Goal: Information Seeking & Learning: Learn about a topic

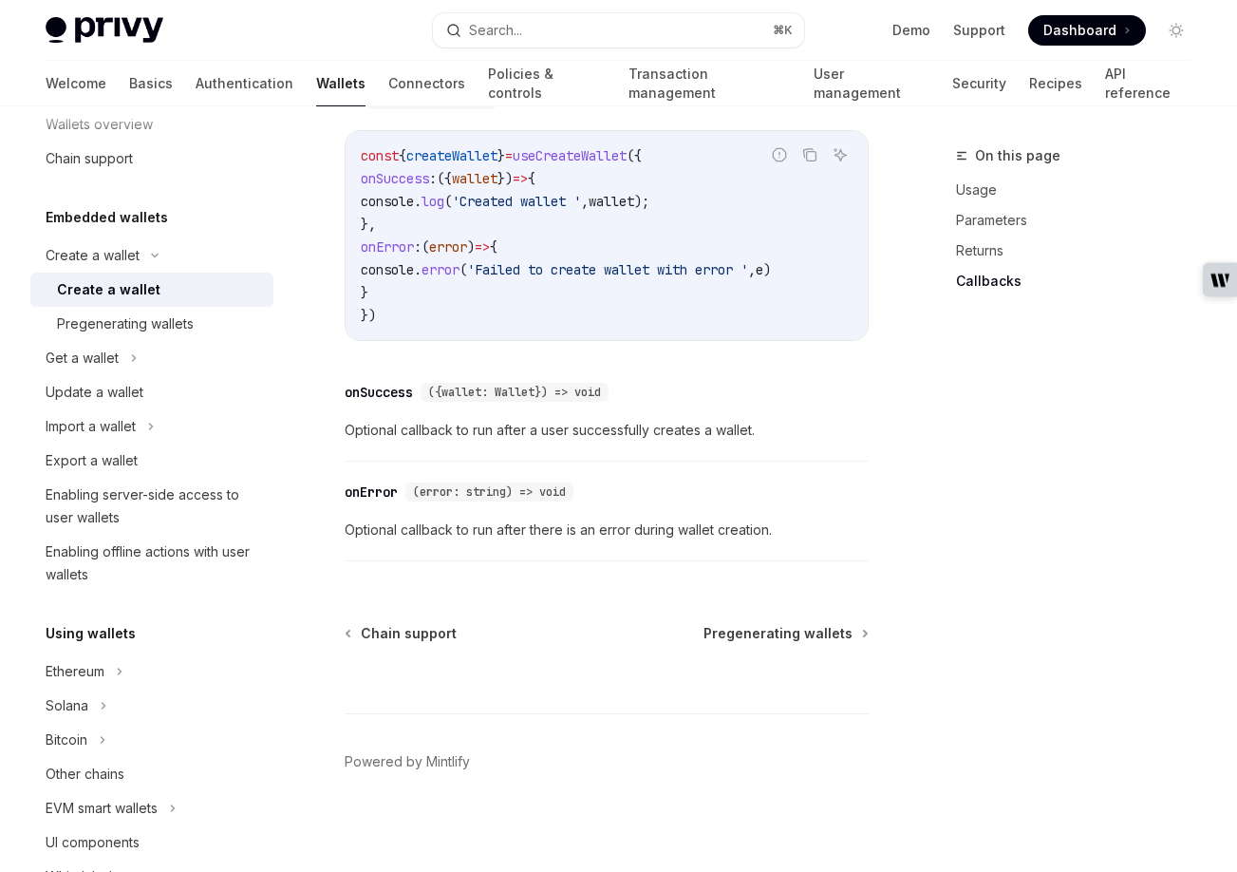
scroll to position [1562, 0]
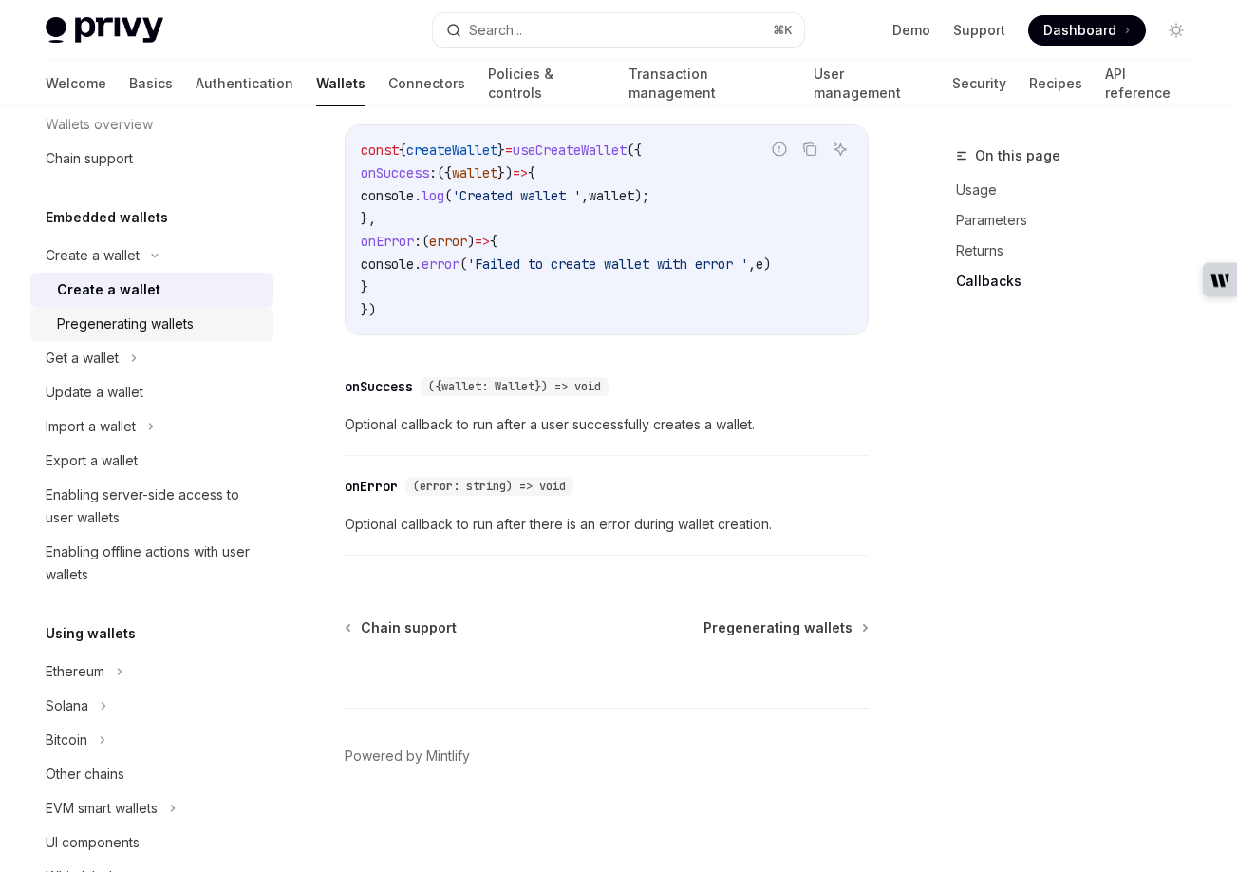
click at [136, 328] on div "Pregenerating wallets" at bounding box center [125, 323] width 137 height 23
type textarea "*"
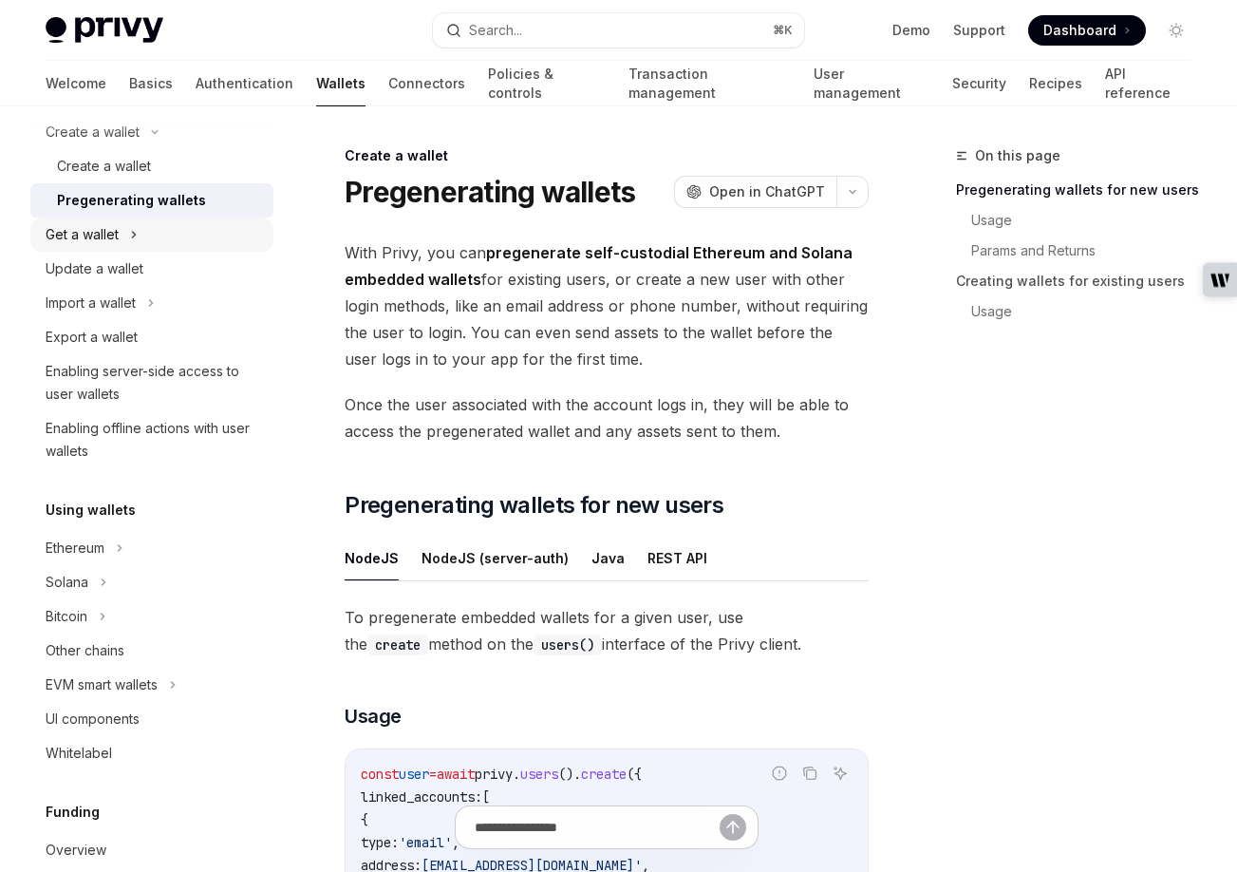
scroll to position [148, 0]
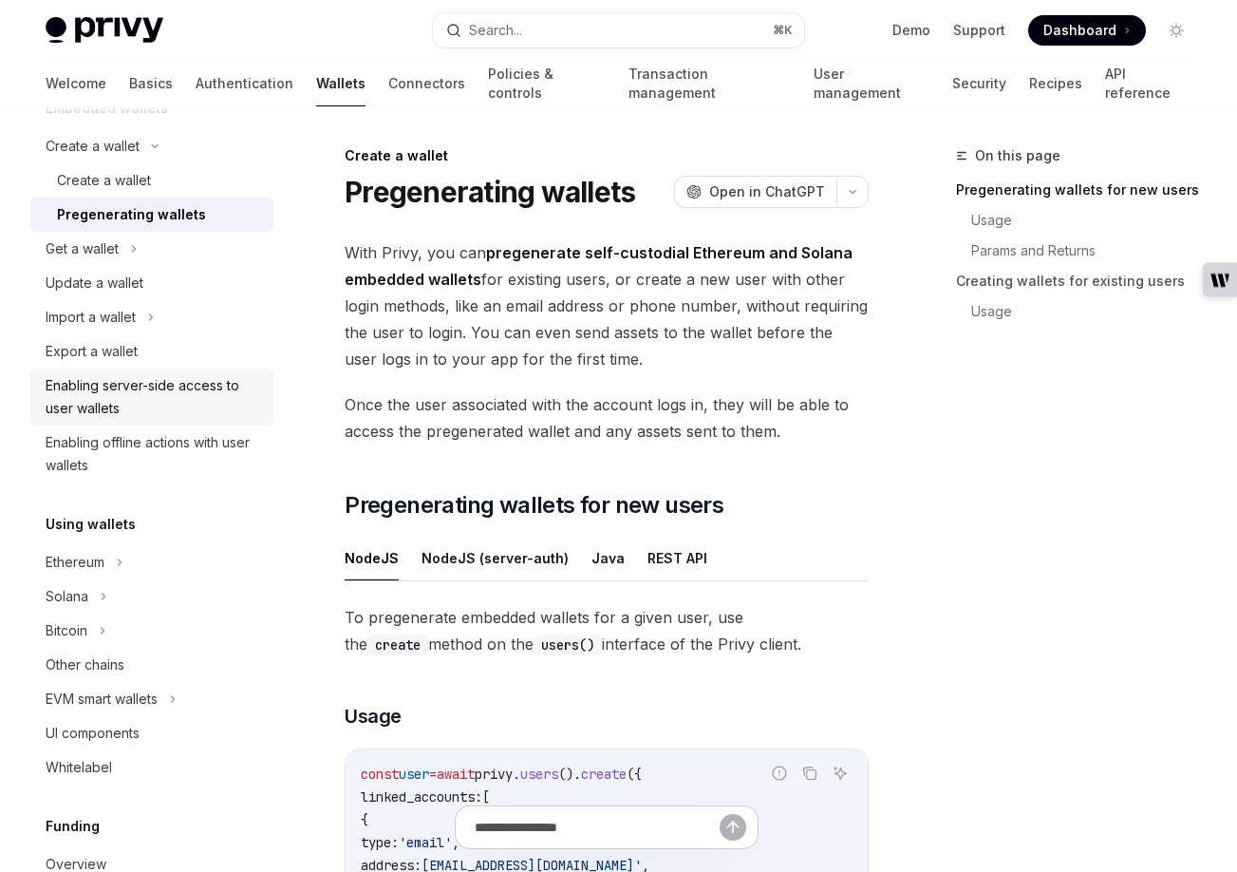
click at [118, 403] on div "Enabling server-side access to user wallets" at bounding box center [154, 397] width 216 height 46
click at [112, 397] on div "Enabling server-side access to user wallets" at bounding box center [154, 397] width 216 height 46
click at [122, 390] on div "Enabling server-side access to user wallets" at bounding box center [154, 397] width 216 height 46
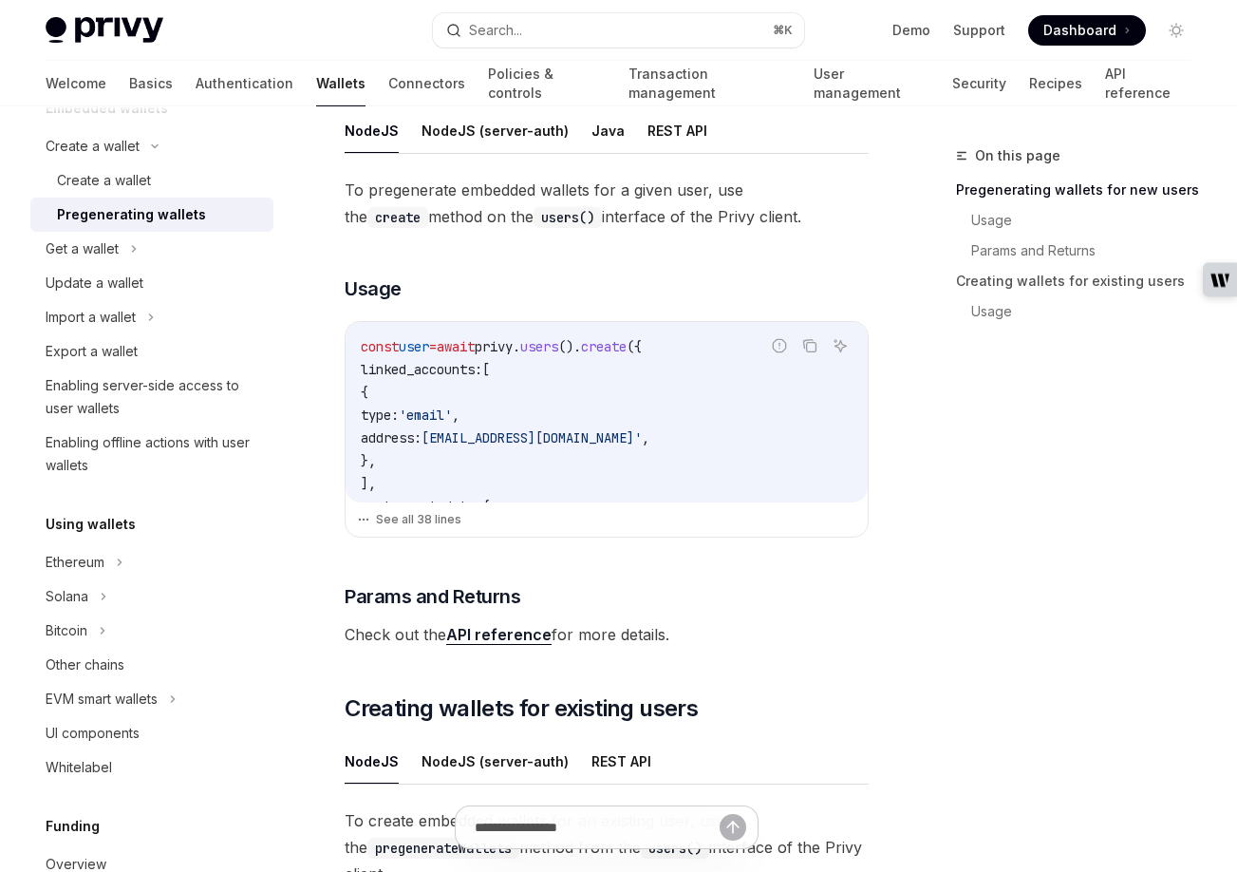
scroll to position [409, 0]
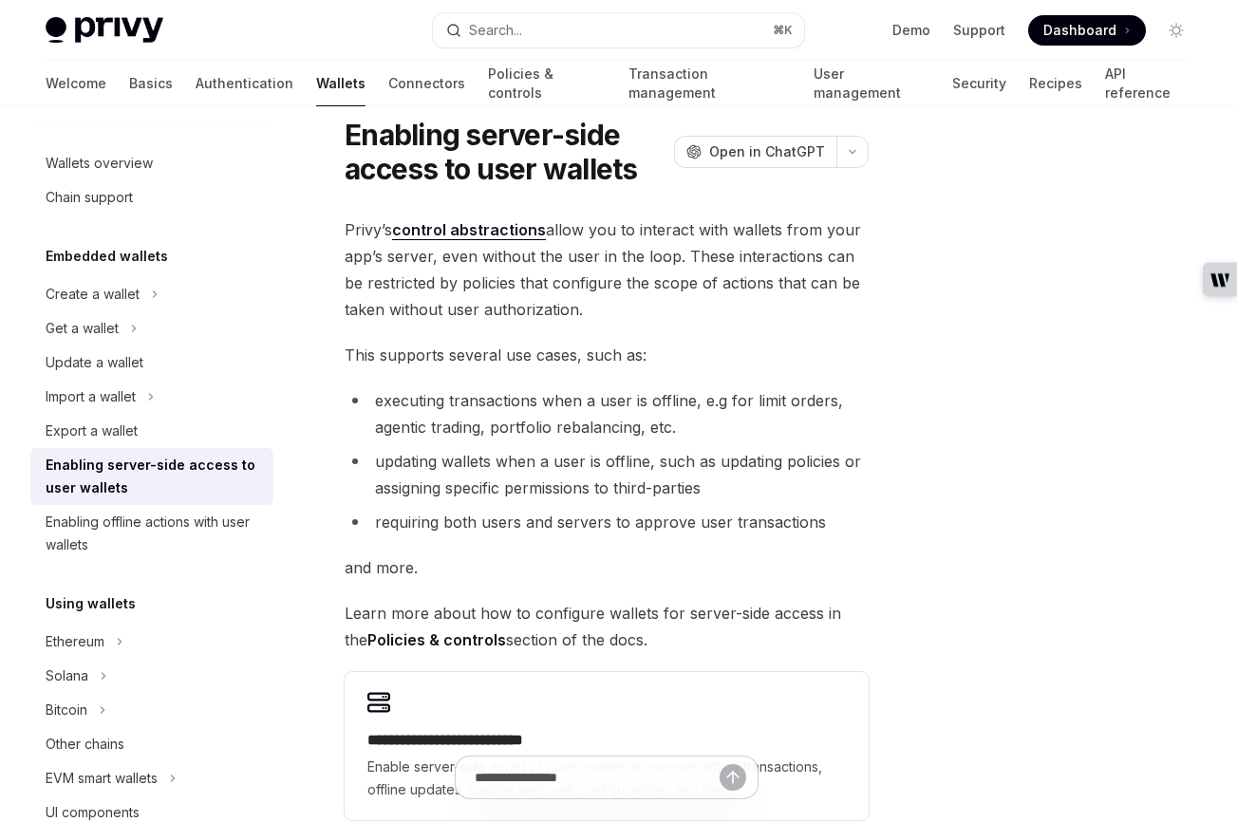
scroll to position [86, 0]
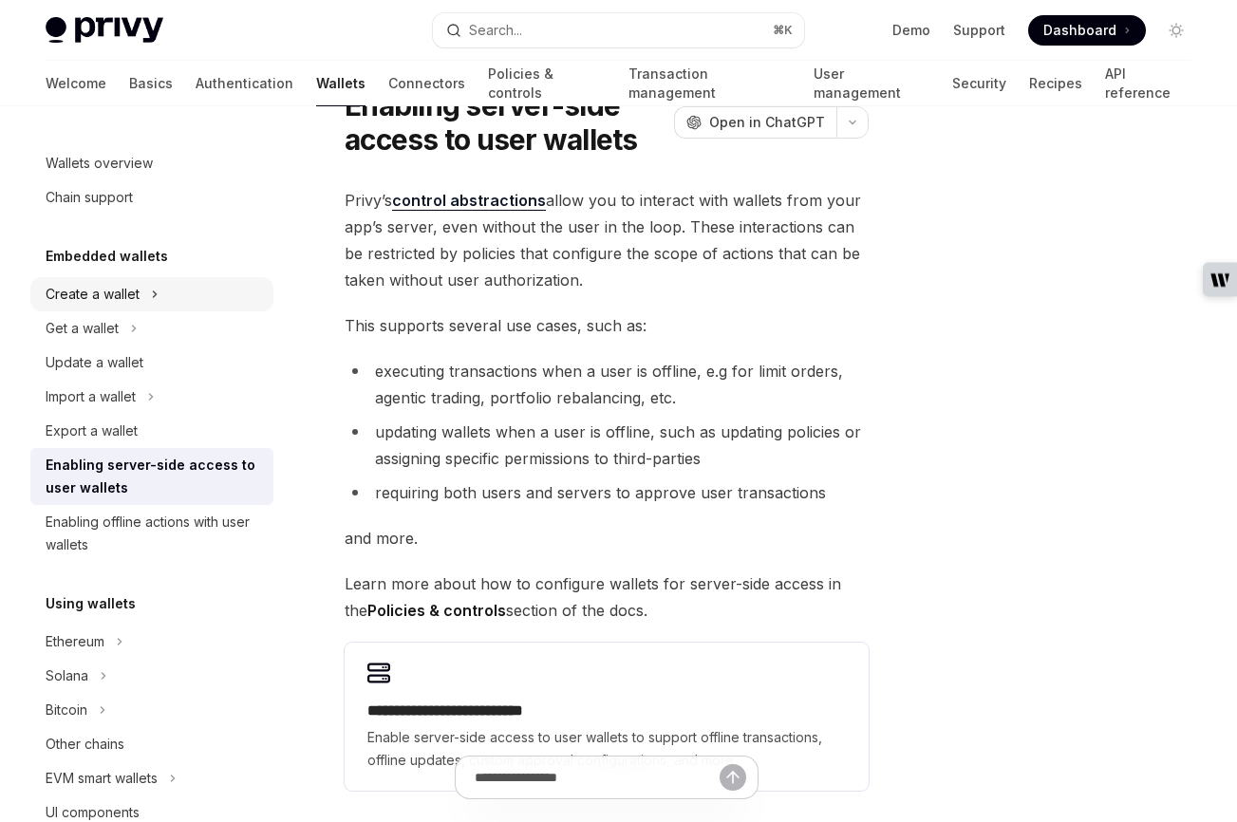
click at [112, 295] on div "Create a wallet" at bounding box center [93, 294] width 94 height 23
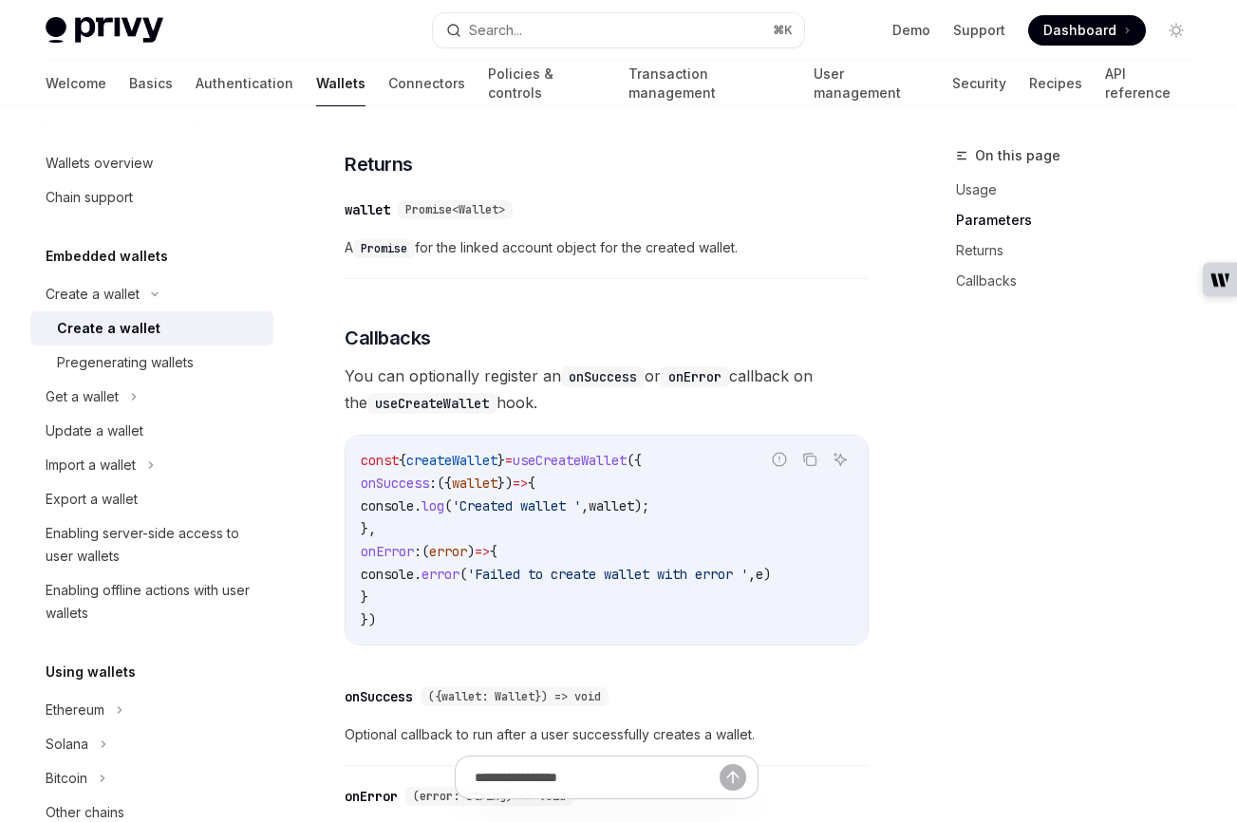
scroll to position [1307, 0]
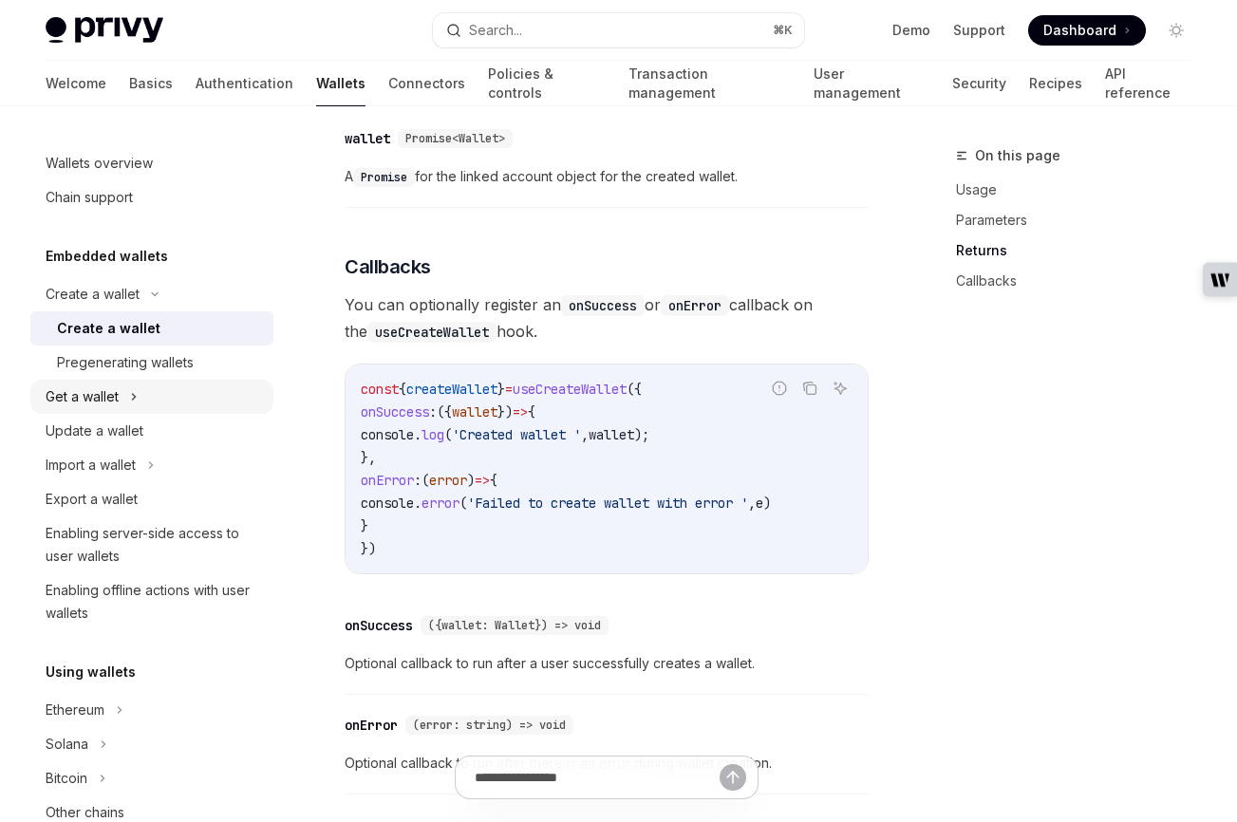
click at [92, 404] on div "Get a wallet" at bounding box center [82, 396] width 73 height 23
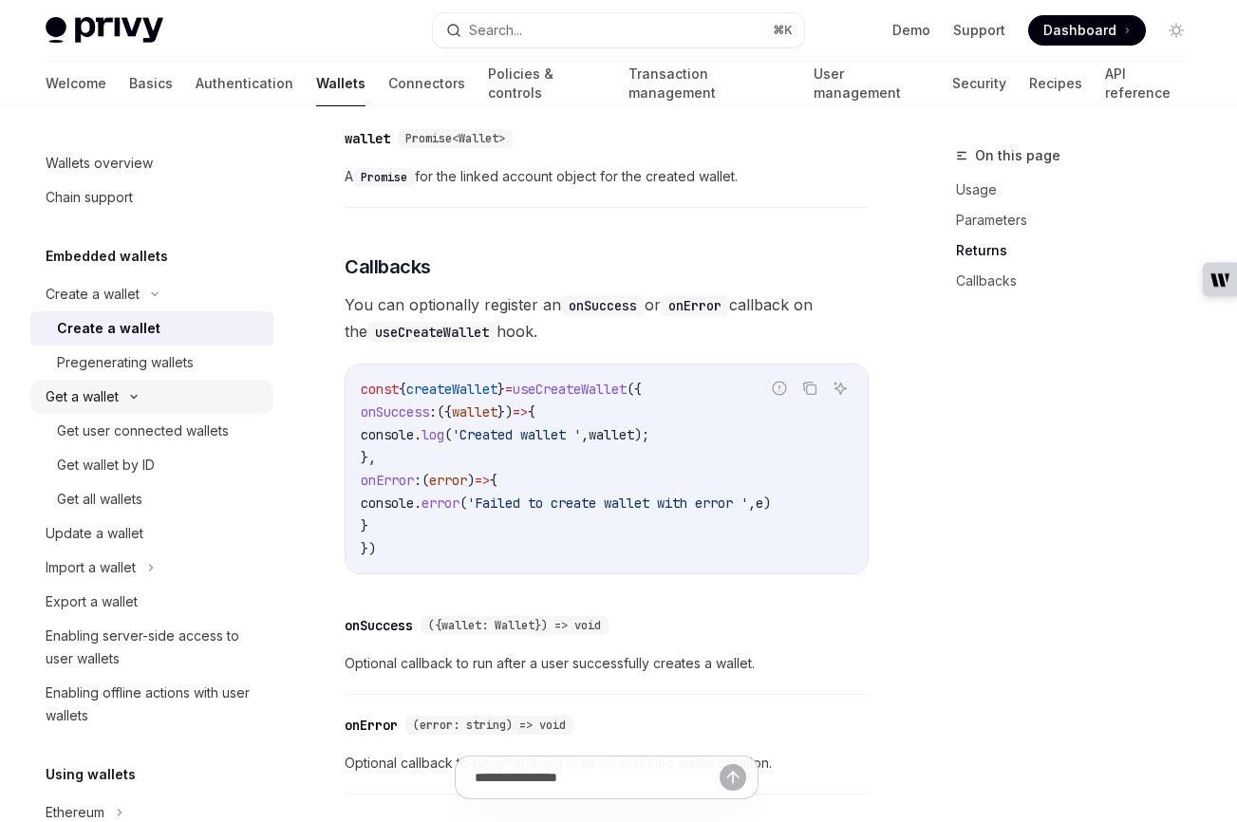
type textarea "*"
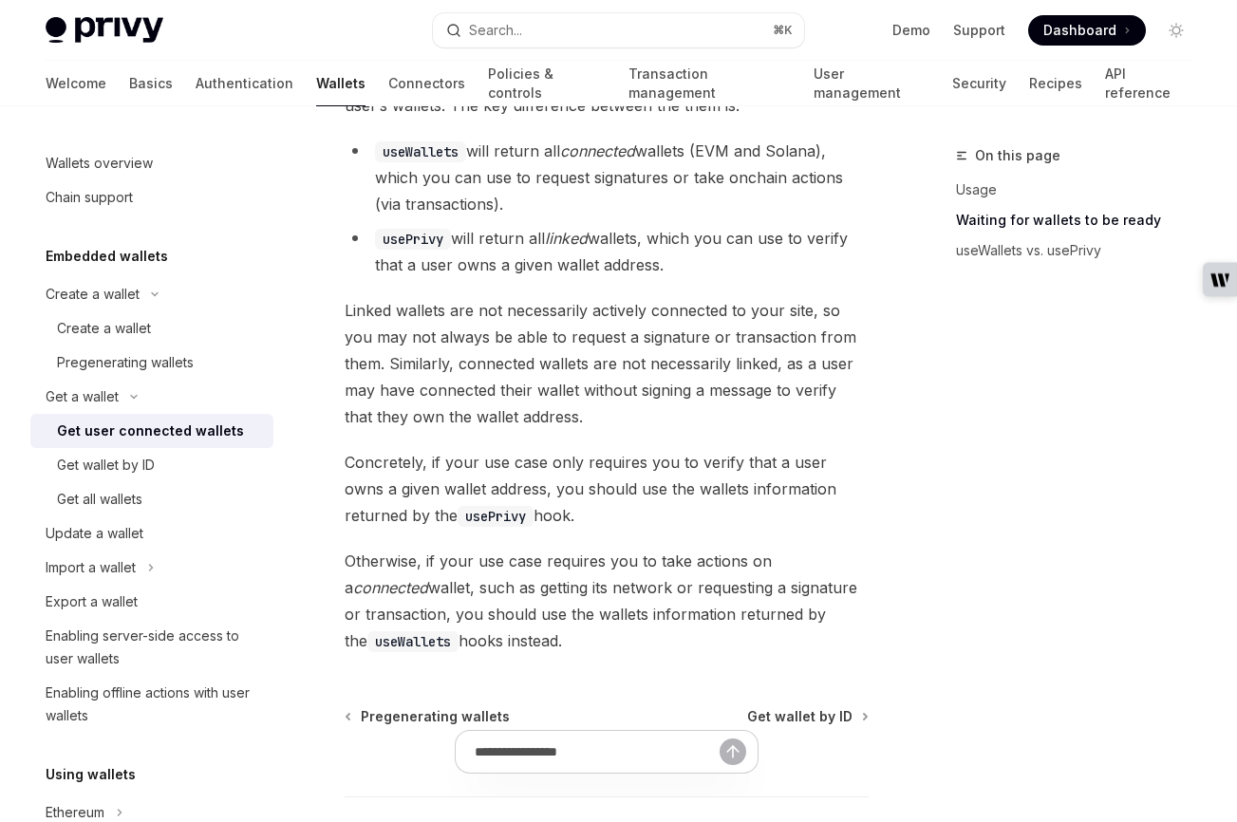
scroll to position [2062, 0]
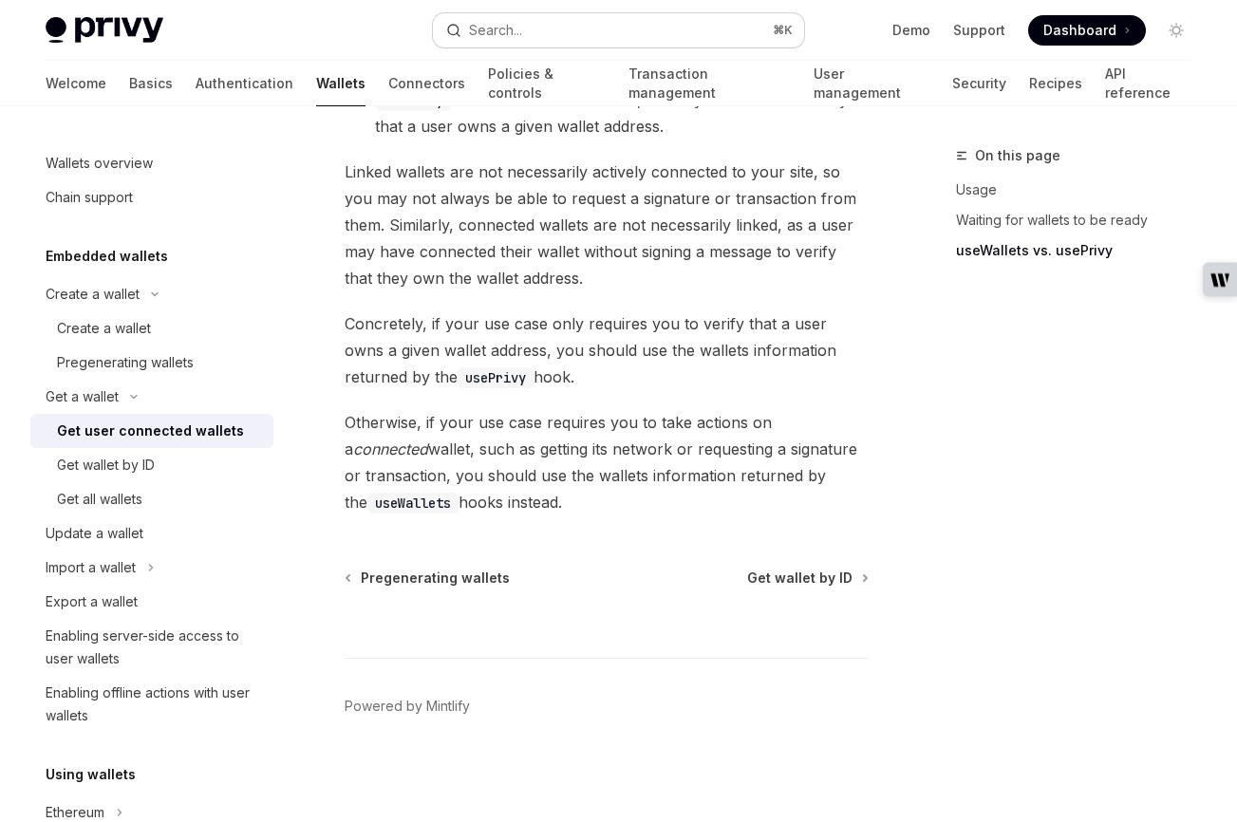
click at [596, 27] on button "Search... ⌘ K" at bounding box center [619, 30] width 372 height 34
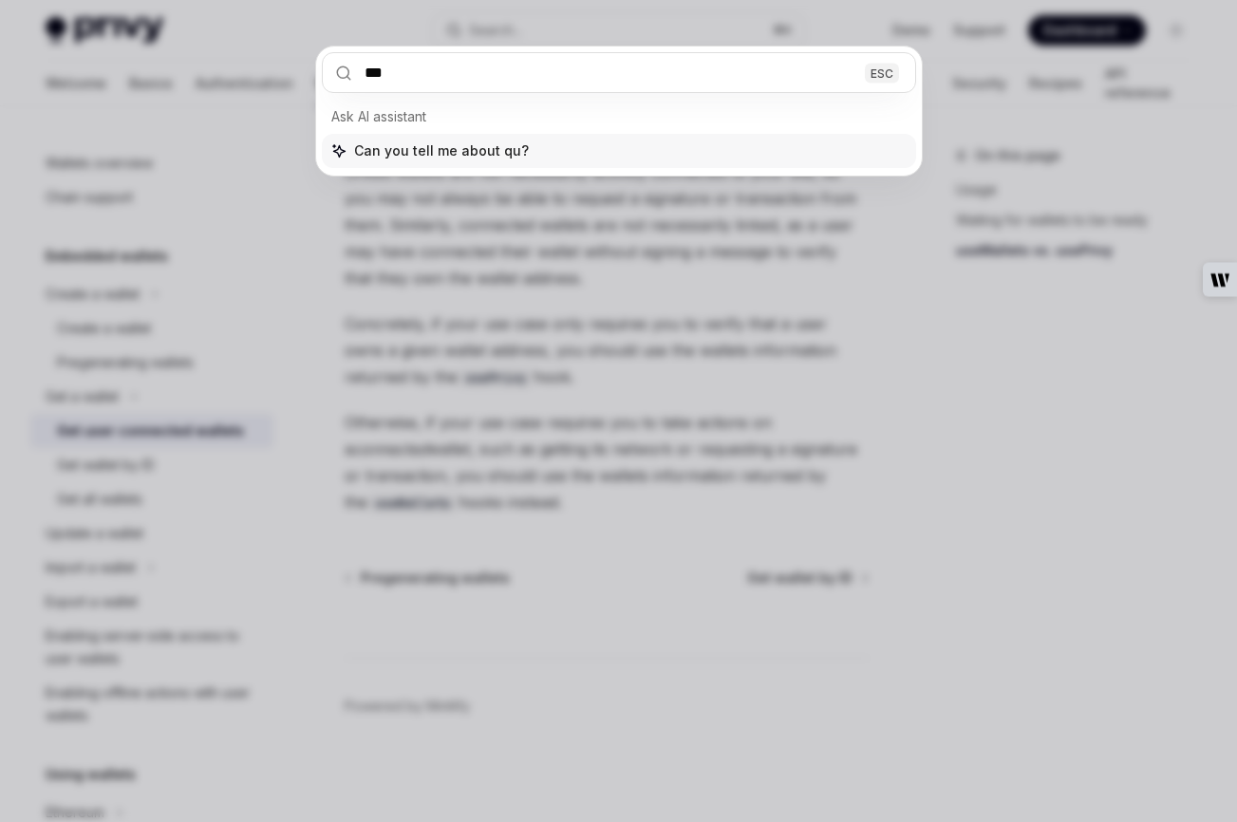
type input "****"
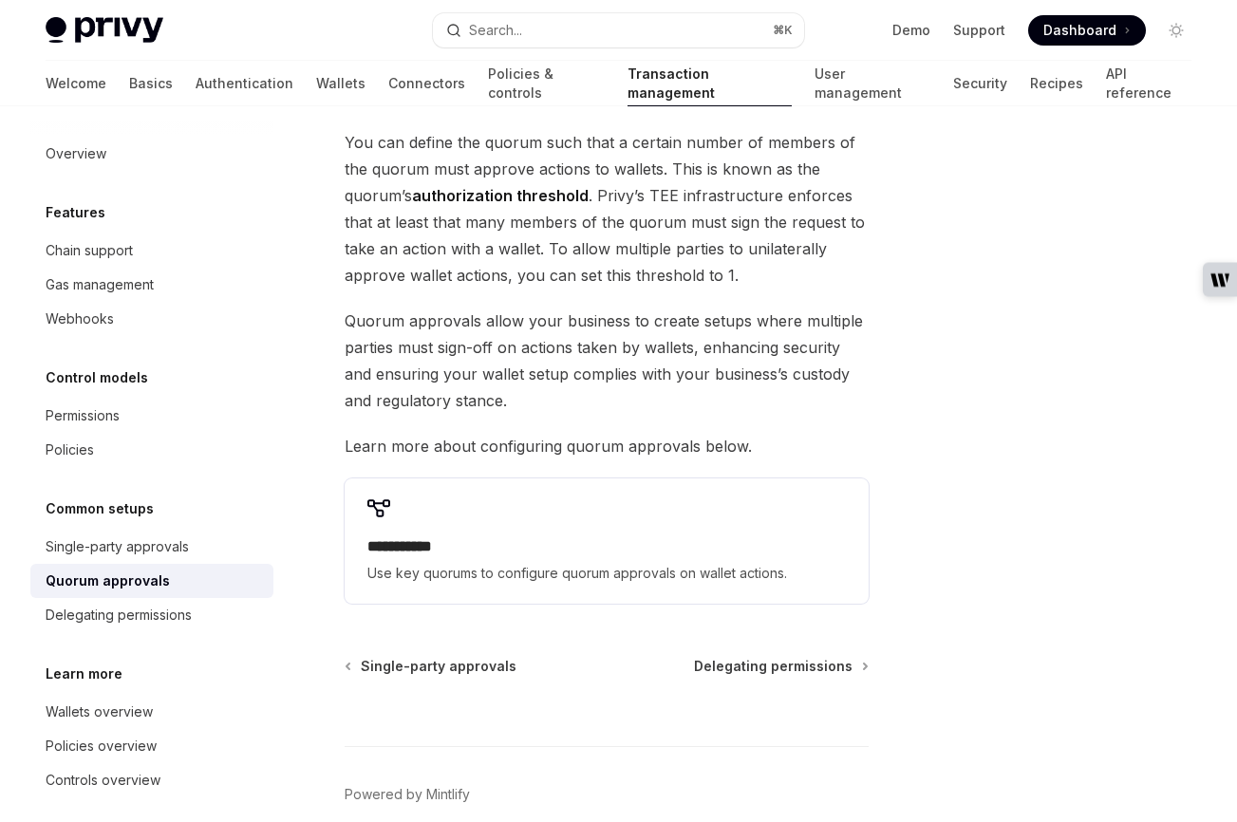
scroll to position [648, 0]
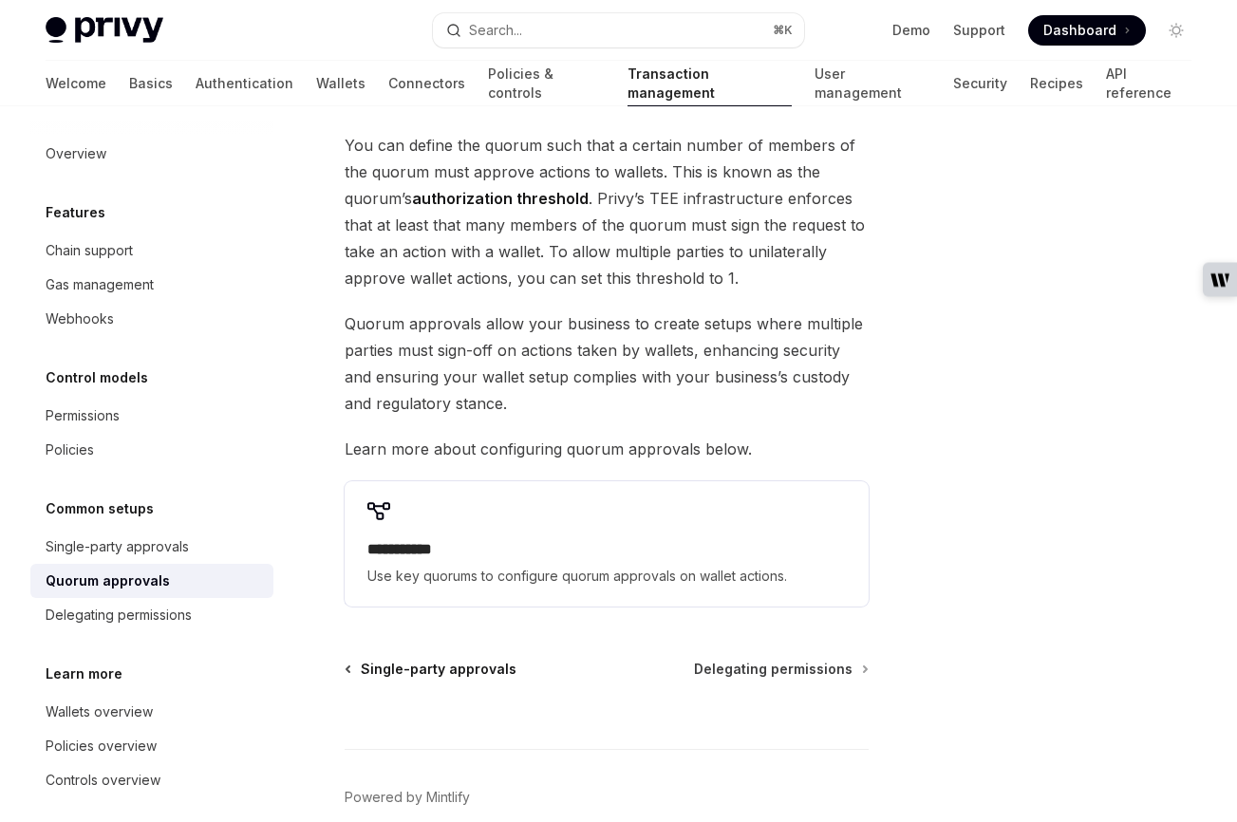
click at [420, 660] on span "Single-party approvals" at bounding box center [439, 669] width 156 height 19
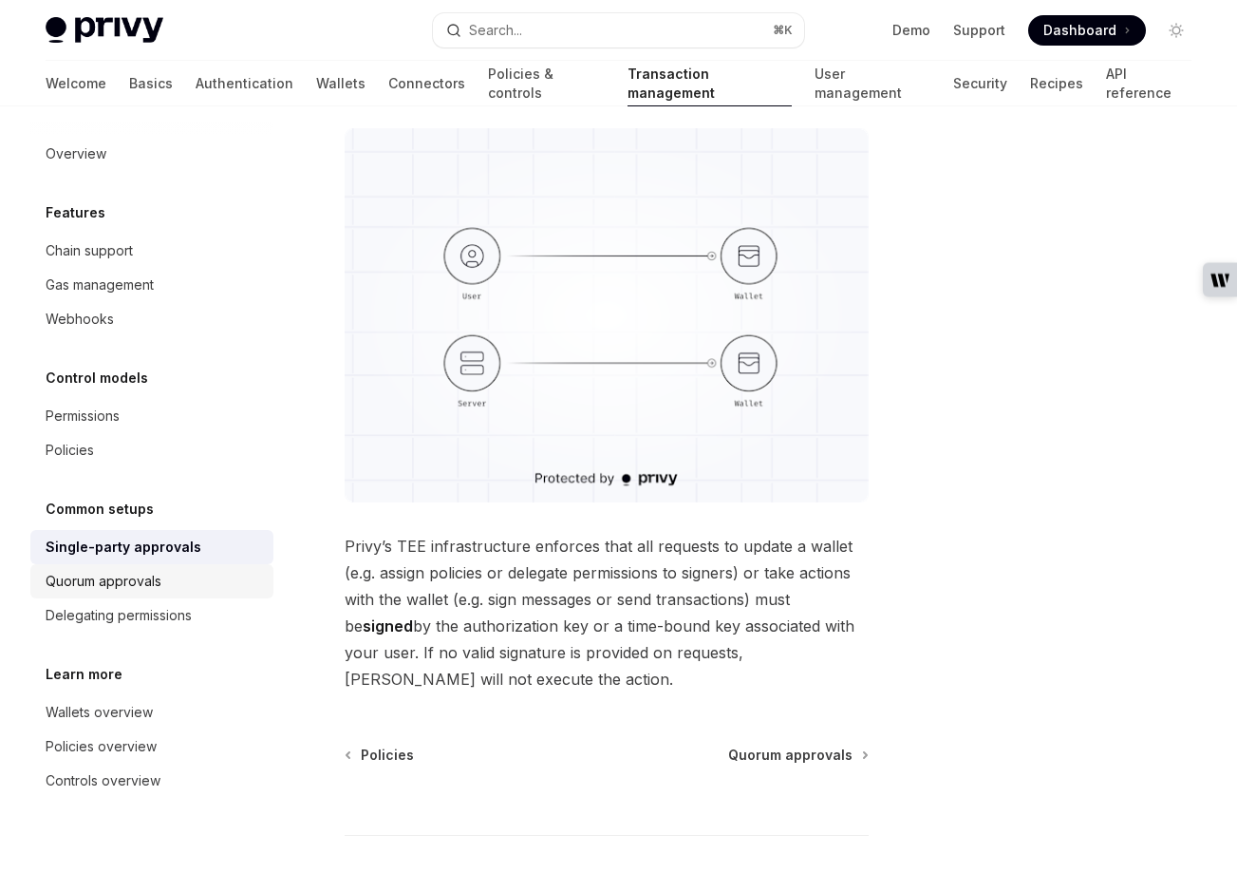
scroll to position [249, 0]
click at [103, 509] on h5 "Common setups" at bounding box center [100, 508] width 108 height 23
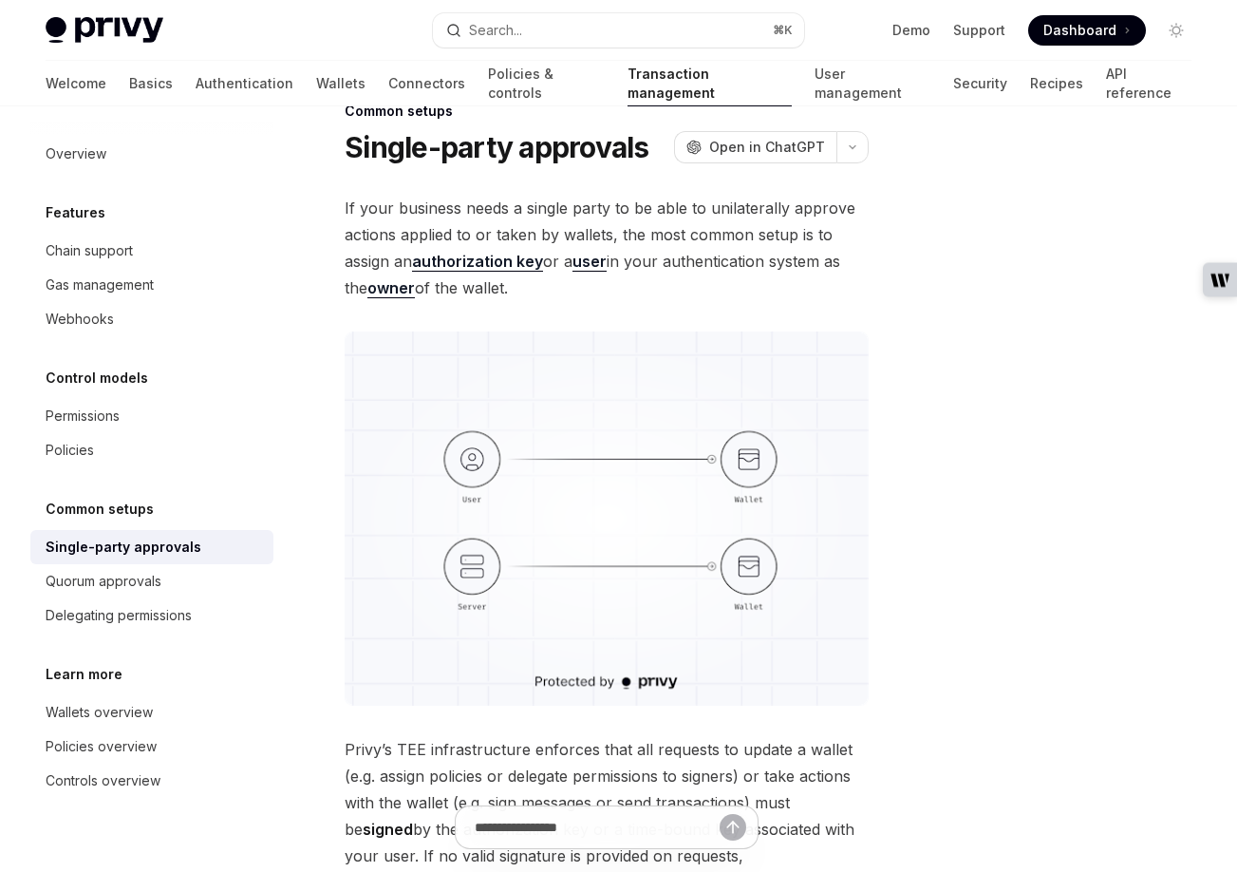
scroll to position [0, 0]
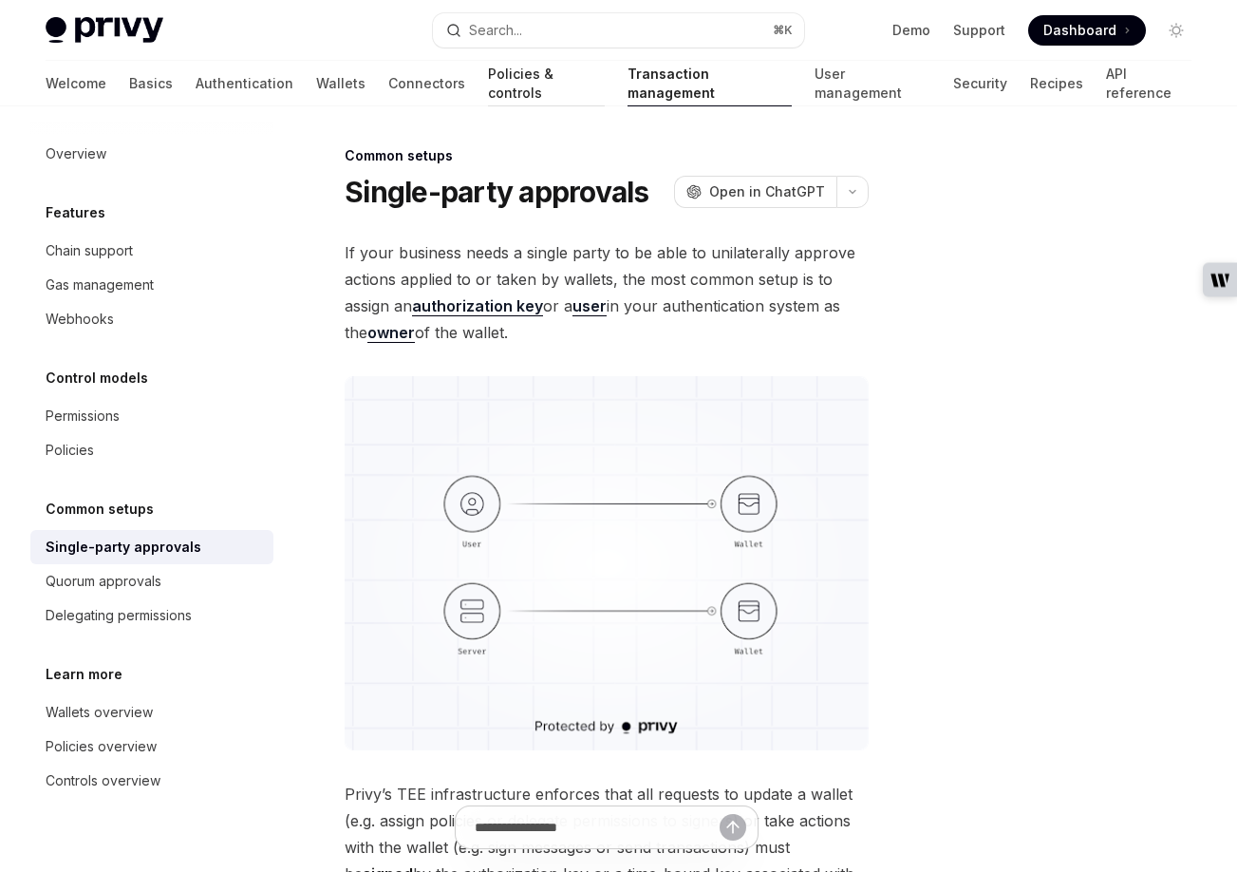
click at [488, 85] on link "Policies & controls" at bounding box center [546, 84] width 117 height 46
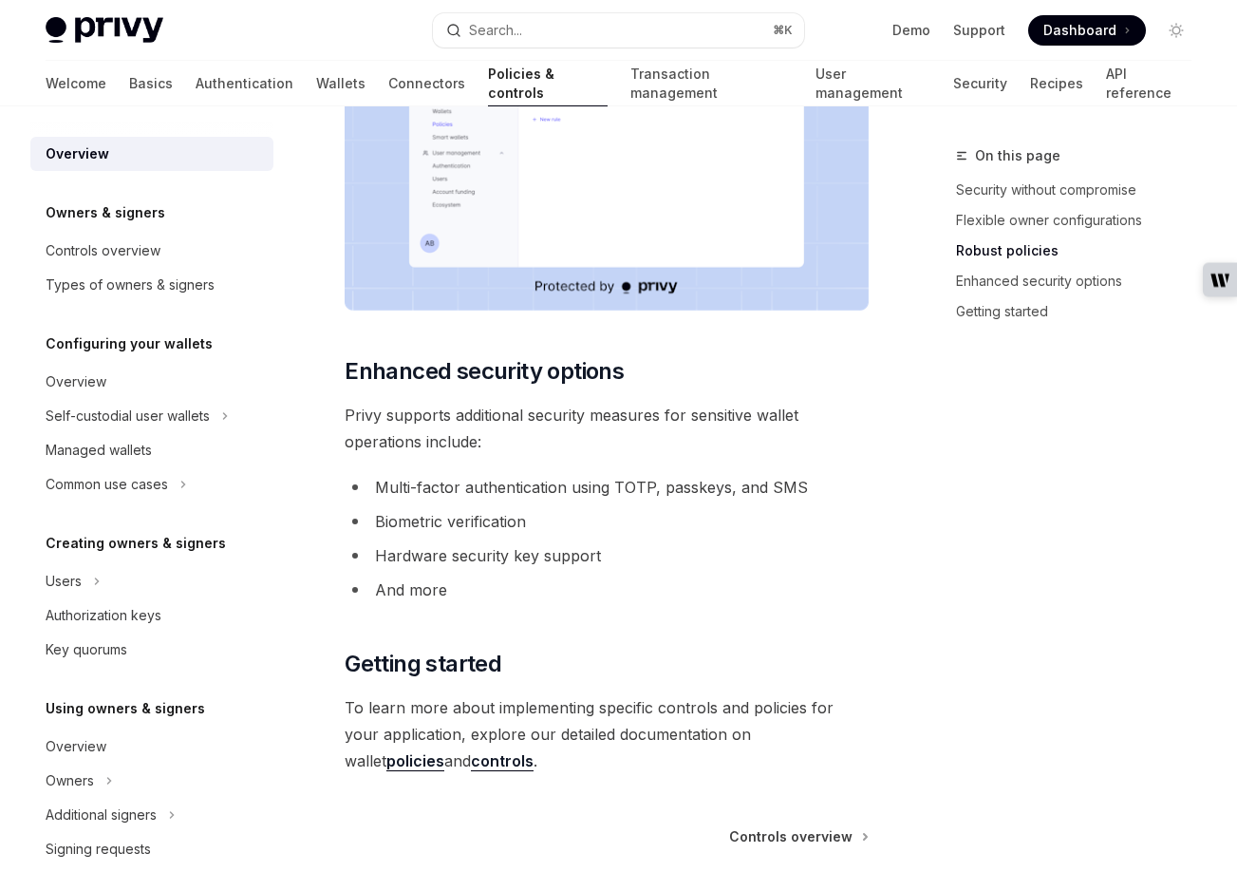
scroll to position [1687, 0]
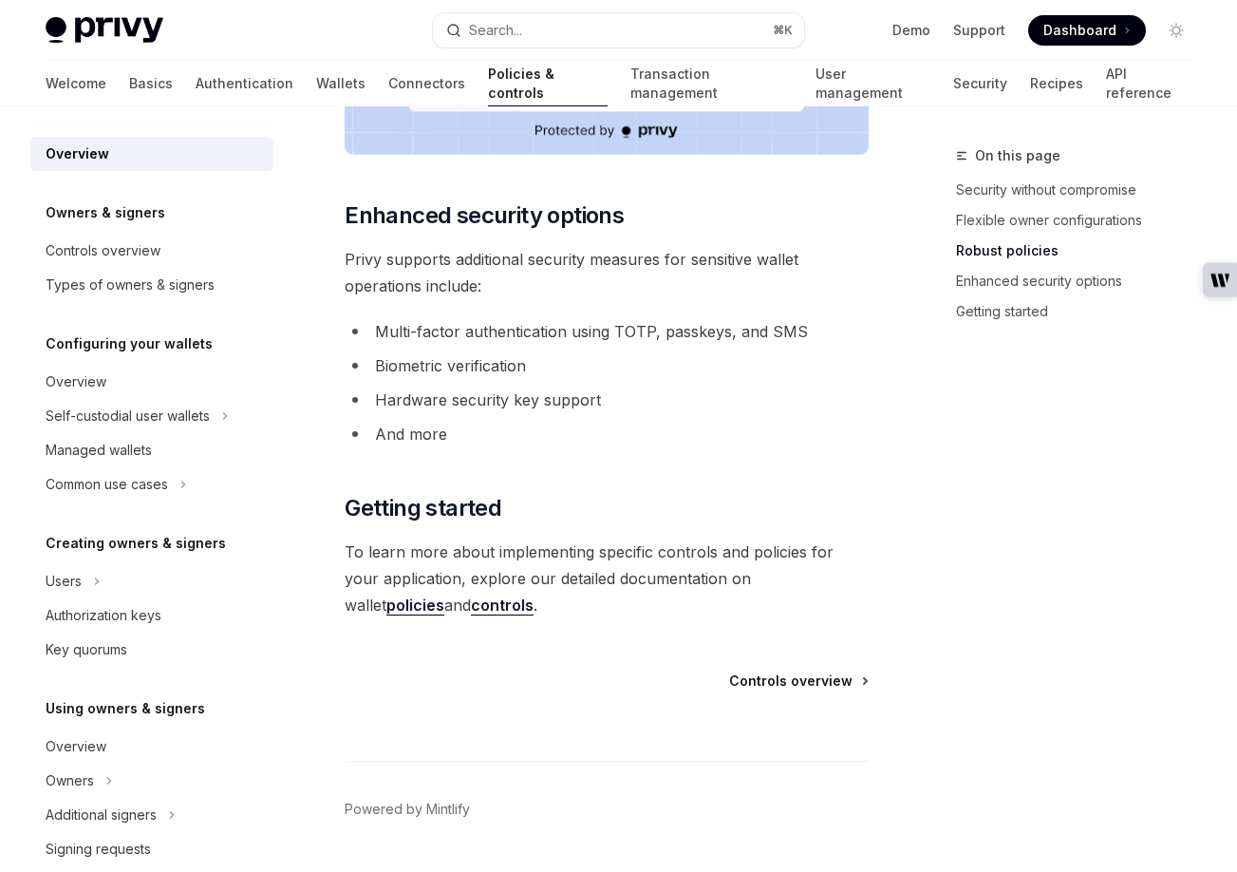
click at [781, 671] on span "Controls overview" at bounding box center [790, 680] width 123 height 19
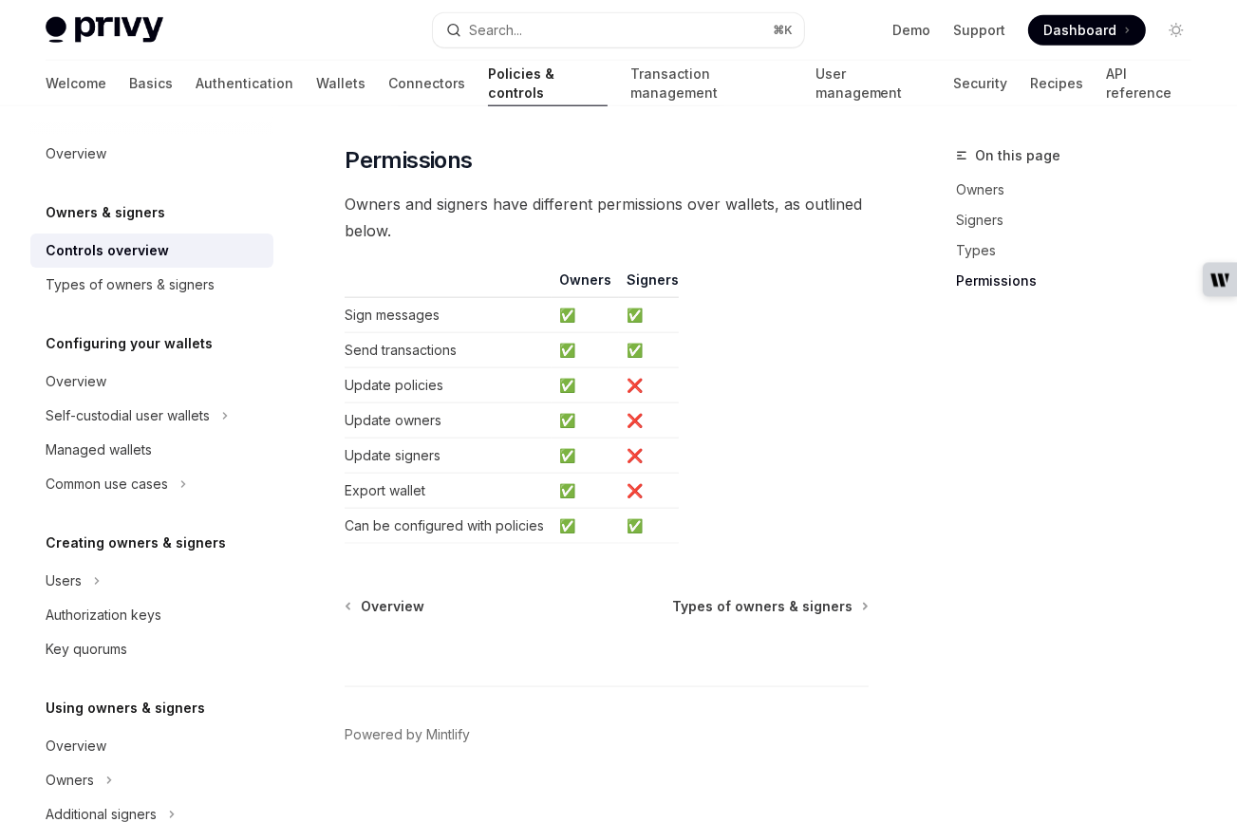
scroll to position [1840, 0]
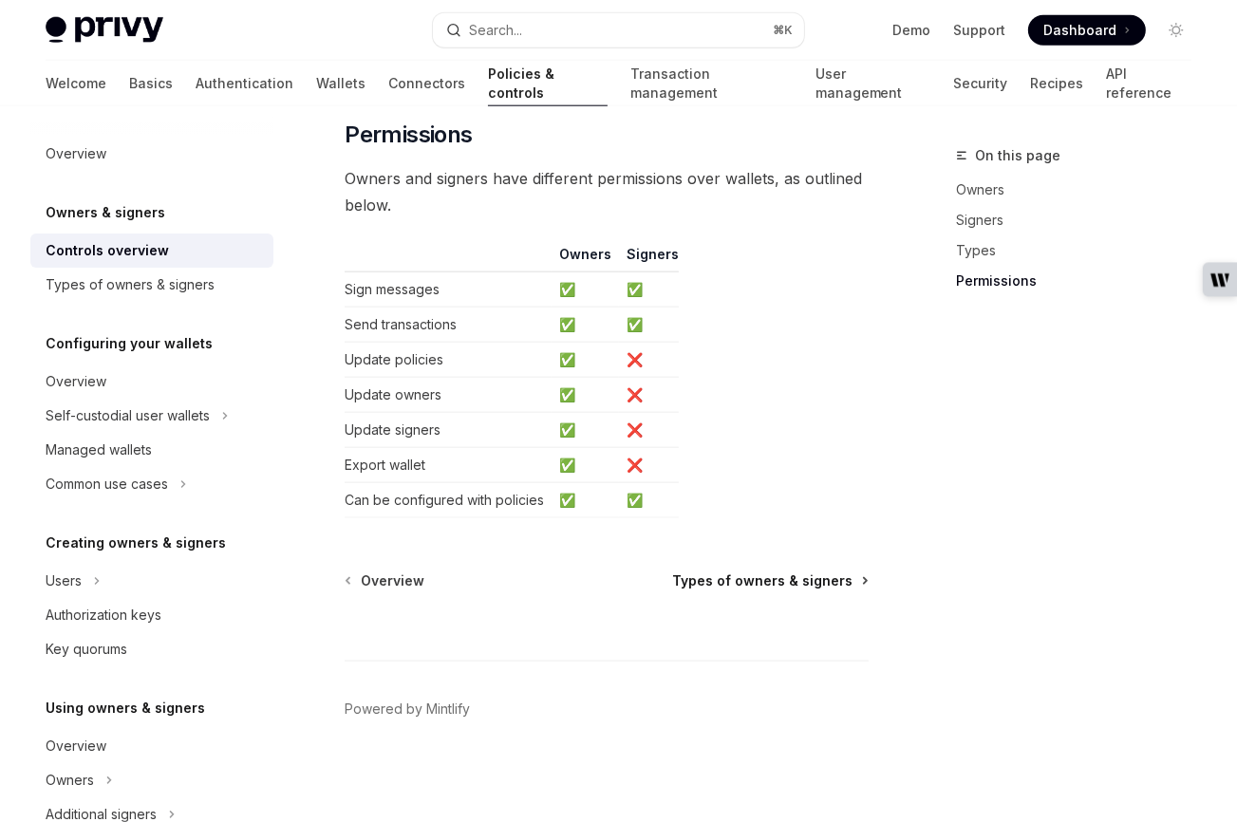
click at [789, 580] on span "Types of owners & signers" at bounding box center [762, 581] width 180 height 19
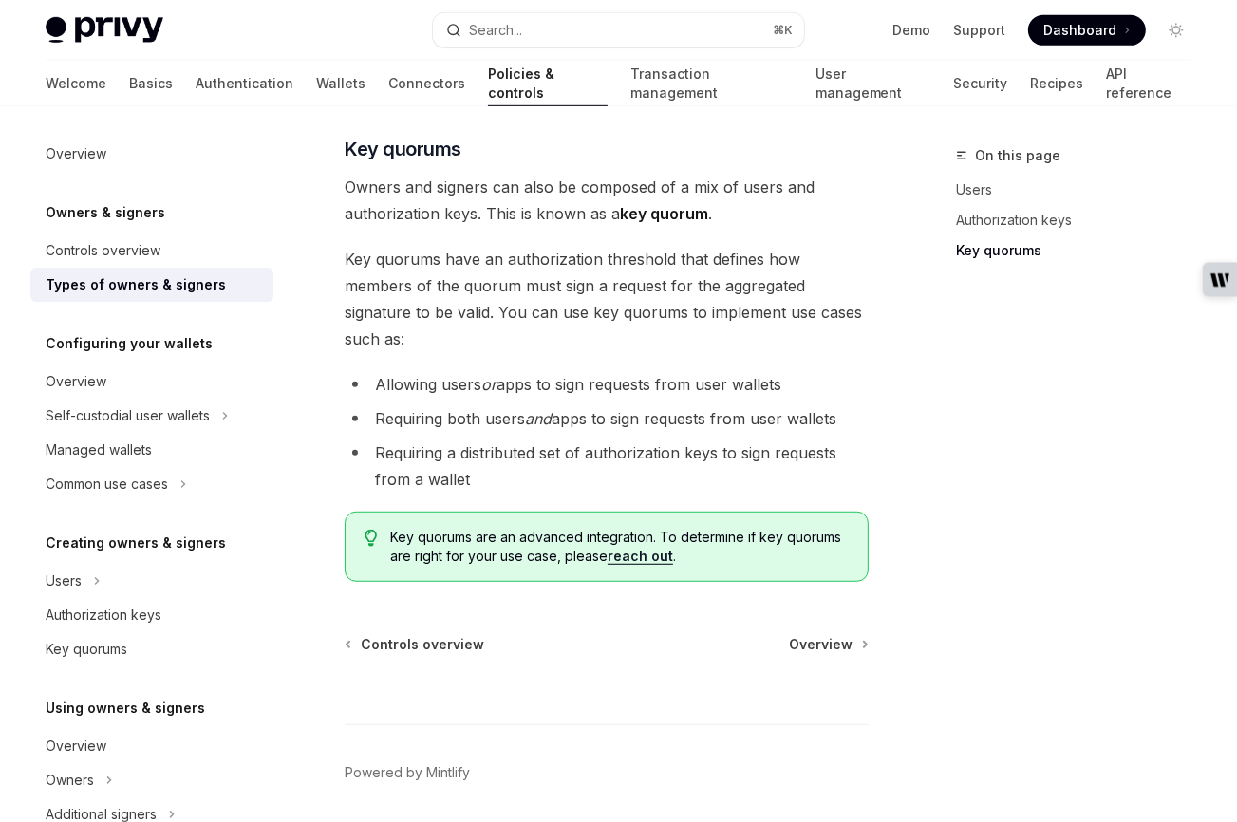
scroll to position [941, 0]
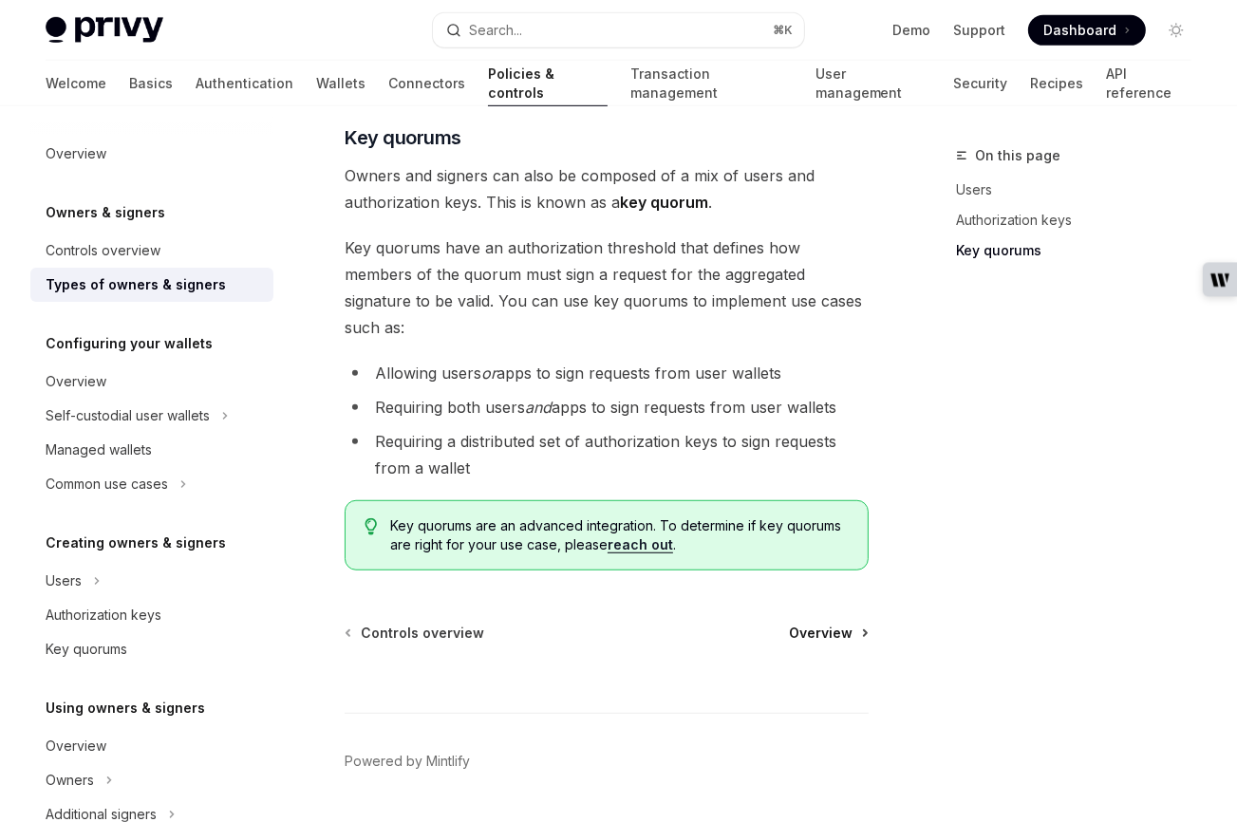
click at [821, 624] on span "Overview" at bounding box center [821, 633] width 64 height 19
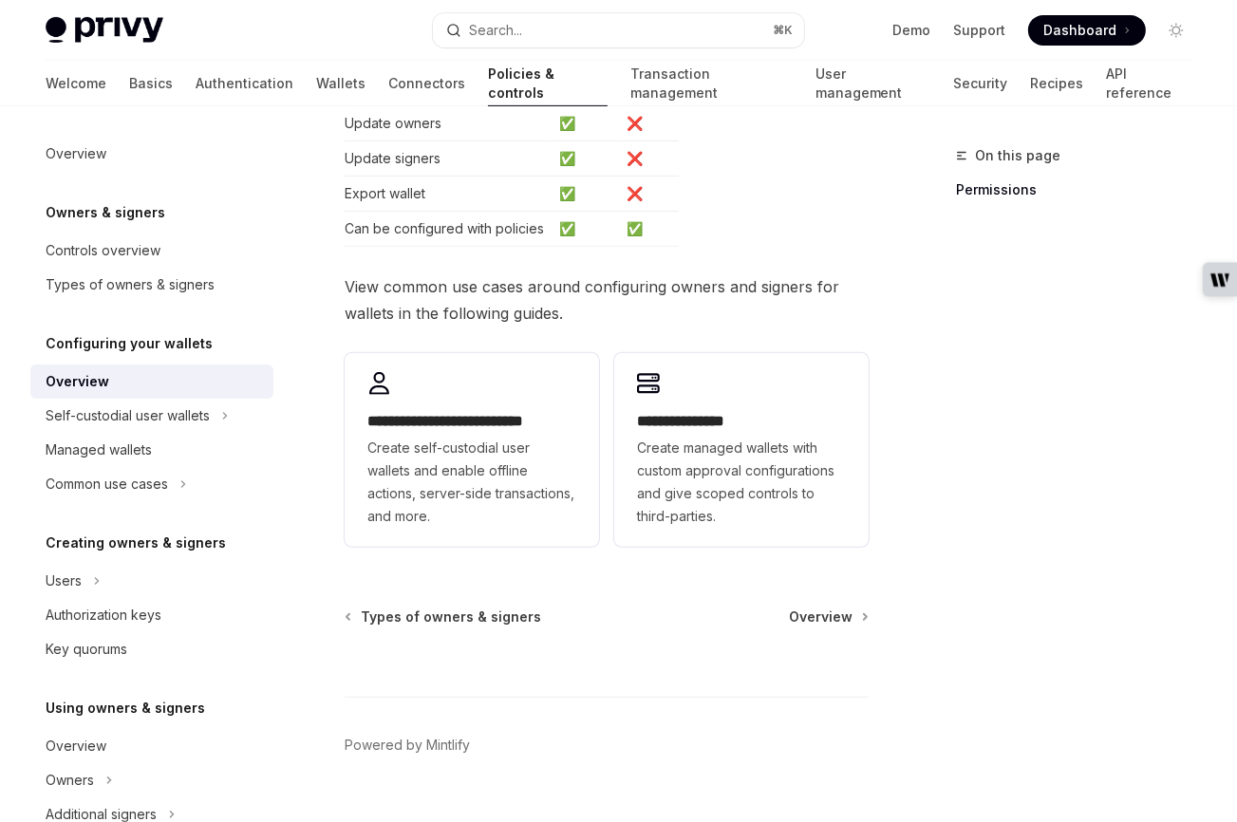
scroll to position [579, 0]
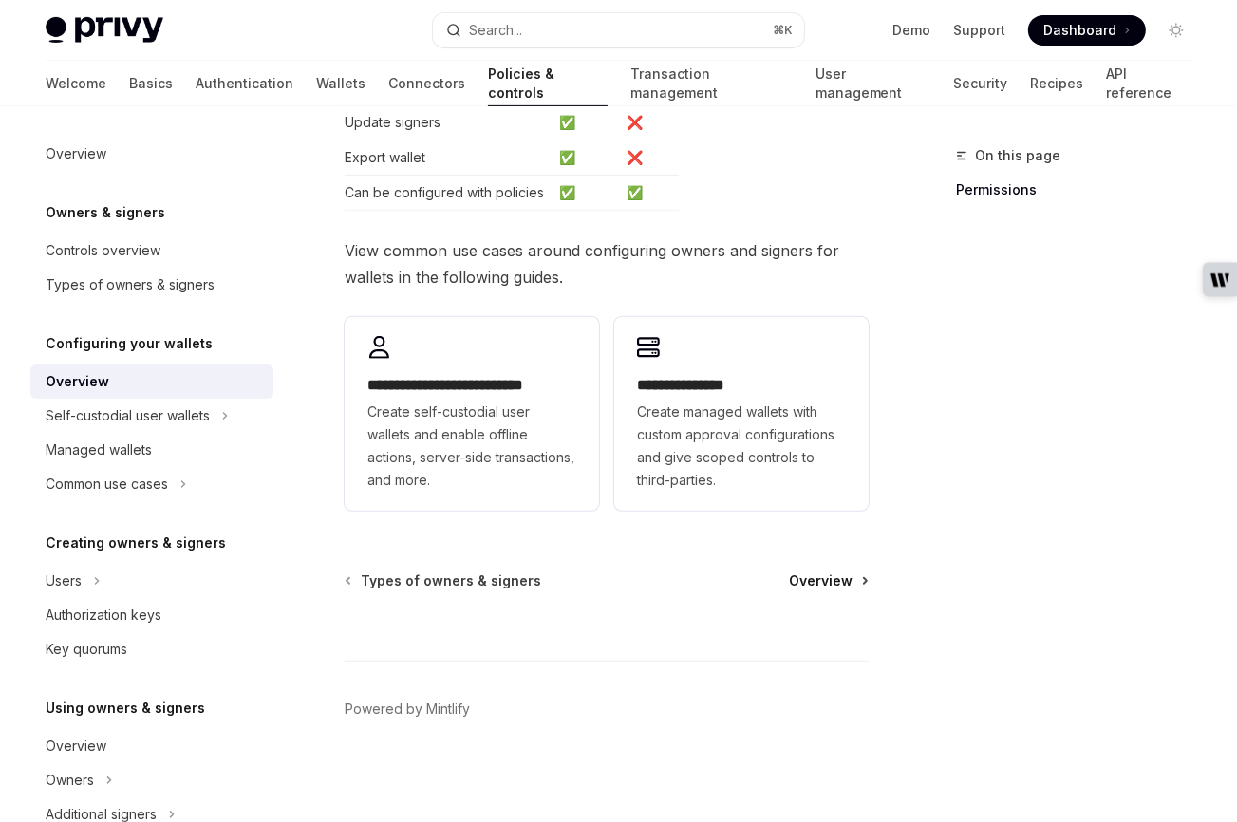
click at [821, 584] on span "Overview" at bounding box center [821, 581] width 64 height 19
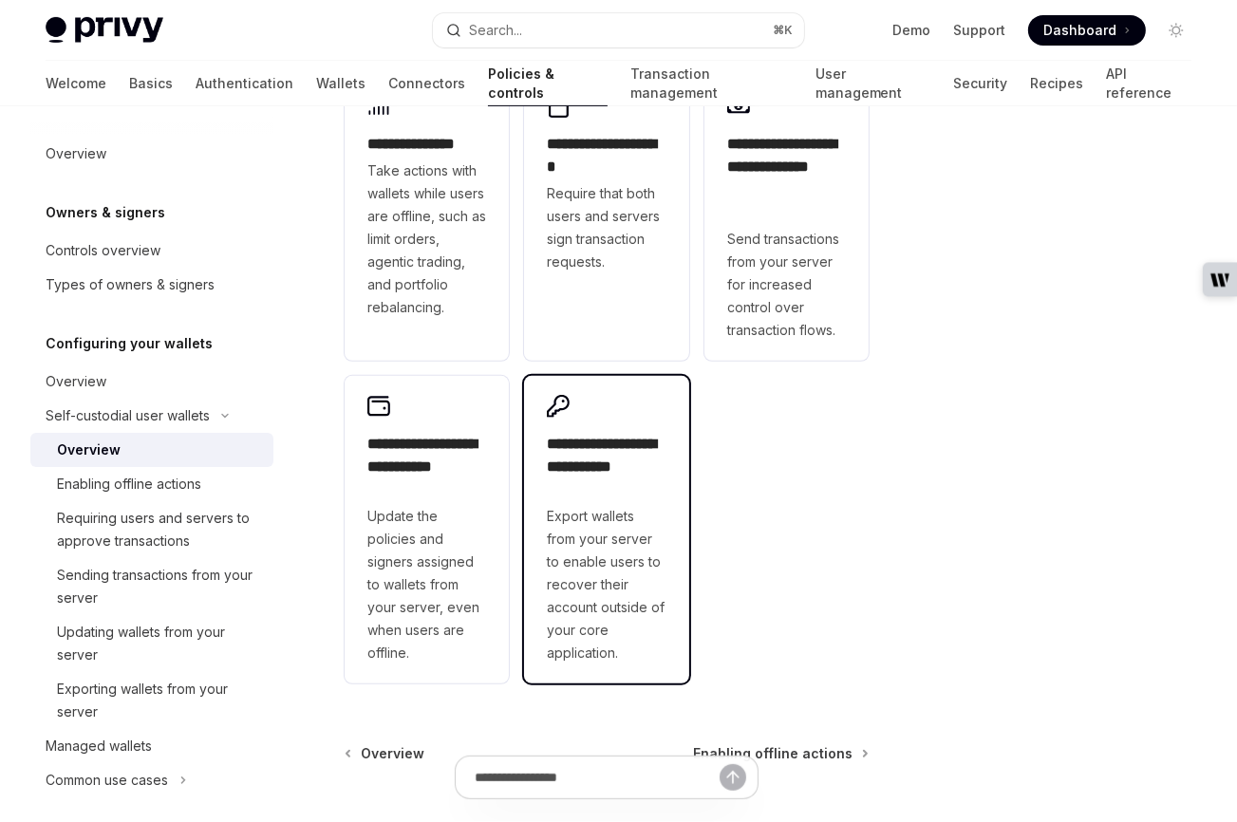
scroll to position [554, 0]
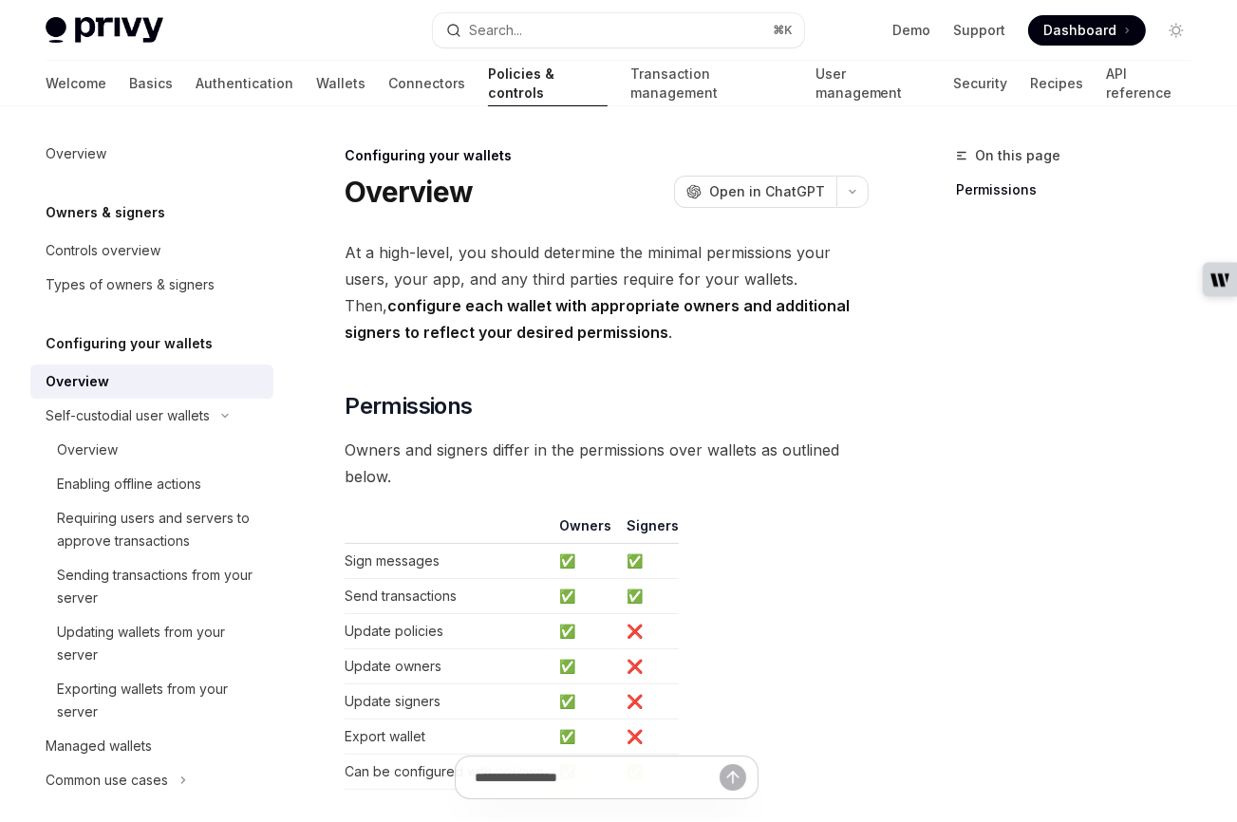
type textarea "*"
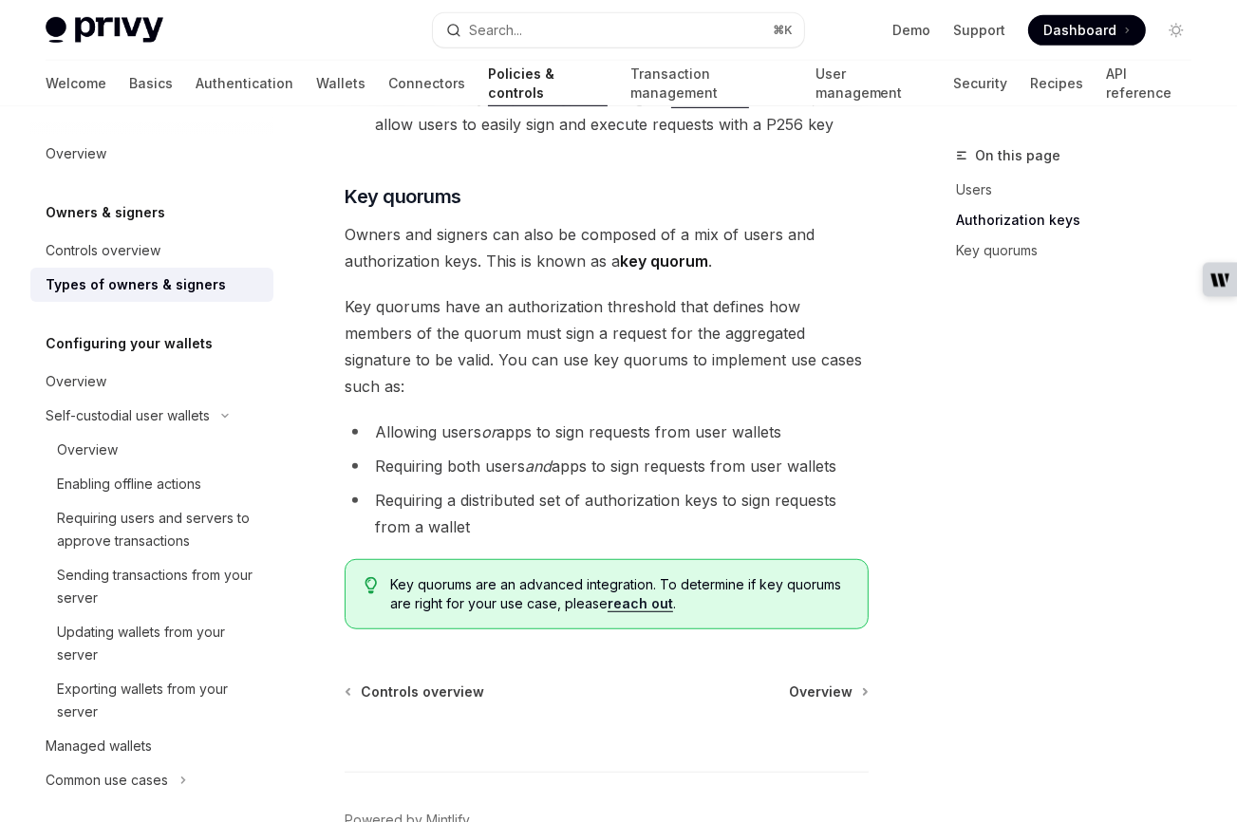
scroll to position [810, 0]
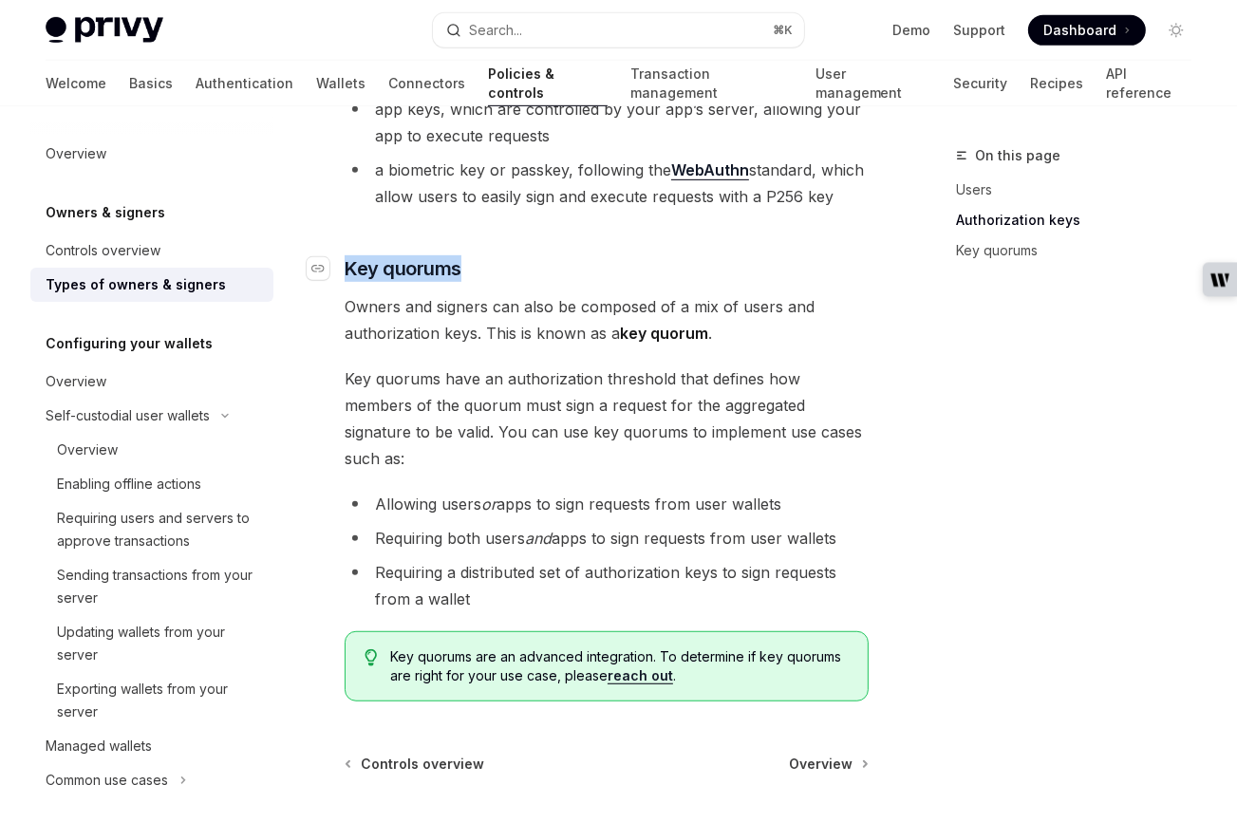
drag, startPoint x: 346, startPoint y: 242, endPoint x: 472, endPoint y: 249, distance: 126.4
click at [472, 255] on h3 "​ Key quorums" at bounding box center [607, 268] width 524 height 27
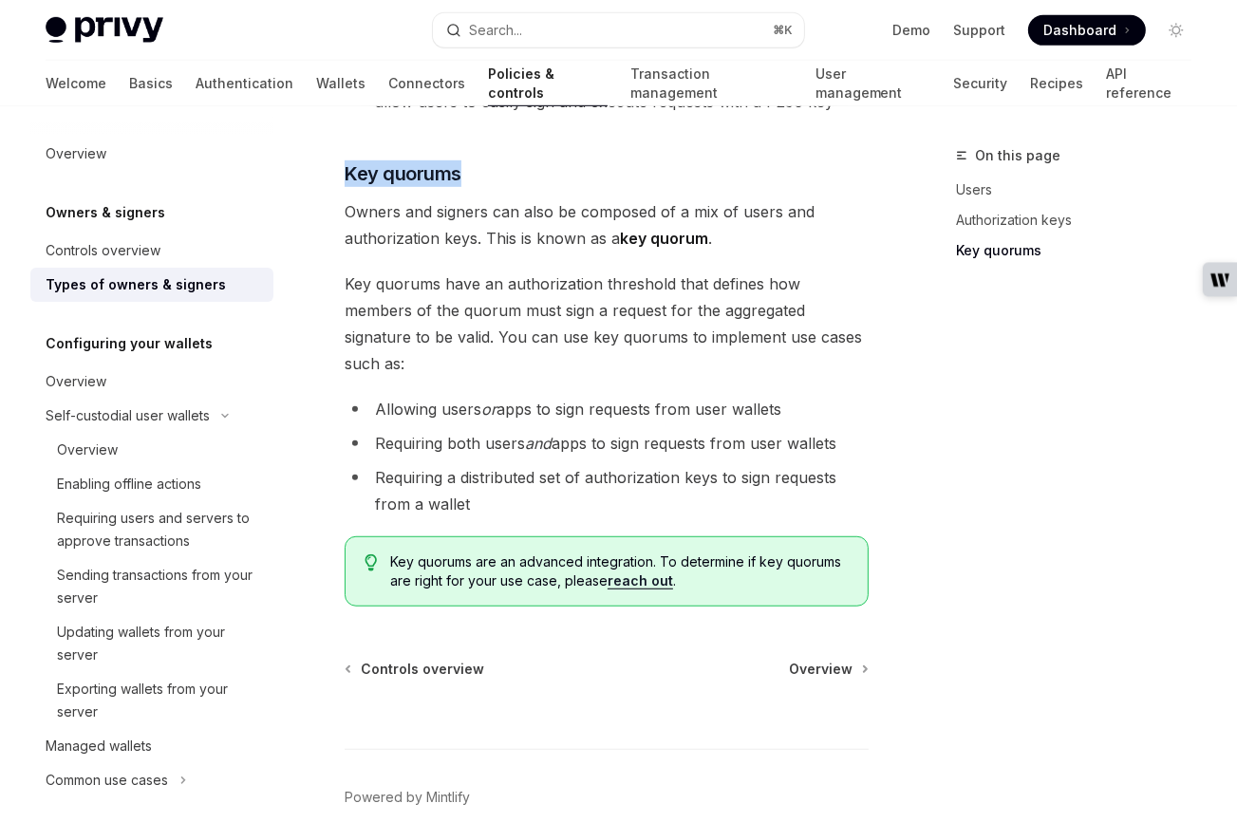
scroll to position [918, 0]
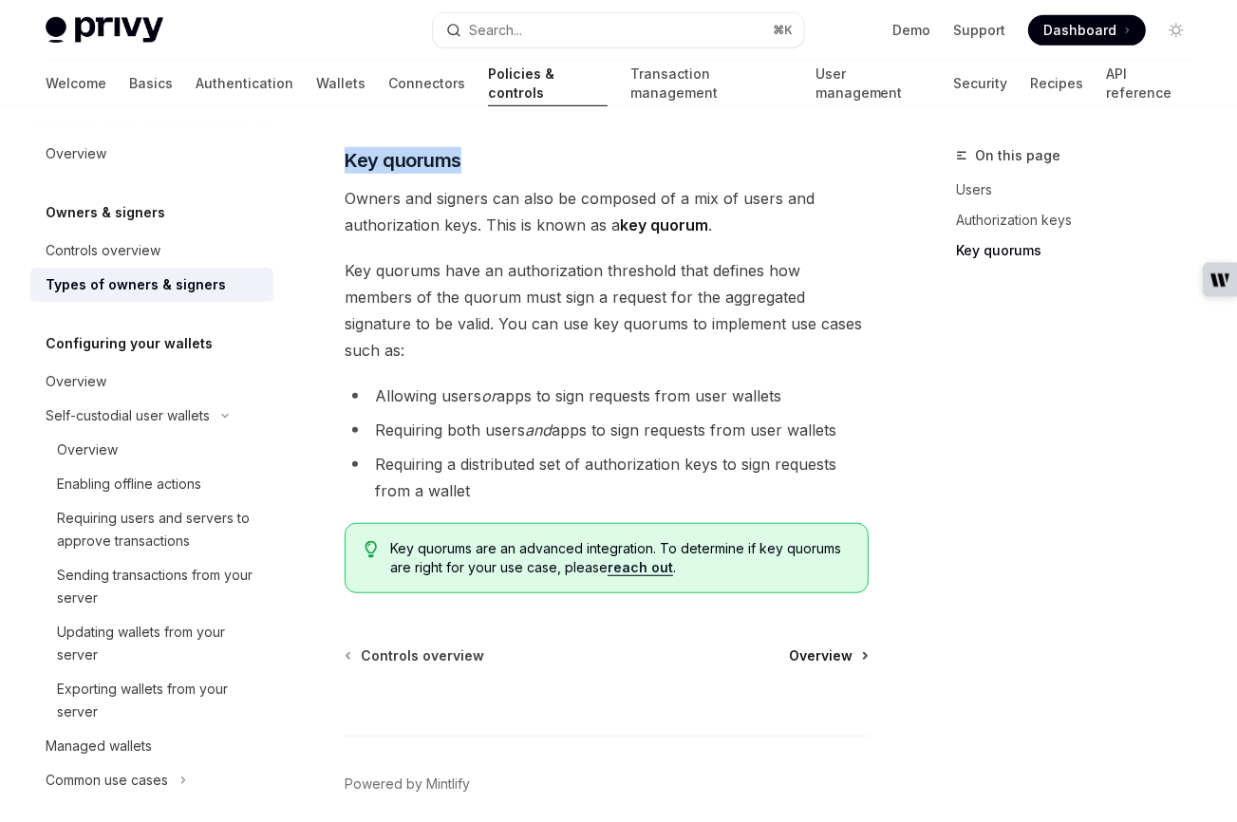
click at [822, 647] on span "Overview" at bounding box center [821, 656] width 64 height 19
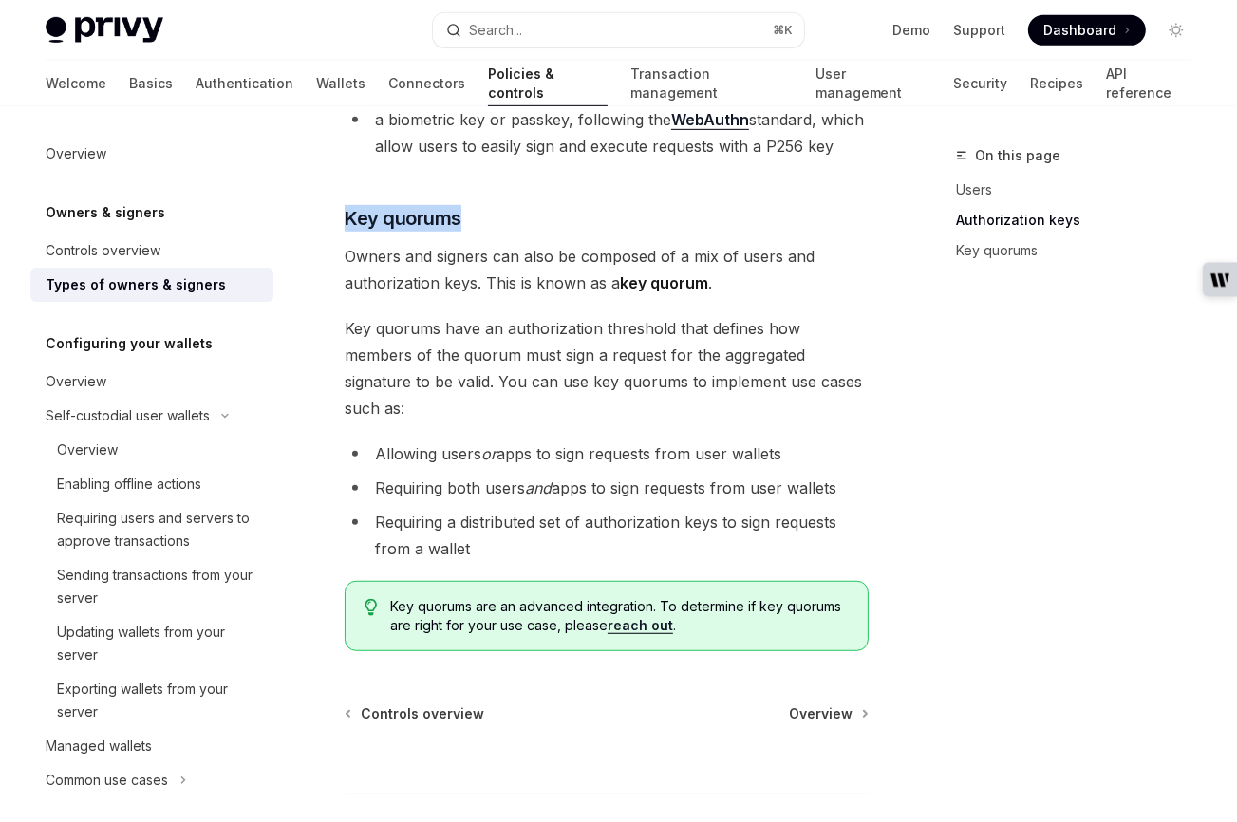
scroll to position [859, 0]
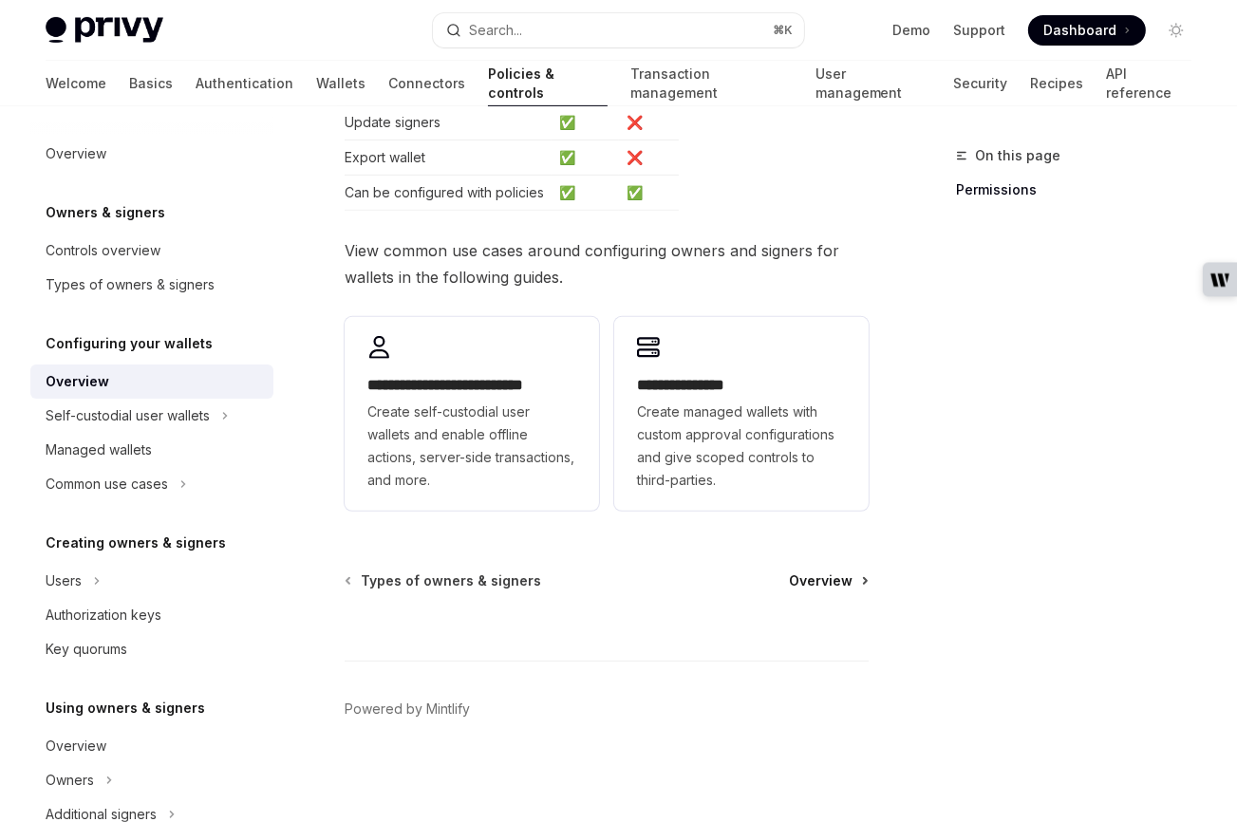
click at [810, 572] on span "Overview" at bounding box center [821, 581] width 64 height 19
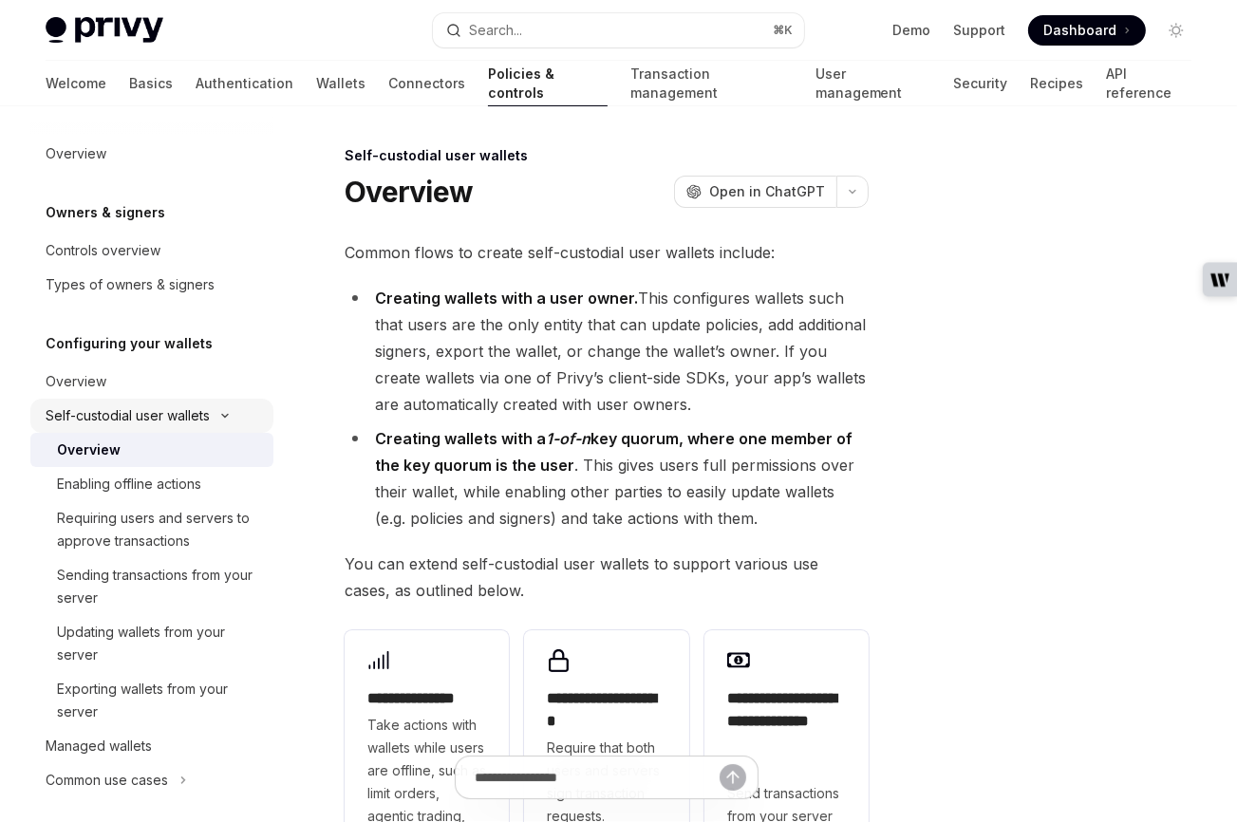
click at [116, 417] on div "Self-custodial user wallets" at bounding box center [128, 415] width 164 height 23
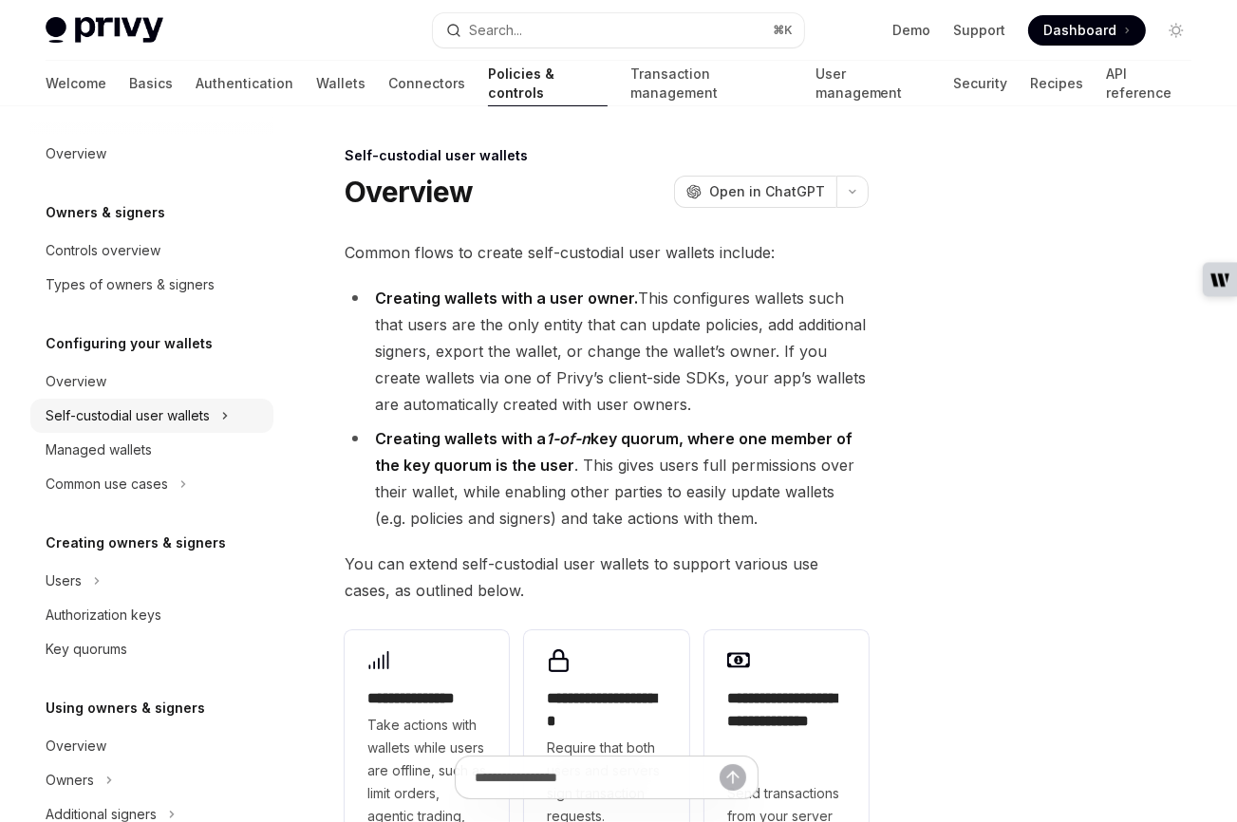
click at [115, 417] on div "Self-custodial user wallets" at bounding box center [128, 415] width 164 height 23
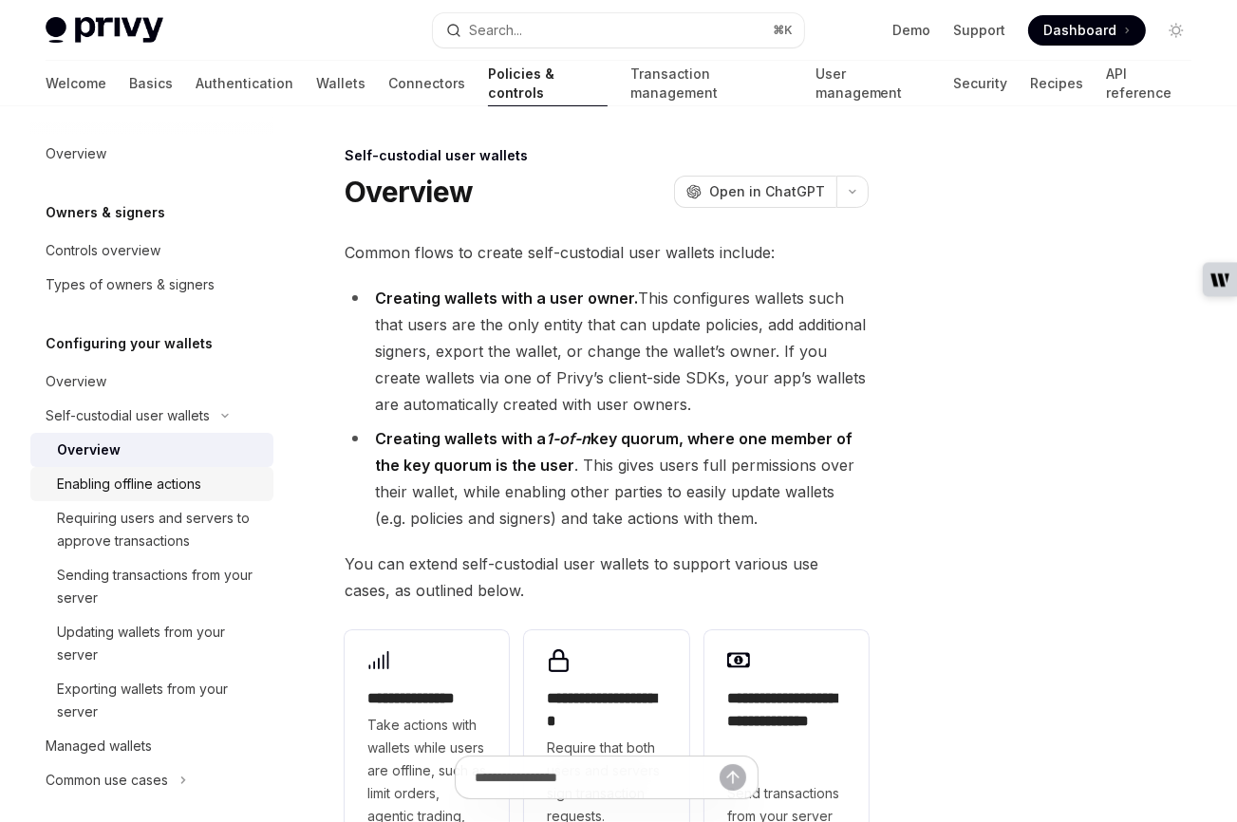
click at [145, 487] on div "Enabling offline actions" at bounding box center [129, 484] width 144 height 23
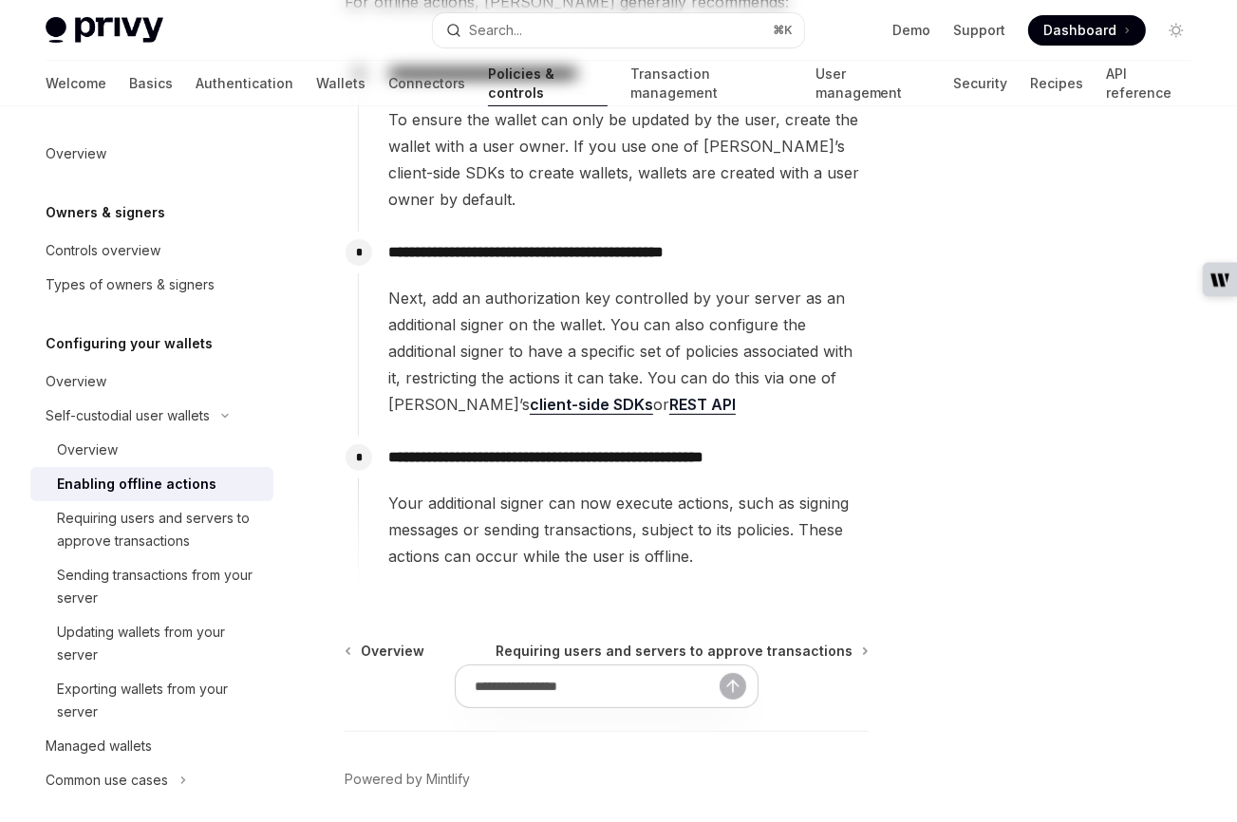
scroll to position [422, 0]
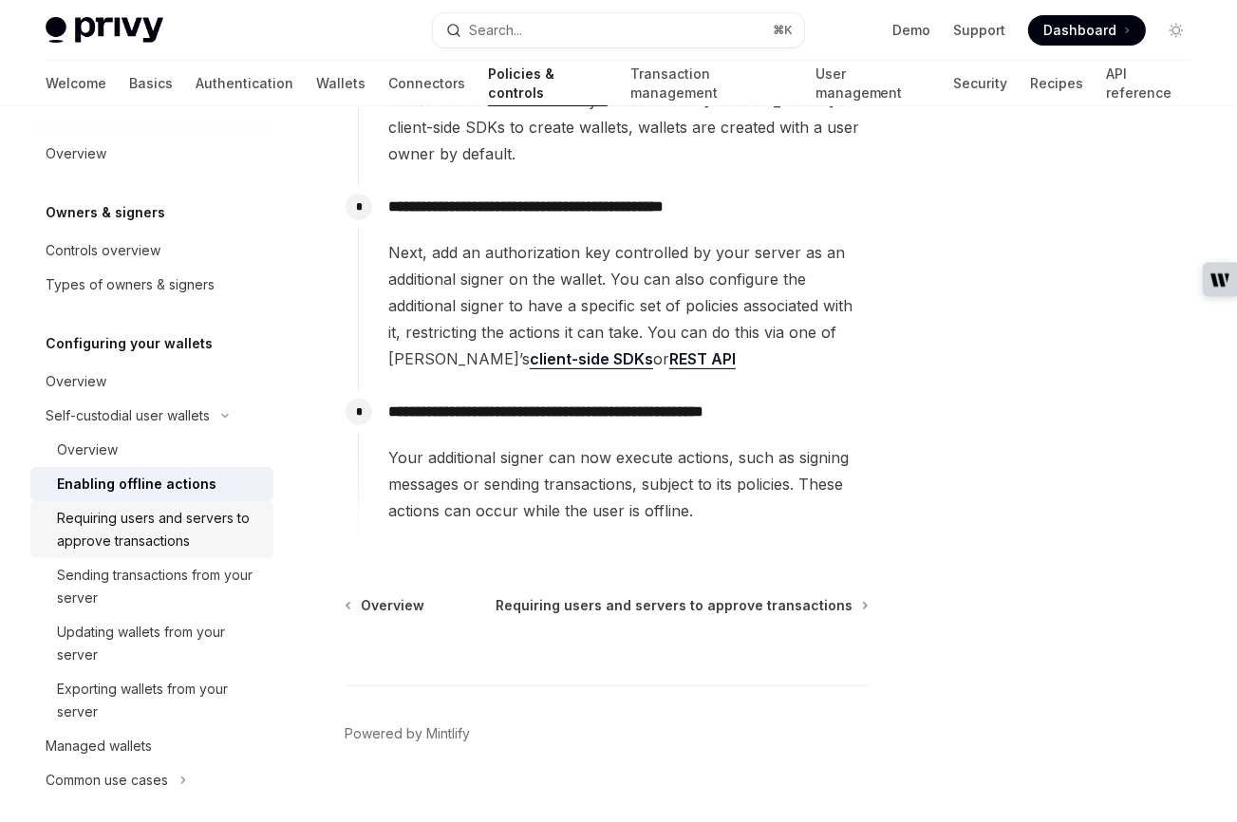
click at [125, 524] on div "Requiring users and servers to approve transactions" at bounding box center [159, 530] width 205 height 46
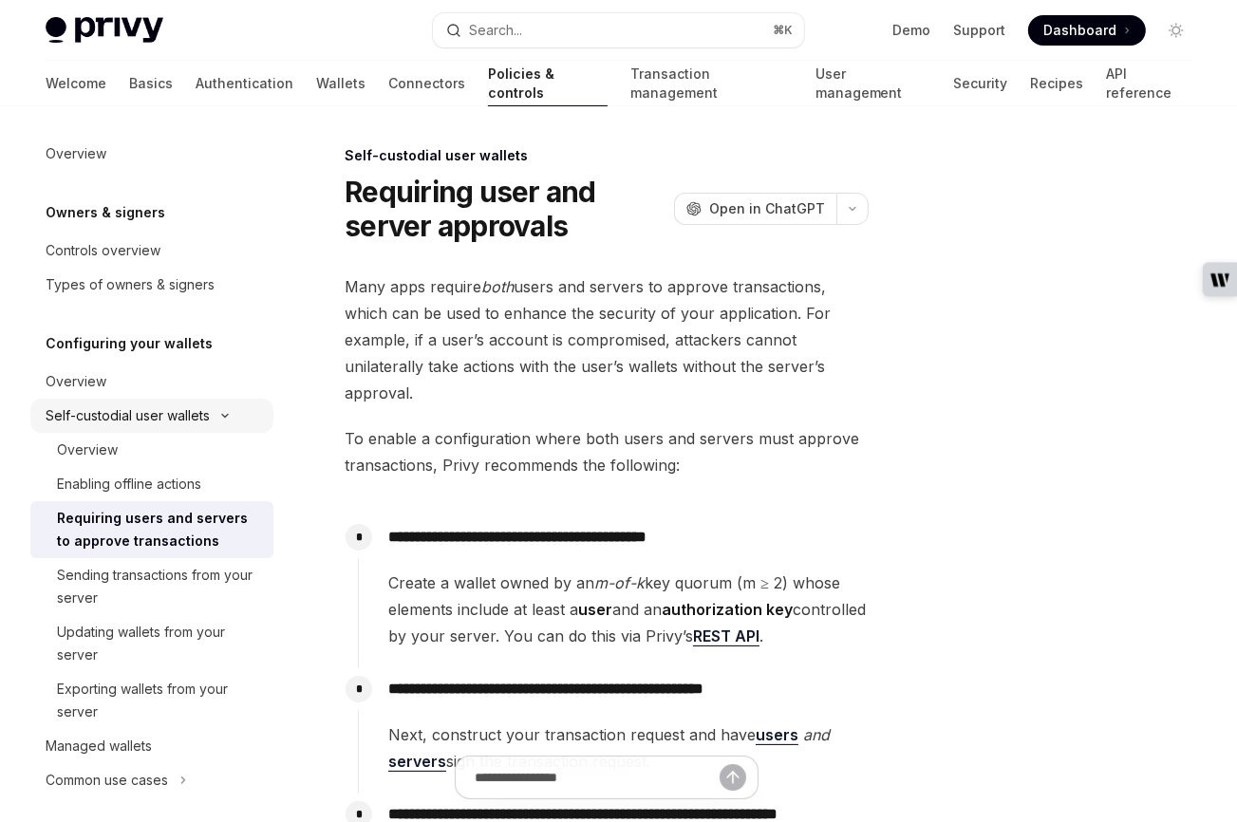
click at [118, 417] on div "Self-custodial user wallets" at bounding box center [128, 415] width 164 height 23
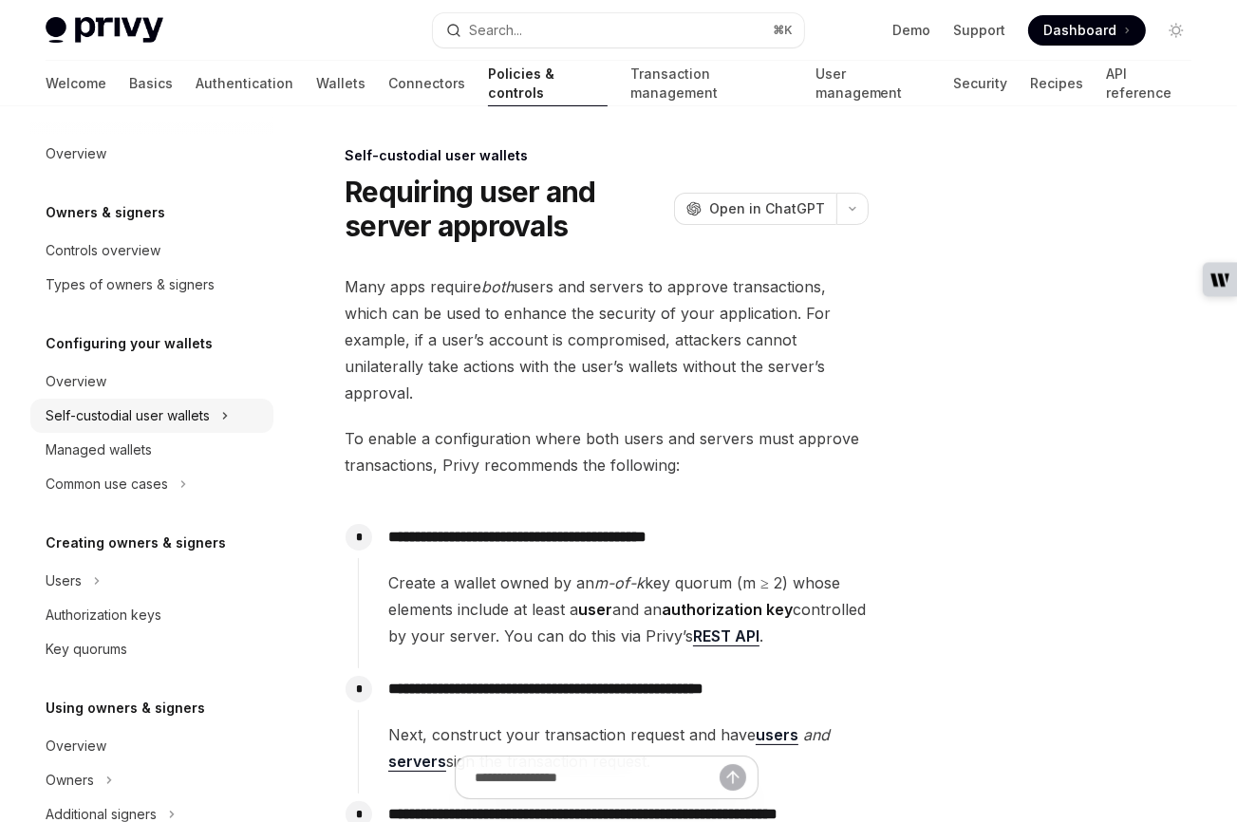
click at [114, 422] on div "Self-custodial user wallets" at bounding box center [128, 415] width 164 height 23
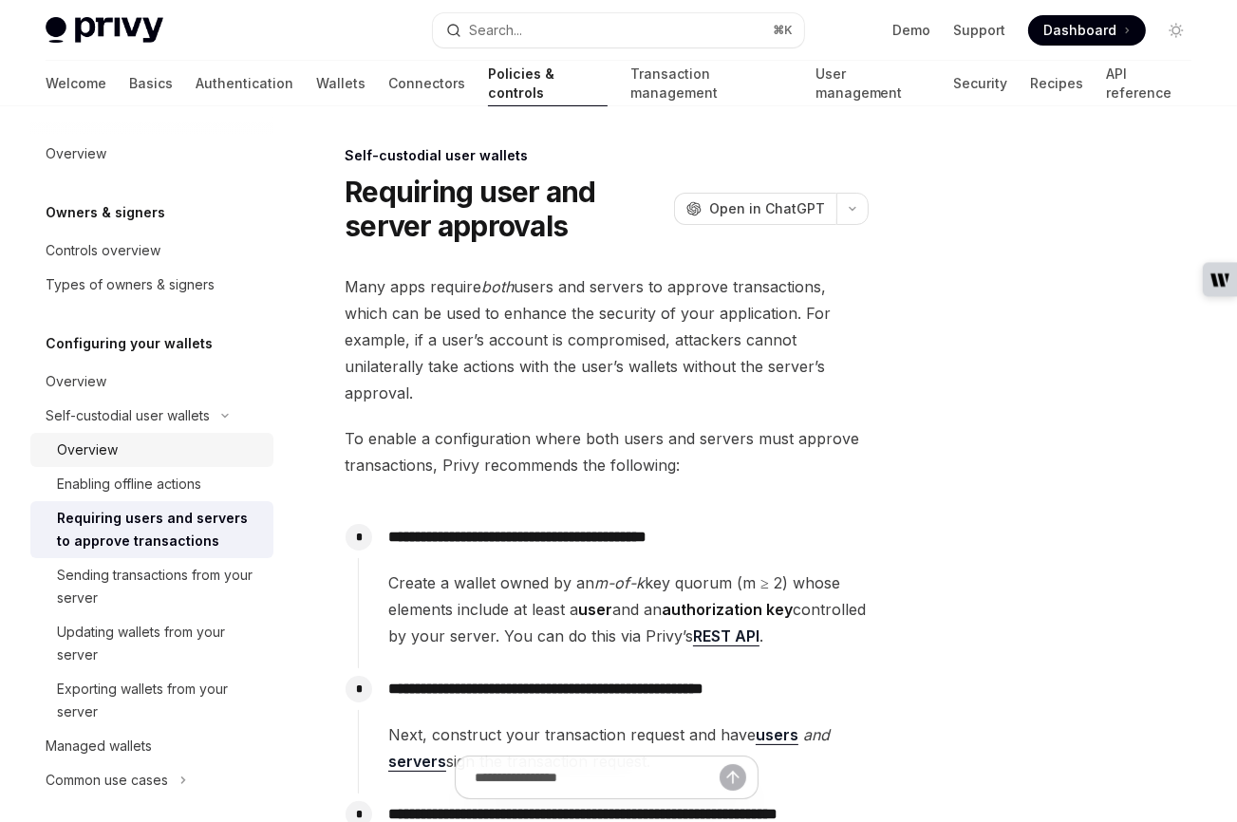
click at [104, 458] on div "Overview" at bounding box center [87, 450] width 61 height 23
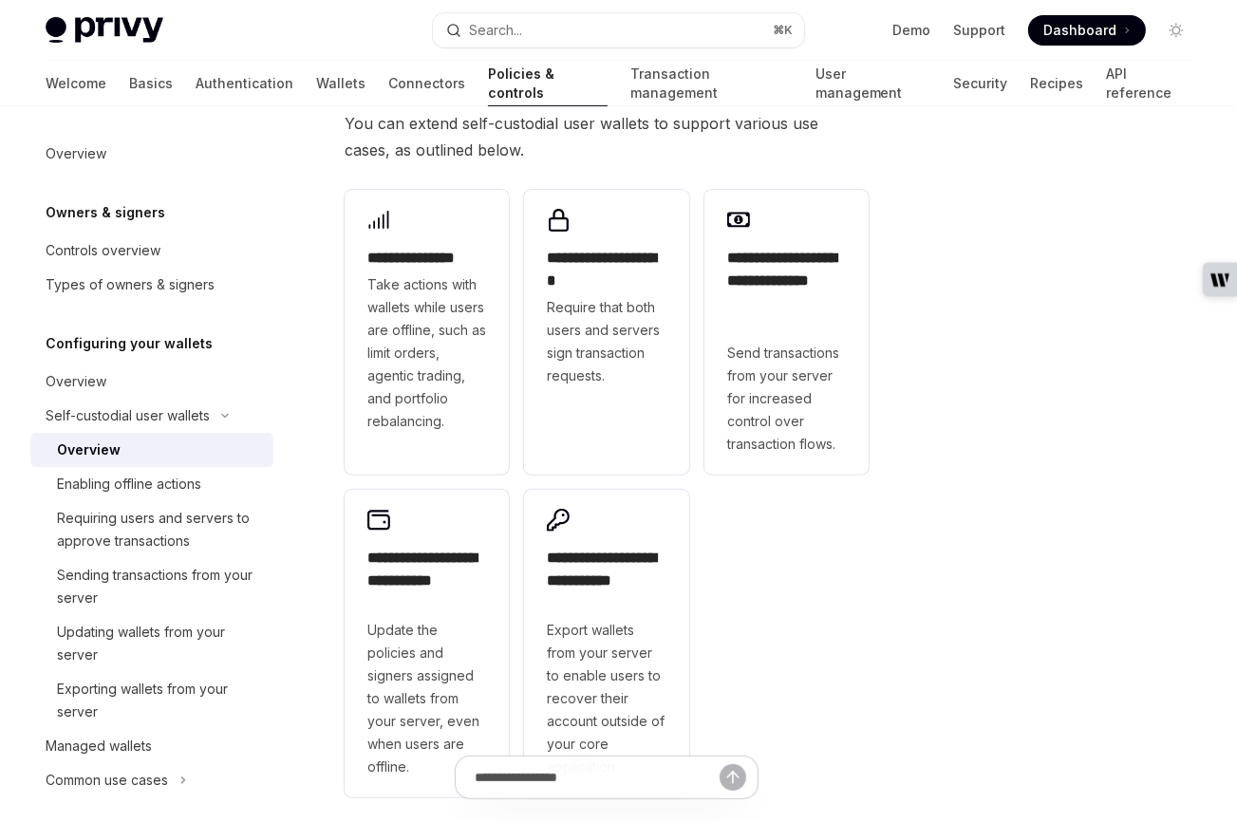
scroll to position [729, 0]
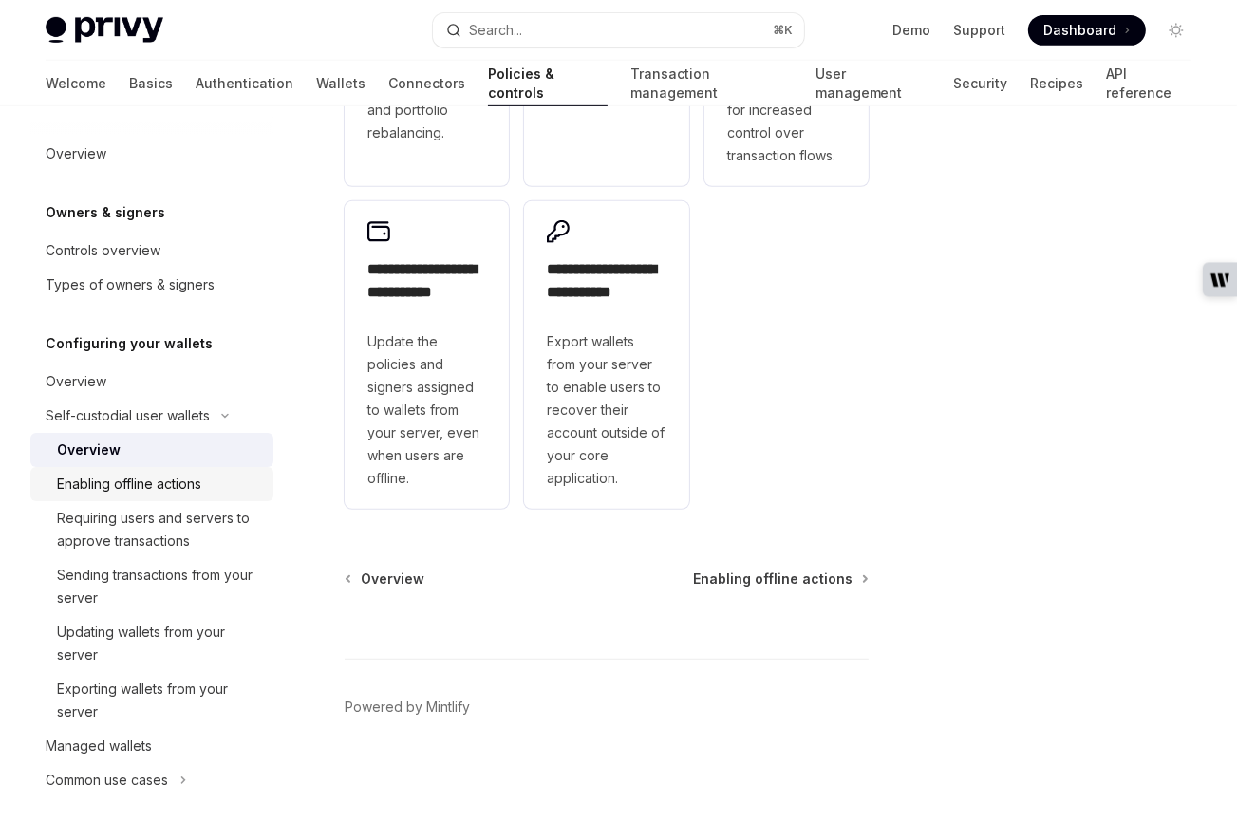
click at [128, 475] on div "Enabling offline actions" at bounding box center [129, 484] width 144 height 23
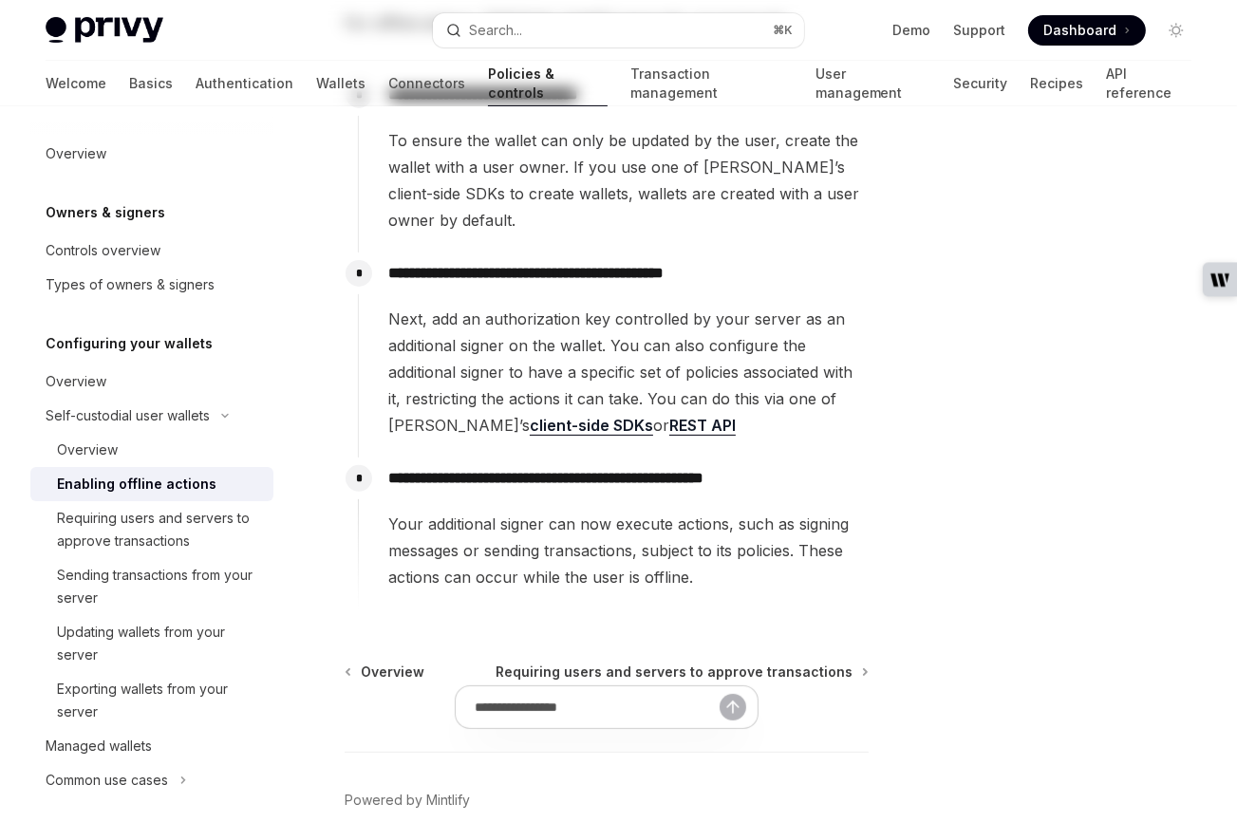
scroll to position [422, 0]
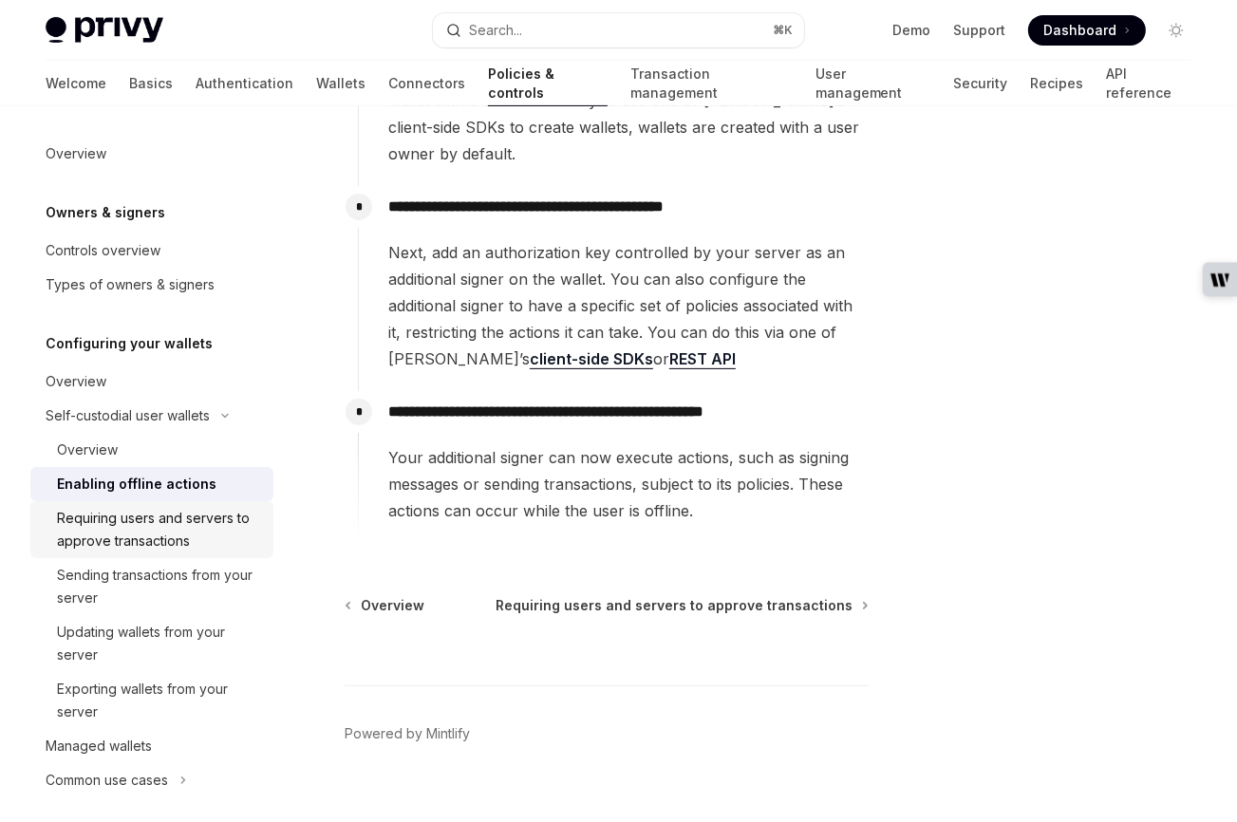
click at [119, 524] on div "Requiring users and servers to approve transactions" at bounding box center [159, 530] width 205 height 46
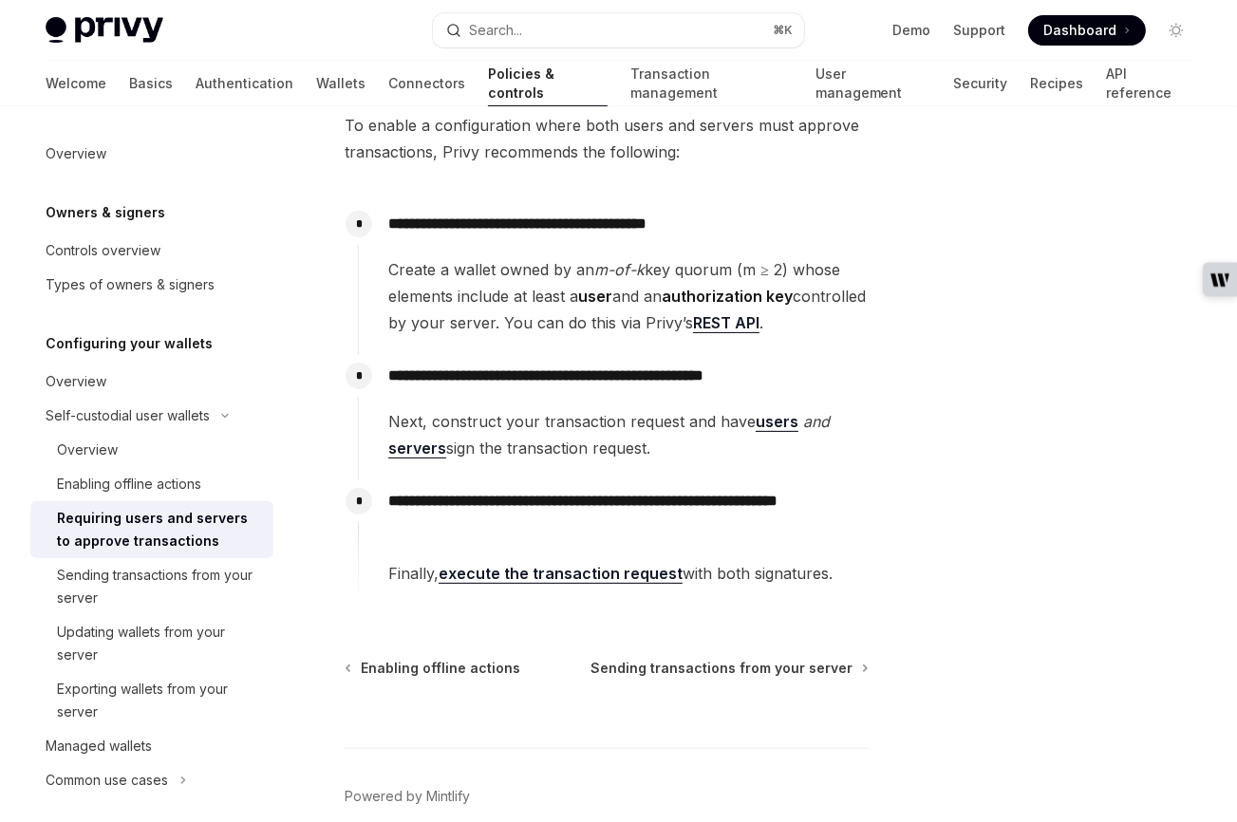
scroll to position [403, 0]
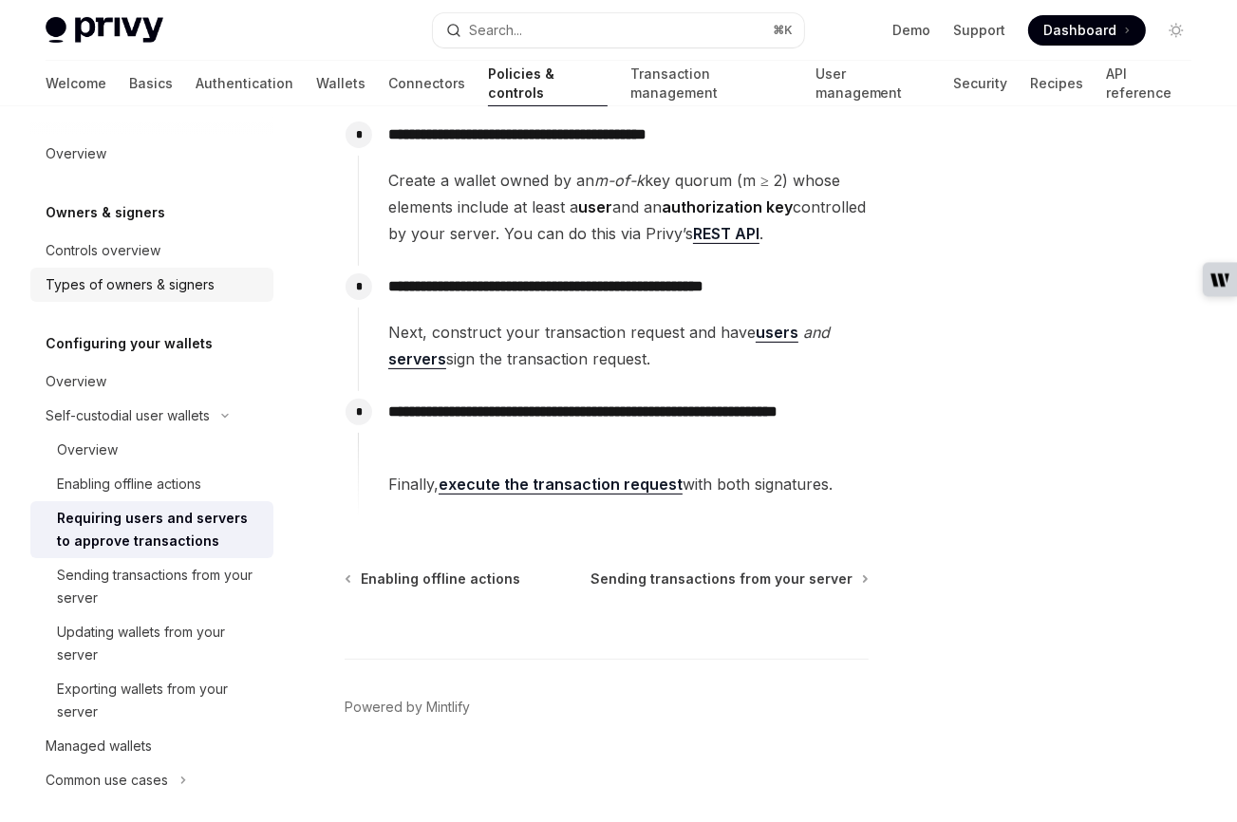
click at [116, 289] on div "Types of owners & signers" at bounding box center [130, 284] width 169 height 23
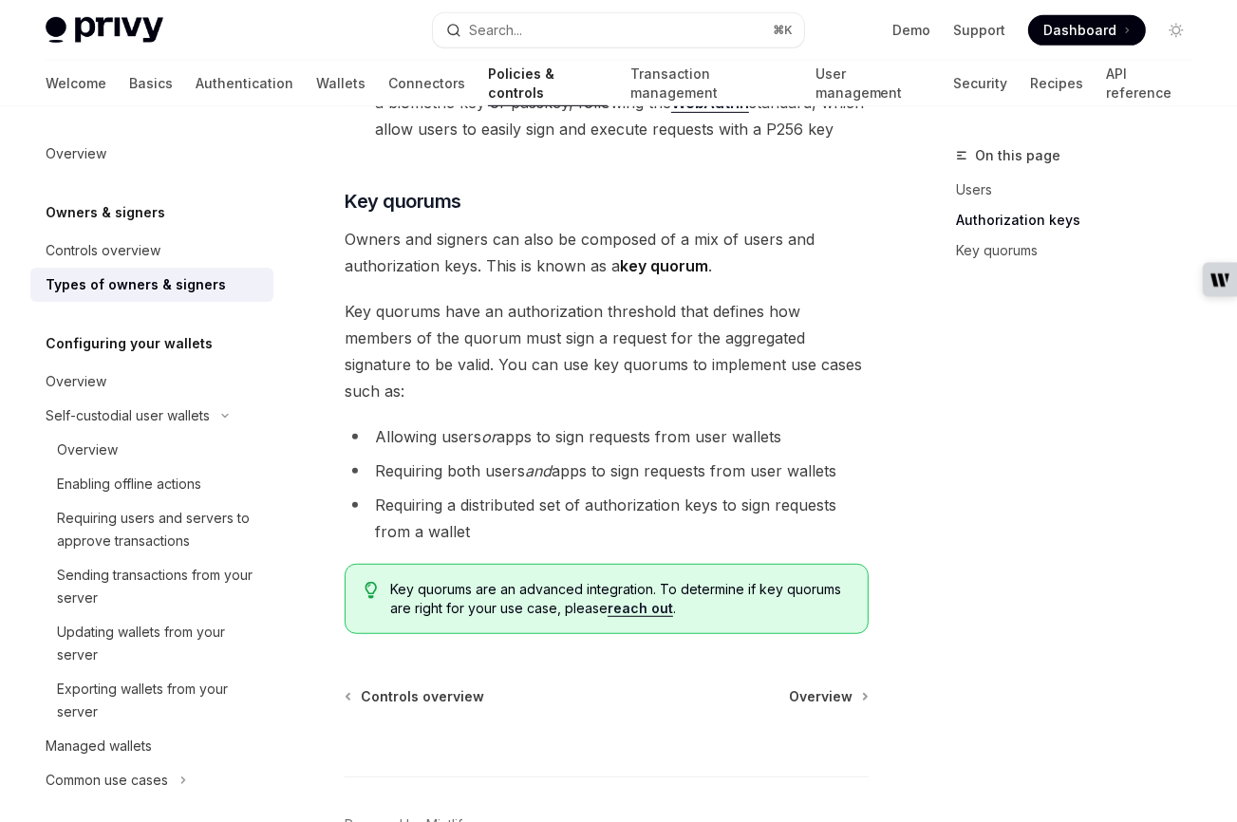
scroll to position [891, 0]
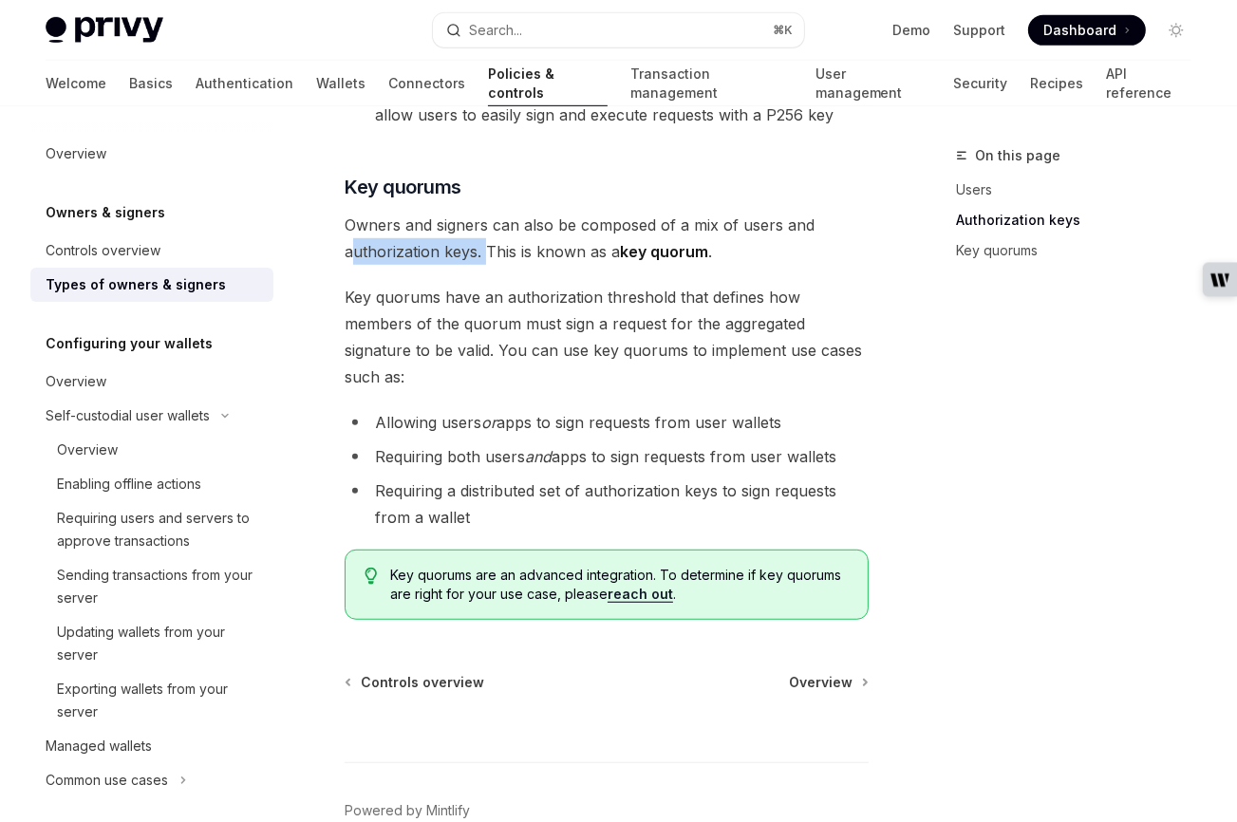
drag, startPoint x: 349, startPoint y: 225, endPoint x: 484, endPoint y: 224, distance: 134.8
click at [484, 224] on span "Owners and signers can also be composed of a mix of users and authorization key…" at bounding box center [607, 238] width 524 height 53
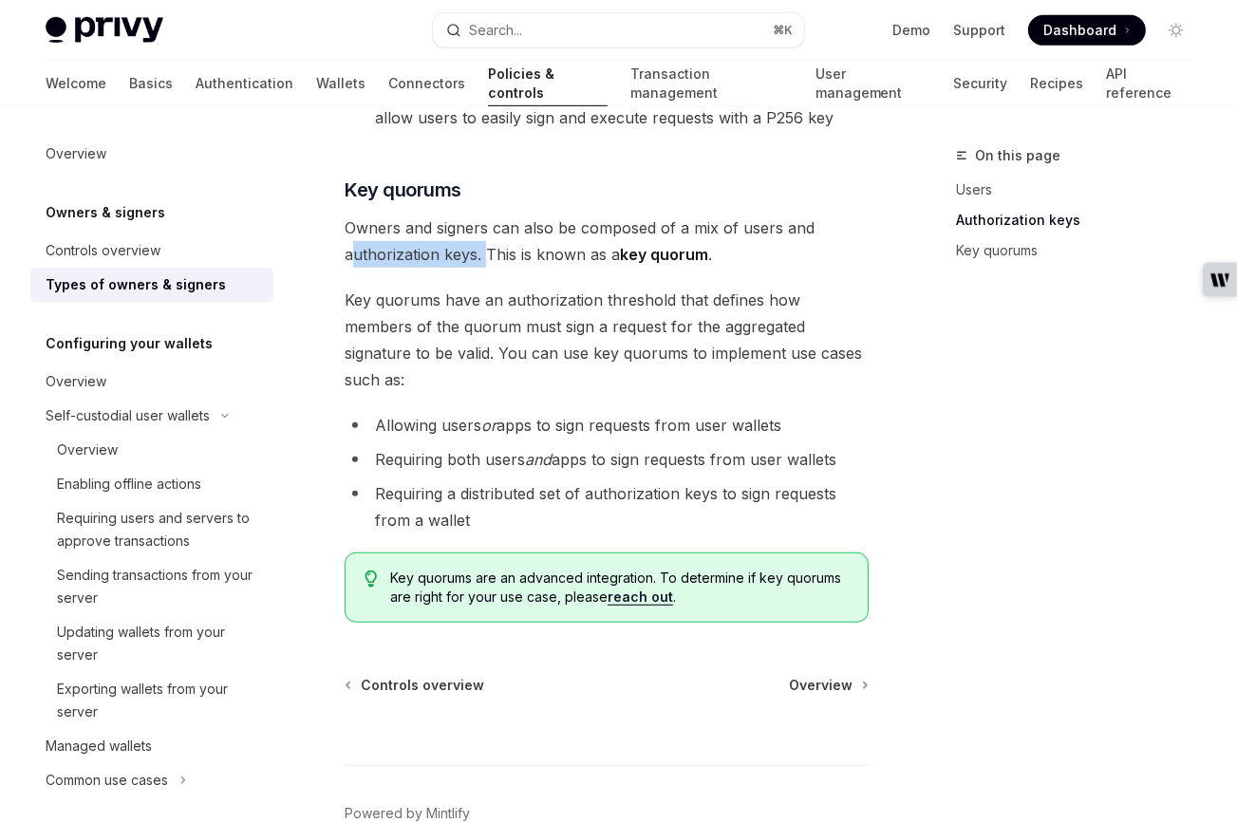
scroll to position [892, 0]
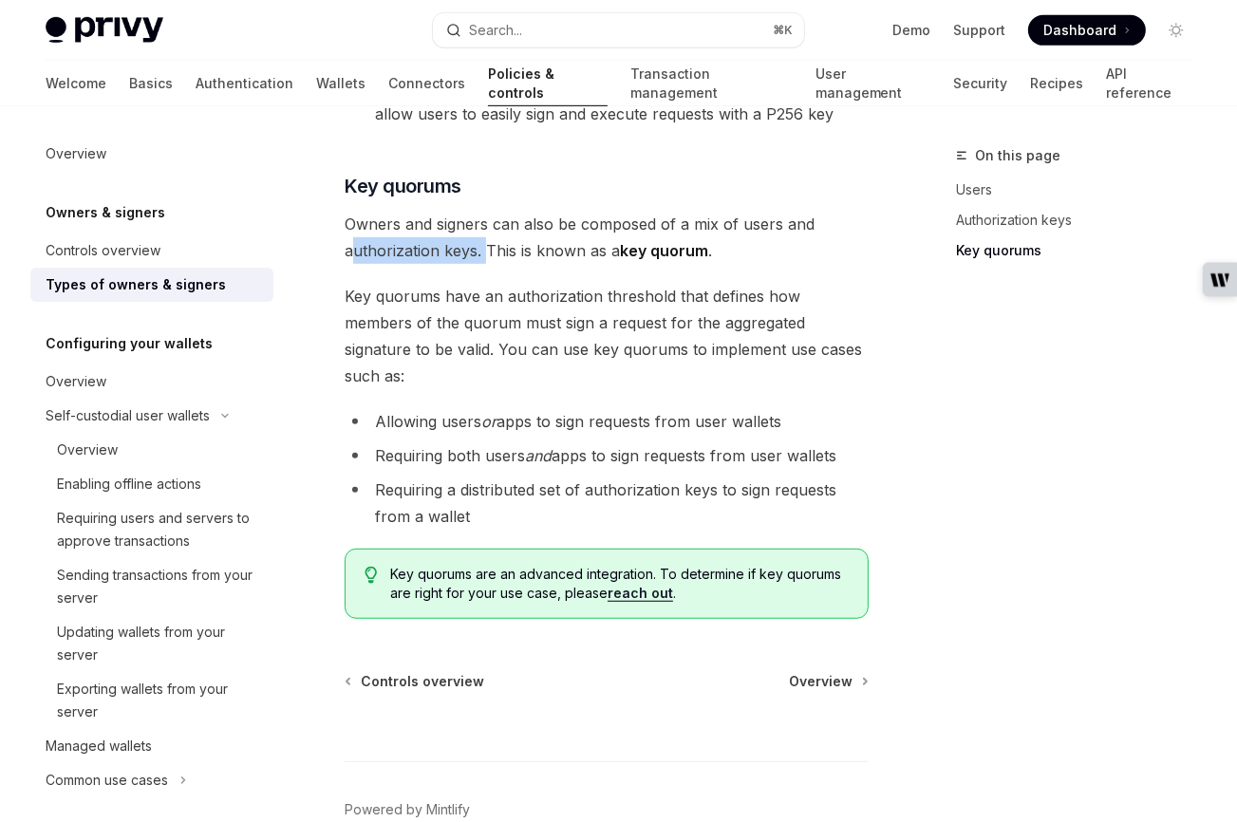
drag, startPoint x: 378, startPoint y: 405, endPoint x: 843, endPoint y: 405, distance: 465.2
click at [848, 442] on li "Requiring both users and apps to sign requests from user wallets" at bounding box center [607, 455] width 524 height 27
click at [566, 565] on span "Key quorums are an advanced integration. To determine if key quorums are right …" at bounding box center [619, 584] width 459 height 38
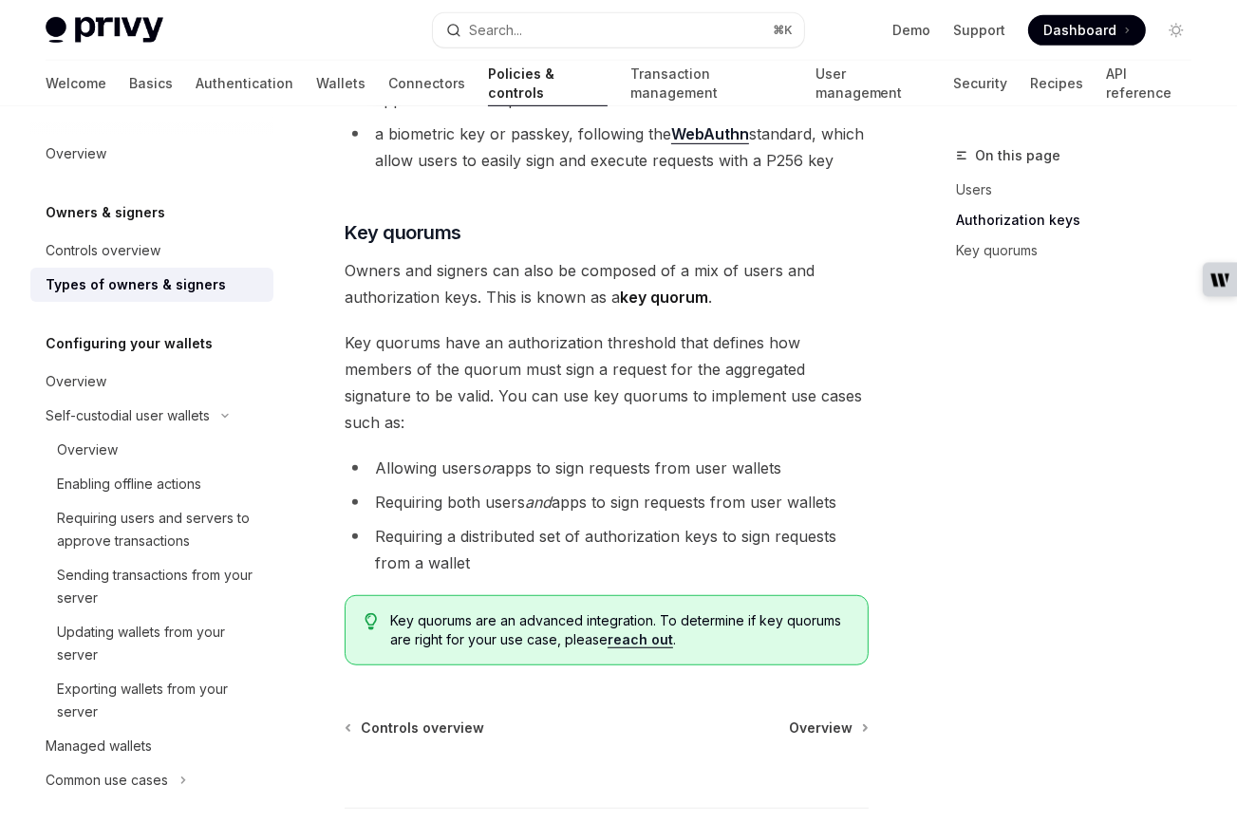
scroll to position [843, 0]
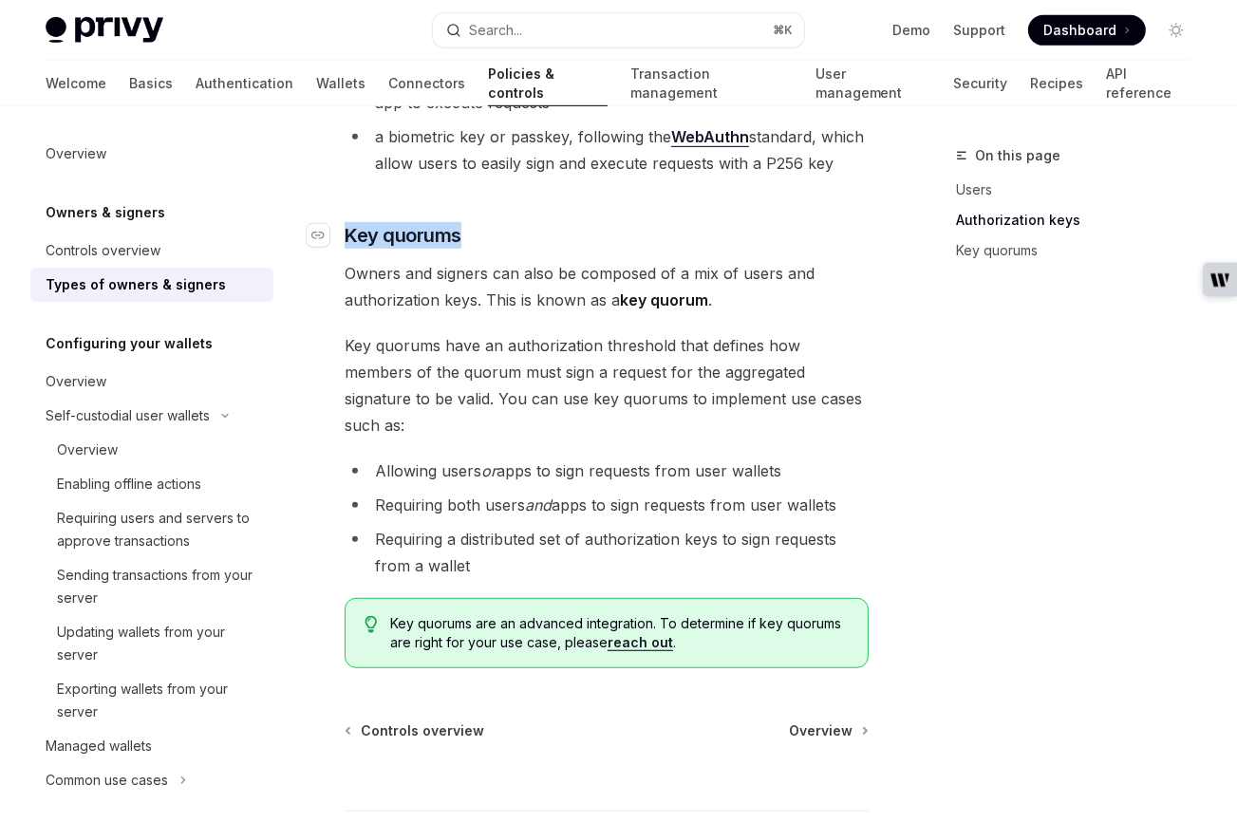
drag, startPoint x: 345, startPoint y: 204, endPoint x: 465, endPoint y: 207, distance: 120.6
click at [465, 222] on h3 "​ Key quorums" at bounding box center [607, 235] width 524 height 27
click at [827, 722] on span "Overview" at bounding box center [821, 731] width 64 height 19
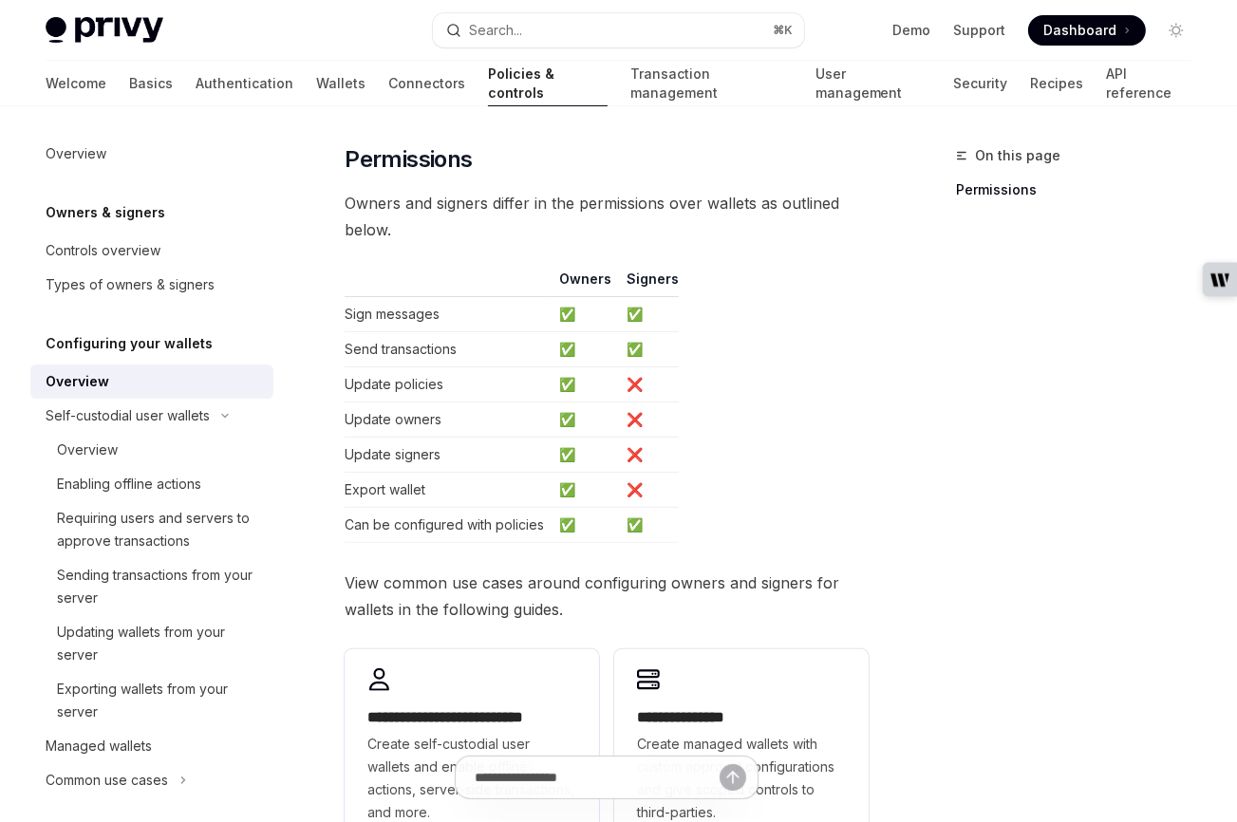
scroll to position [254, 0]
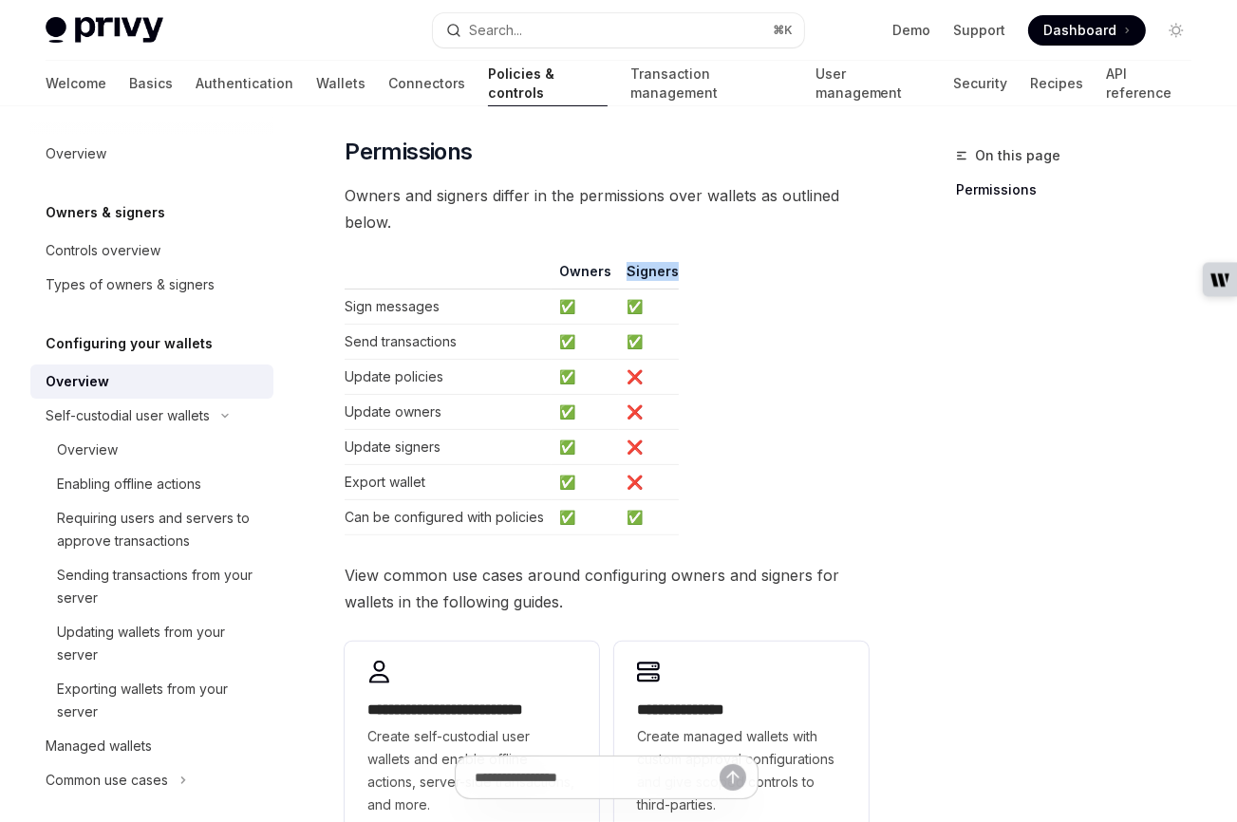
drag, startPoint x: 622, startPoint y: 269, endPoint x: 681, endPoint y: 272, distance: 59.0
click at [681, 272] on table "Owners Signers Sign messages ✅ ✅ Send transactions ✅ ✅ Update policies ✅ ❌ Upda…" at bounding box center [607, 398] width 524 height 273
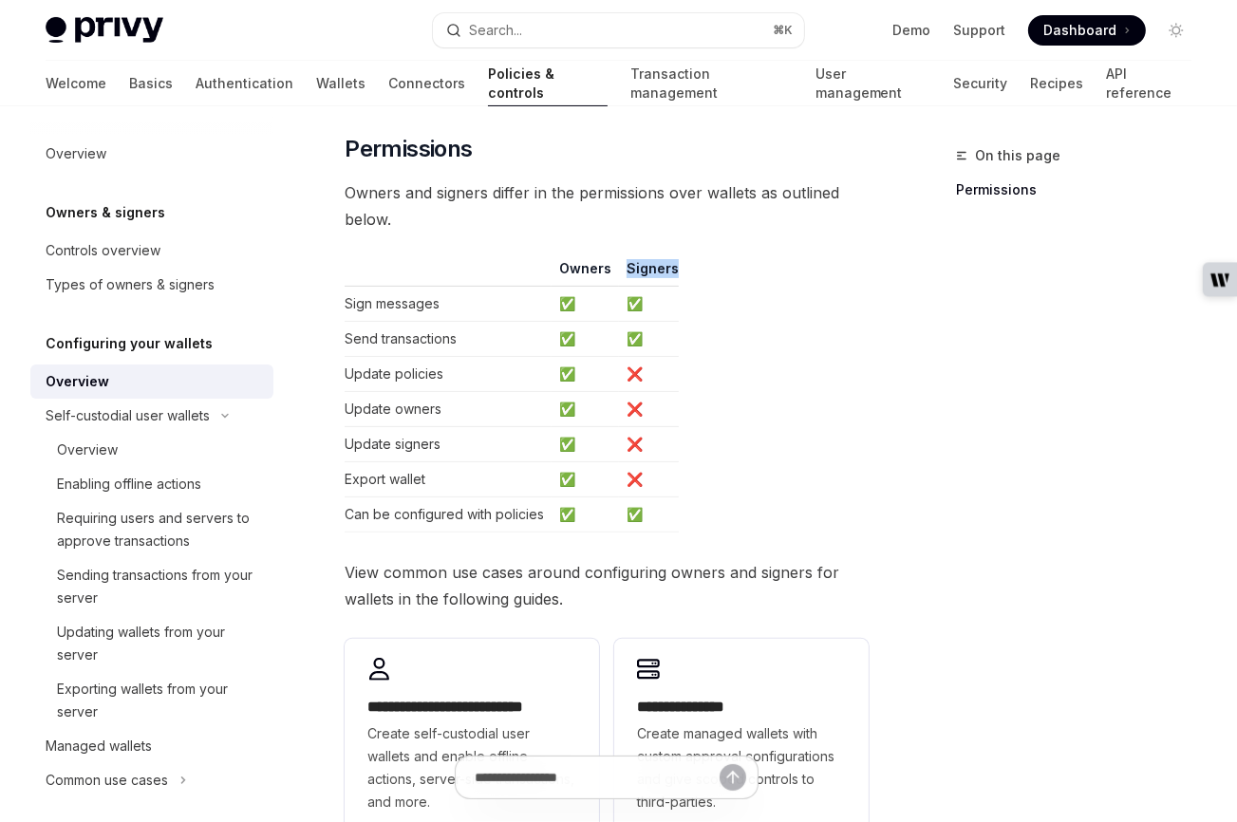
click at [629, 272] on th "Signers" at bounding box center [649, 273] width 60 height 28
drag, startPoint x: 625, startPoint y: 269, endPoint x: 663, endPoint y: 257, distance: 39.6
click at [663, 257] on div "**********" at bounding box center [607, 411] width 524 height 858
click at [670, 267] on th "Signers" at bounding box center [649, 273] width 60 height 28
drag, startPoint x: 627, startPoint y: 267, endPoint x: 680, endPoint y: 269, distance: 53.2
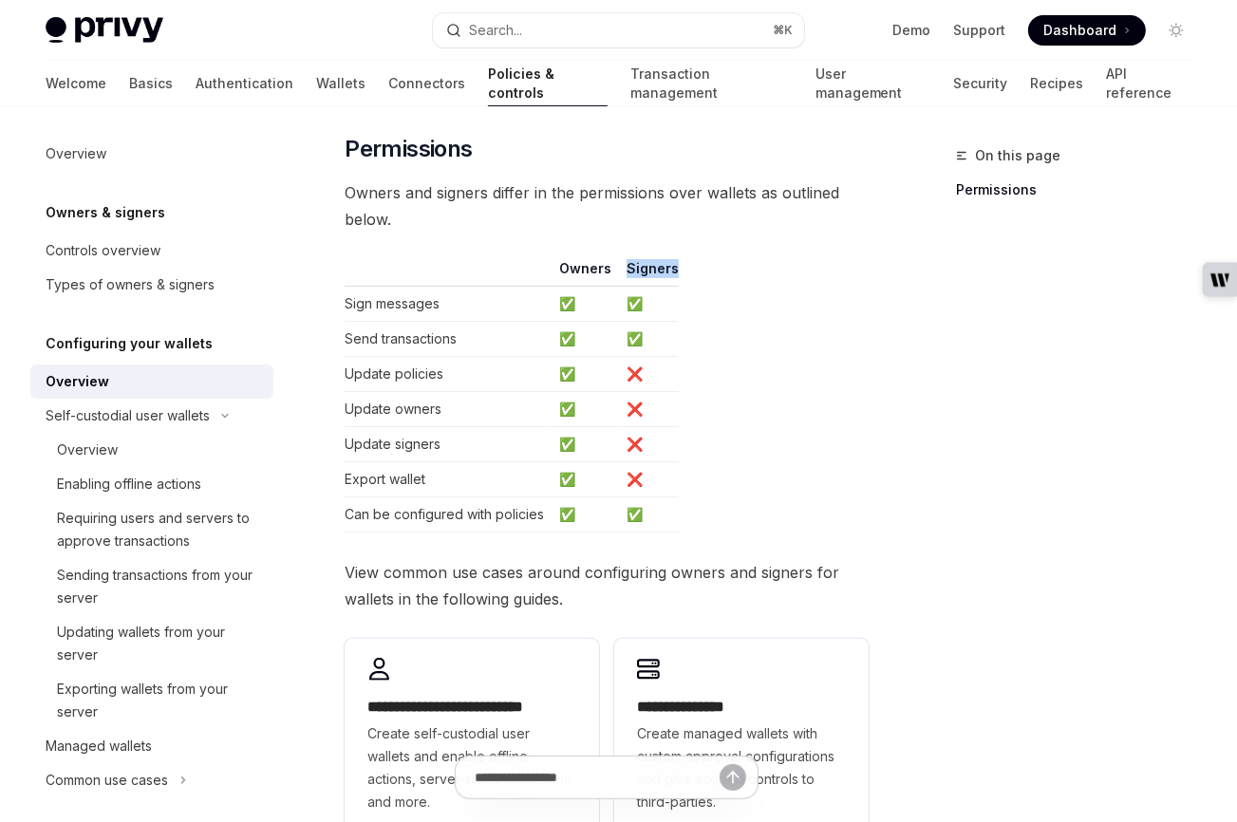
click at [680, 269] on table "Owners Signers Sign messages ✅ ✅ Send transactions ✅ ✅ Update policies ✅ ❌ Upda…" at bounding box center [607, 395] width 524 height 273
click at [635, 274] on th "Signers" at bounding box center [649, 273] width 60 height 28
drag, startPoint x: 626, startPoint y: 264, endPoint x: 687, endPoint y: 296, distance: 69.6
click at [687, 296] on table "Owners Signers Sign messages ✅ ✅ Send transactions ✅ ✅ Update policies ✅ ❌ Upda…" at bounding box center [607, 395] width 524 height 273
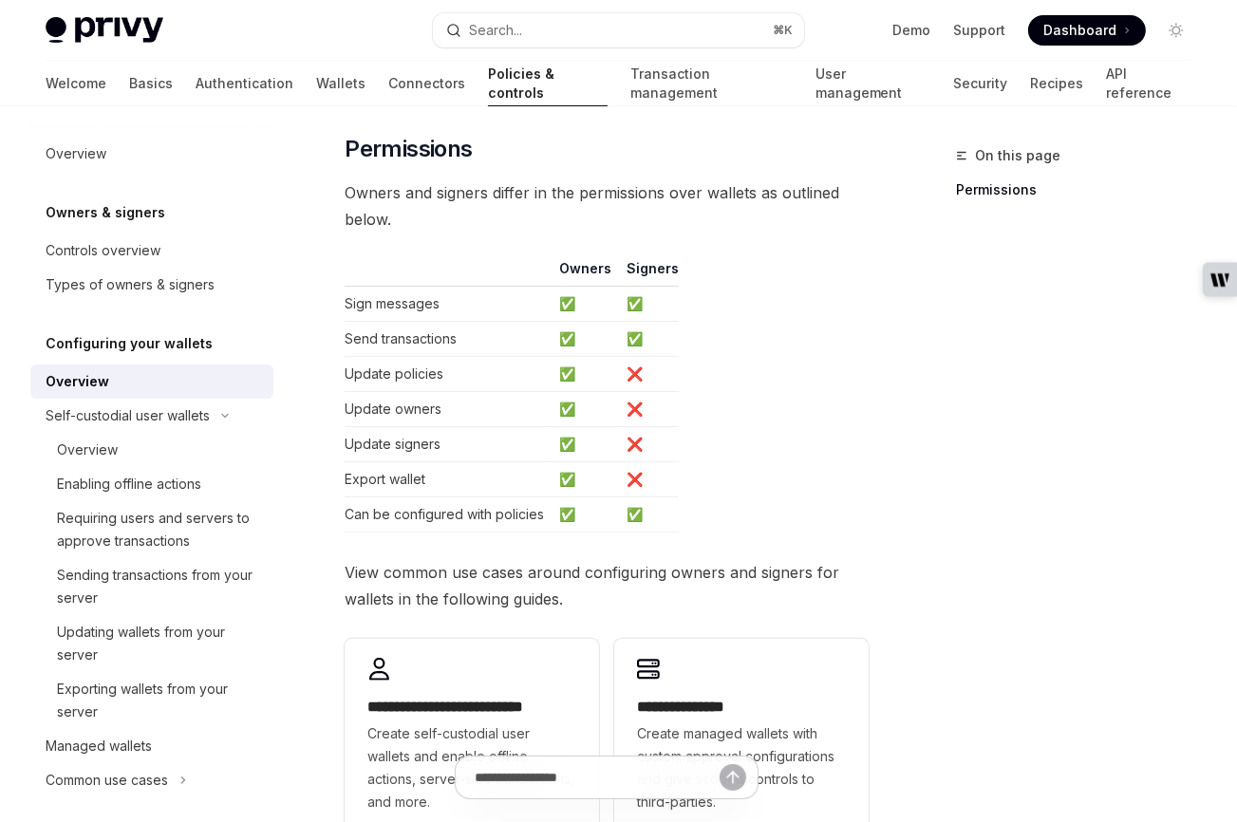
scroll to position [258, 0]
drag, startPoint x: 626, startPoint y: 270, endPoint x: 704, endPoint y: 271, distance: 78.8
click at [704, 271] on table "Owners Signers Sign messages ✅ ✅ Send transactions ✅ ✅ Update policies ✅ ❌ Upda…" at bounding box center [607, 394] width 524 height 273
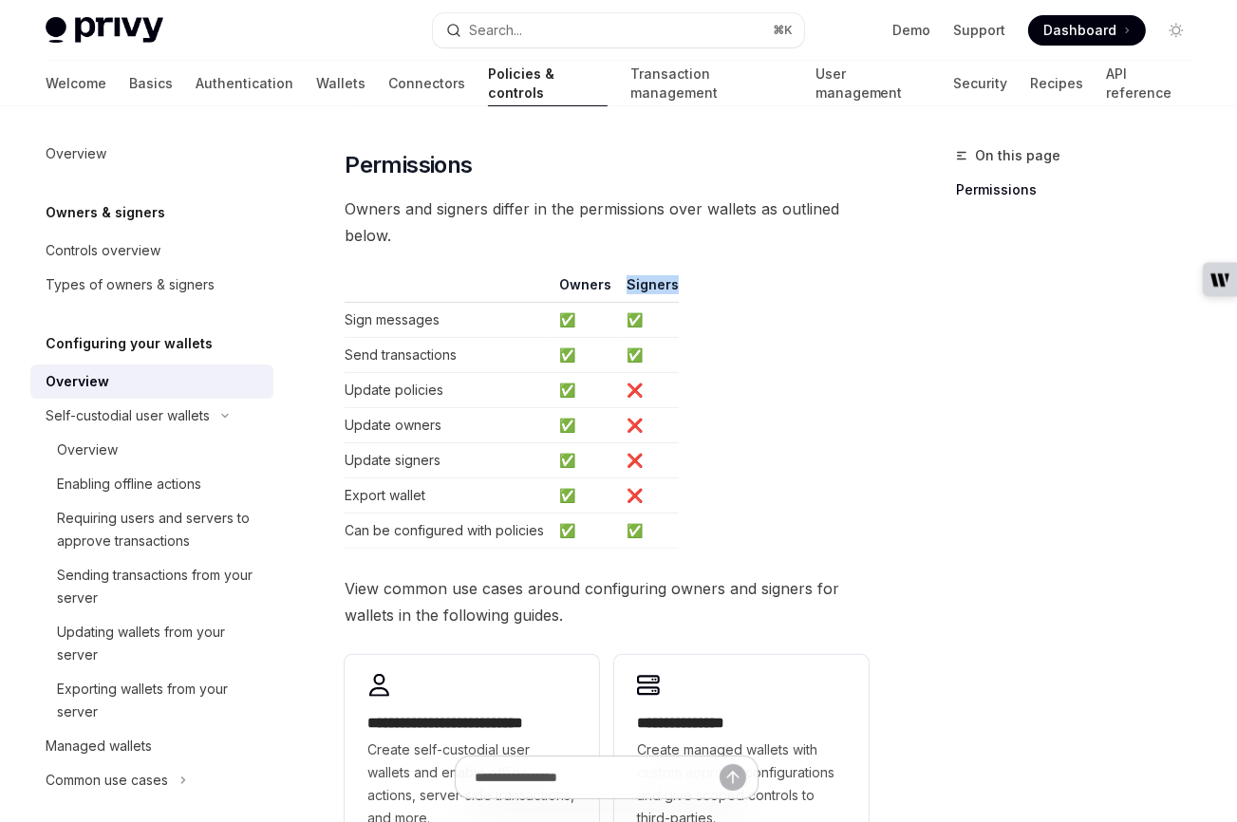
scroll to position [239, 0]
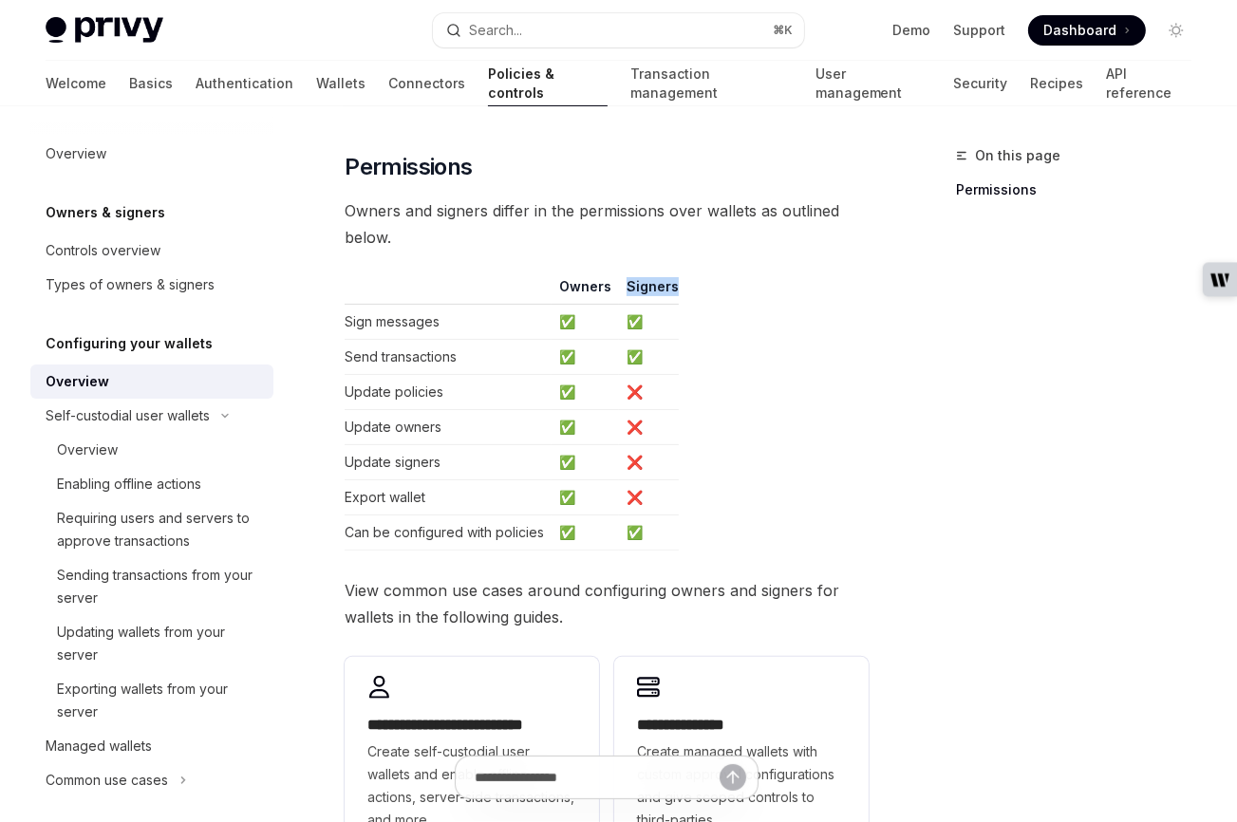
click at [625, 284] on th "Signers" at bounding box center [649, 291] width 60 height 28
drag, startPoint x: 563, startPoint y: 283, endPoint x: 603, endPoint y: 294, distance: 41.5
click at [611, 288] on th "Owners" at bounding box center [585, 291] width 67 height 28
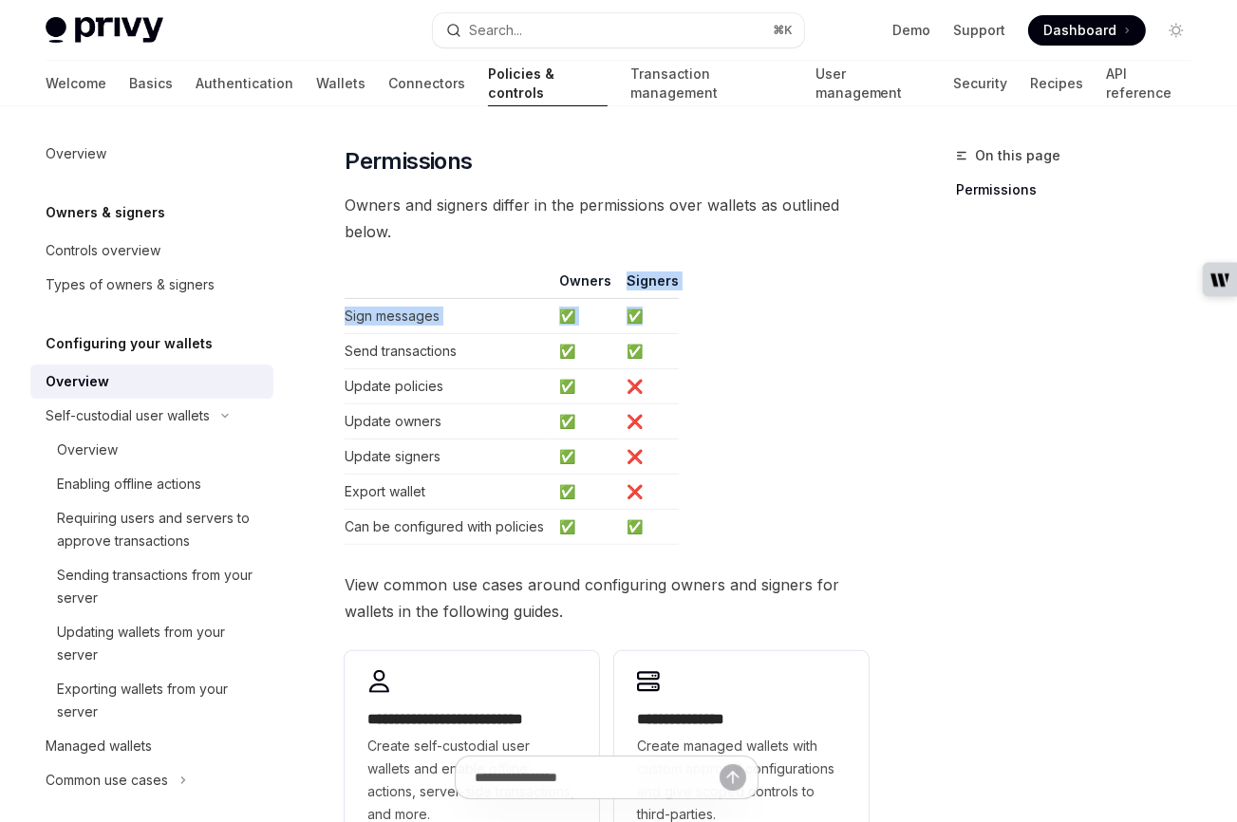
drag, startPoint x: 625, startPoint y: 289, endPoint x: 676, endPoint y: 312, distance: 56.5
click at [676, 312] on table "Owners Signers Sign messages ✅ ✅ Send transactions ✅ ✅ Update policies ✅ ❌ Upda…" at bounding box center [607, 408] width 524 height 273
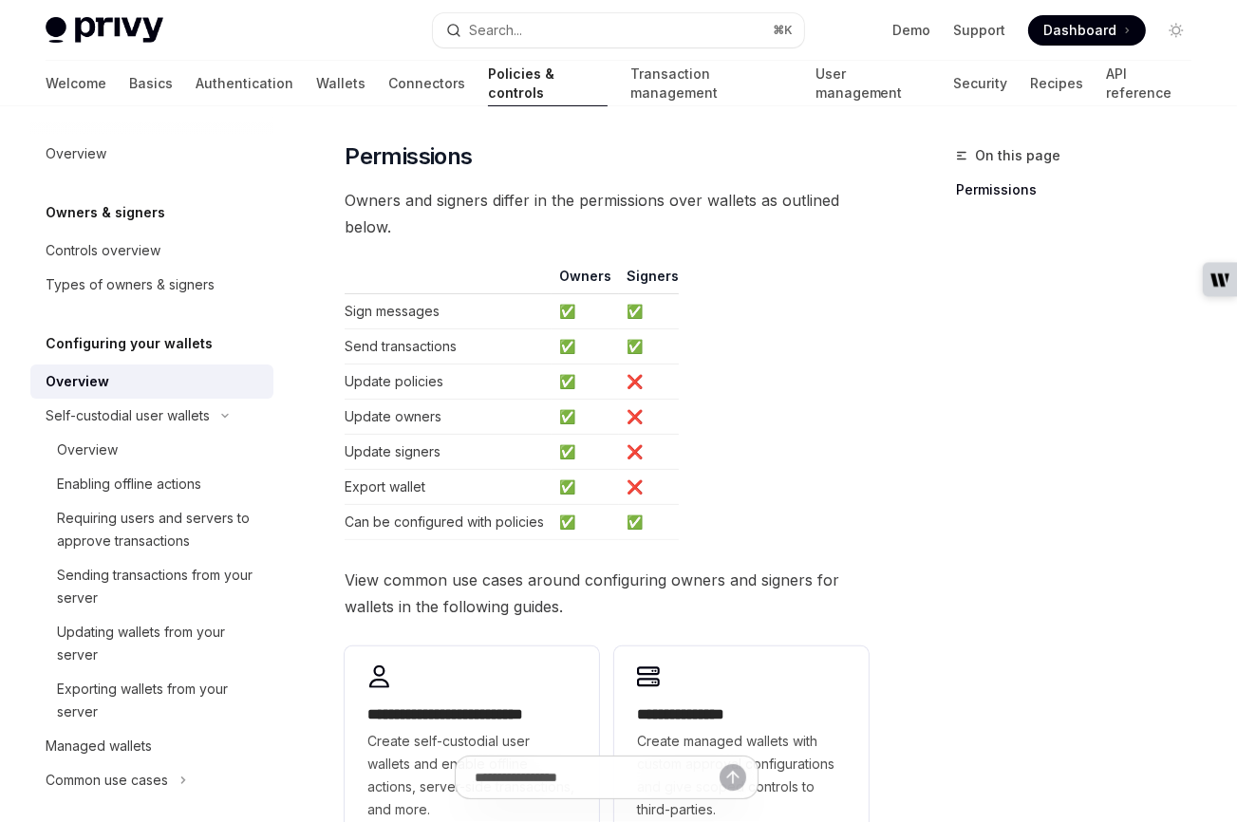
drag, startPoint x: 412, startPoint y: 349, endPoint x: 347, endPoint y: 340, distance: 65.3
click at [407, 350] on td "Send transactions" at bounding box center [448, 346] width 207 height 35
drag, startPoint x: 354, startPoint y: 342, endPoint x: 498, endPoint y: 352, distance: 144.7
click at [498, 352] on td "Send transactions" at bounding box center [448, 347] width 207 height 35
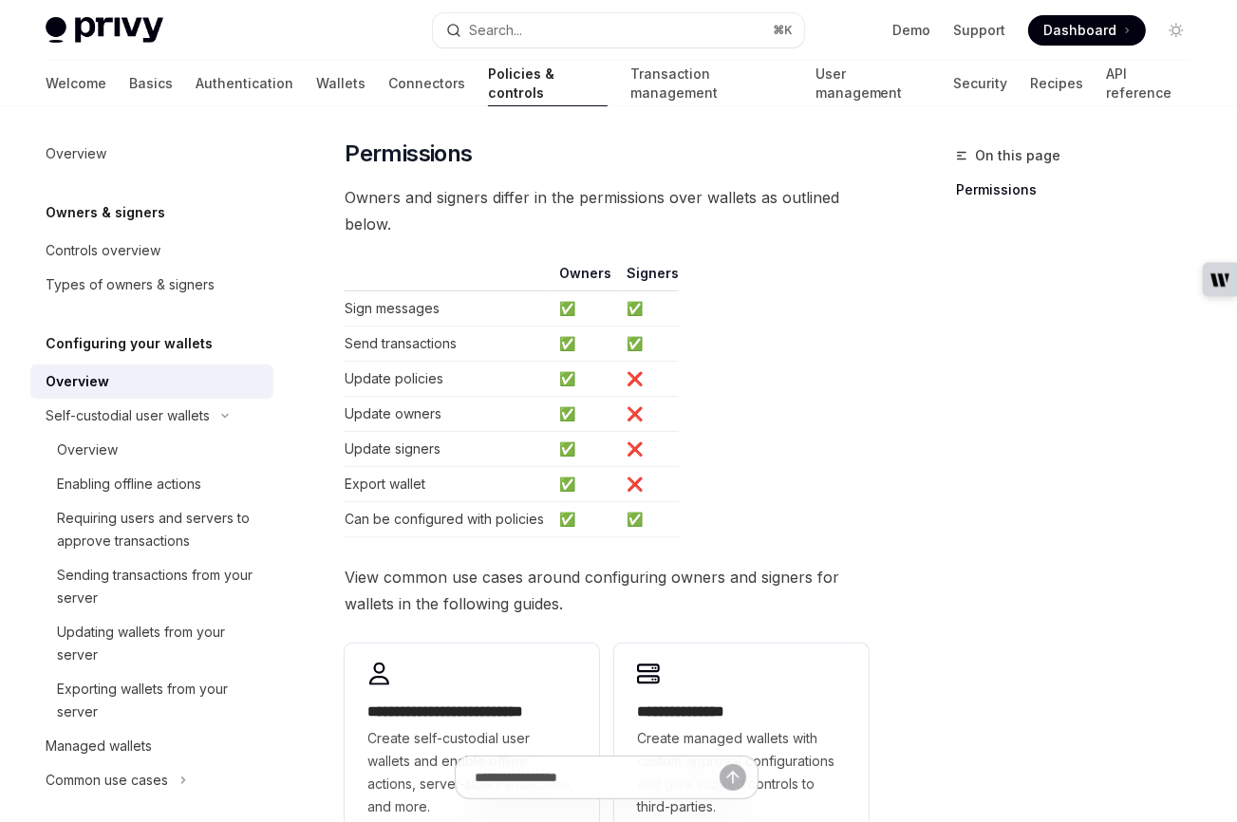
click at [437, 306] on td "Sign messages" at bounding box center [448, 308] width 207 height 35
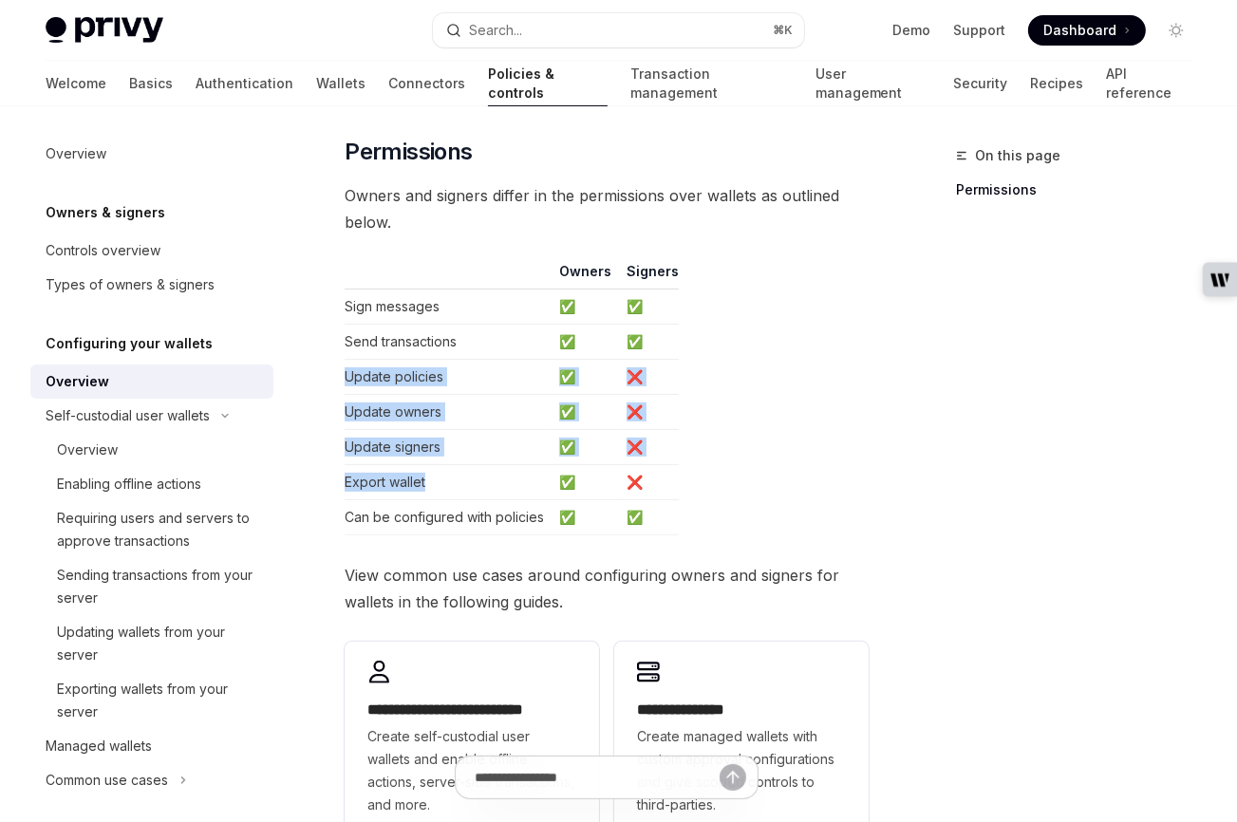
drag, startPoint x: 348, startPoint y: 377, endPoint x: 479, endPoint y: 470, distance: 160.7
click at [505, 487] on tbody "Sign messages ✅ ✅ Send transactions ✅ ✅ Update policies ✅ ❌ Update owners ✅ ❌ U…" at bounding box center [512, 413] width 334 height 246
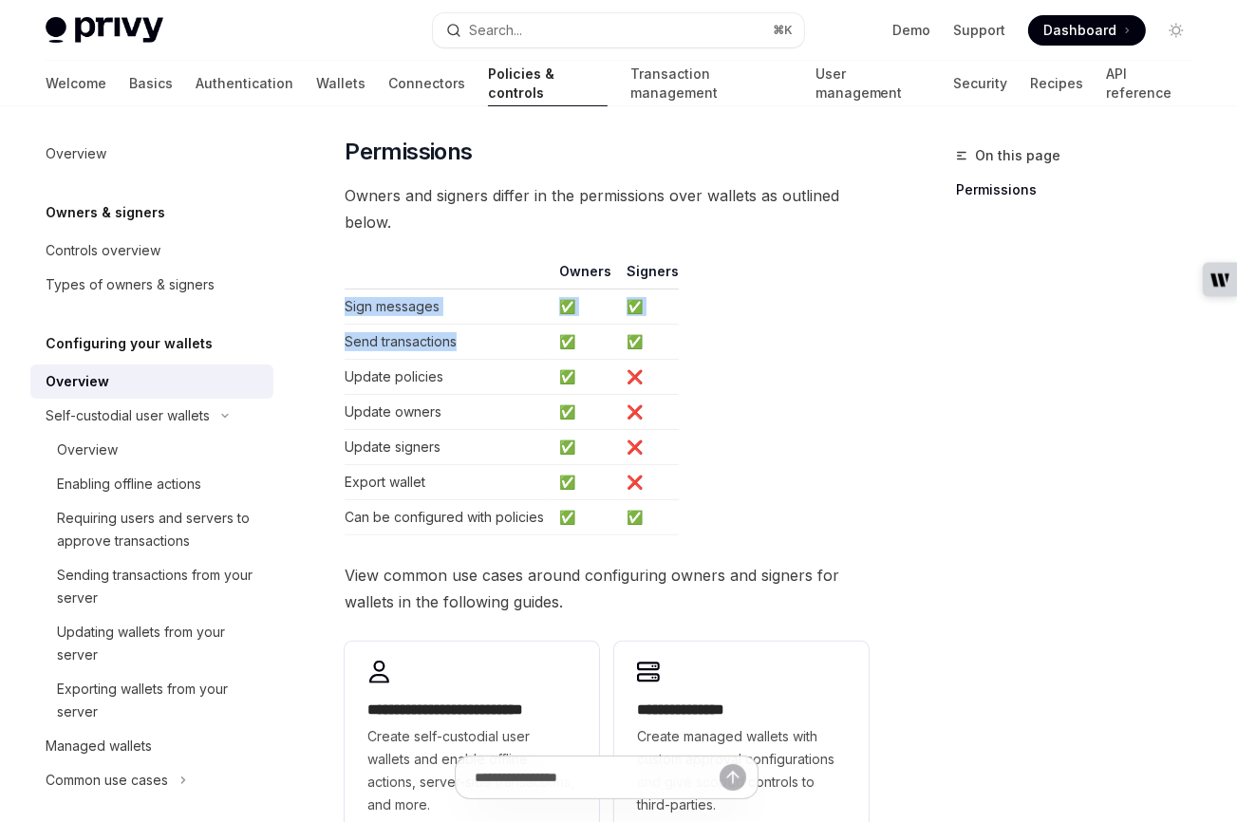
drag, startPoint x: 348, startPoint y: 304, endPoint x: 478, endPoint y: 349, distance: 136.9
click at [478, 349] on tbody "Sign messages ✅ ✅ Send transactions ✅ ✅ Update policies ✅ ❌ Update owners ✅ ❌ U…" at bounding box center [512, 413] width 334 height 246
drag, startPoint x: 425, startPoint y: 304, endPoint x: 435, endPoint y: 306, distance: 9.7
click at [426, 304] on td "Sign messages" at bounding box center [448, 307] width 207 height 35
drag, startPoint x: 432, startPoint y: 307, endPoint x: 447, endPoint y: 307, distance: 15.2
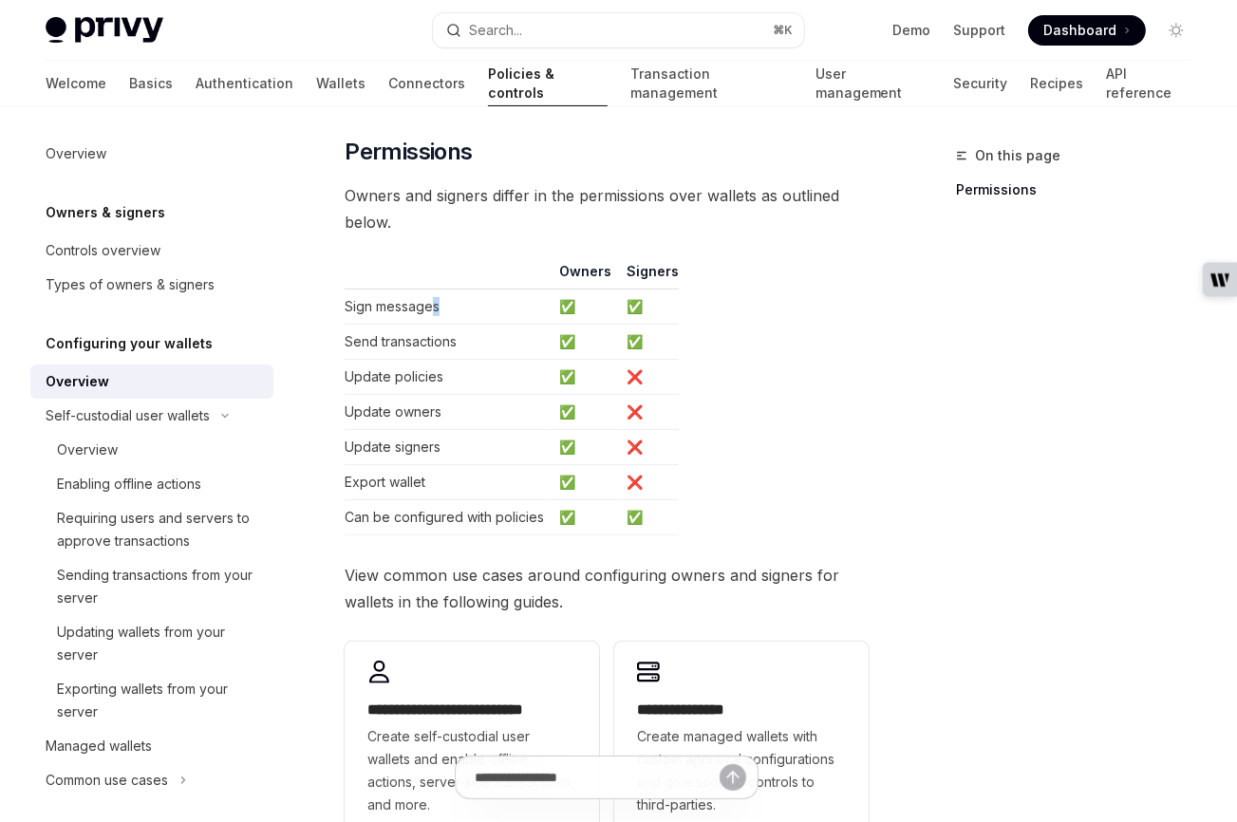
click at [447, 307] on td "Sign messages" at bounding box center [448, 307] width 207 height 35
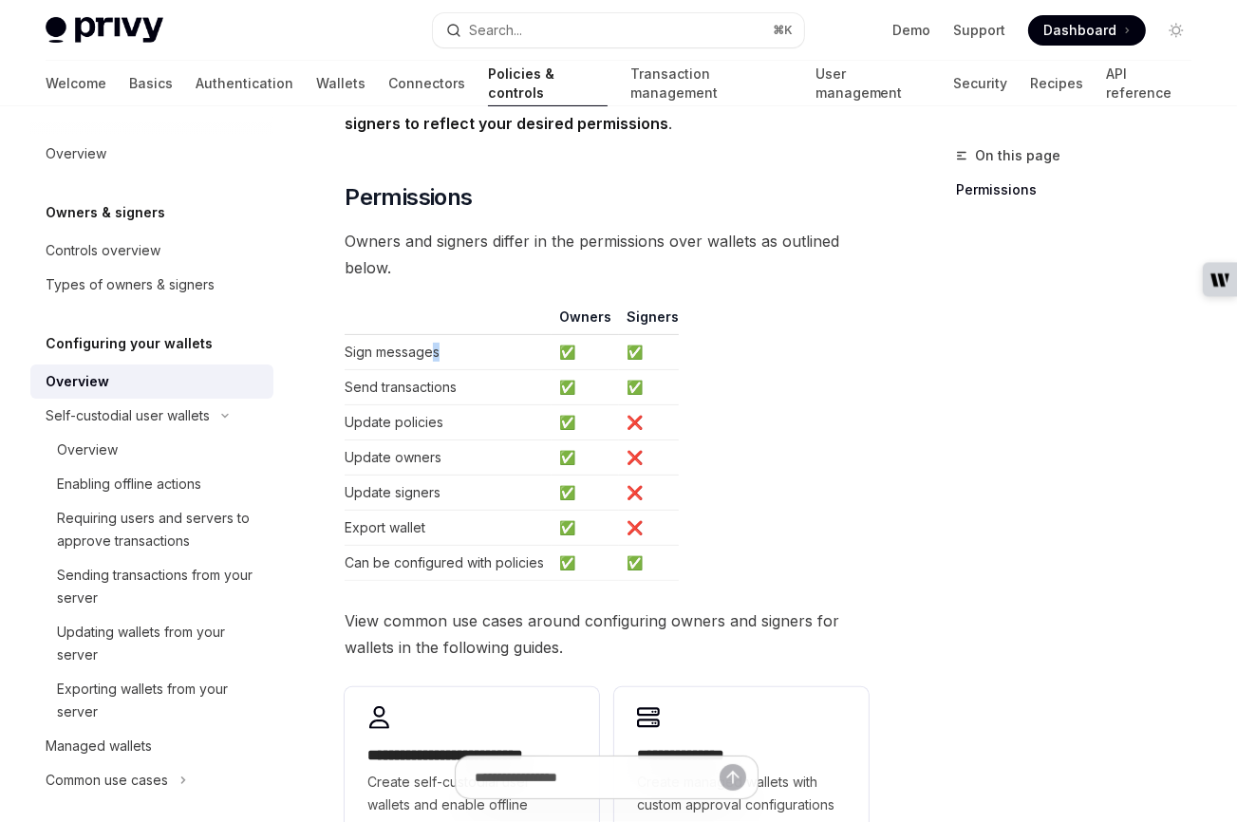
scroll to position [251, 0]
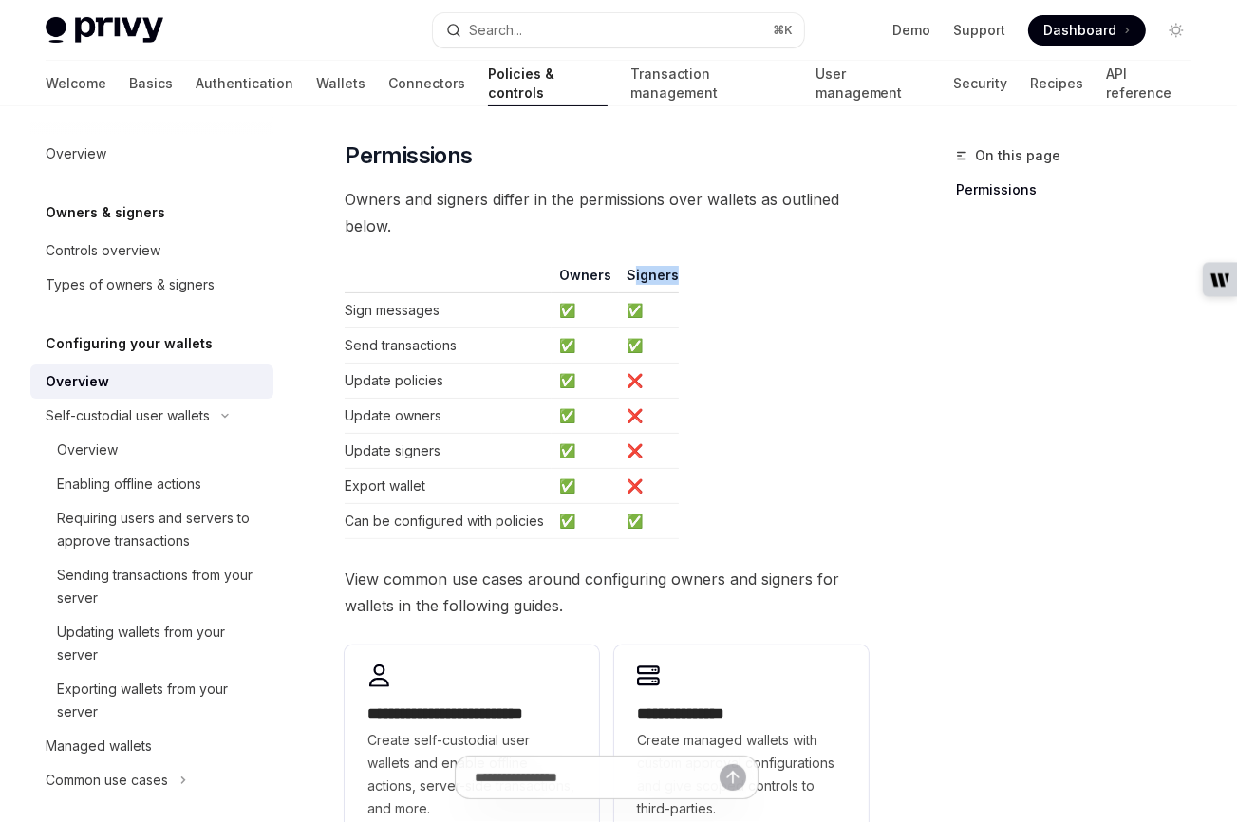
drag, startPoint x: 629, startPoint y: 272, endPoint x: 674, endPoint y: 275, distance: 45.7
click at [674, 275] on table "Owners Signers Sign messages ✅ ✅ Send transactions ✅ ✅ Update policies ✅ ❌ Upda…" at bounding box center [607, 402] width 524 height 273
drag, startPoint x: 557, startPoint y: 279, endPoint x: 596, endPoint y: 281, distance: 39.0
click at [596, 281] on th "Owners" at bounding box center [585, 280] width 67 height 28
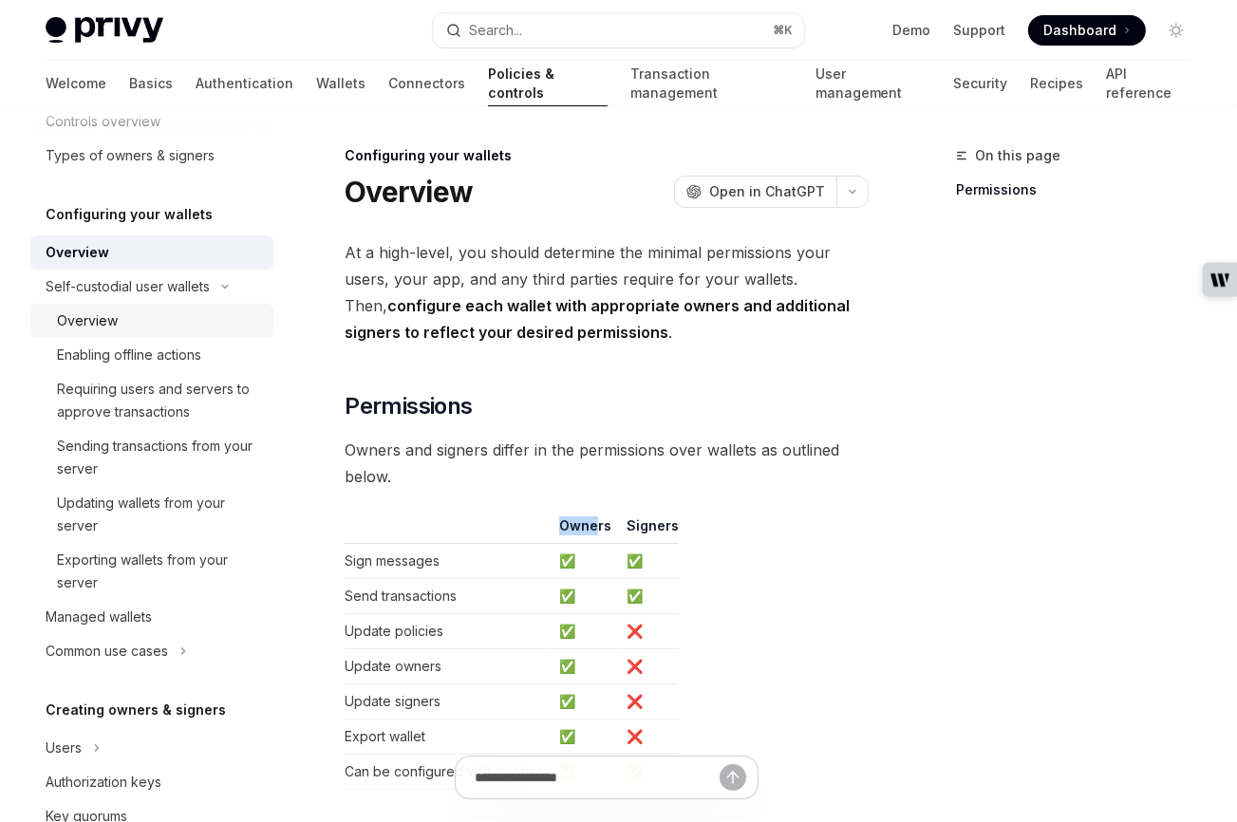
scroll to position [129, 0]
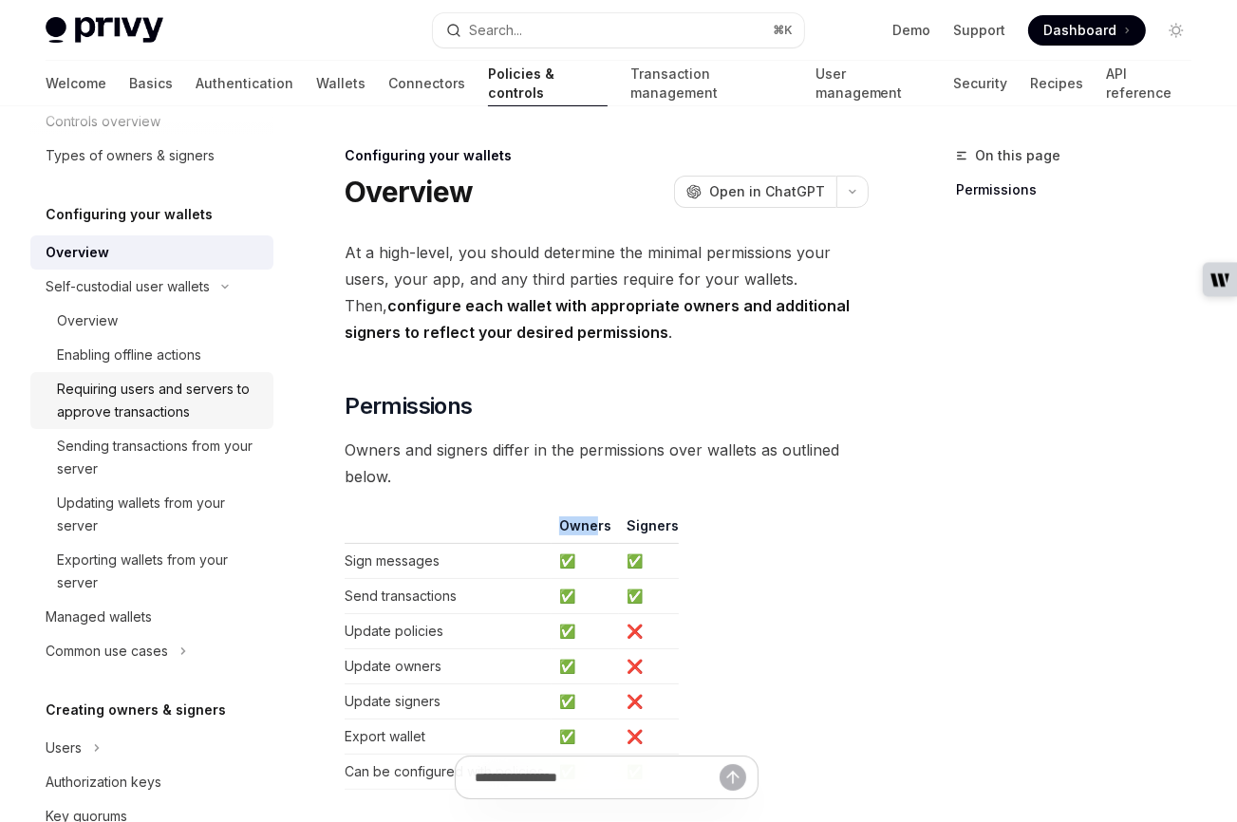
click at [99, 403] on div "Requiring users and servers to approve transactions" at bounding box center [159, 401] width 205 height 46
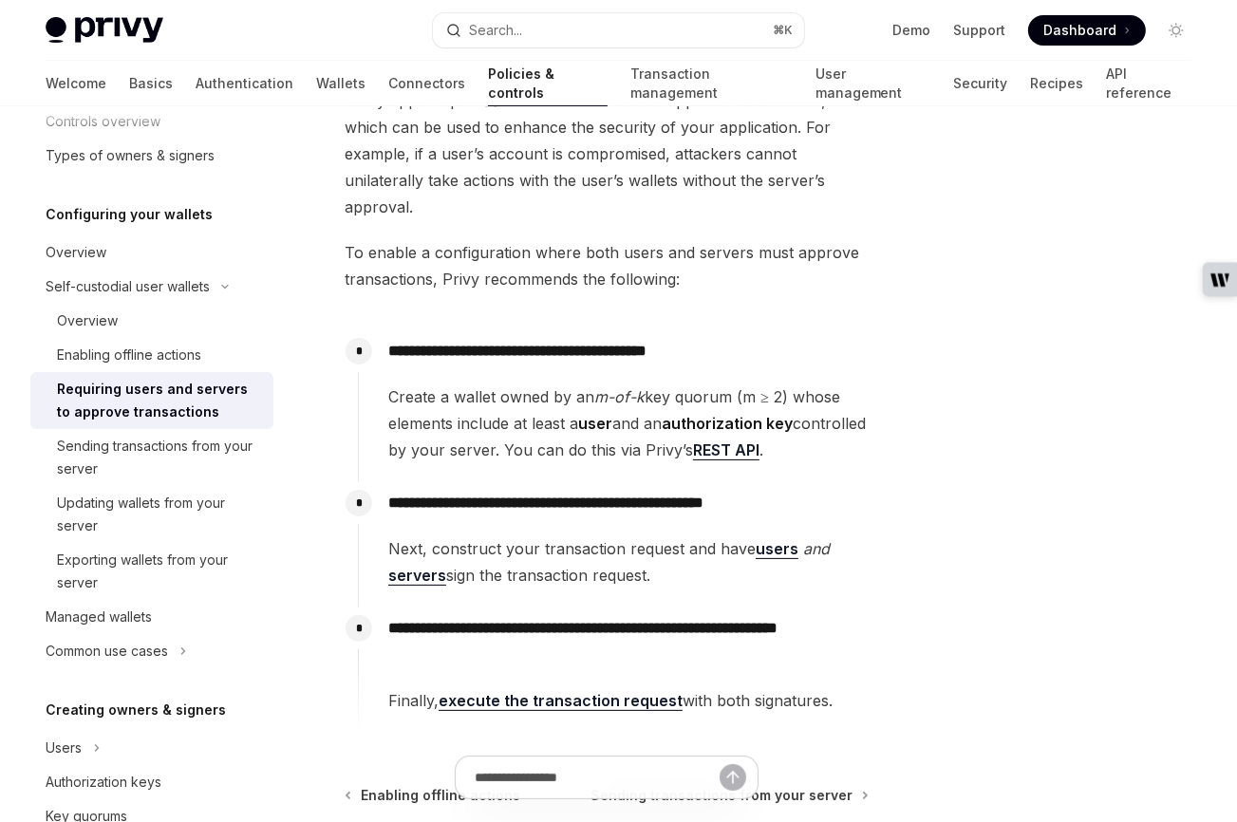
scroll to position [239, 0]
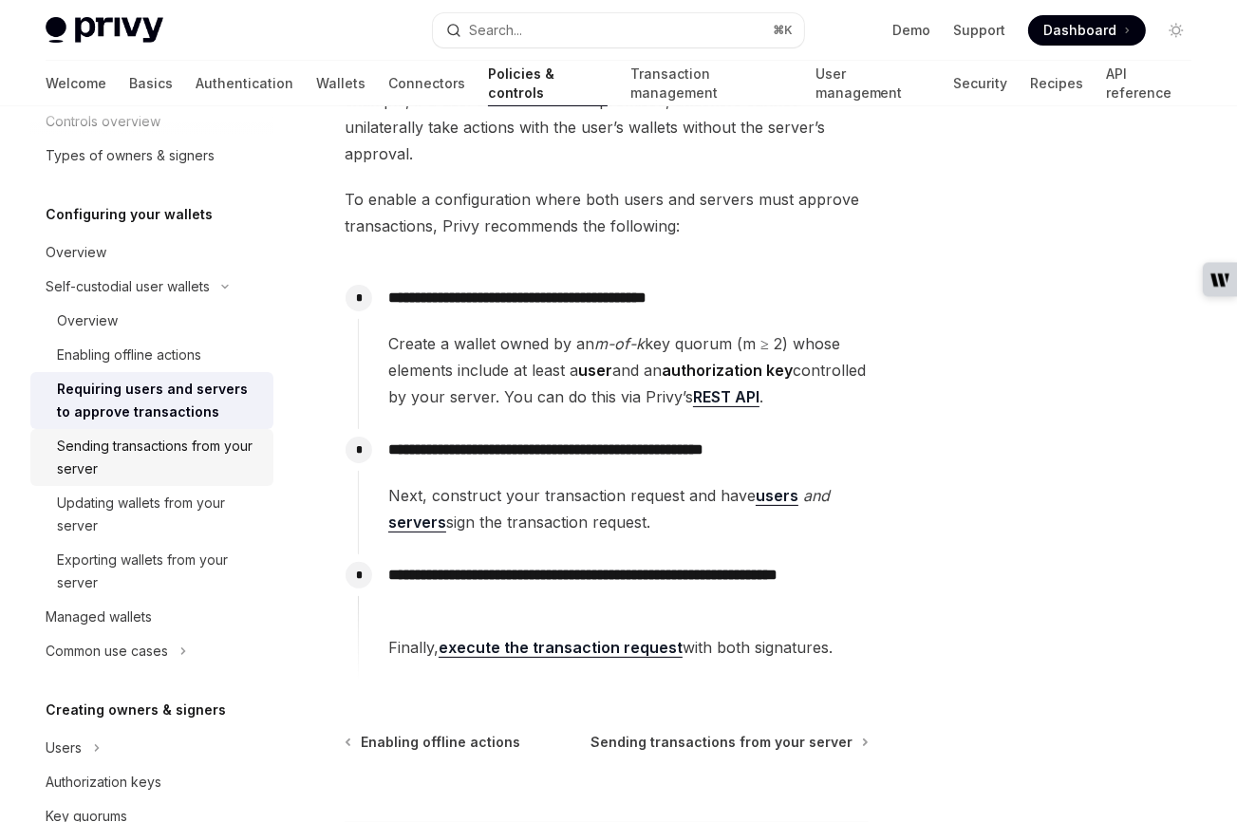
click at [81, 460] on div "Sending transactions from your server" at bounding box center [159, 458] width 205 height 46
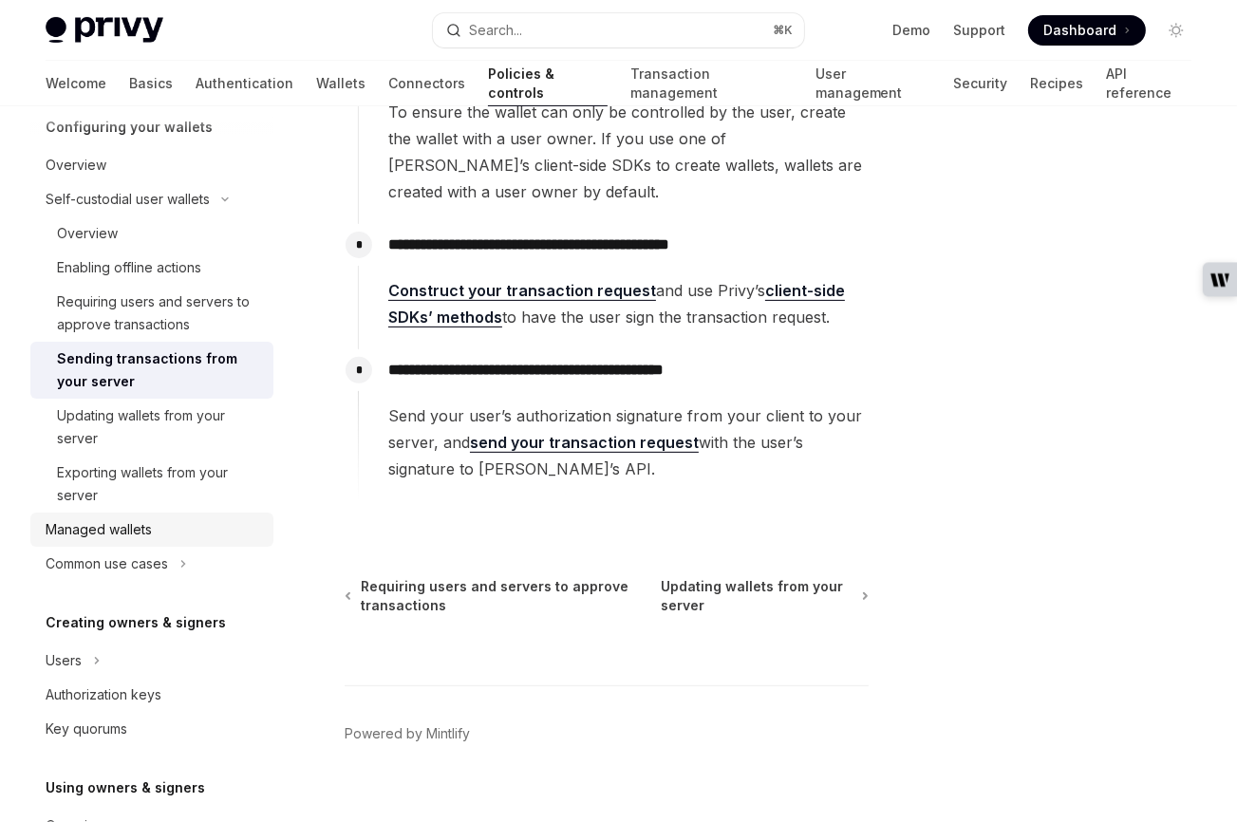
scroll to position [144, 0]
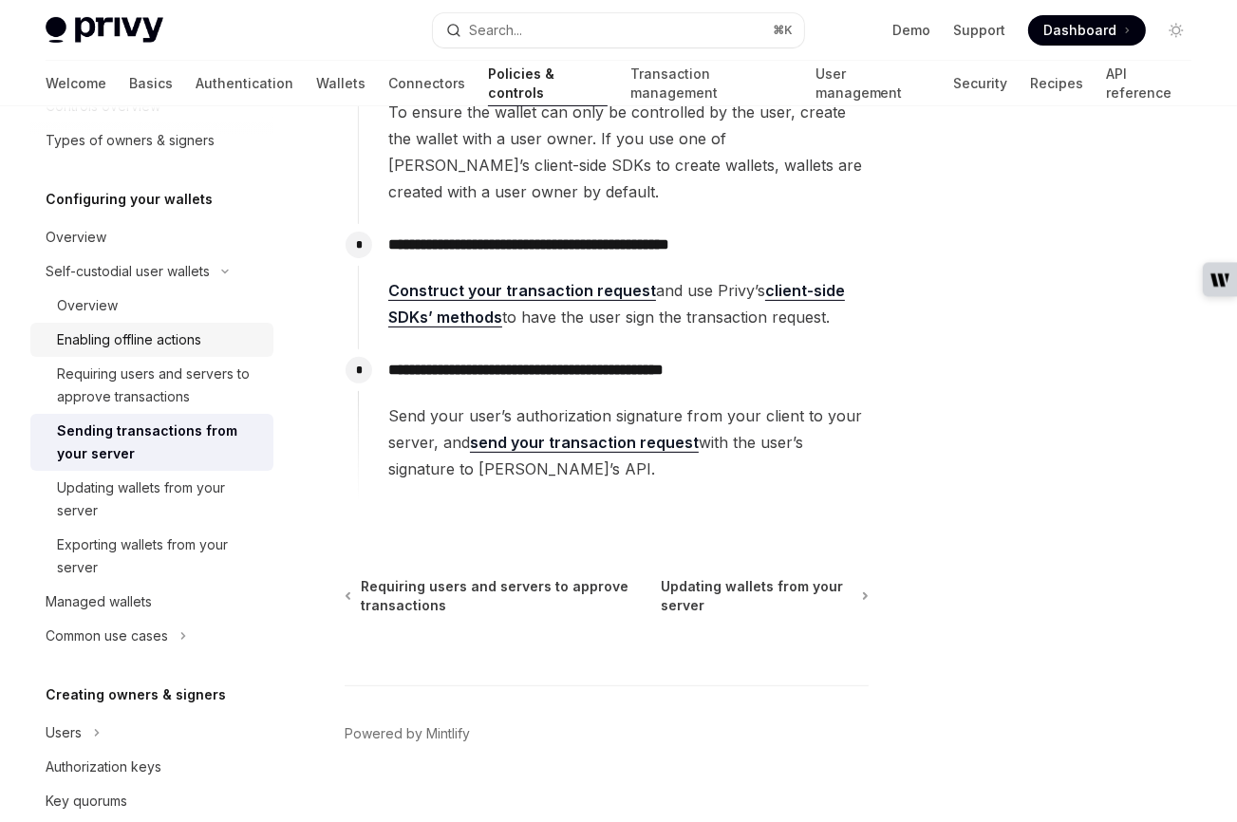
click at [111, 342] on div "Enabling offline actions" at bounding box center [129, 339] width 144 height 23
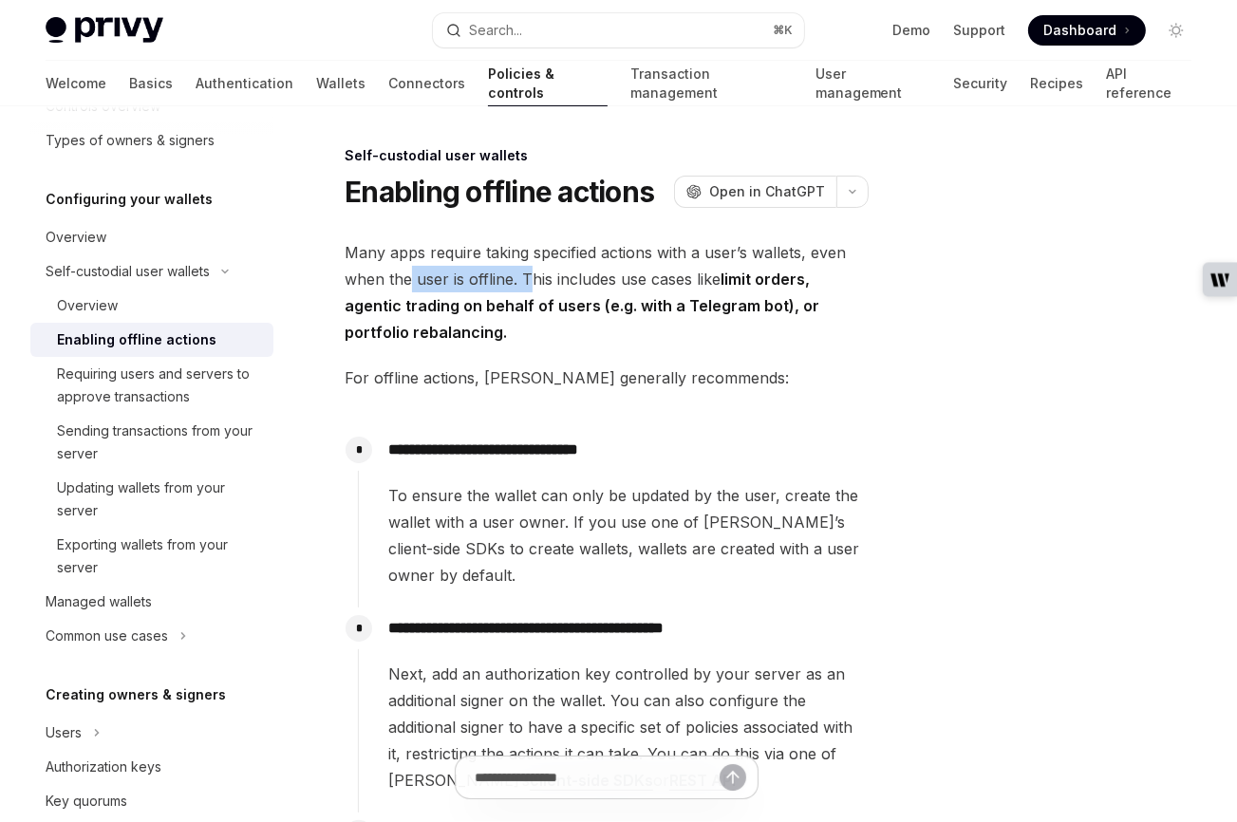
drag, startPoint x: 410, startPoint y: 283, endPoint x: 535, endPoint y: 283, distance: 124.4
click at [535, 283] on span "Many apps require taking specified actions with a user’s wallets, even when the…" at bounding box center [607, 292] width 524 height 106
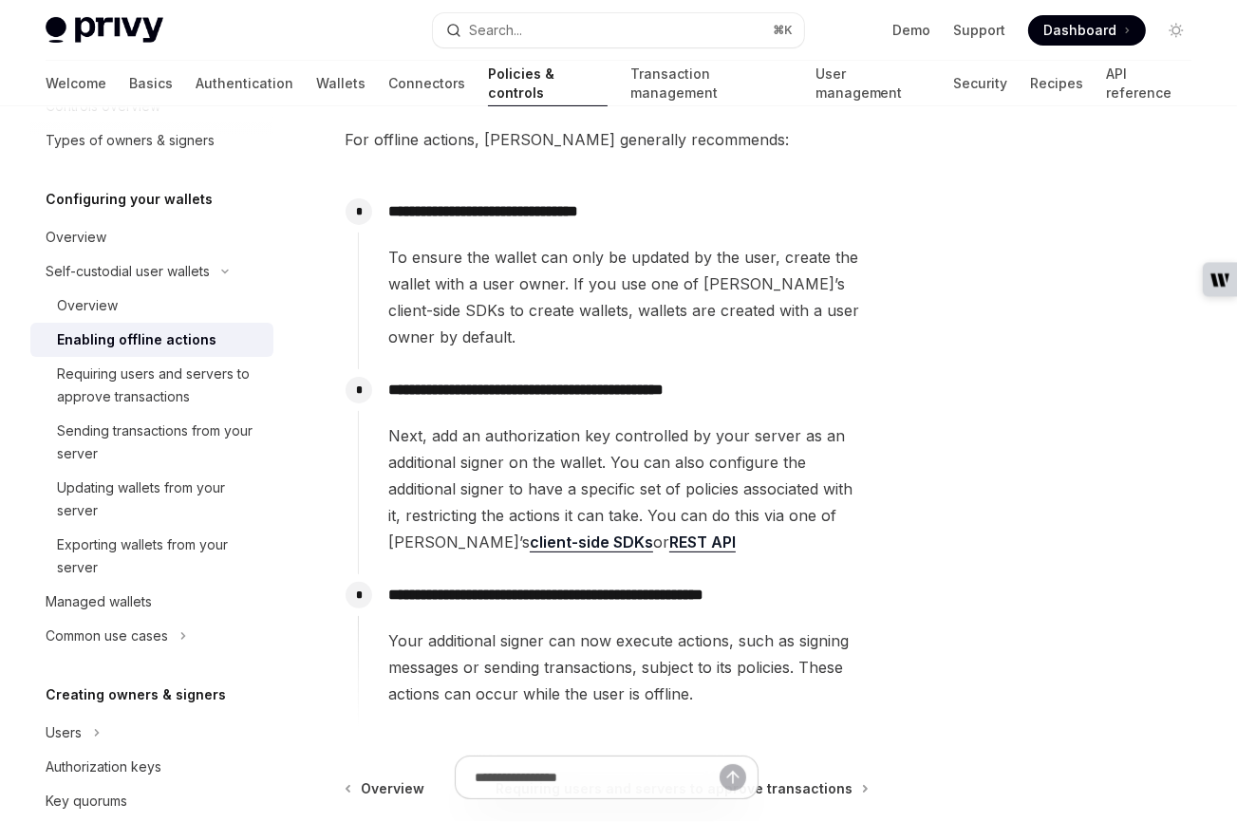
scroll to position [261, 0]
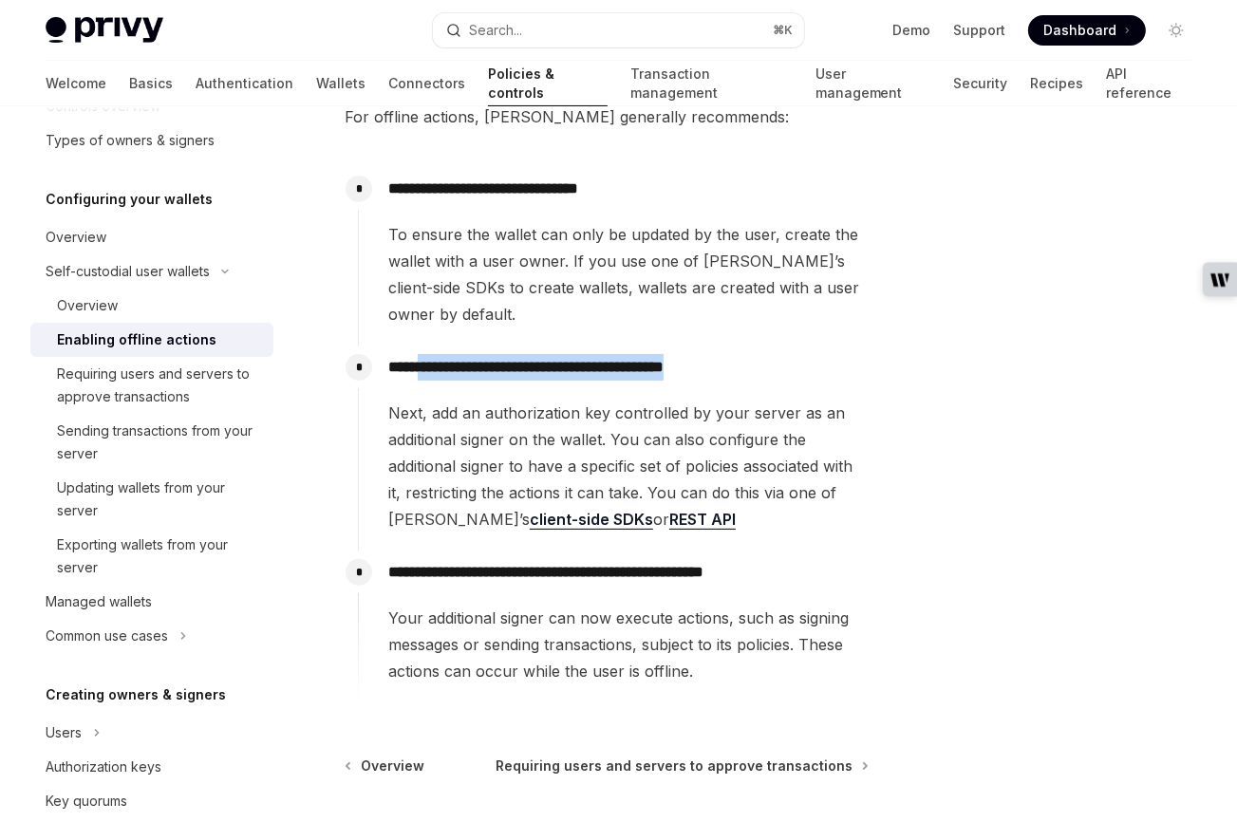
drag, startPoint x: 434, startPoint y: 341, endPoint x: 757, endPoint y: 335, distance: 322.8
click at [757, 354] on p "**********" at bounding box center [627, 367] width 479 height 27
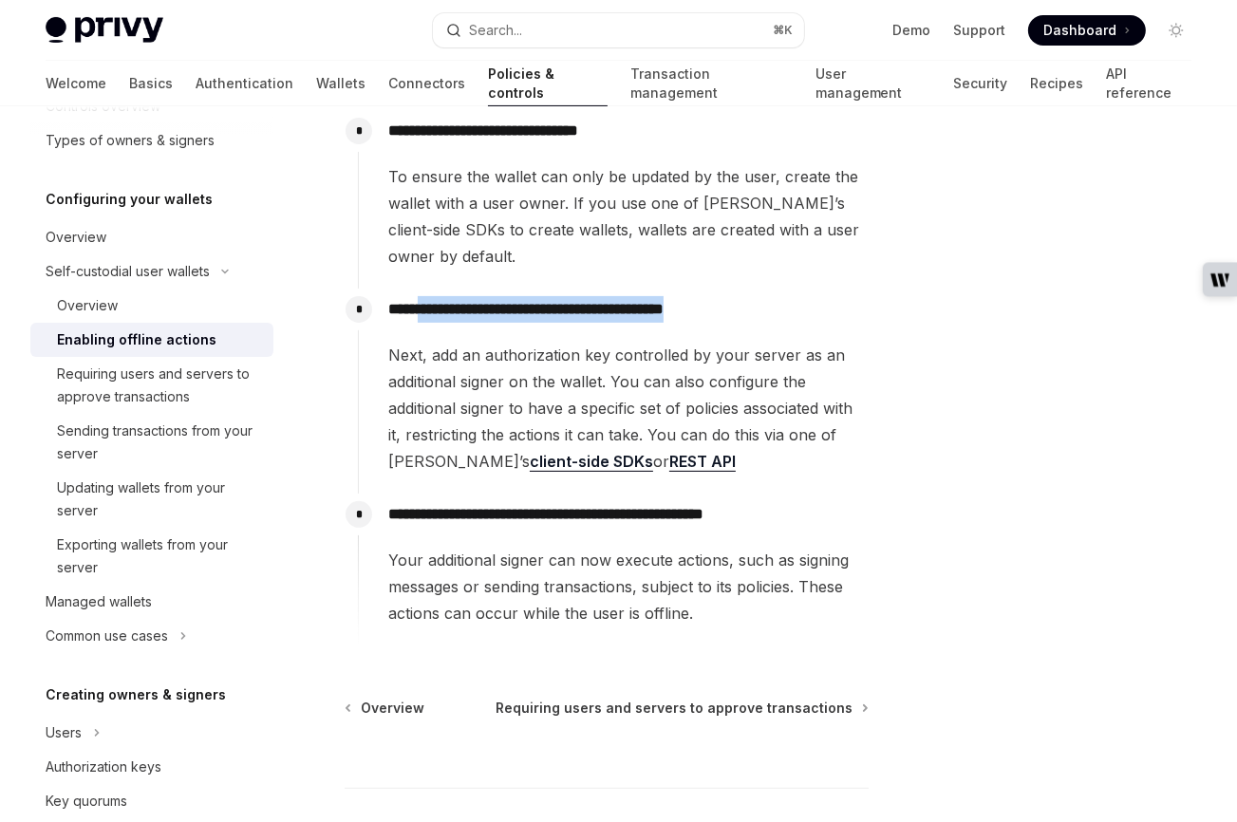
scroll to position [327, 0]
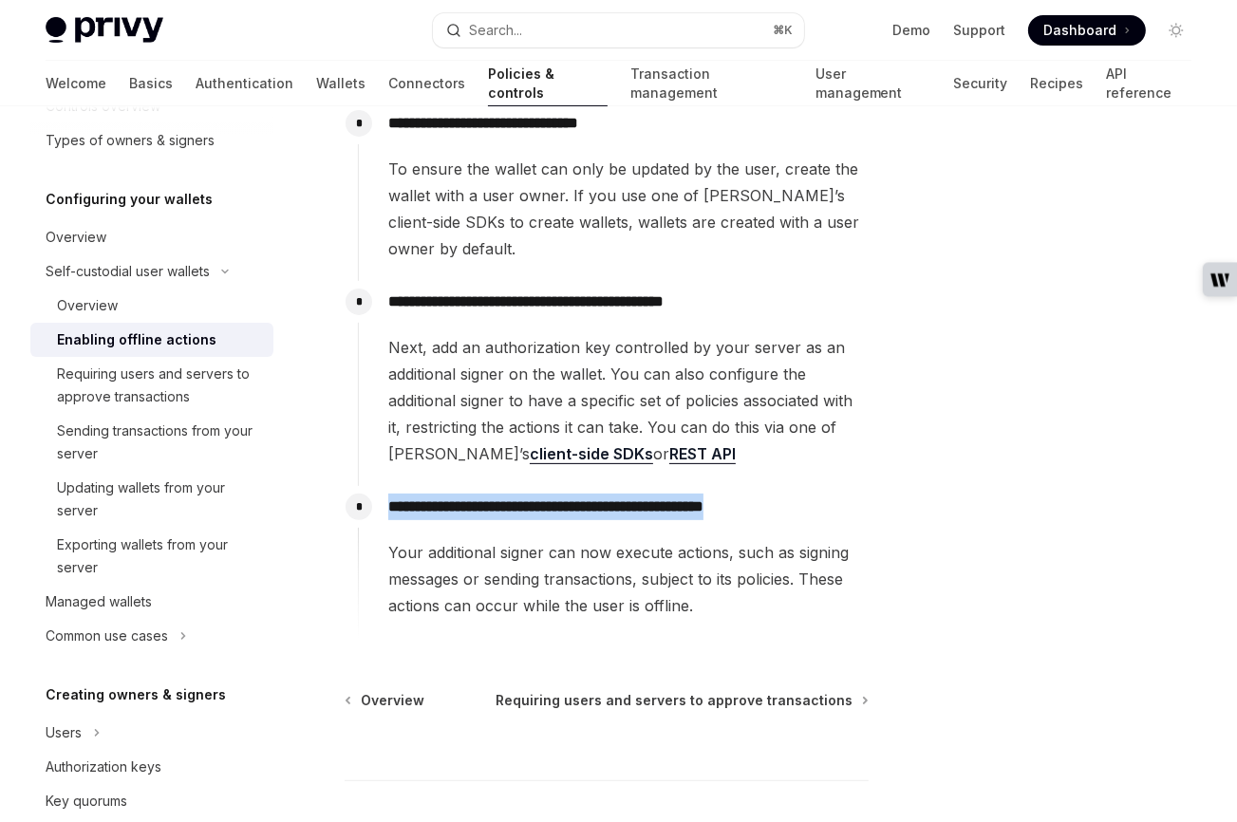
drag, startPoint x: 388, startPoint y: 484, endPoint x: 797, endPoint y: 478, distance: 409.2
click at [808, 494] on p "**********" at bounding box center [627, 507] width 479 height 27
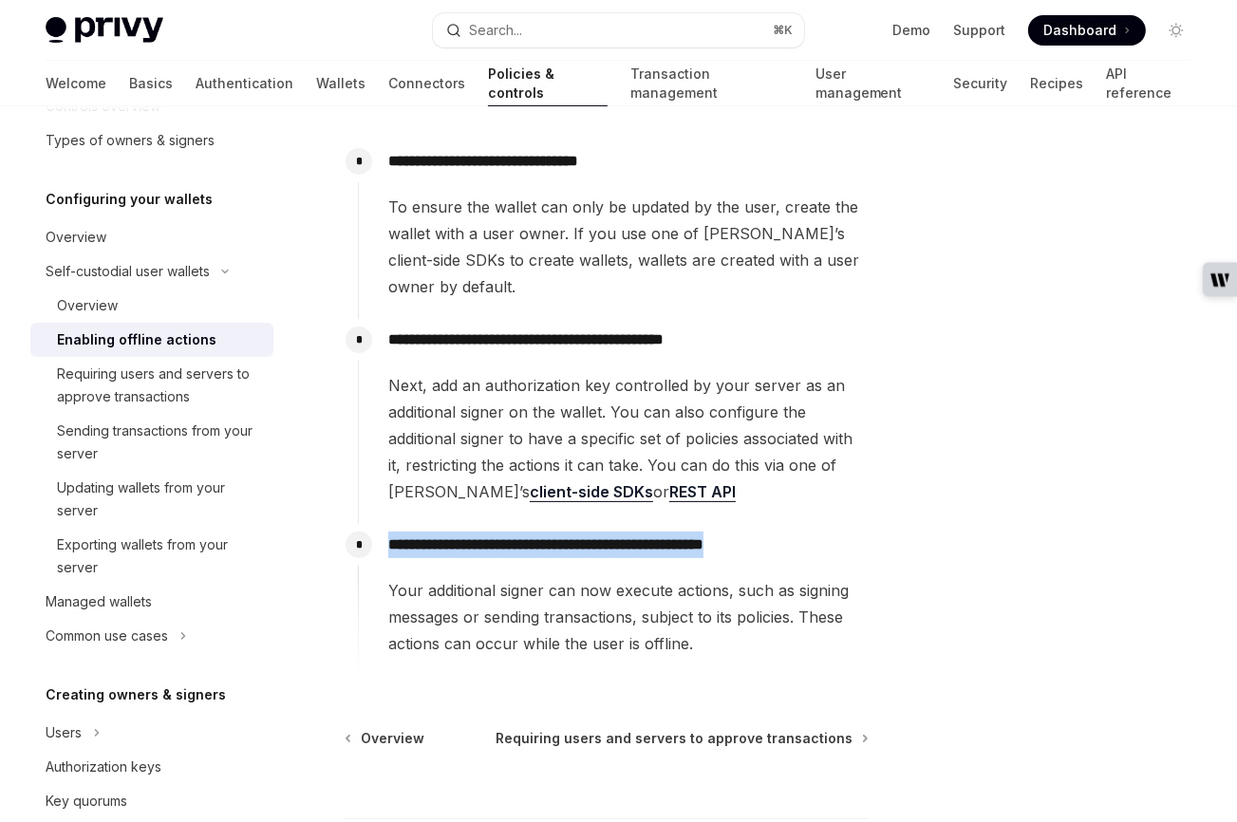
scroll to position [308, 0]
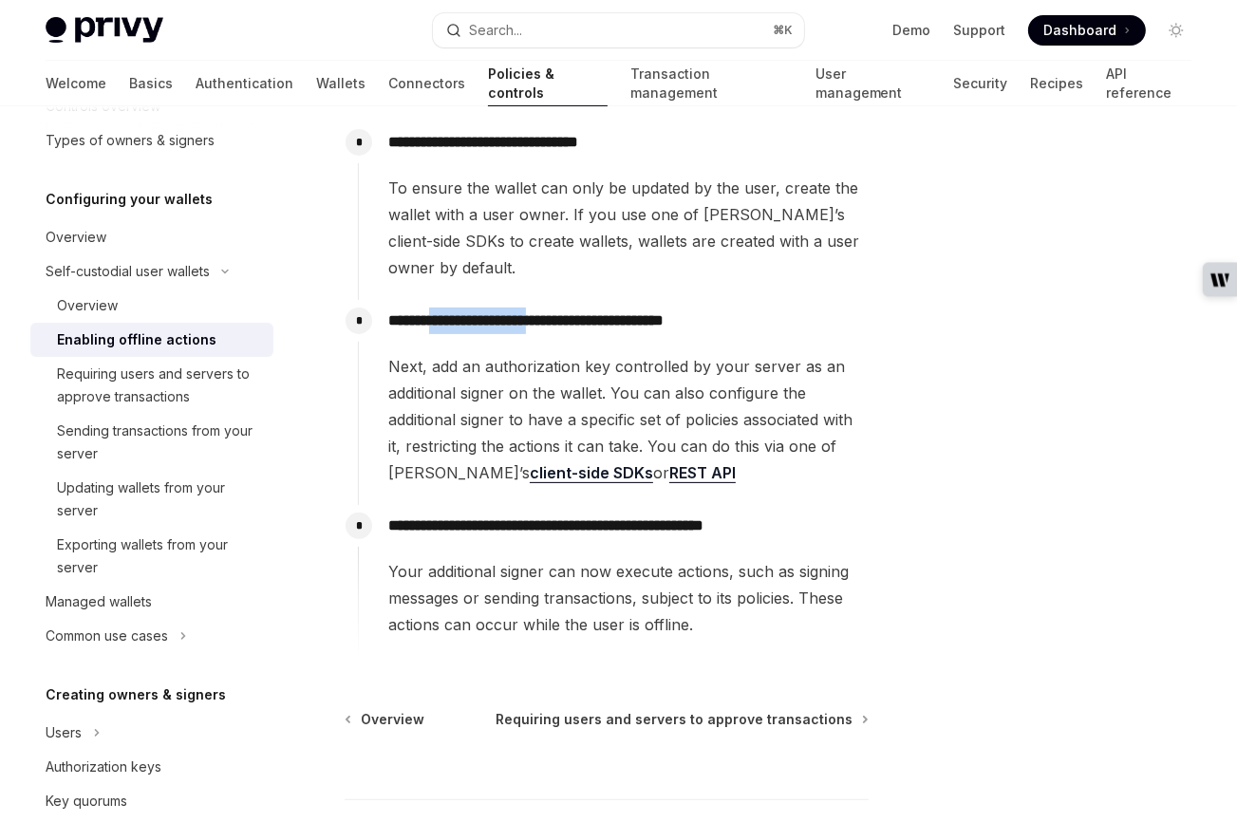
drag, startPoint x: 442, startPoint y: 291, endPoint x: 568, endPoint y: 294, distance: 125.4
click at [568, 308] on p "**********" at bounding box center [627, 321] width 479 height 27
click at [454, 308] on p "**********" at bounding box center [627, 321] width 479 height 27
drag, startPoint x: 443, startPoint y: 295, endPoint x: 572, endPoint y: 291, distance: 129.2
click at [572, 308] on p "**********" at bounding box center [627, 321] width 479 height 27
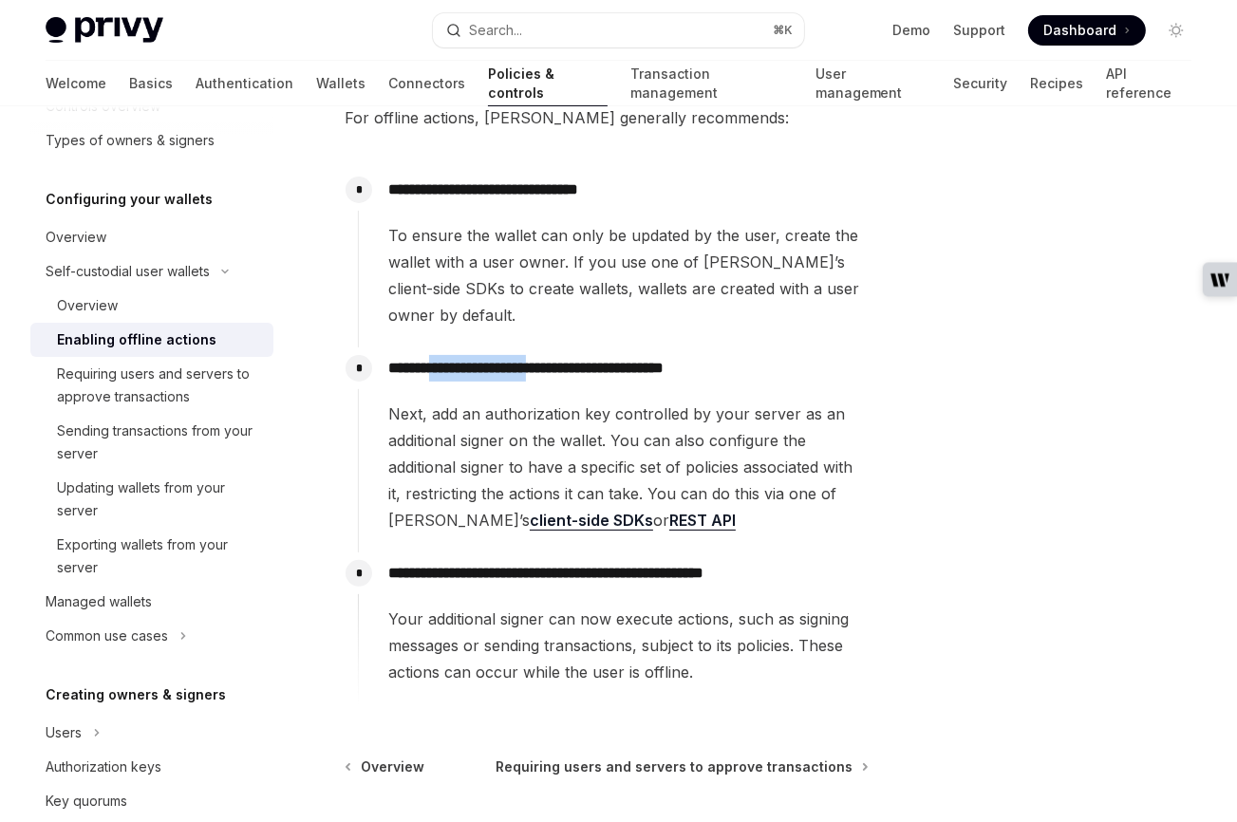
scroll to position [254, 0]
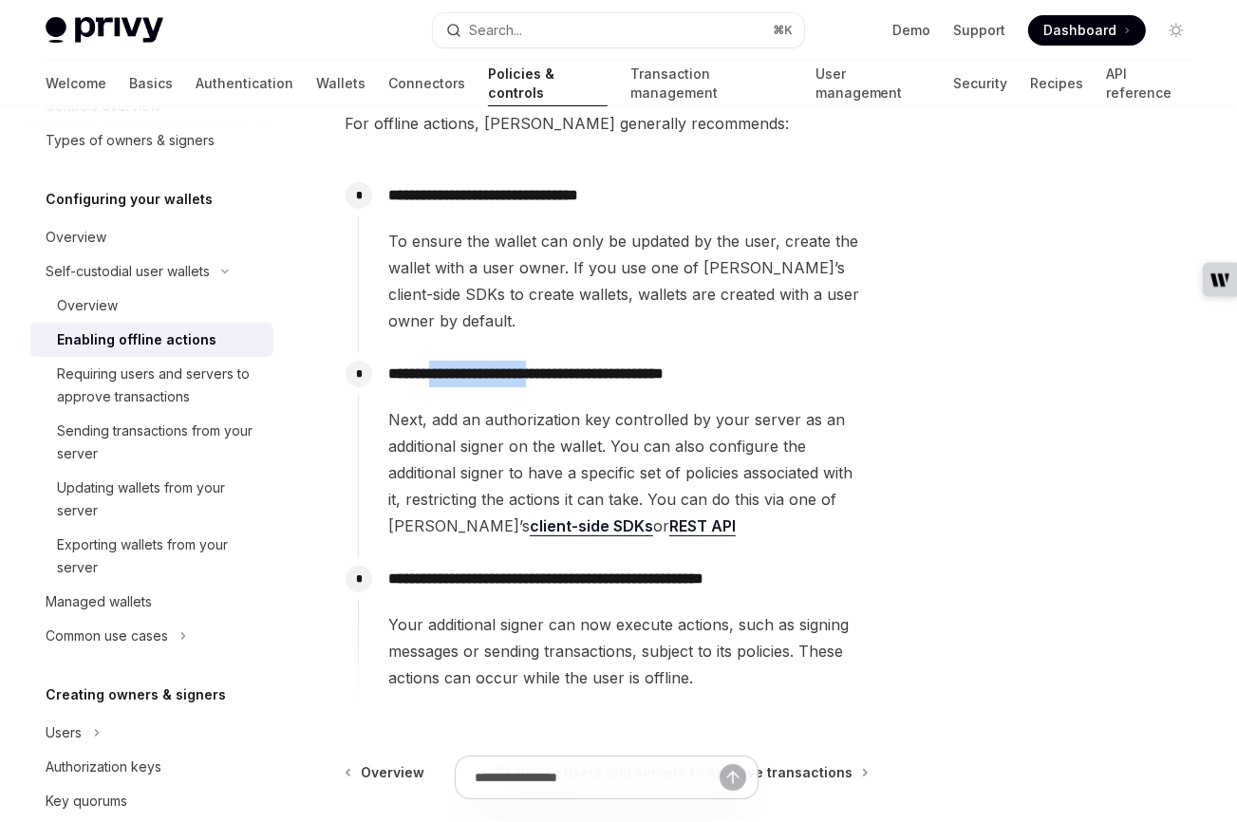
click at [457, 361] on p "**********" at bounding box center [627, 374] width 479 height 27
drag, startPoint x: 445, startPoint y: 348, endPoint x: 570, endPoint y: 354, distance: 124.5
click at [570, 361] on p "**********" at bounding box center [627, 374] width 479 height 27
click at [437, 361] on p "**********" at bounding box center [627, 374] width 479 height 27
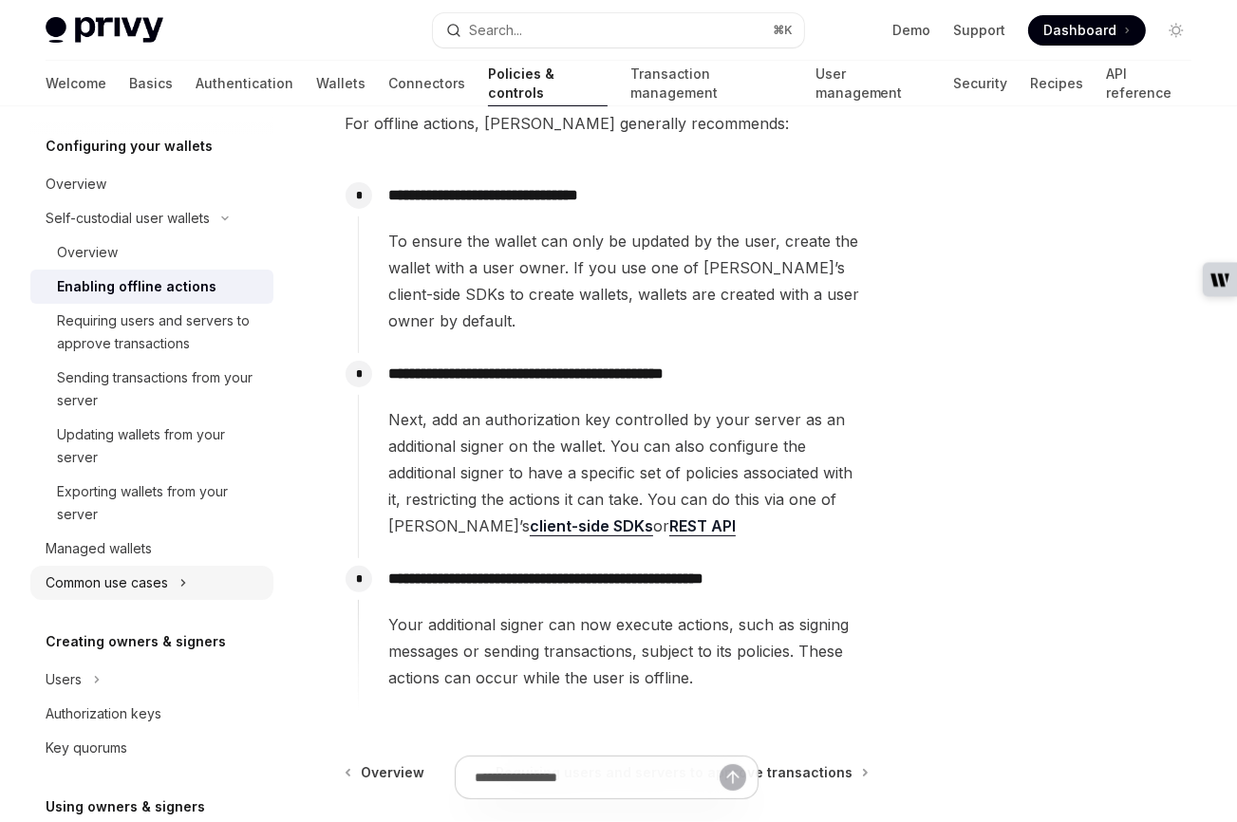
scroll to position [199, 0]
click at [103, 580] on div "Common use cases" at bounding box center [107, 581] width 122 height 23
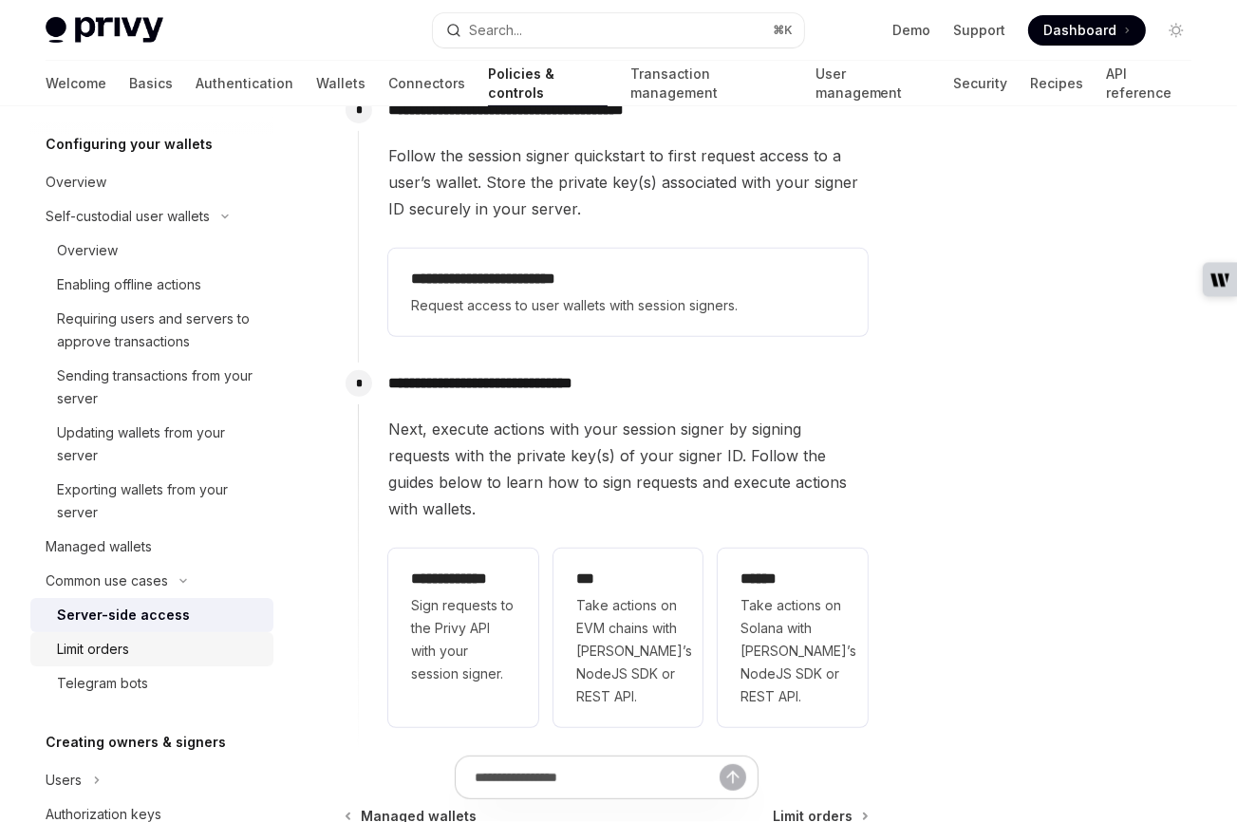
scroll to position [531, 0]
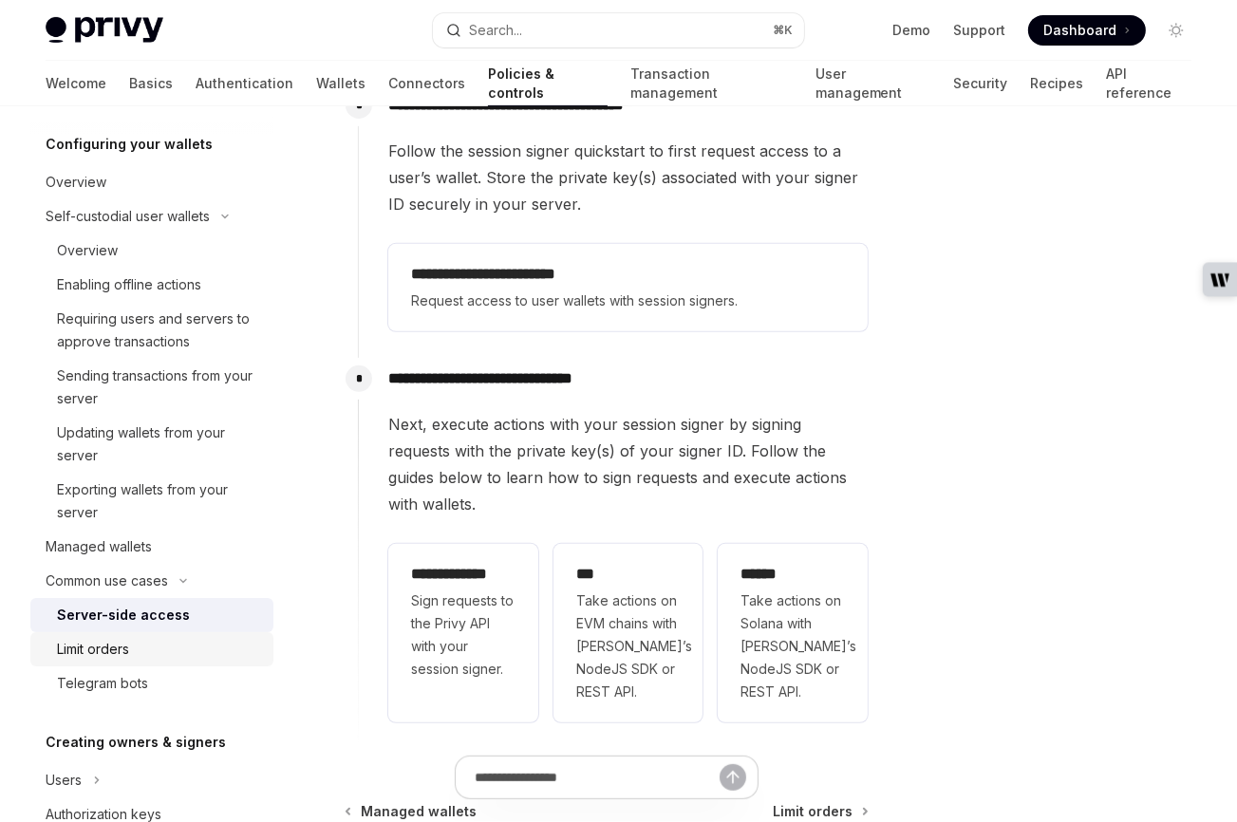
click at [82, 650] on div "Limit orders" at bounding box center [93, 649] width 72 height 23
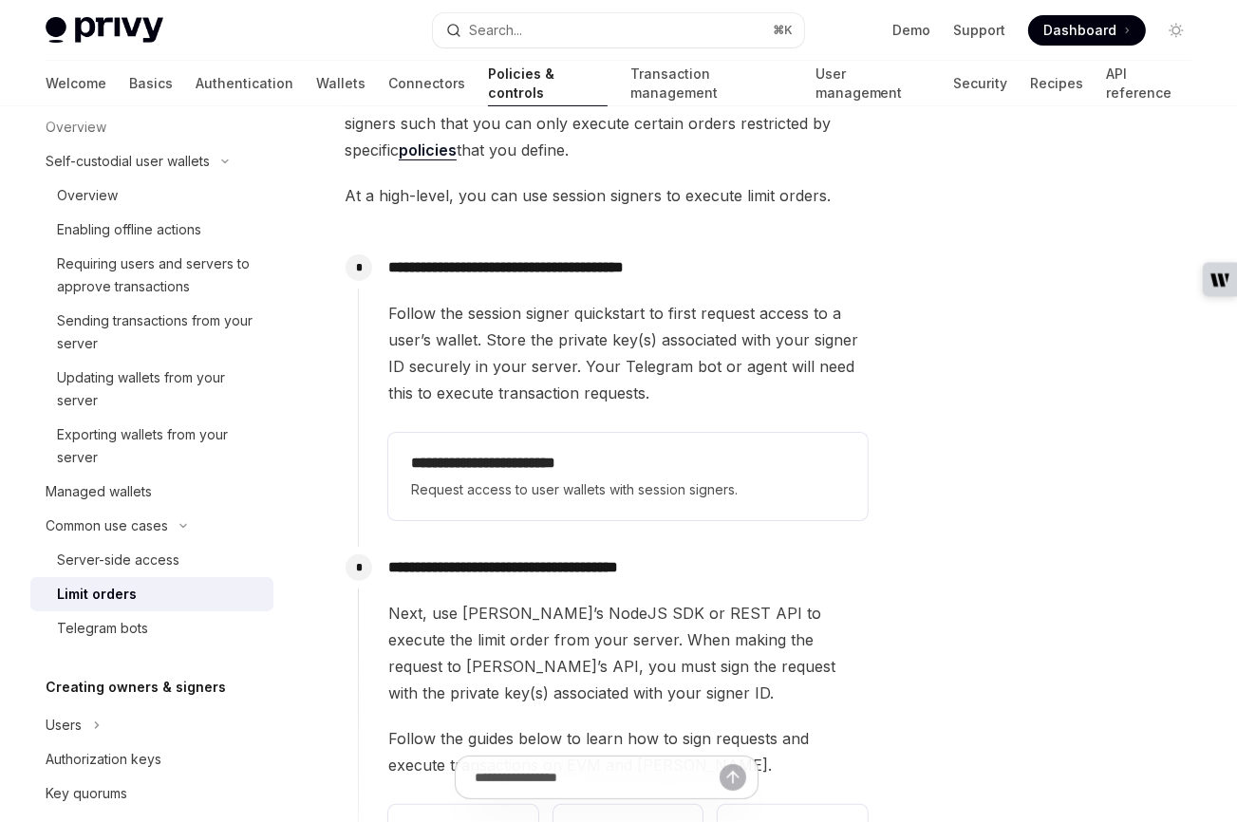
scroll to position [241, 0]
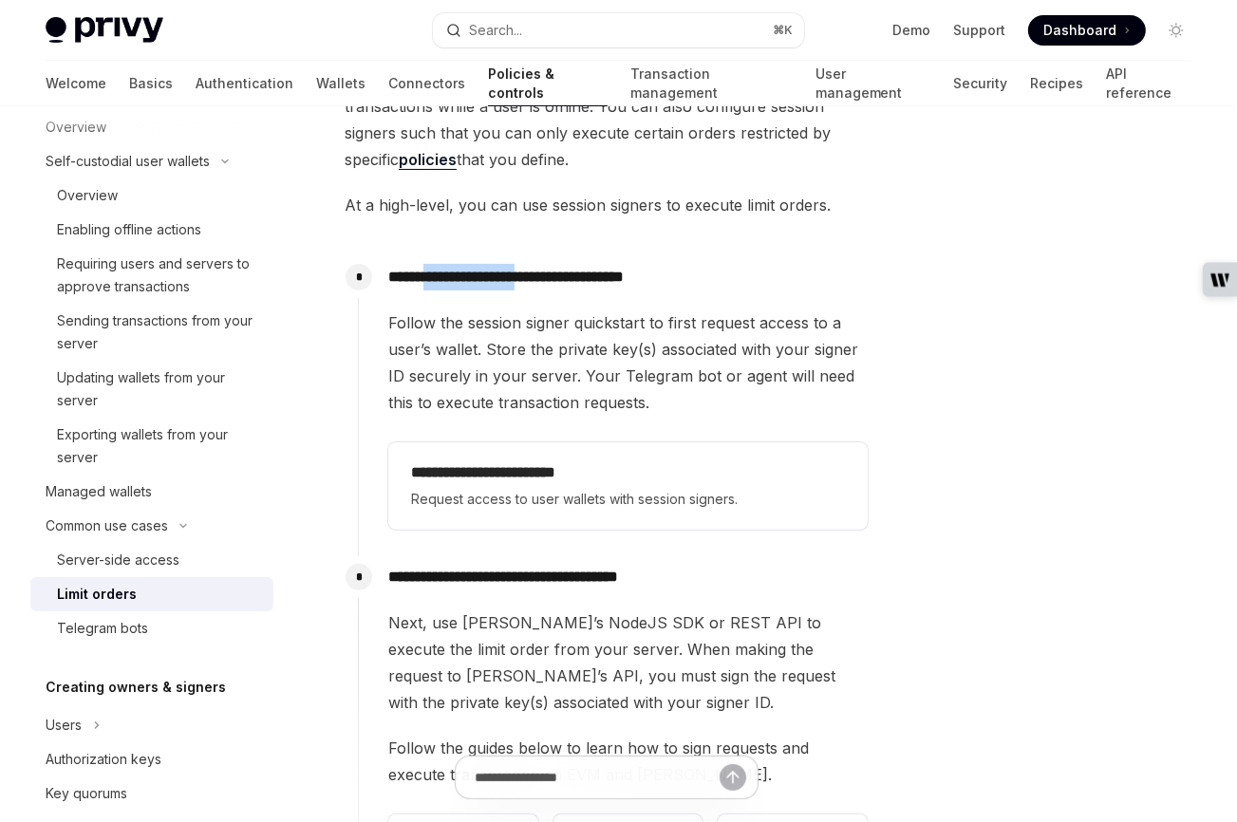
drag, startPoint x: 434, startPoint y: 278, endPoint x: 548, endPoint y: 271, distance: 114.2
click at [548, 271] on p "**********" at bounding box center [627, 277] width 479 height 27
drag, startPoint x: 437, startPoint y: 279, endPoint x: 537, endPoint y: 278, distance: 100.6
click at [537, 278] on p "**********" at bounding box center [627, 277] width 479 height 27
click at [462, 290] on div "**********" at bounding box center [613, 396] width 511 height 281
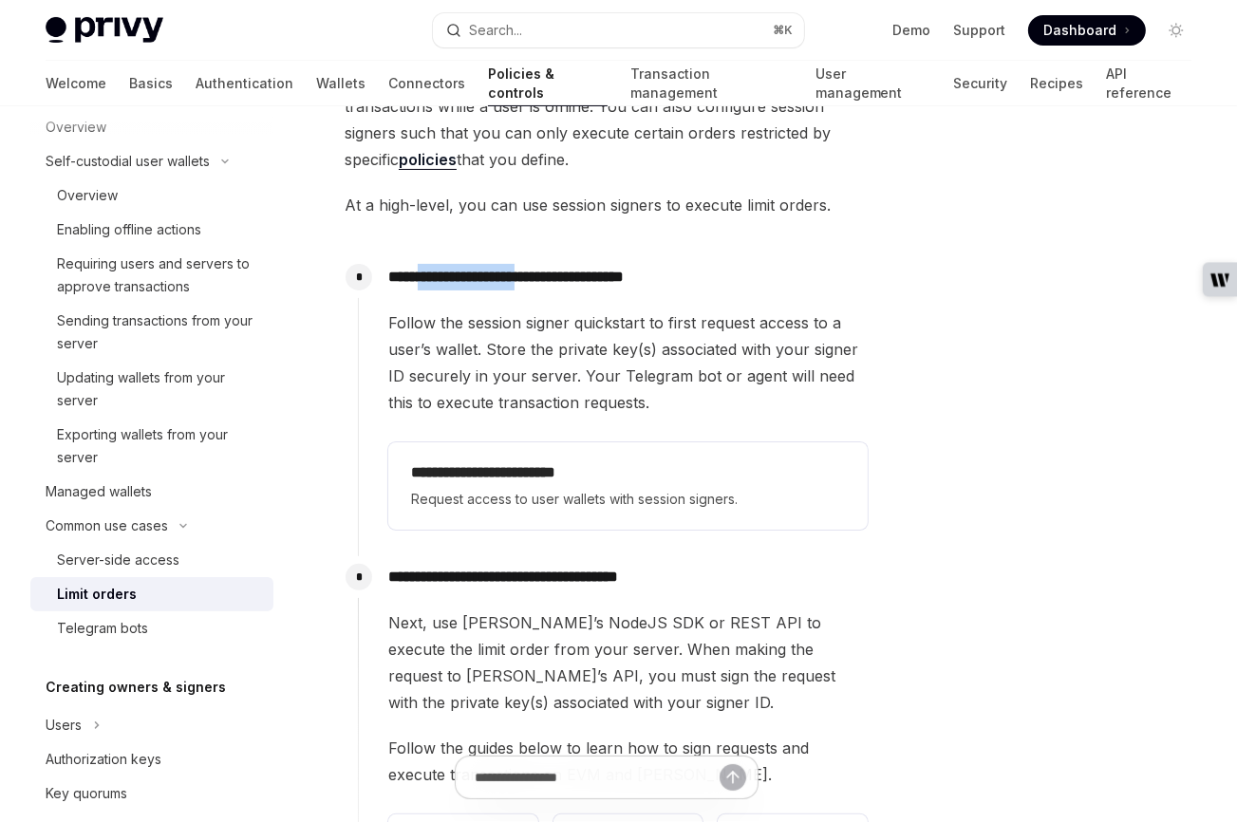
drag, startPoint x: 429, startPoint y: 276, endPoint x: 554, endPoint y: 278, distance: 124.4
click at [554, 278] on p "**********" at bounding box center [627, 277] width 479 height 27
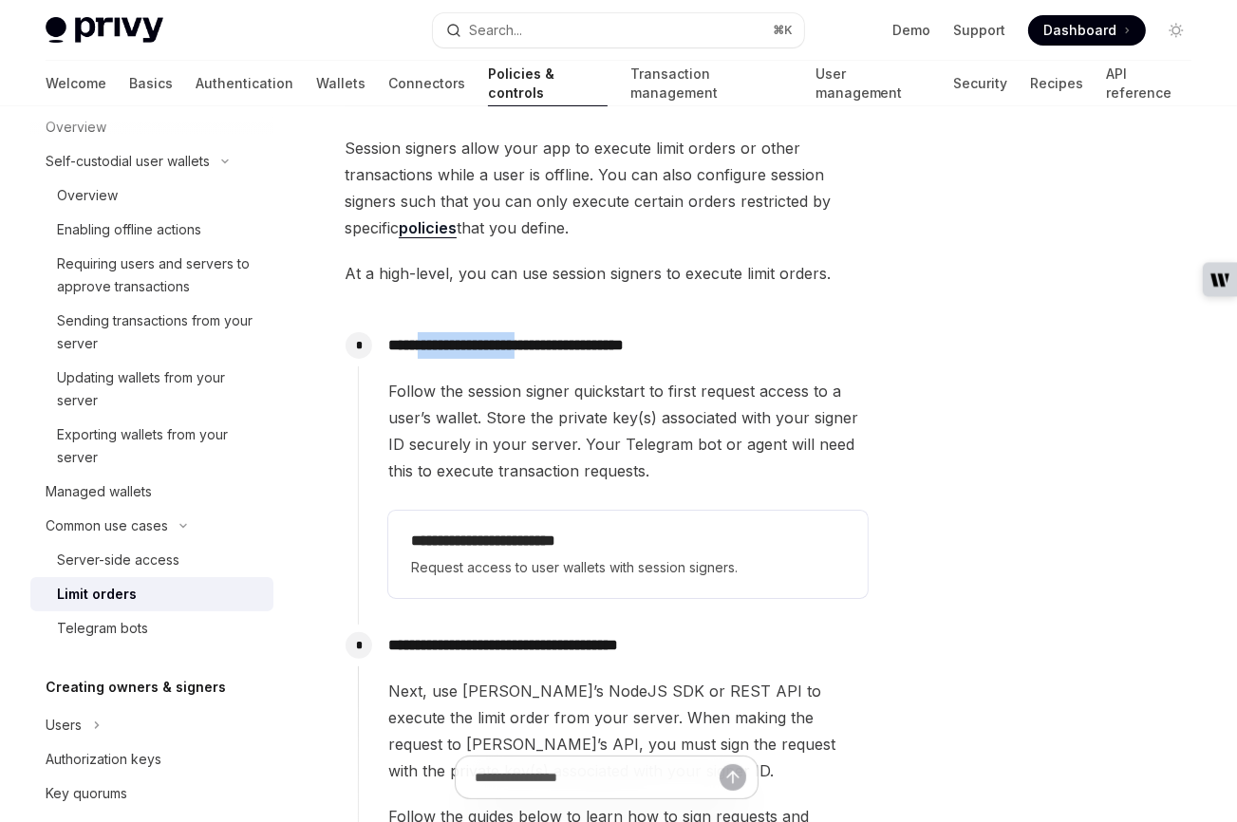
scroll to position [185, 0]
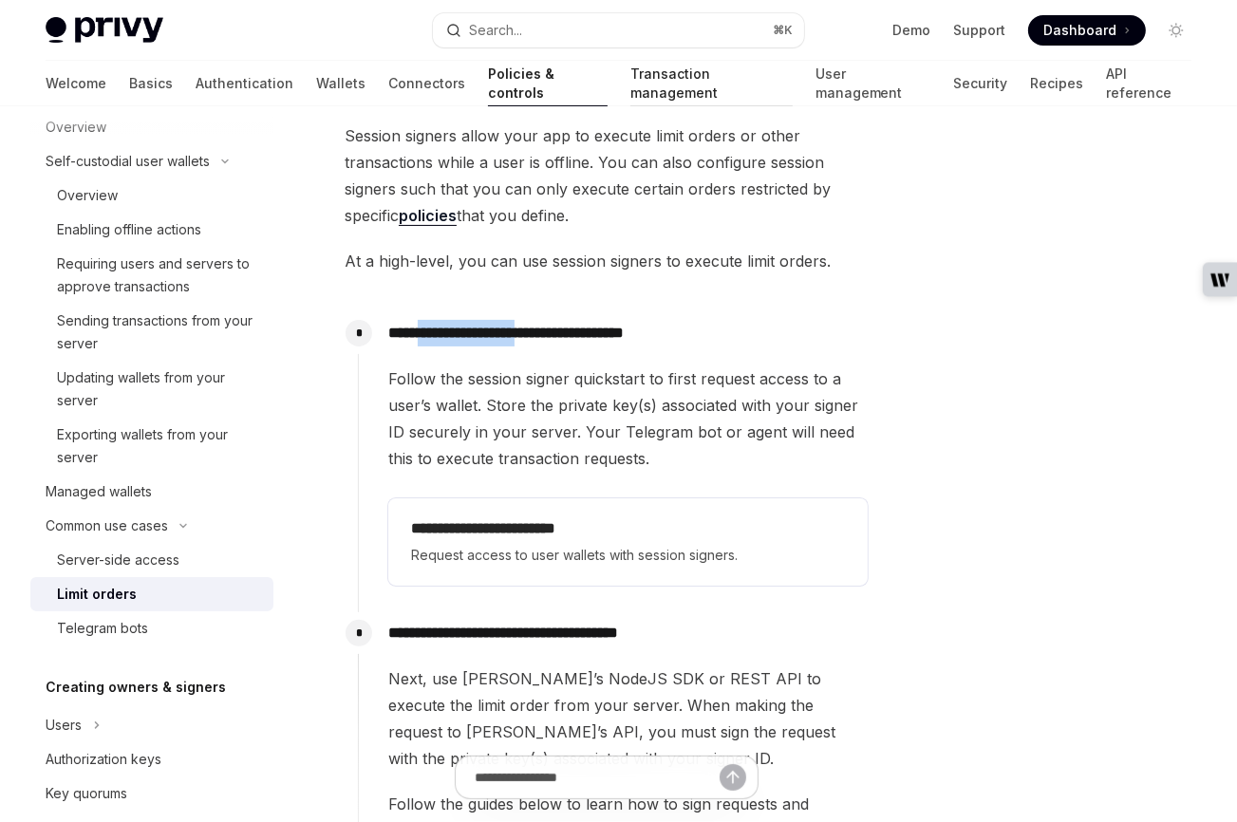
click at [630, 81] on link "Transaction management" at bounding box center [711, 84] width 162 height 46
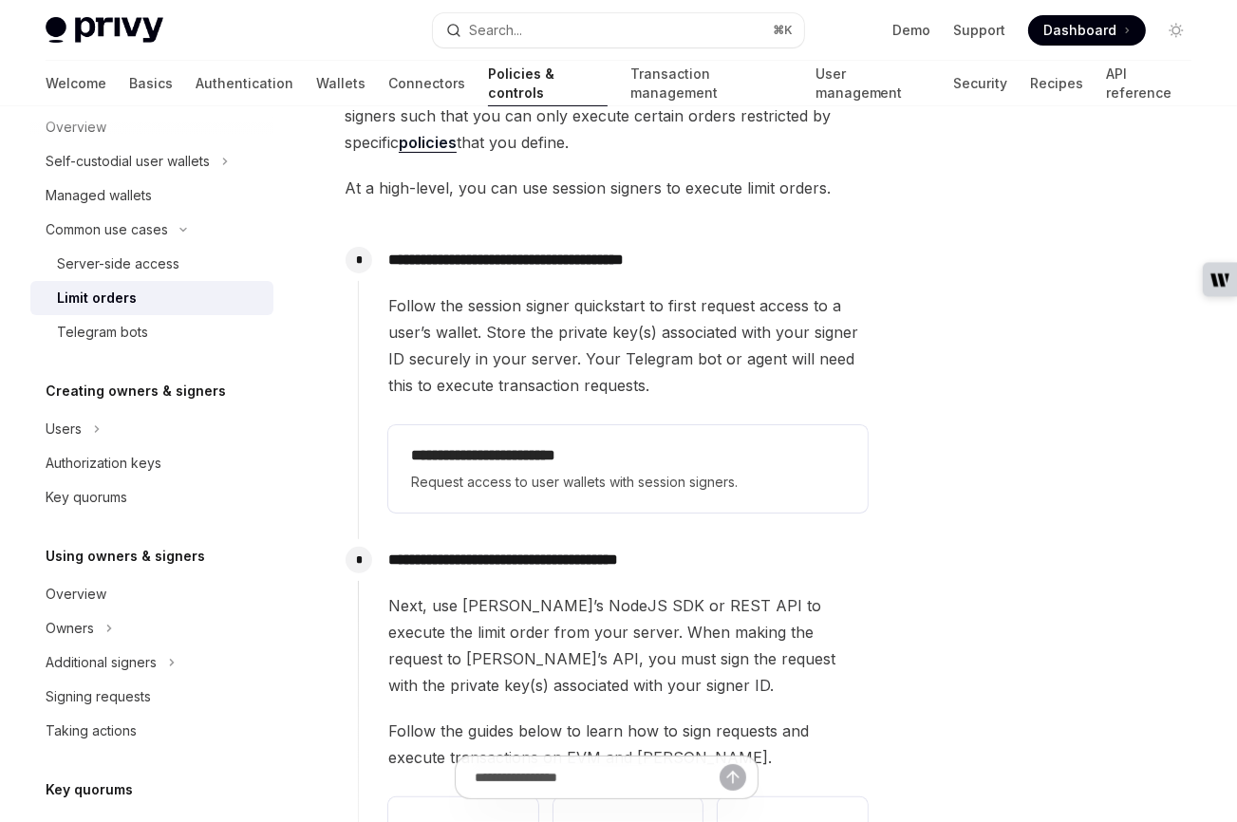
scroll to position [276, 0]
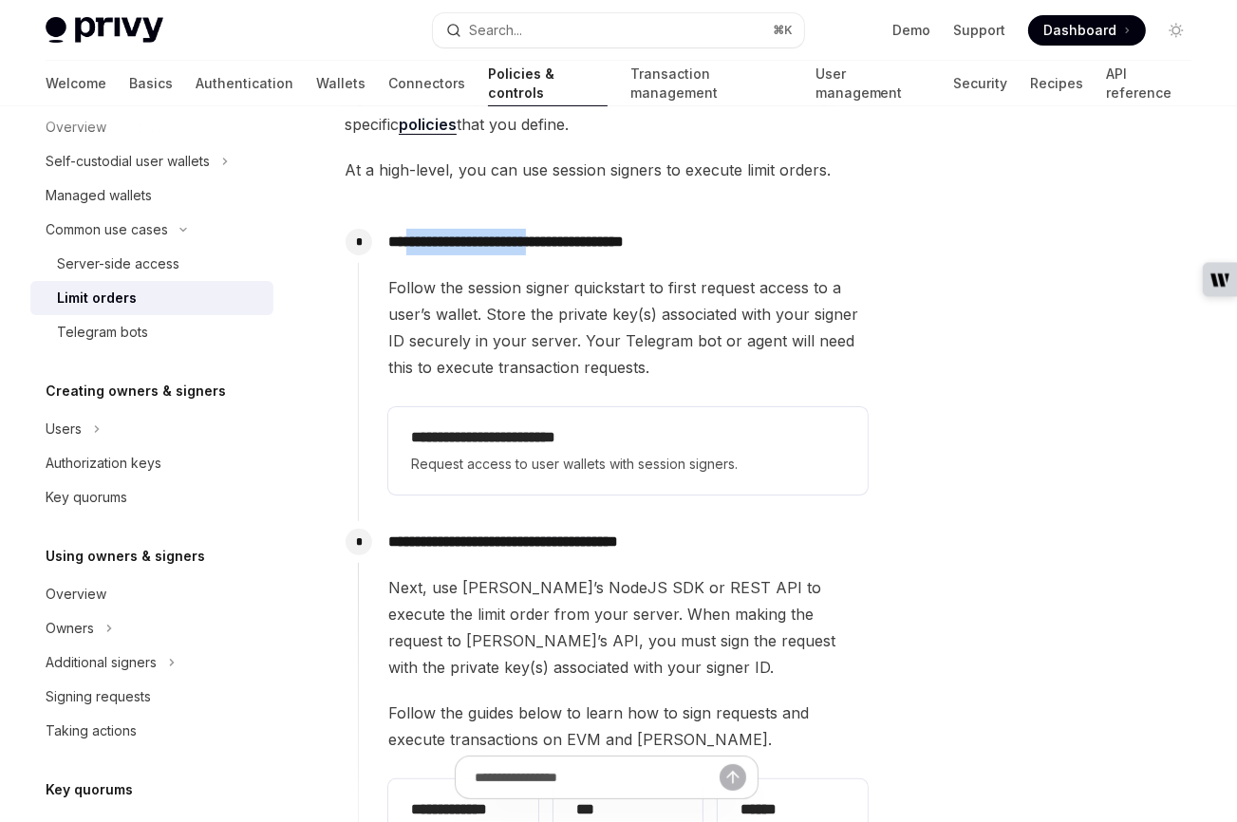
drag, startPoint x: 498, startPoint y: 243, endPoint x: 566, endPoint y: 241, distance: 67.4
click at [566, 241] on p "**********" at bounding box center [627, 242] width 479 height 27
drag, startPoint x: 431, startPoint y: 240, endPoint x: 525, endPoint y: 249, distance: 94.4
click at [525, 249] on p "**********" at bounding box center [627, 242] width 479 height 27
click at [530, 244] on p "**********" at bounding box center [627, 242] width 479 height 27
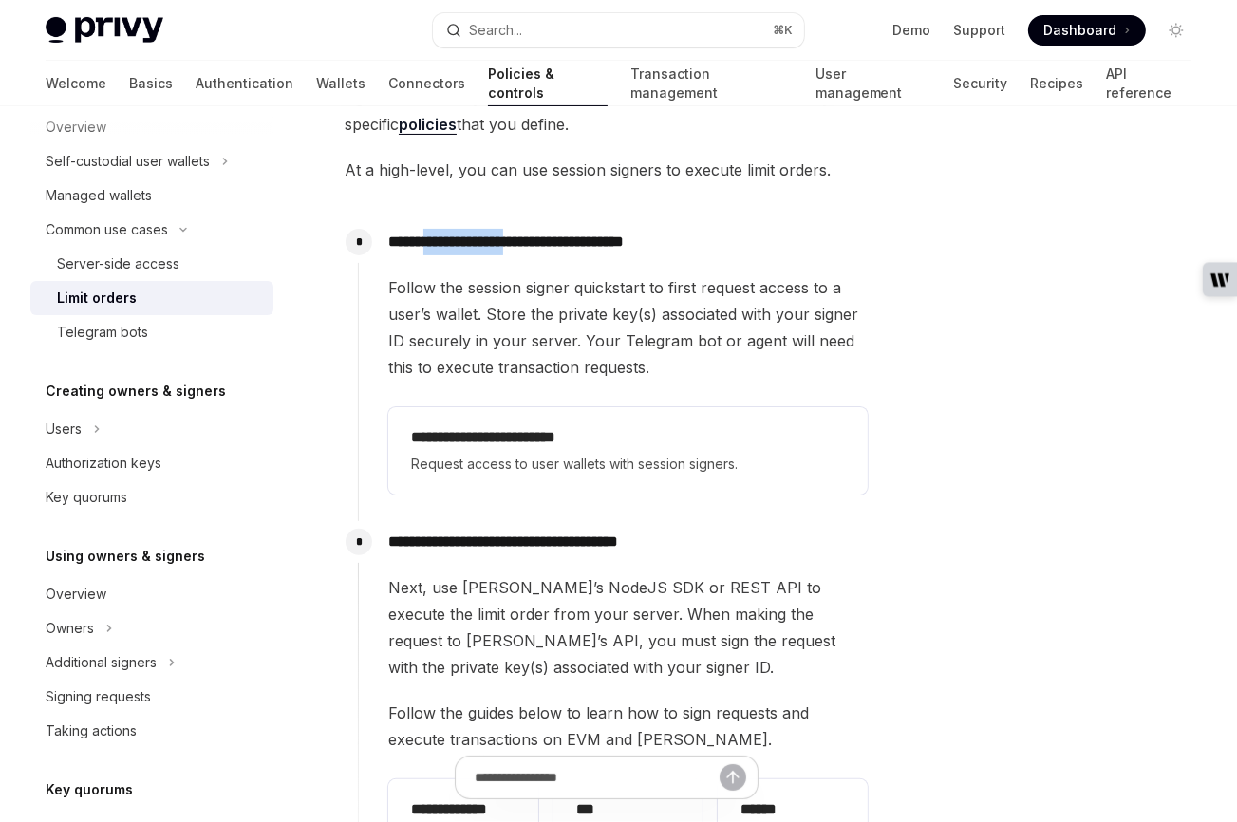
drag, startPoint x: 542, startPoint y: 243, endPoint x: 433, endPoint y: 239, distance: 109.2
click at [433, 239] on p "**********" at bounding box center [627, 242] width 479 height 27
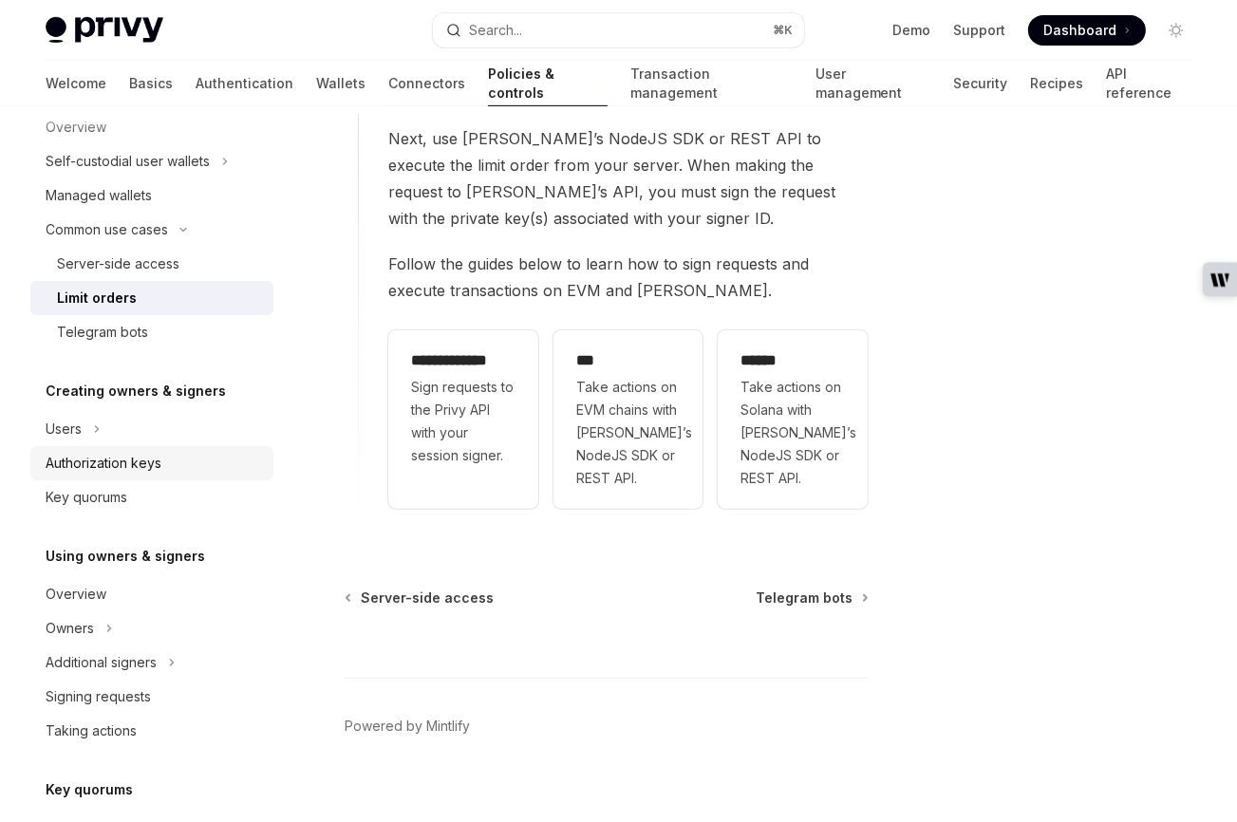
scroll to position [296, 0]
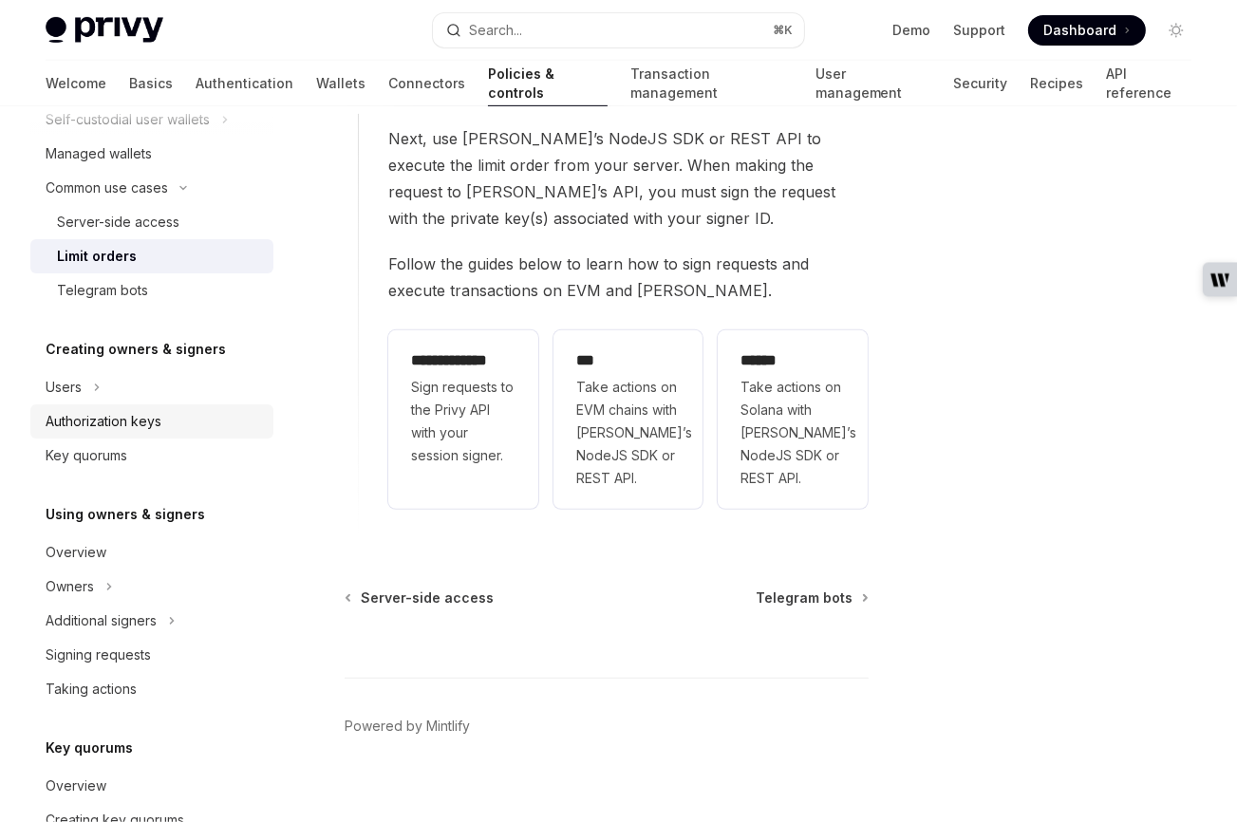
click at [105, 422] on div "Authorization keys" at bounding box center [104, 421] width 116 height 23
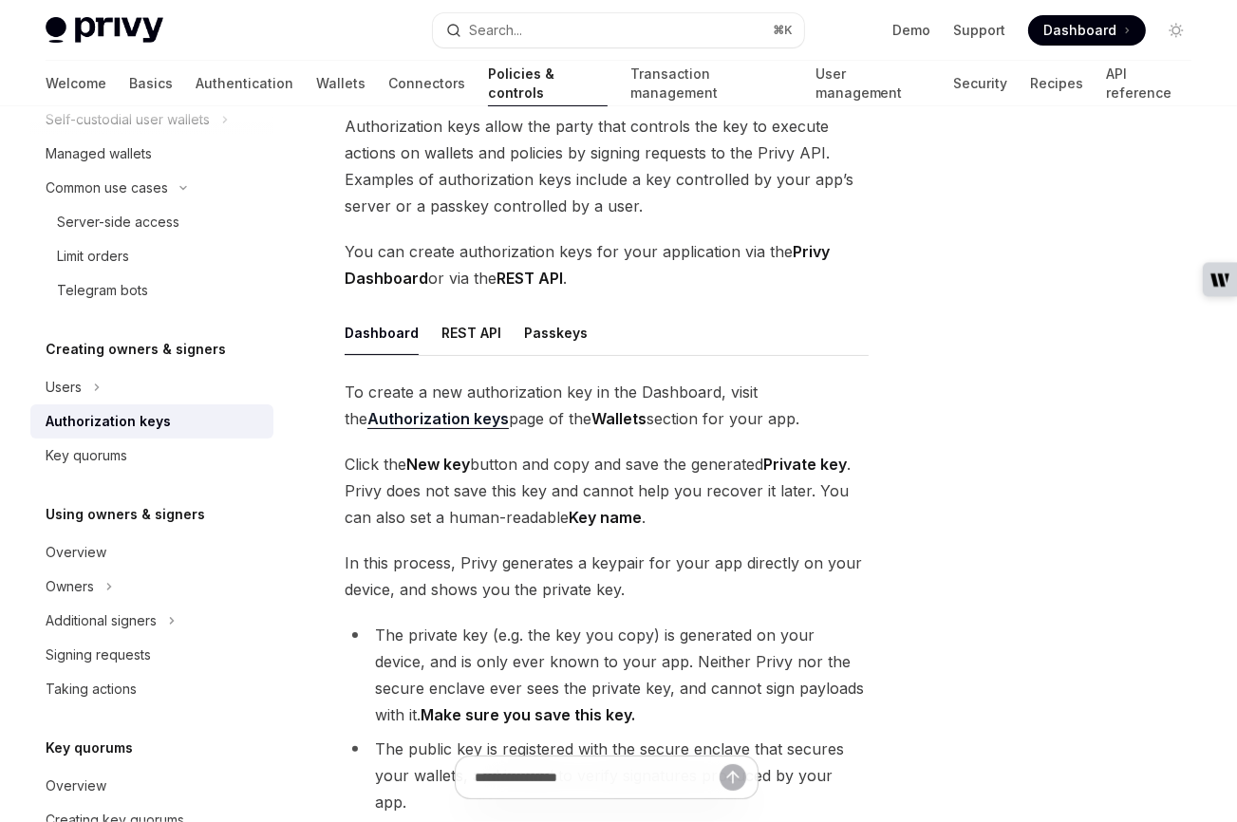
scroll to position [128, 0]
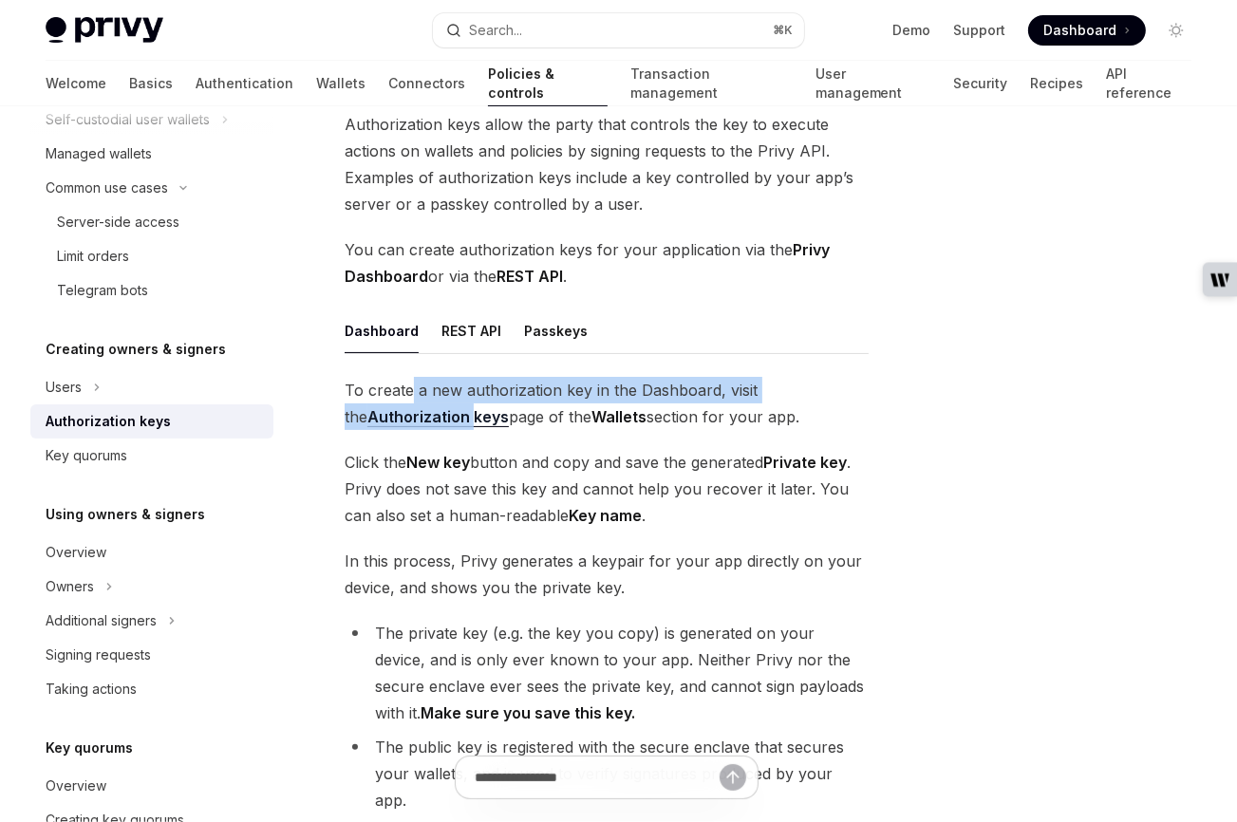
drag, startPoint x: 411, startPoint y: 386, endPoint x: 452, endPoint y: 420, distance: 52.6
click at [452, 420] on span "To create a new authorization key in the Dashboard, visit the Authorization key…" at bounding box center [607, 403] width 524 height 53
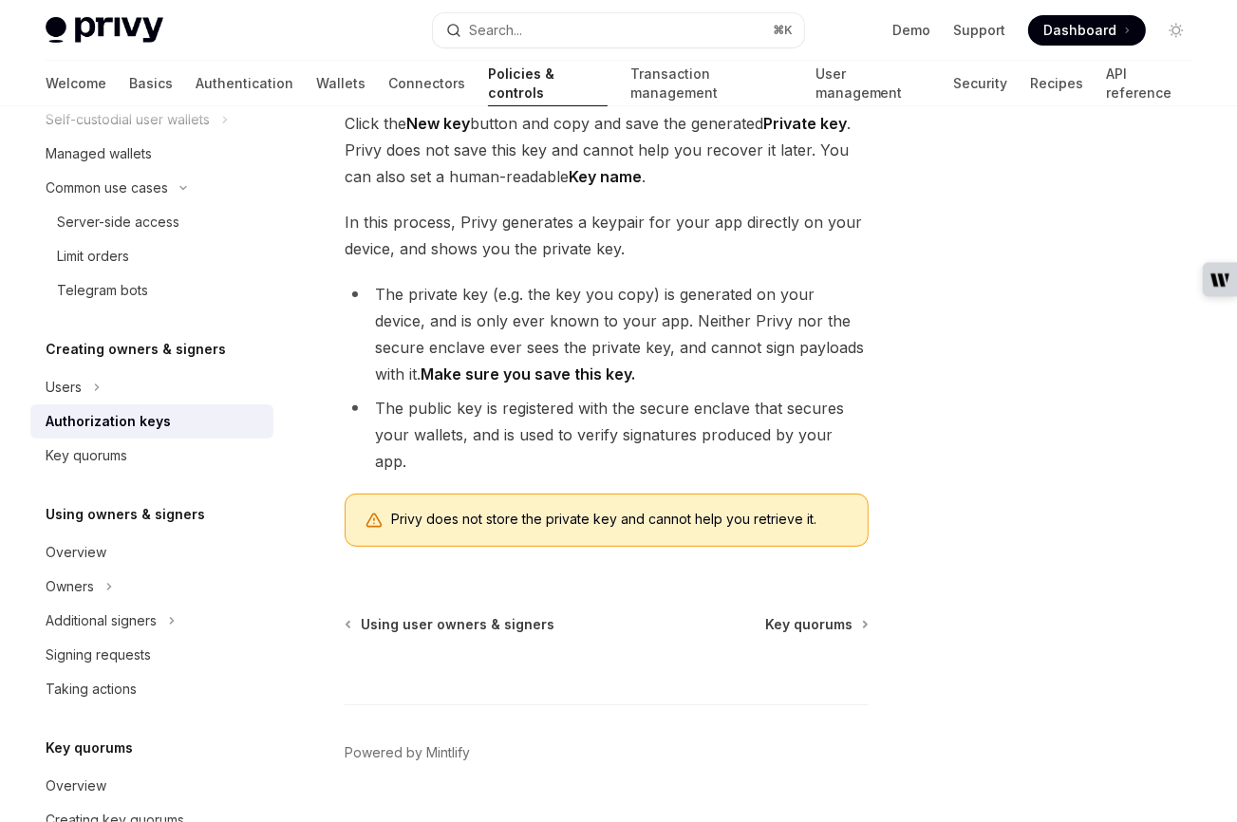
scroll to position [485, 0]
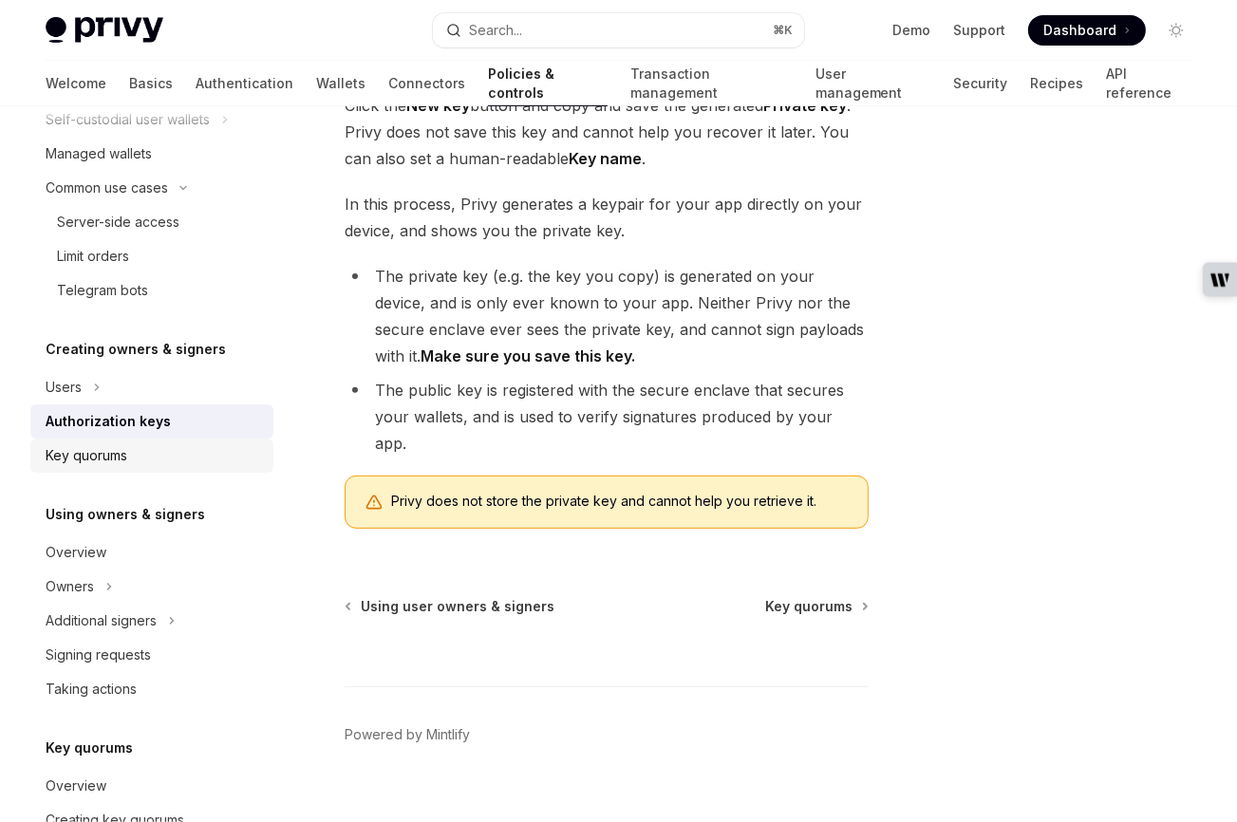
click at [94, 458] on div "Key quorums" at bounding box center [87, 455] width 82 height 23
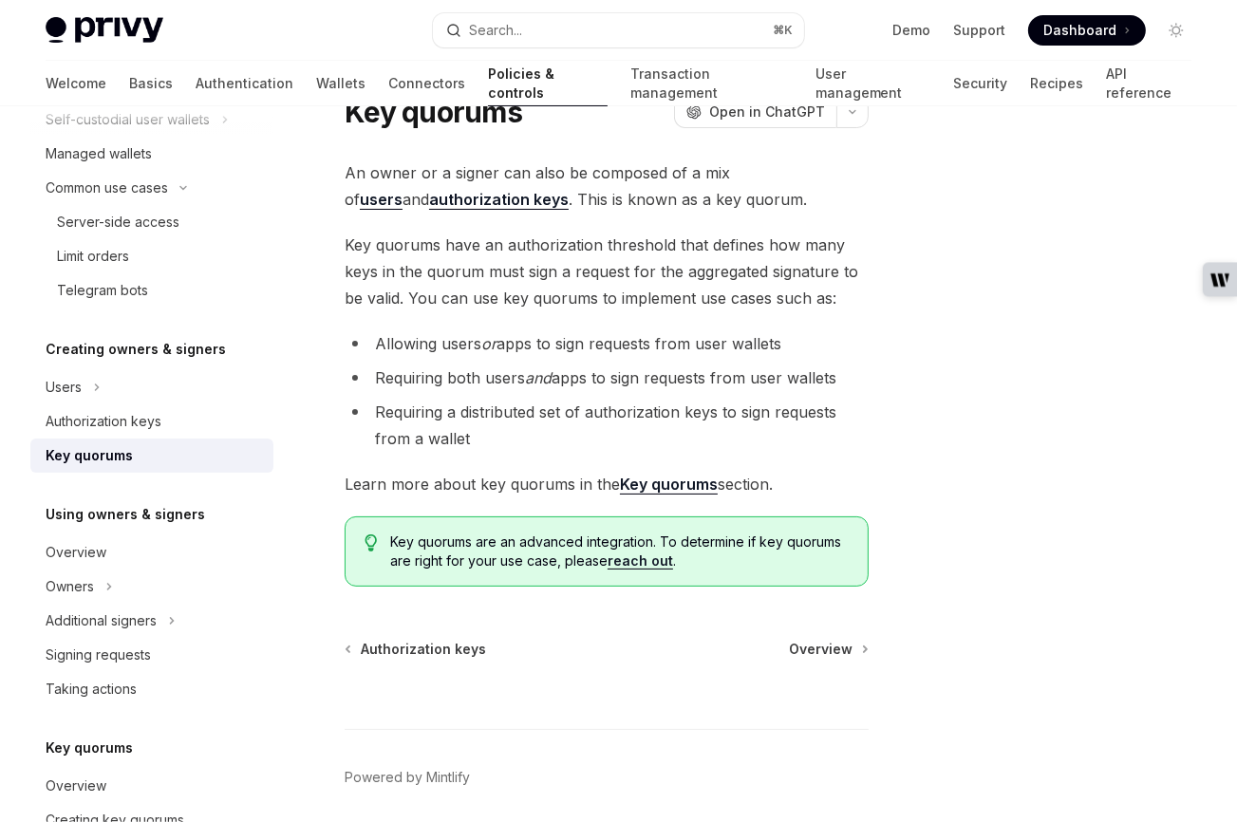
scroll to position [85, 0]
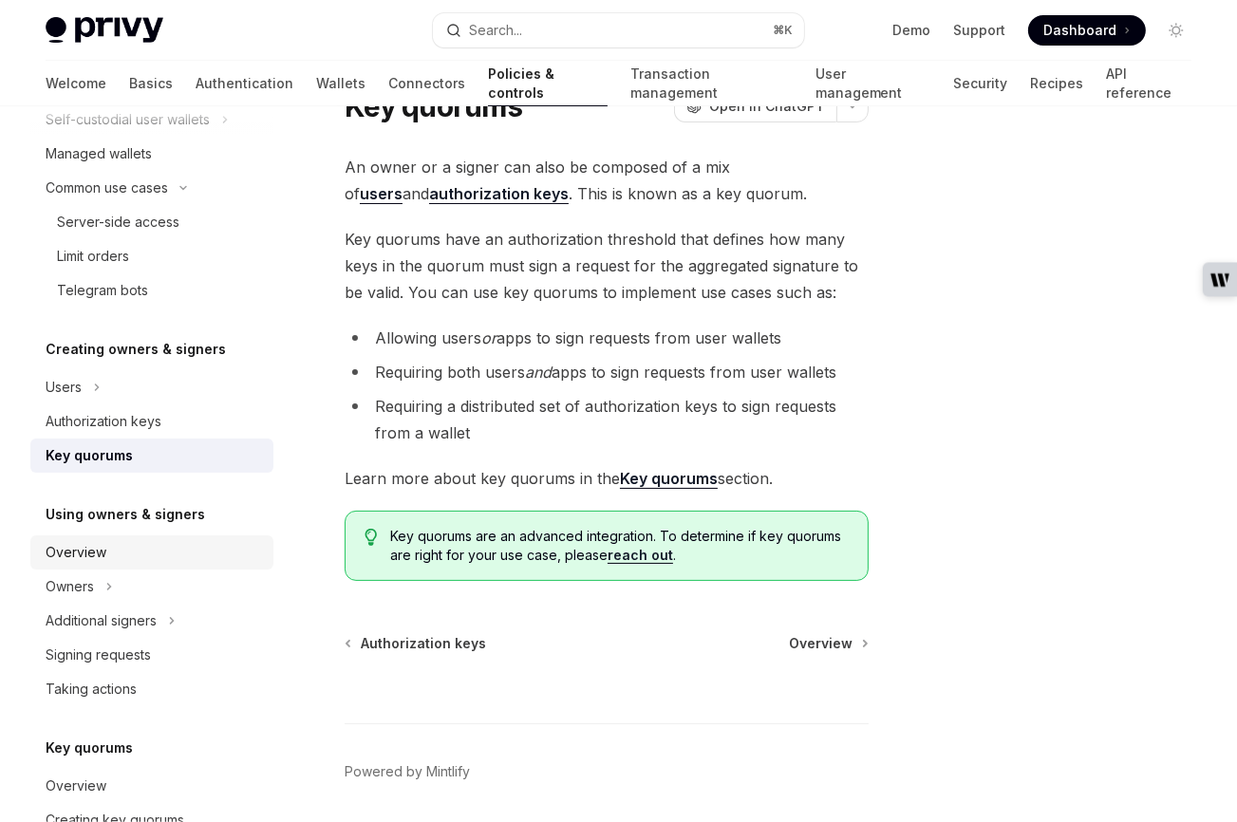
click at [89, 545] on div "Overview" at bounding box center [76, 552] width 61 height 23
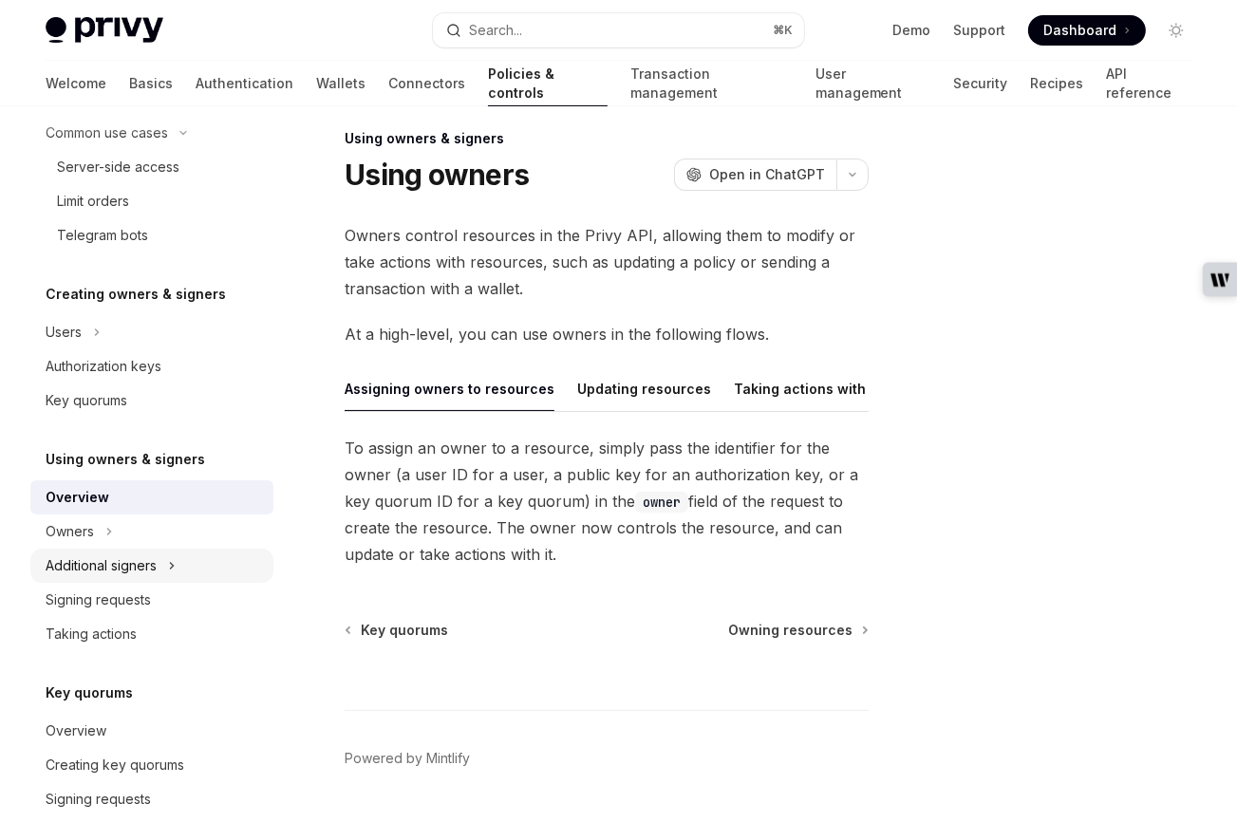
scroll to position [352, 0]
click at [66, 567] on div "Additional signers" at bounding box center [101, 565] width 111 height 23
type textarea "*"
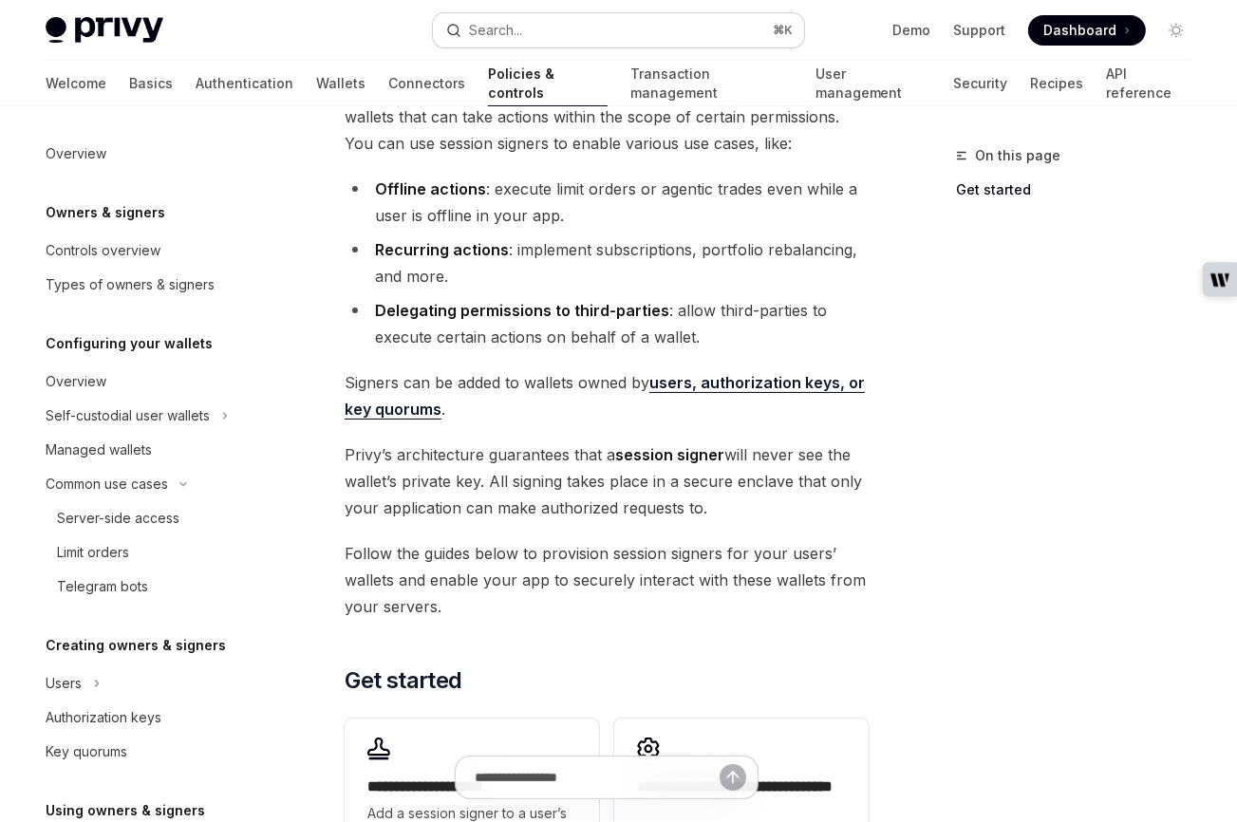
click at [487, 26] on div "Search..." at bounding box center [495, 30] width 53 height 23
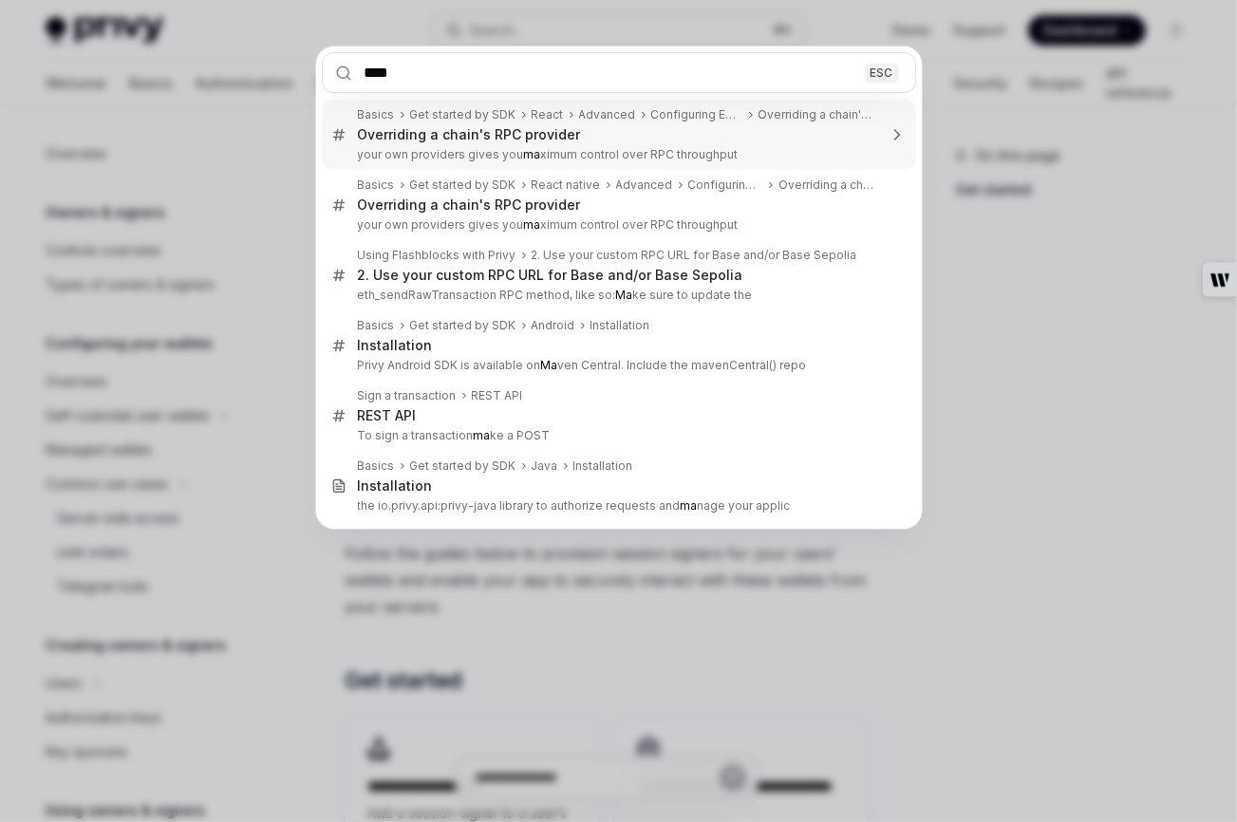
type input "*****"
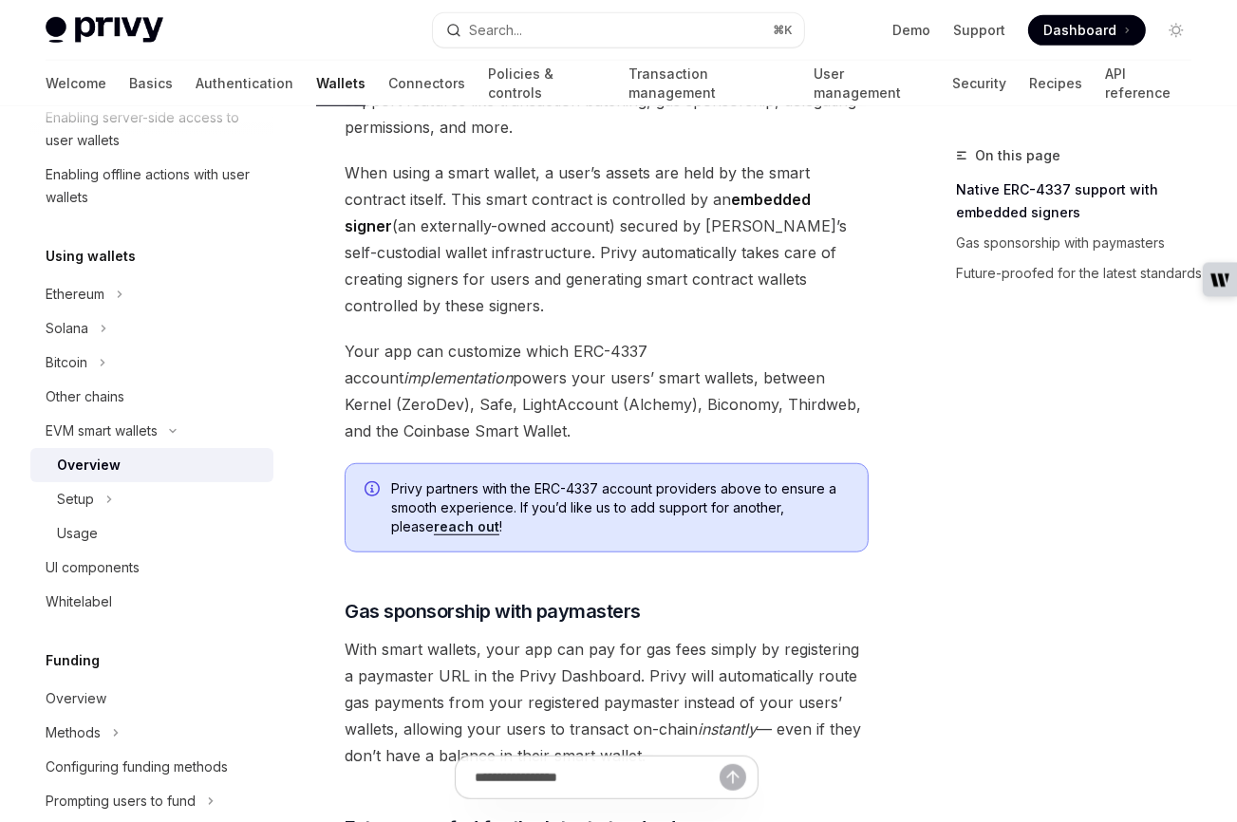
scroll to position [1115, 0]
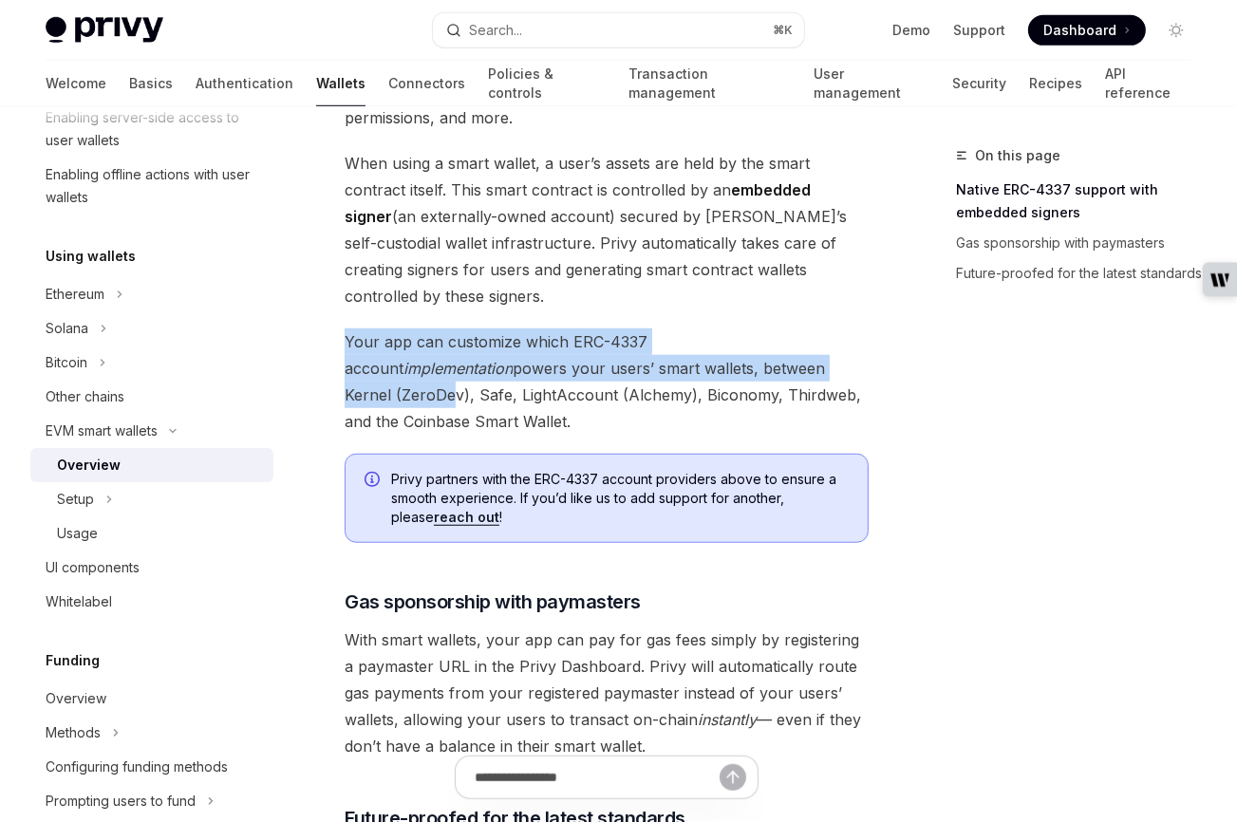
drag, startPoint x: 342, startPoint y: 311, endPoint x: 692, endPoint y: 345, distance: 351.9
click at [743, 346] on div "EVM smart wallets Smart wallets OpenAI Open in ChatGPT OpenAI Open in ChatGPT P…" at bounding box center [429, 170] width 888 height 2280
click at [490, 338] on span "Your app can customize which ERC-4337 account implementation powers your users’…" at bounding box center [607, 381] width 524 height 106
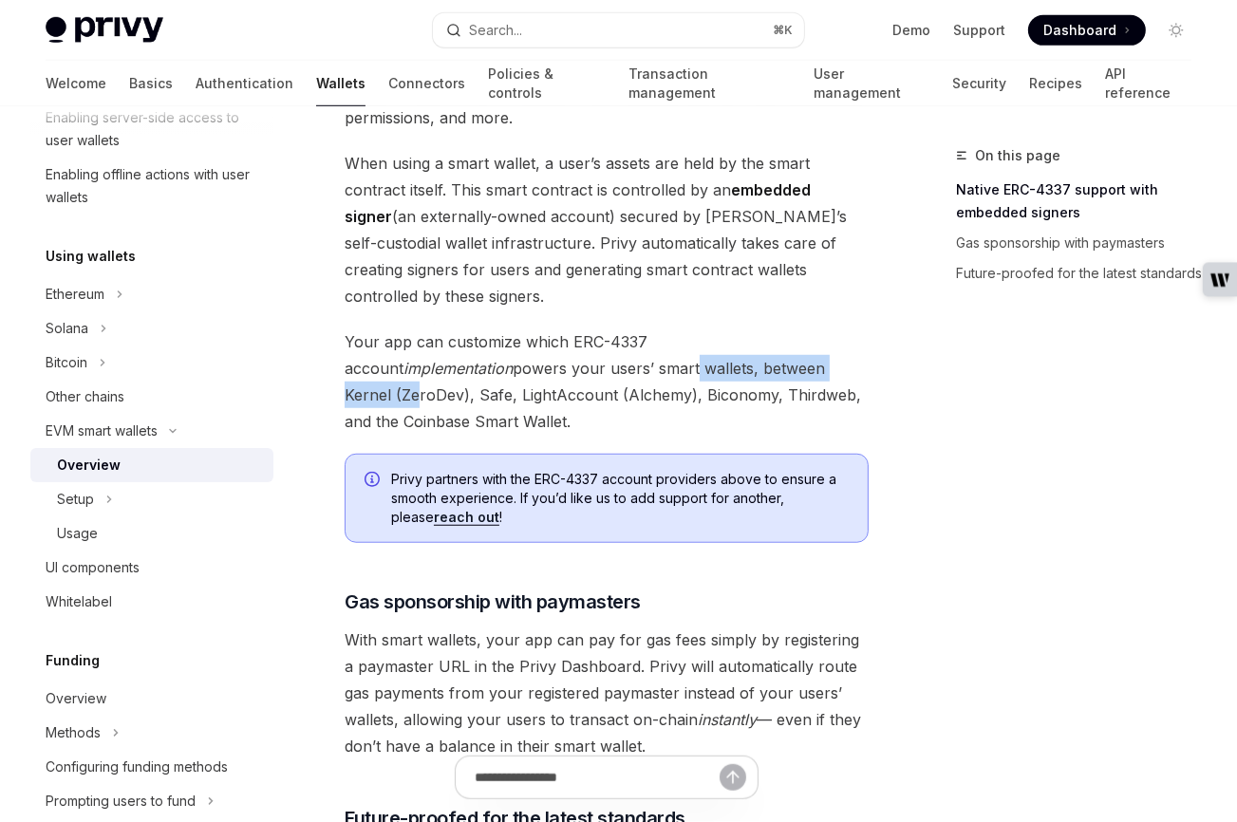
drag, startPoint x: 520, startPoint y: 339, endPoint x: 725, endPoint y: 344, distance: 205.1
click at [725, 344] on span "Your app can customize which ERC-4337 account implementation powers your users’…" at bounding box center [607, 381] width 524 height 106
click at [556, 347] on span "Your app can customize which ERC-4337 account implementation powers your users’…" at bounding box center [607, 381] width 524 height 106
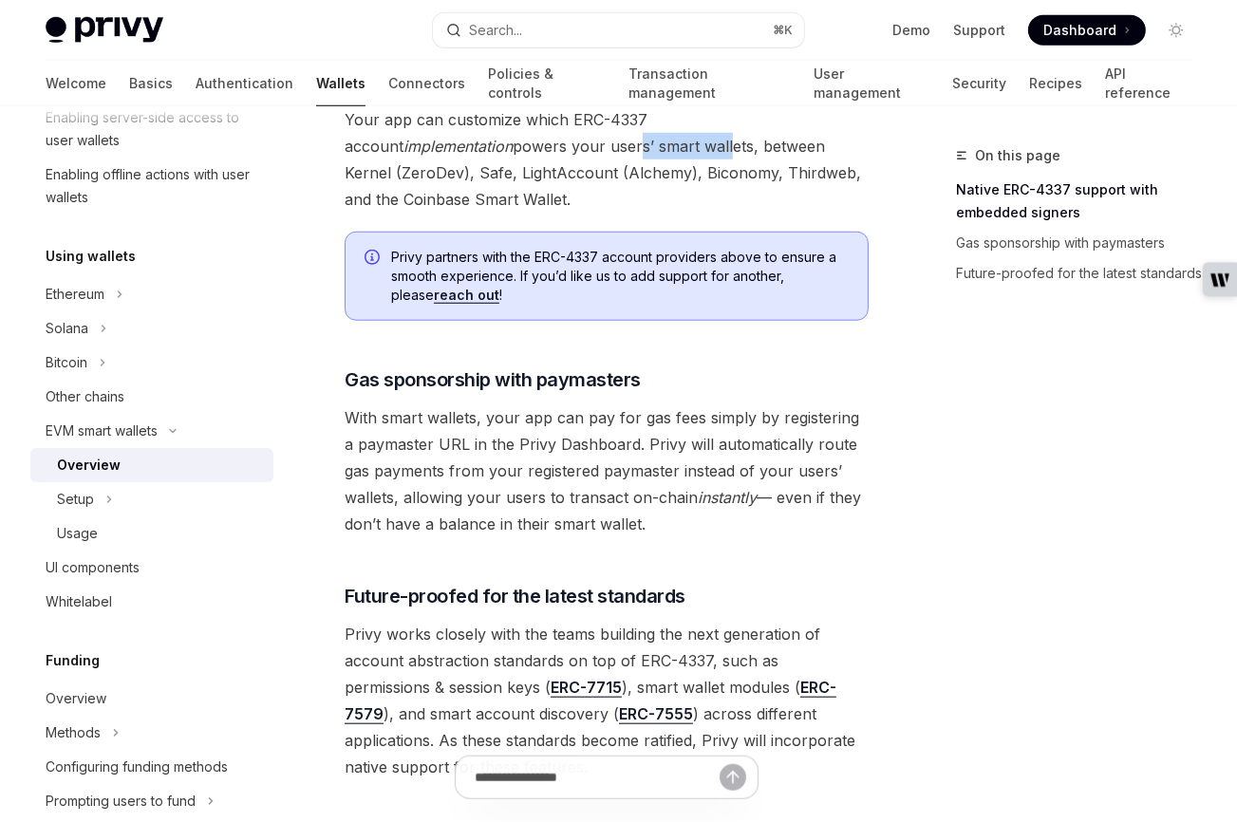
scroll to position [1346, 0]
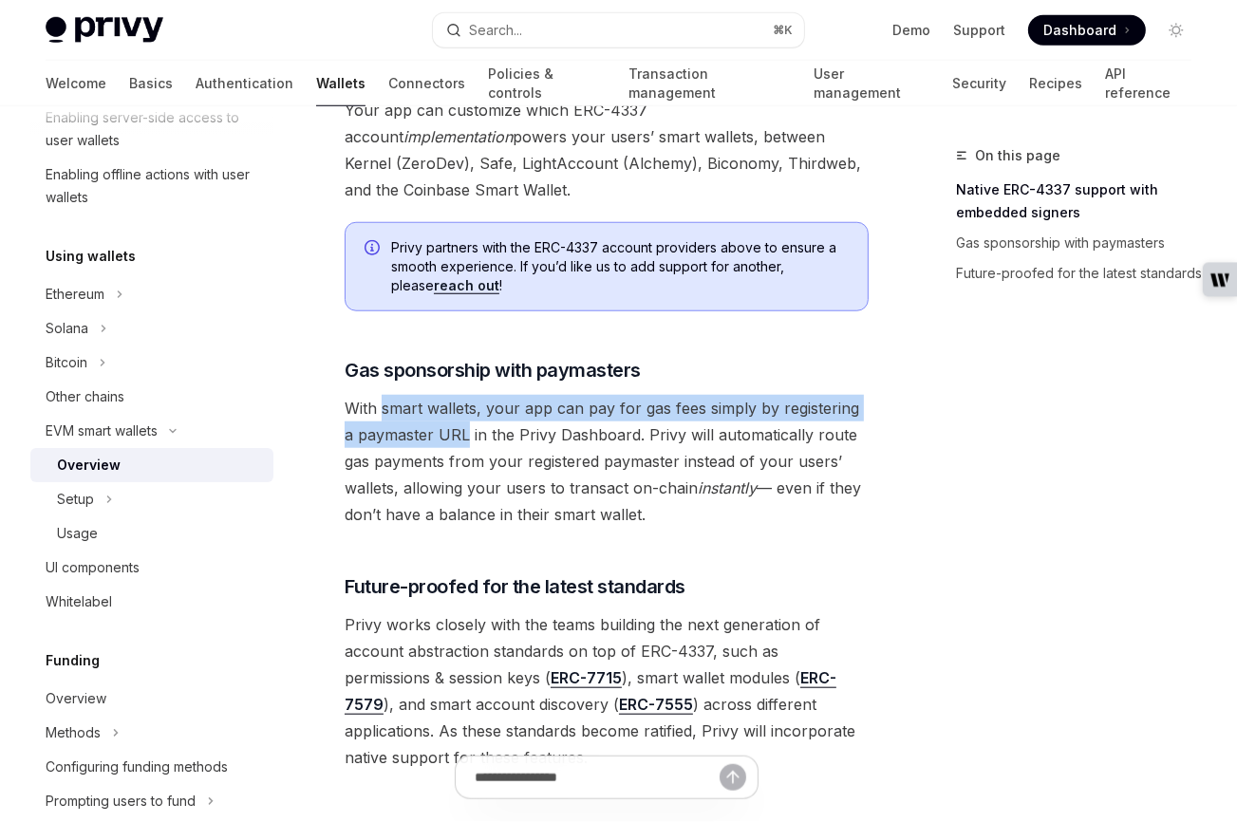
drag, startPoint x: 382, startPoint y: 381, endPoint x: 454, endPoint y: 403, distance: 75.4
click at [454, 403] on span "With smart wallets, your app can pay for gas fees simply by registering a payma…" at bounding box center [607, 461] width 524 height 133
click at [451, 403] on span "With smart wallets, your app can pay for gas fees simply by registering a payma…" at bounding box center [607, 461] width 524 height 133
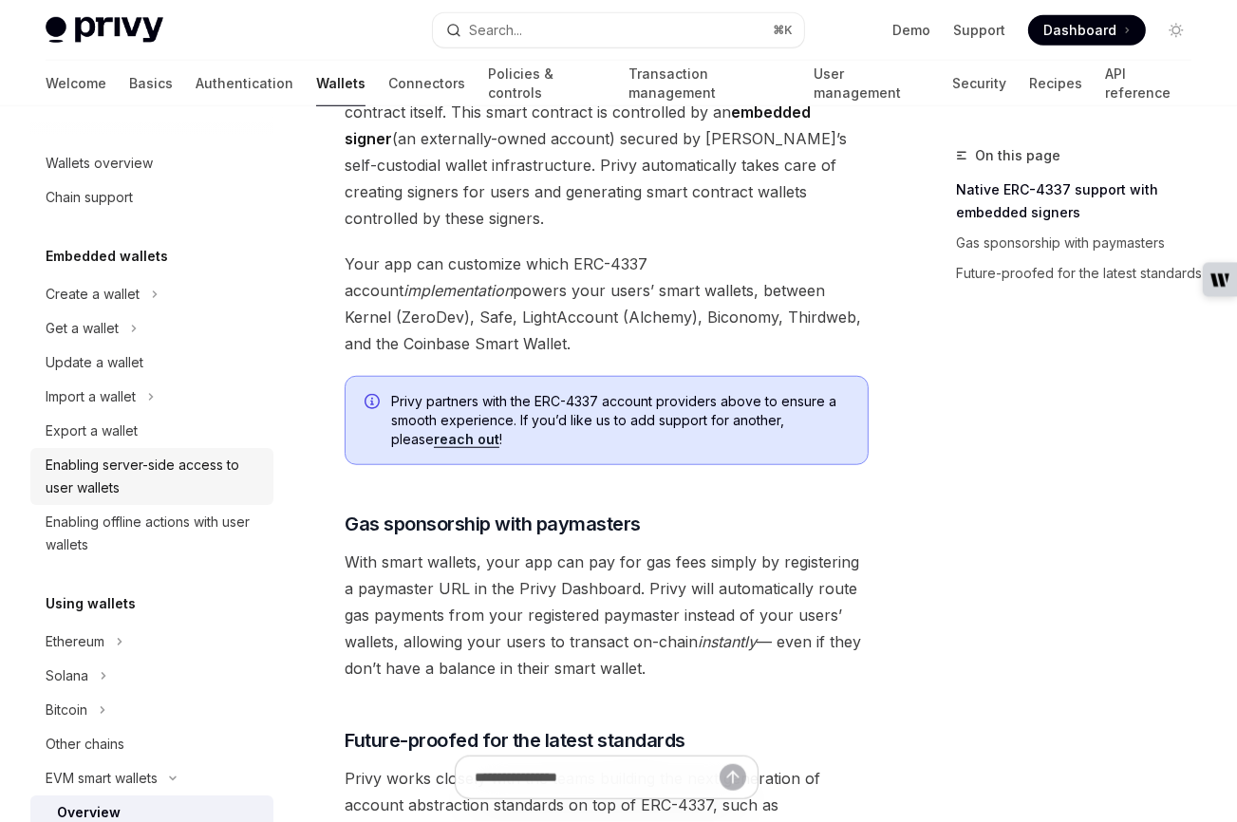
scroll to position [1189, 0]
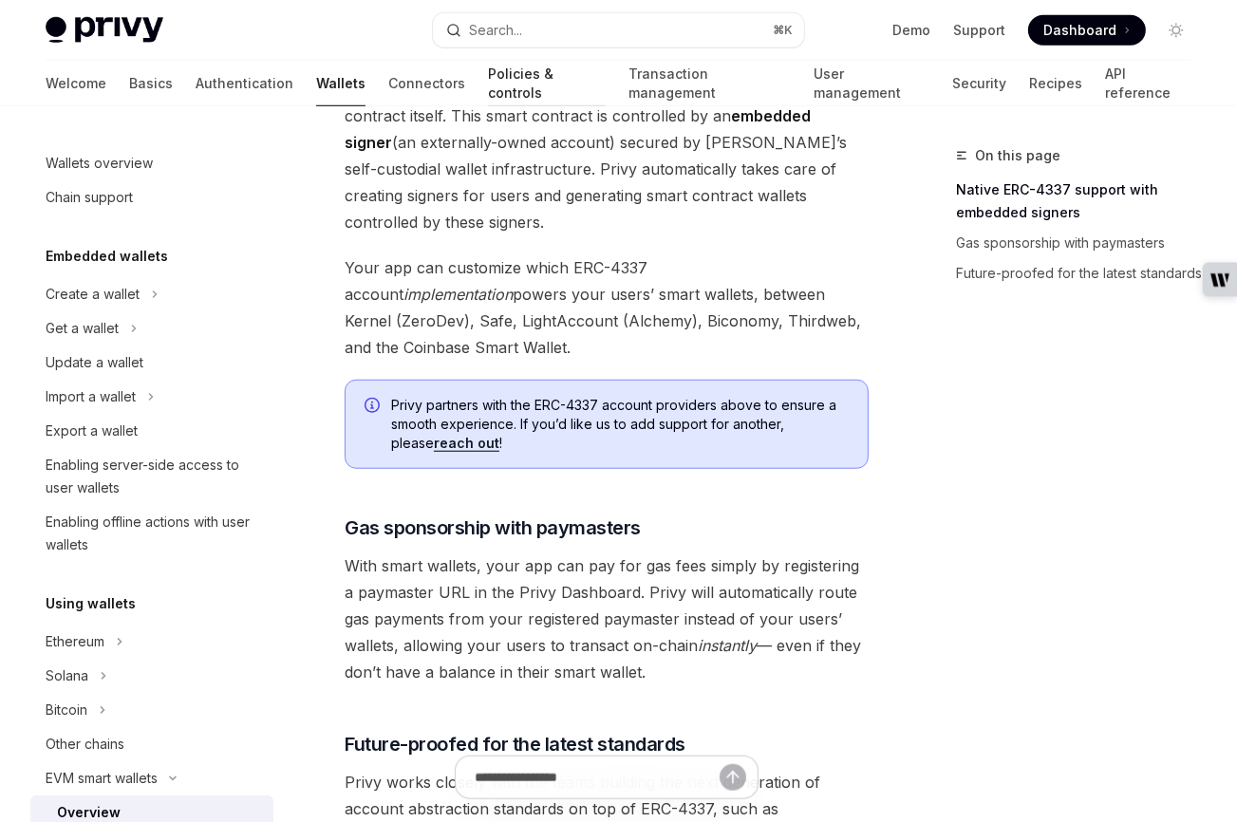
click at [488, 79] on link "Policies & controls" at bounding box center [547, 84] width 118 height 46
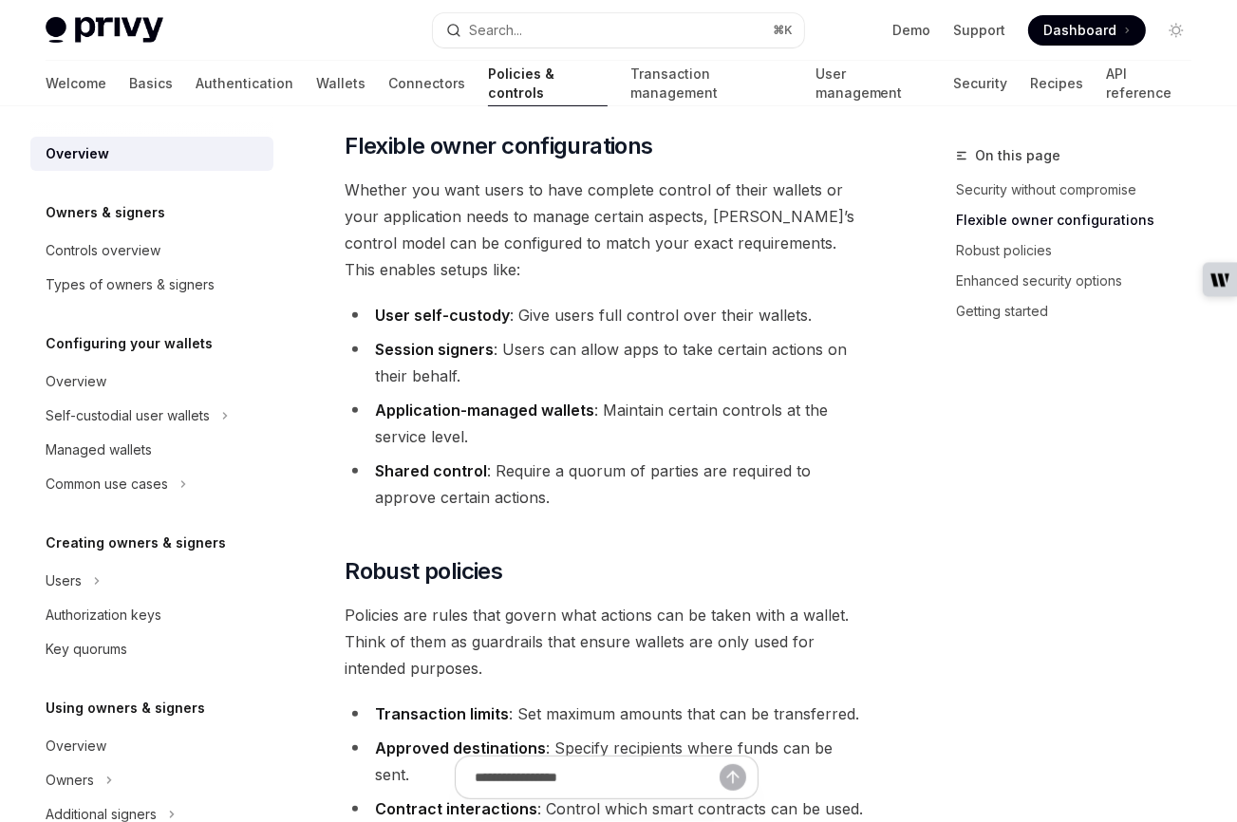
scroll to position [484, 0]
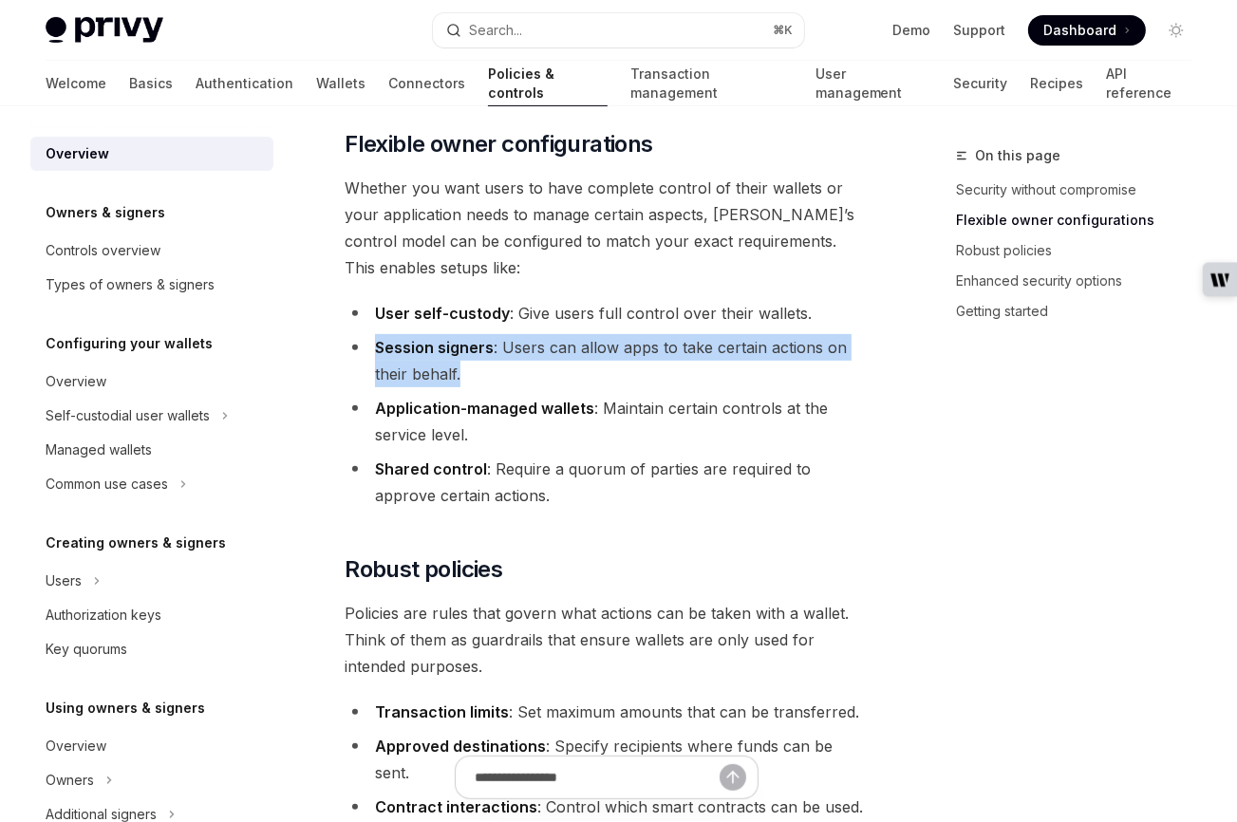
drag, startPoint x: 378, startPoint y: 319, endPoint x: 535, endPoint y: 337, distance: 158.6
click at [535, 337] on li "Session signers : Users can allow apps to take certain actions on their behalf." at bounding box center [607, 360] width 524 height 53
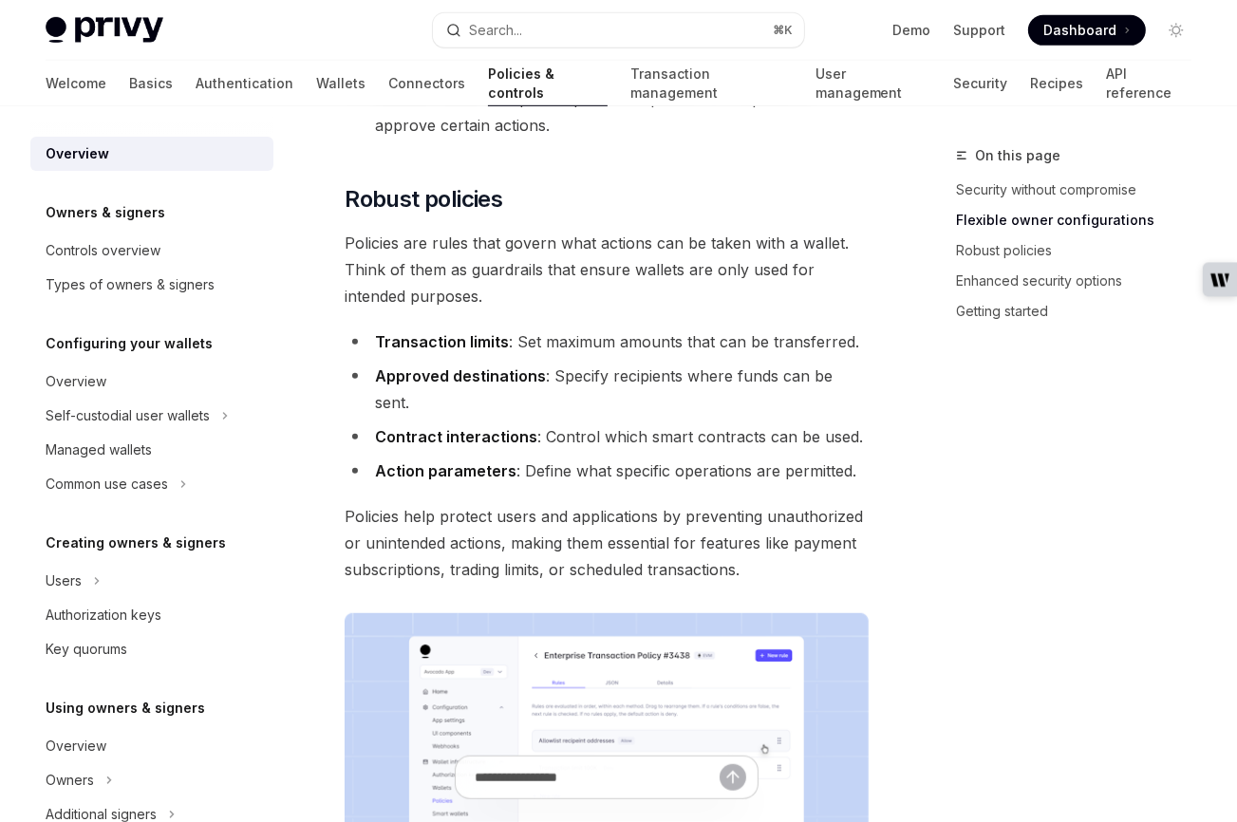
scroll to position [843, 0]
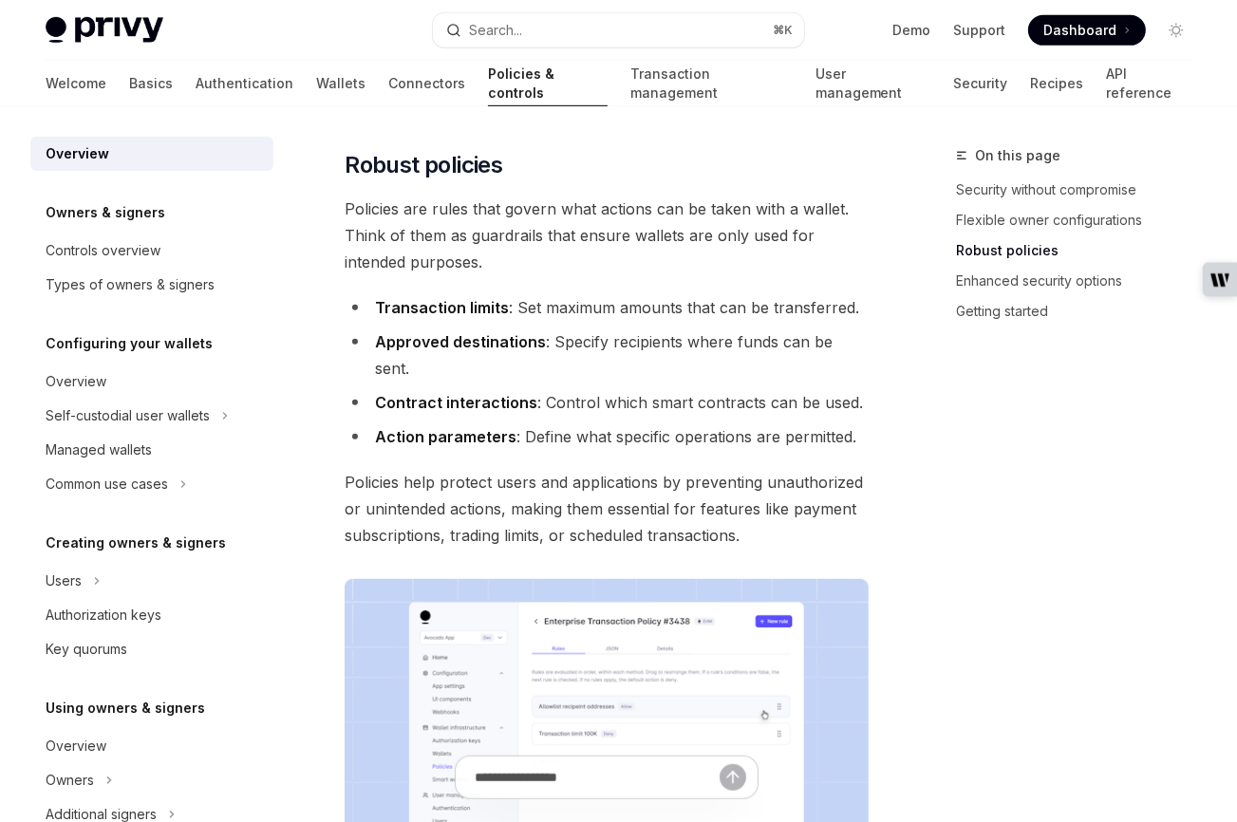
click at [380, 298] on strong "Transaction limits" at bounding box center [442, 307] width 134 height 19
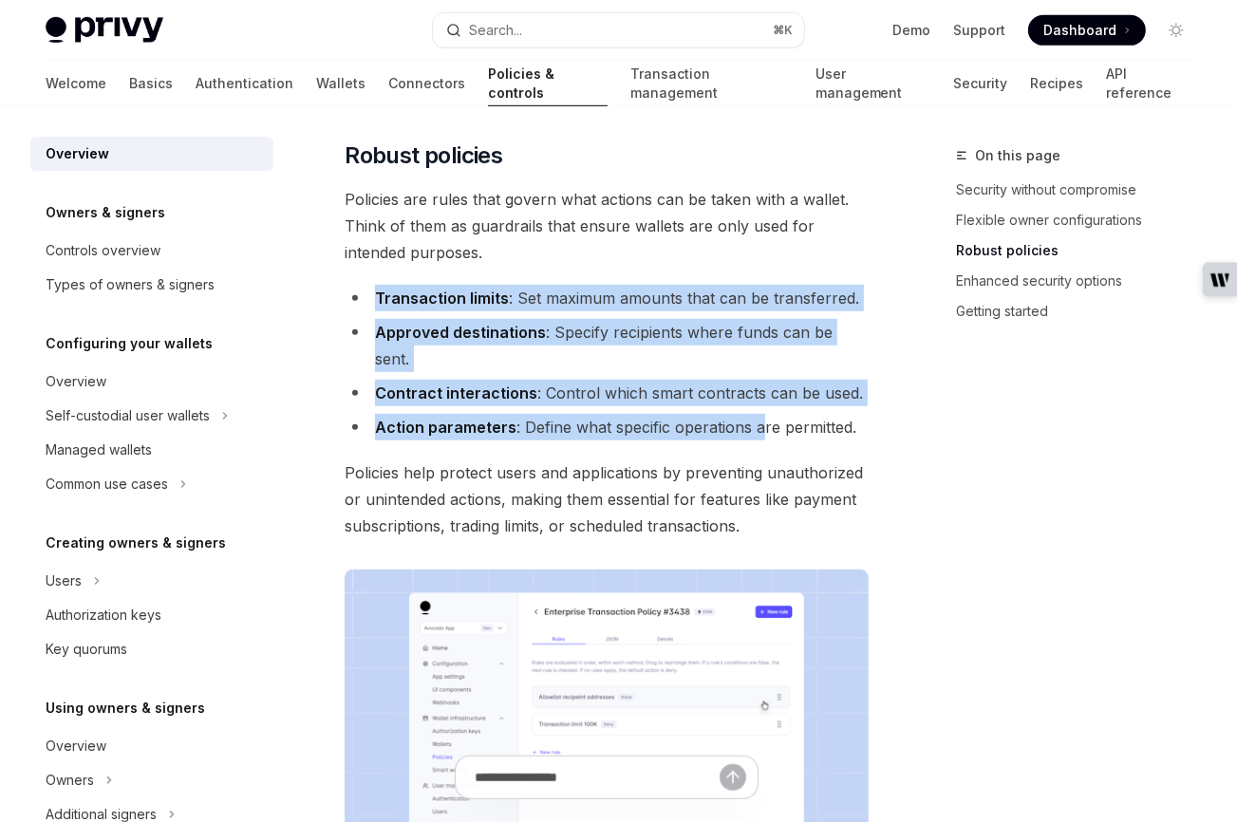
drag, startPoint x: 374, startPoint y: 266, endPoint x: 750, endPoint y: 377, distance: 392.0
click at [750, 377] on ul "Transaction limits : Set maximum amounts that can be transferred. Approved dest…" at bounding box center [607, 363] width 524 height 156
click at [781, 414] on li "Action parameters : Define what specific operations are permitted." at bounding box center [607, 427] width 524 height 27
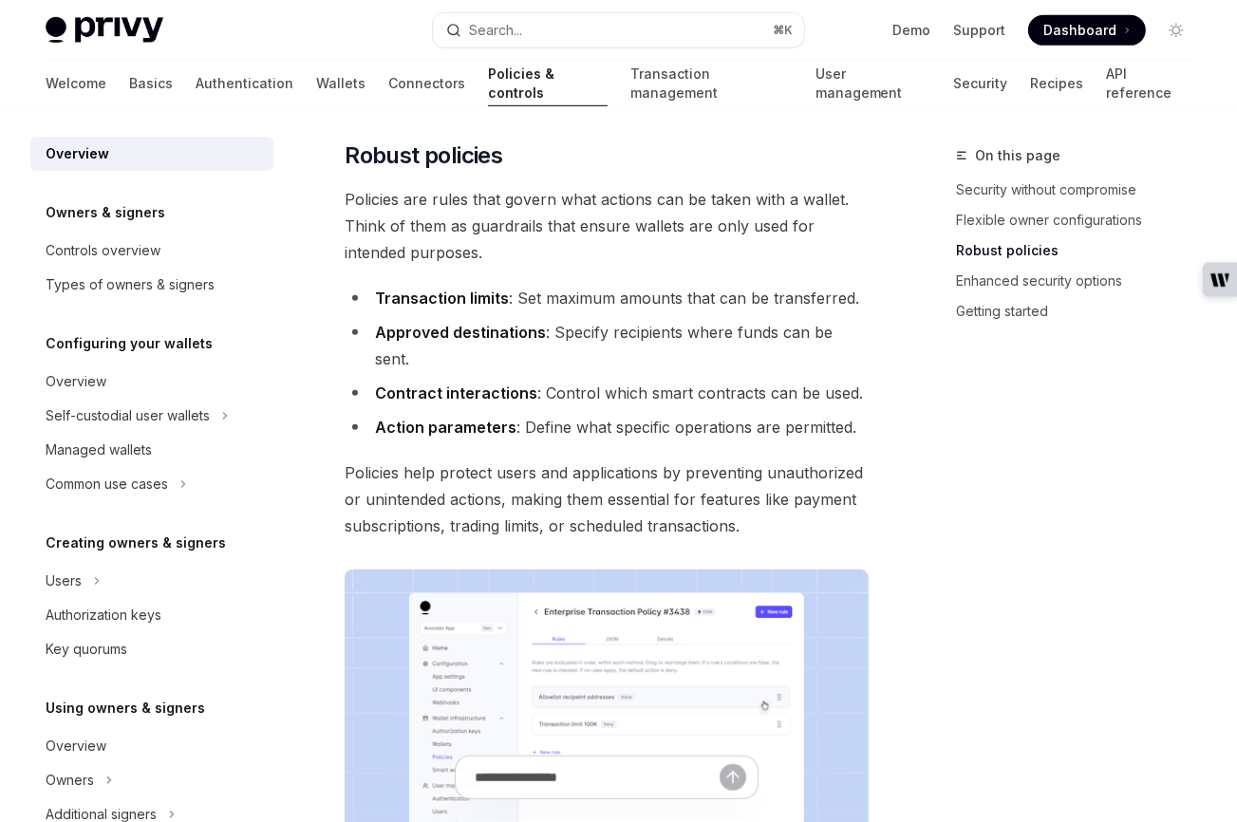
click at [416, 289] on strong "Transaction limits" at bounding box center [442, 298] width 134 height 19
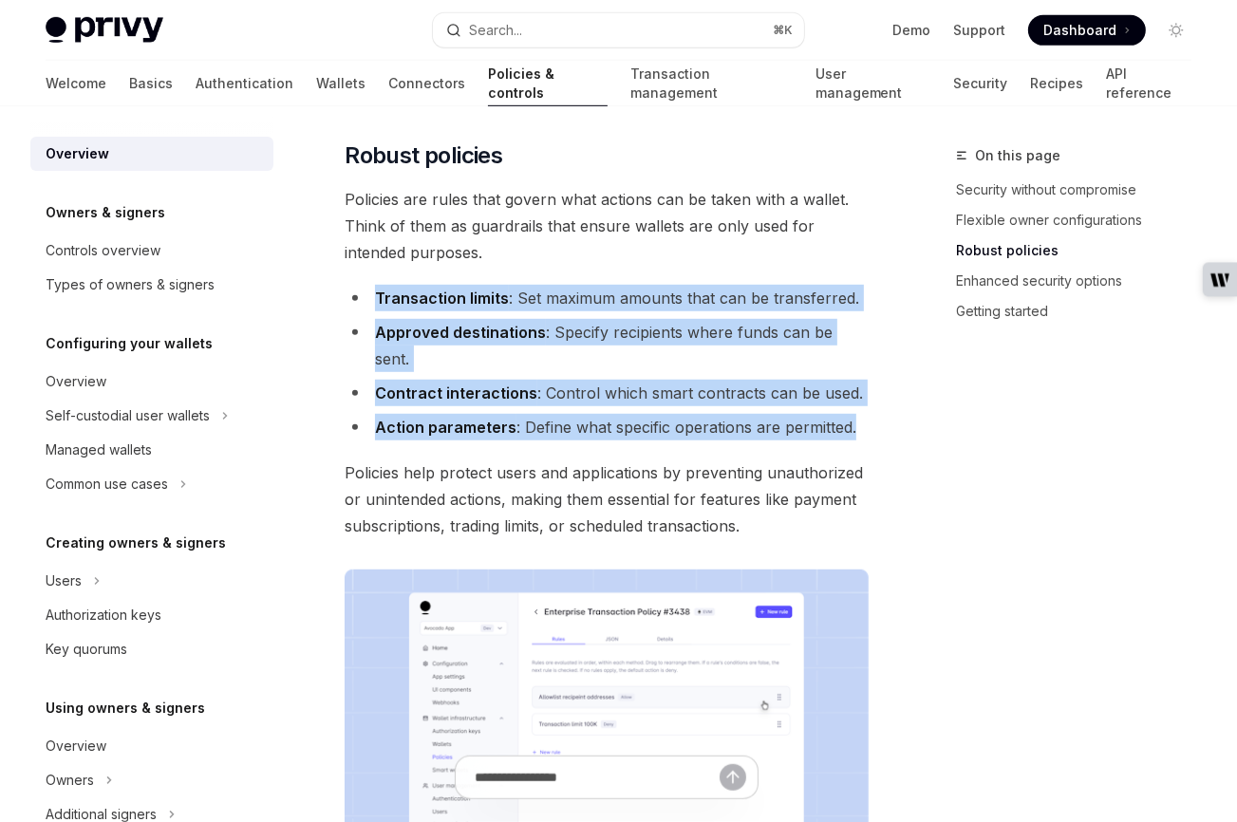
drag, startPoint x: 364, startPoint y: 261, endPoint x: 860, endPoint y: 379, distance: 510.3
click at [860, 379] on ul "Transaction limits : Set maximum amounts that can be transferred. Approved dest…" at bounding box center [607, 363] width 524 height 156
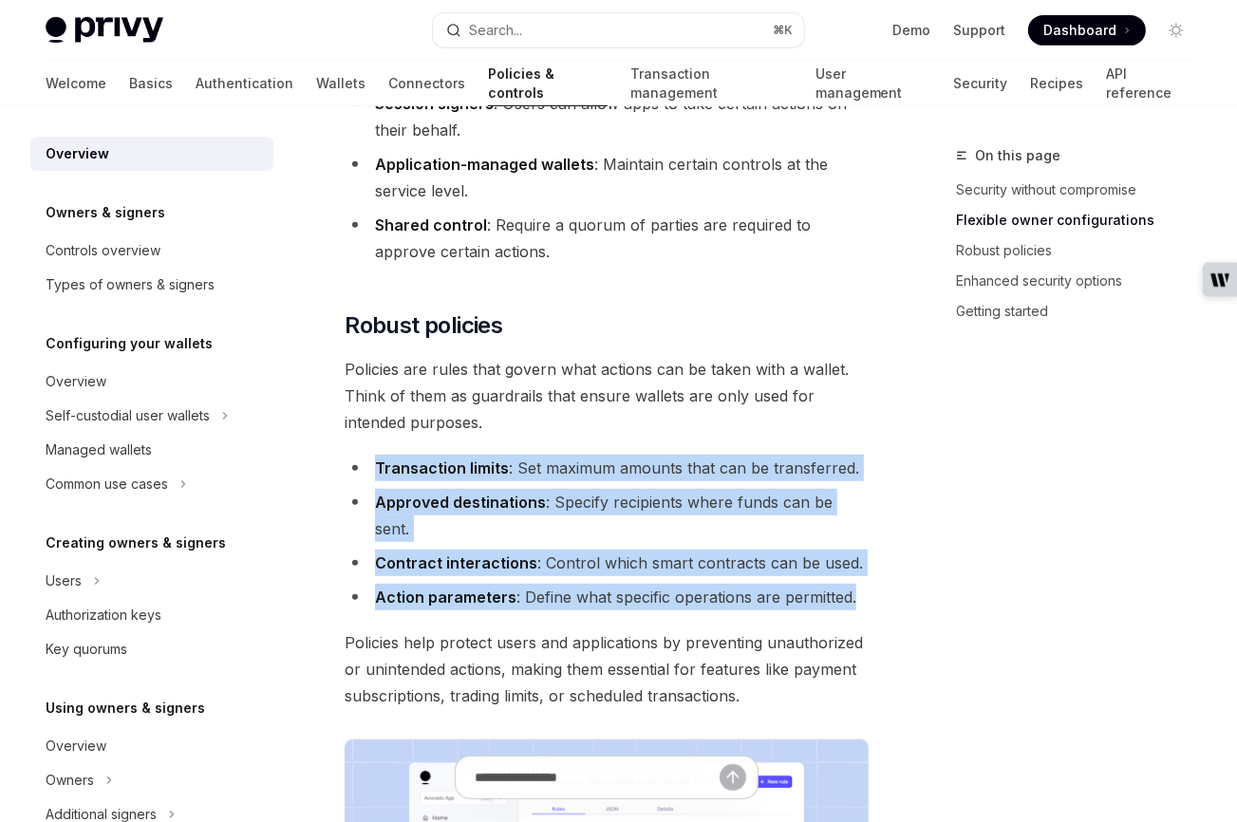
scroll to position [729, 0]
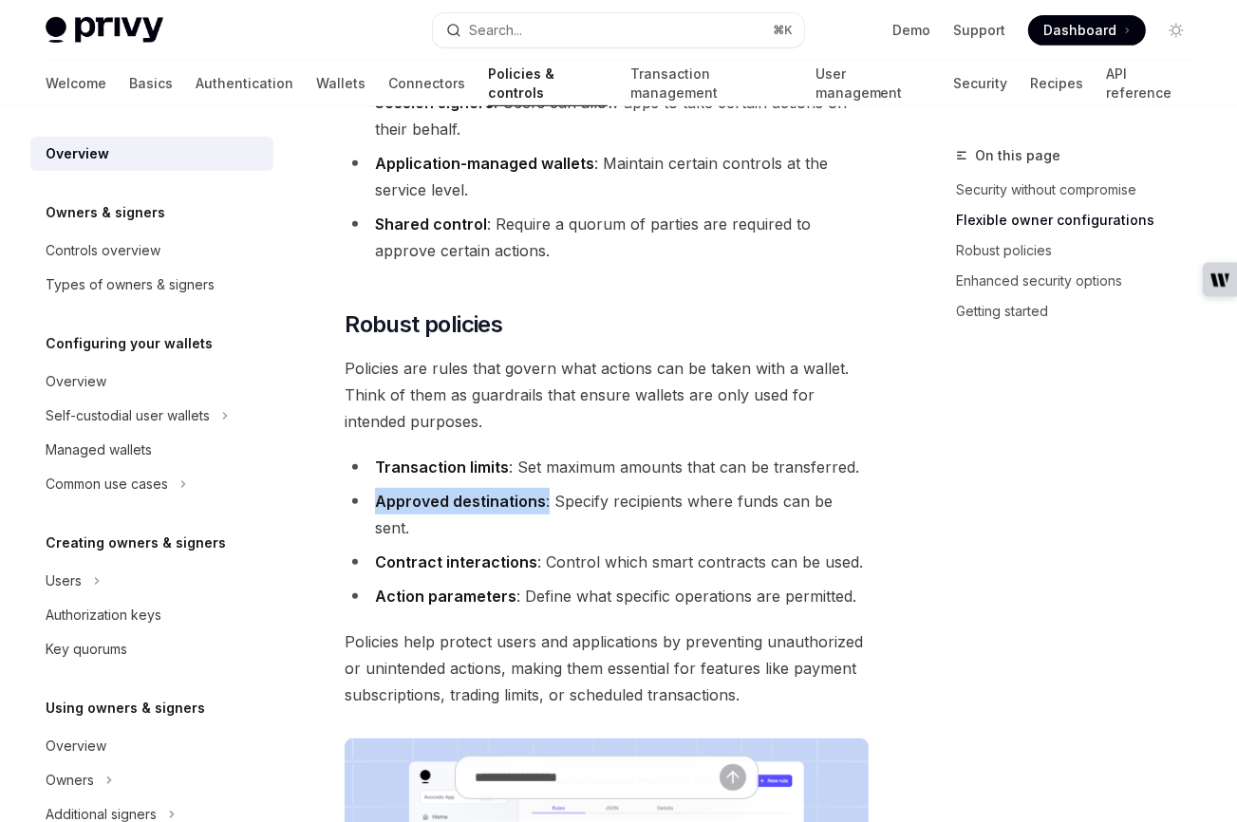
drag, startPoint x: 377, startPoint y: 471, endPoint x: 546, endPoint y: 468, distance: 169.0
click at [546, 488] on li "Approved destinations : Specify recipients where funds can be sent." at bounding box center [607, 514] width 524 height 53
click at [569, 488] on li "Approved destinations : Specify recipients where funds can be sent." at bounding box center [607, 514] width 524 height 53
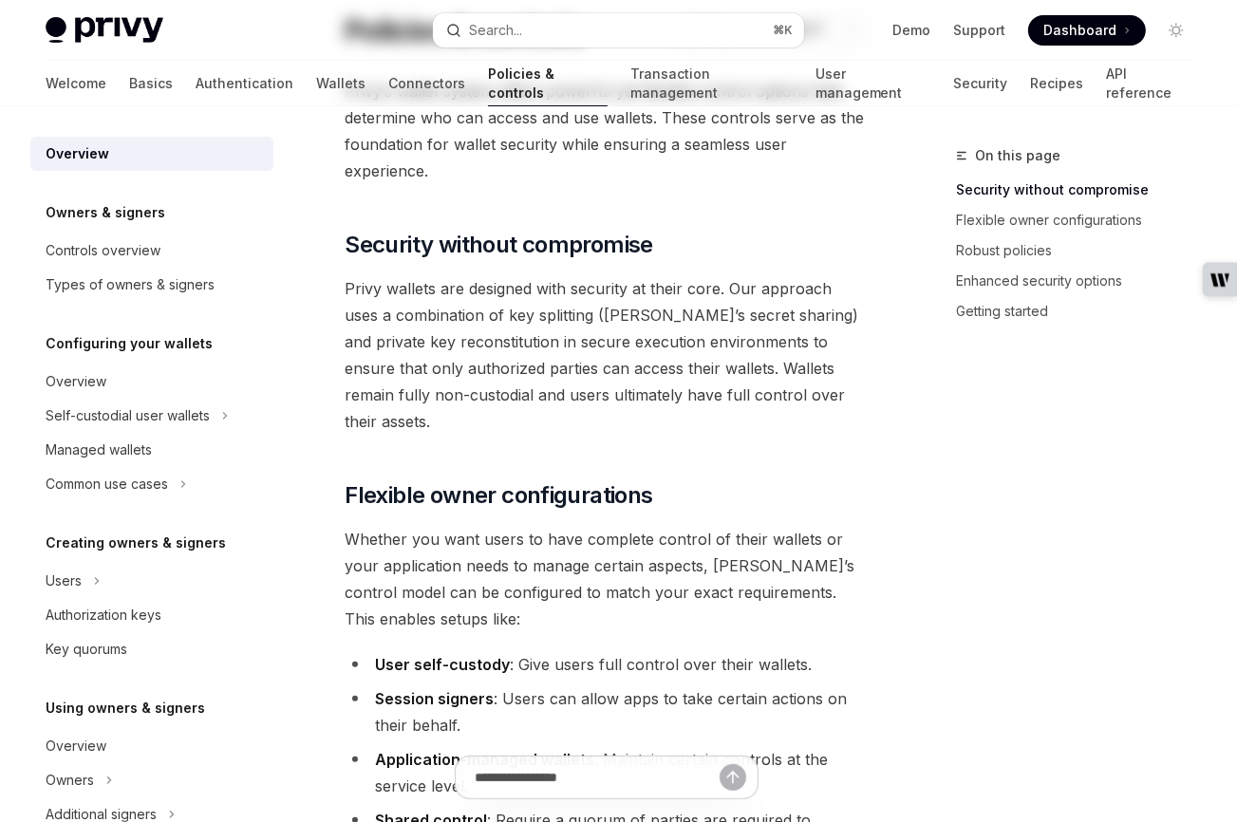
scroll to position [0, 0]
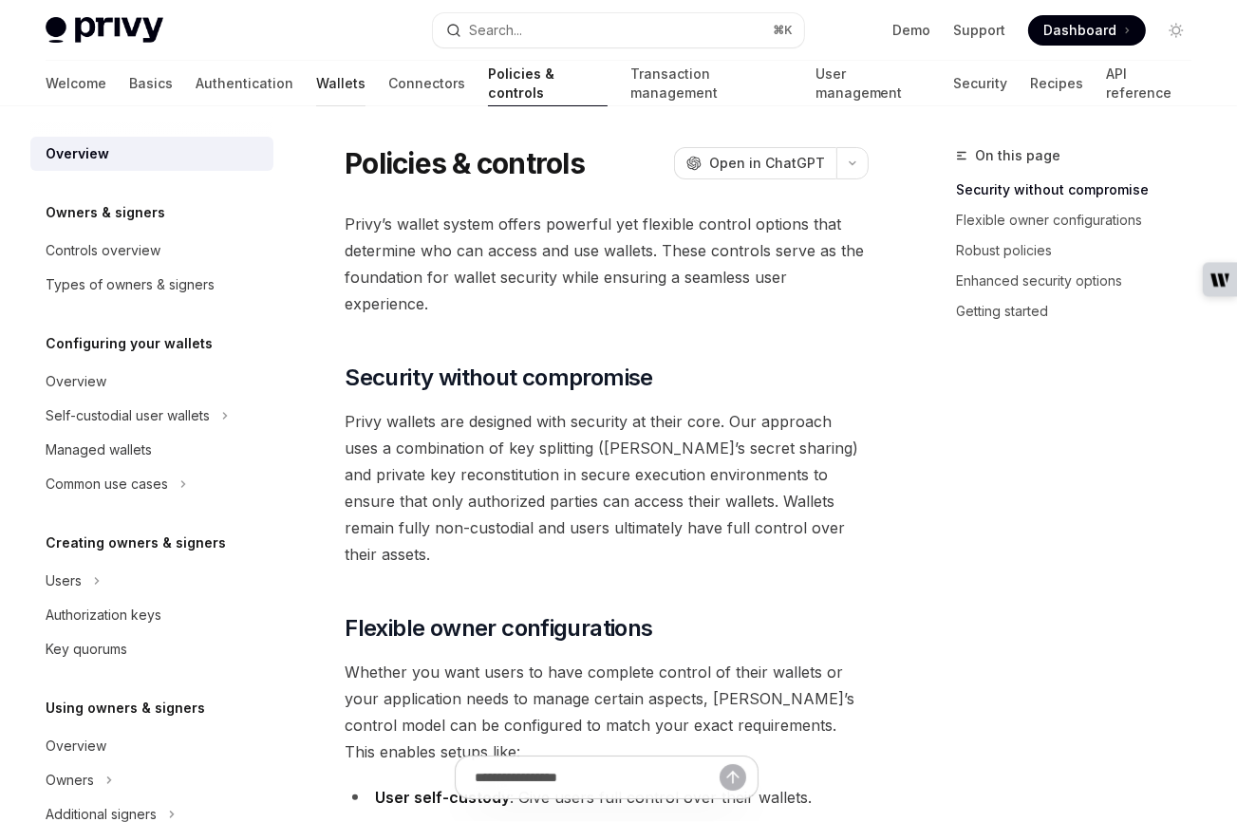
click at [316, 90] on link "Wallets" at bounding box center [340, 84] width 49 height 46
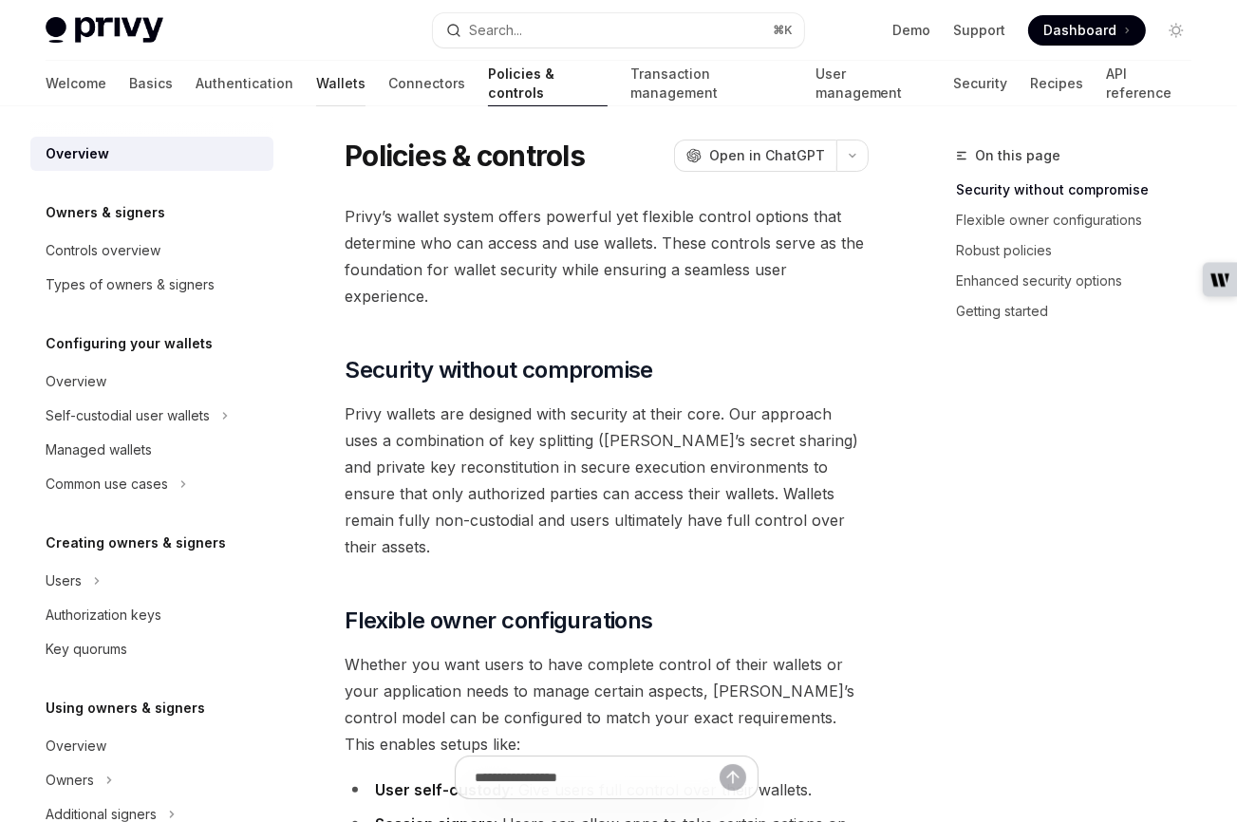
type textarea "*"
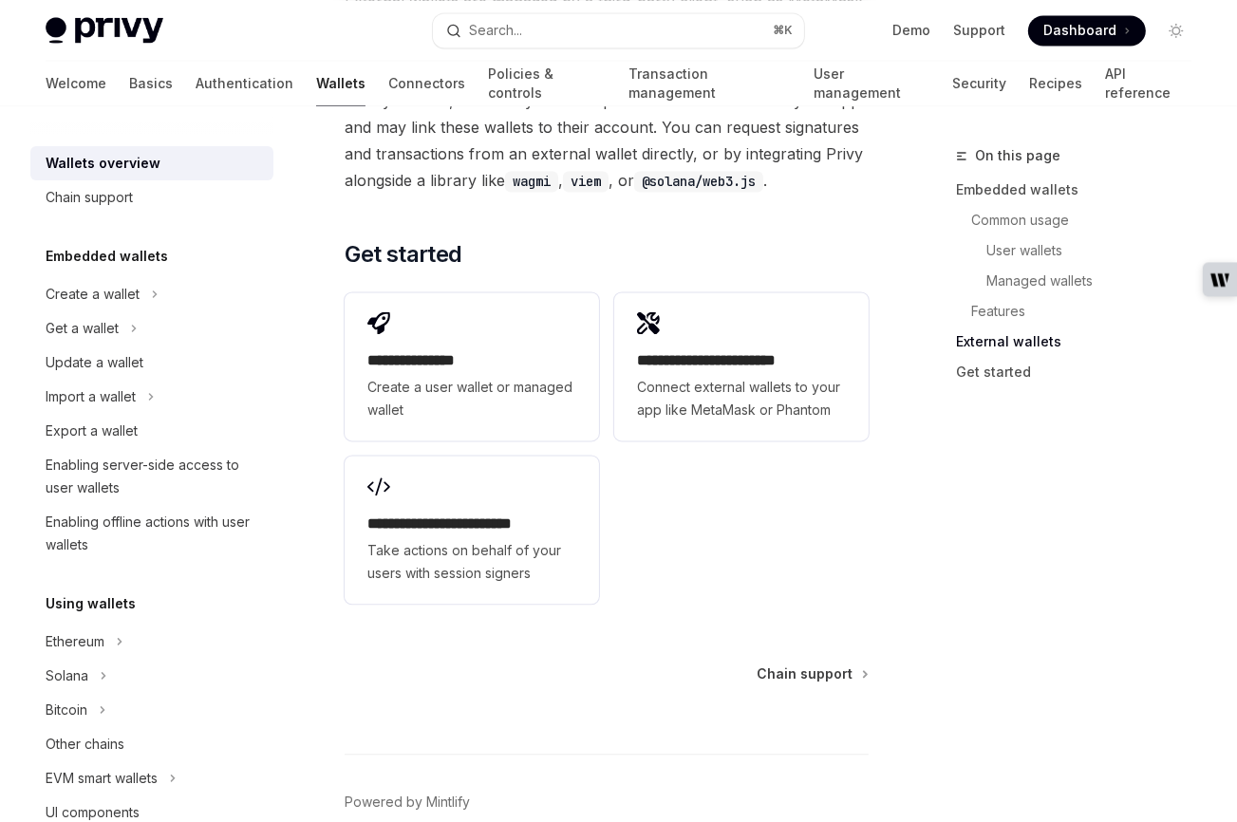
scroll to position [3466, 0]
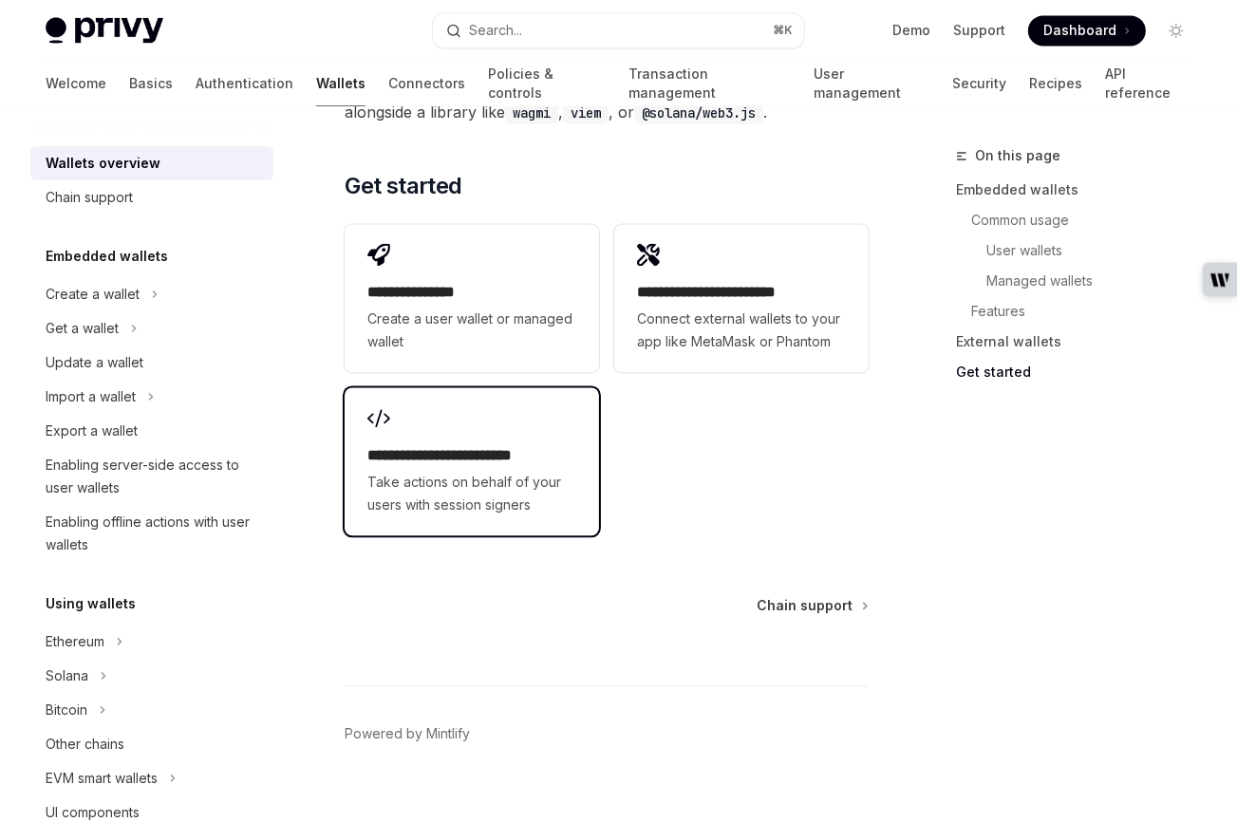
click at [504, 390] on div "**********" at bounding box center [472, 461] width 254 height 148
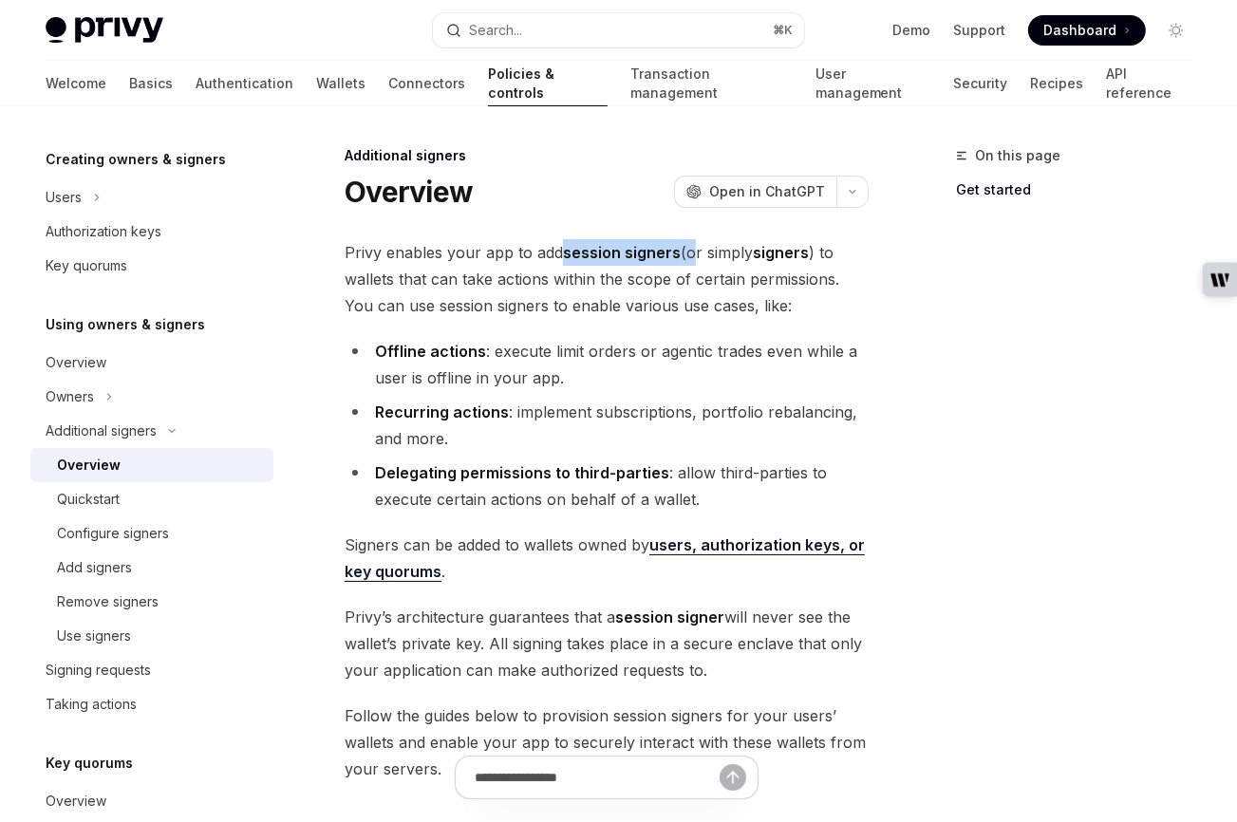
drag, startPoint x: 565, startPoint y: 250, endPoint x: 688, endPoint y: 252, distance: 123.4
click at [688, 252] on span "Privy enables your app to add session signers (or simply signers ) to wallets t…" at bounding box center [607, 279] width 524 height 80
click at [103, 496] on div "Quickstart" at bounding box center [88, 499] width 63 height 23
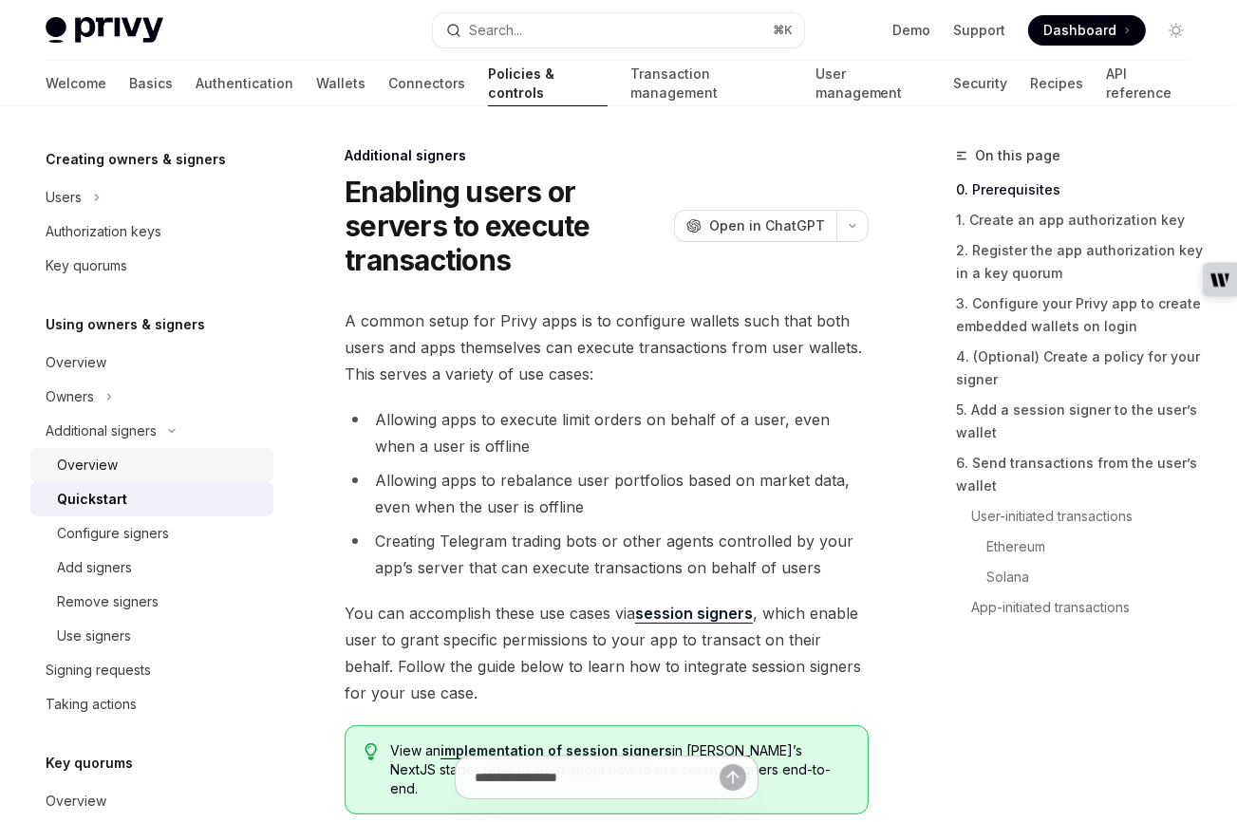
click at [108, 467] on div "Overview" at bounding box center [87, 465] width 61 height 23
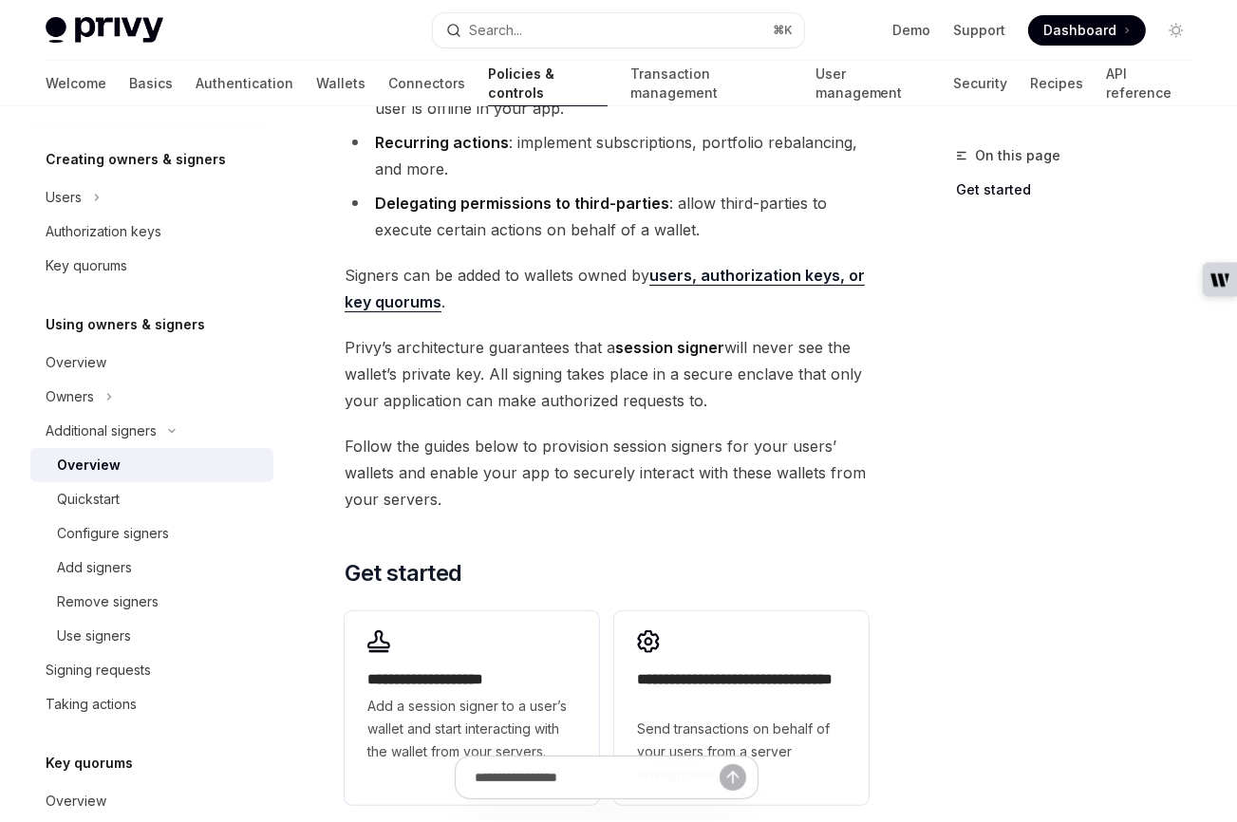
scroll to position [275, 0]
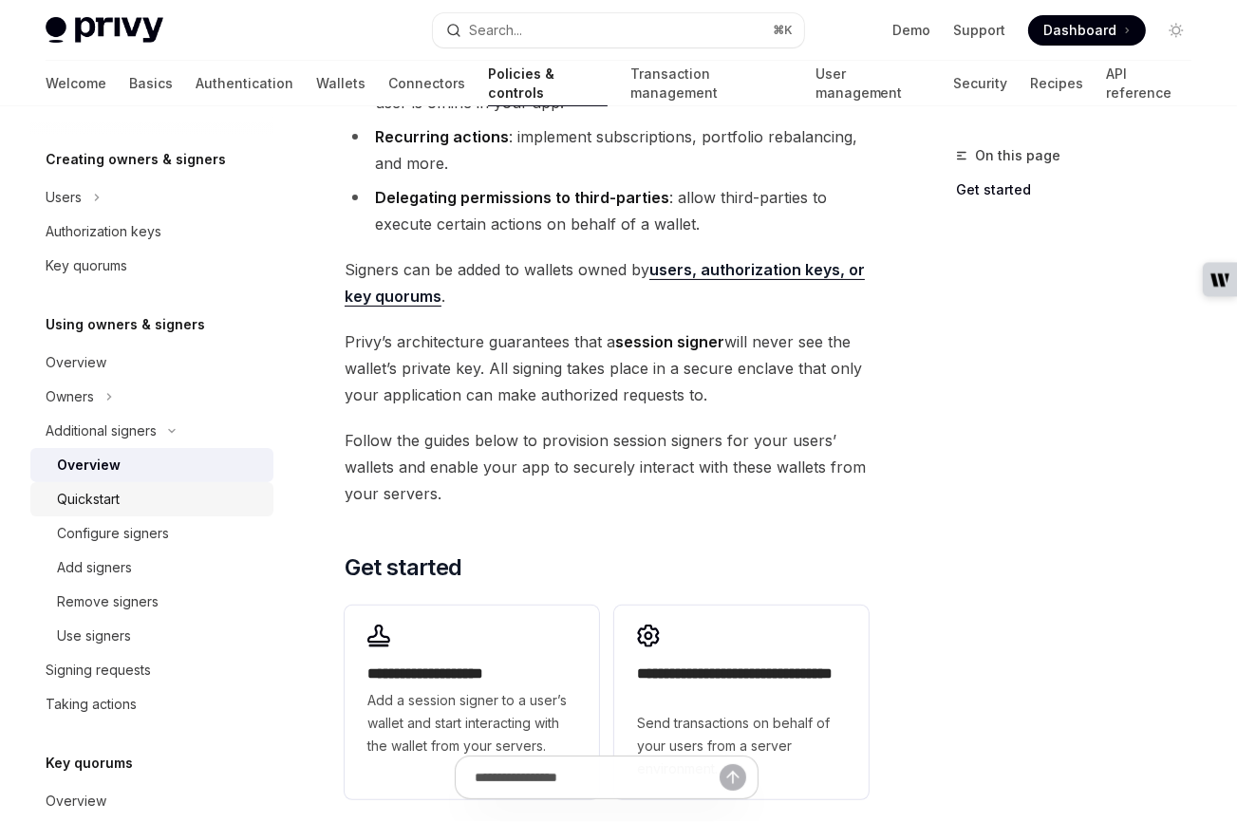
click at [97, 502] on div "Quickstart" at bounding box center [88, 499] width 63 height 23
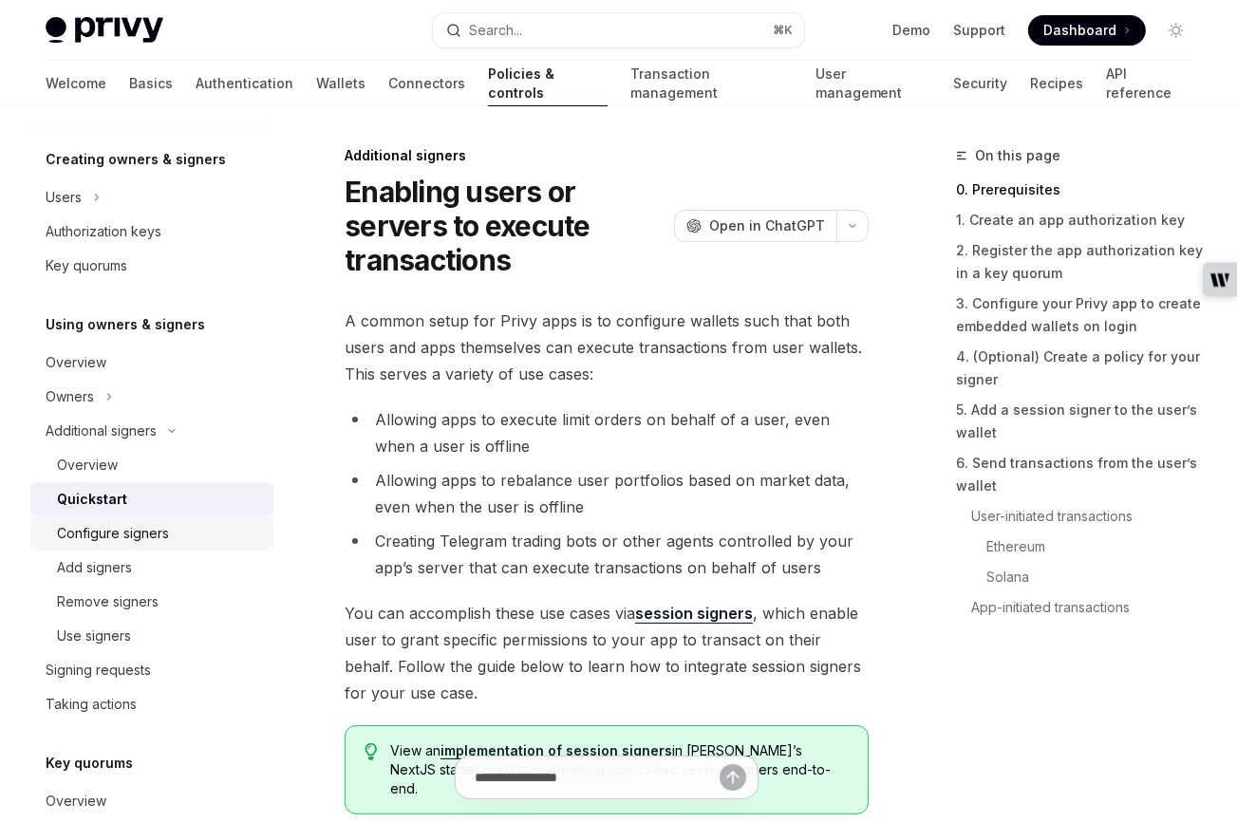
click at [98, 533] on div "Configure signers" at bounding box center [113, 533] width 112 height 23
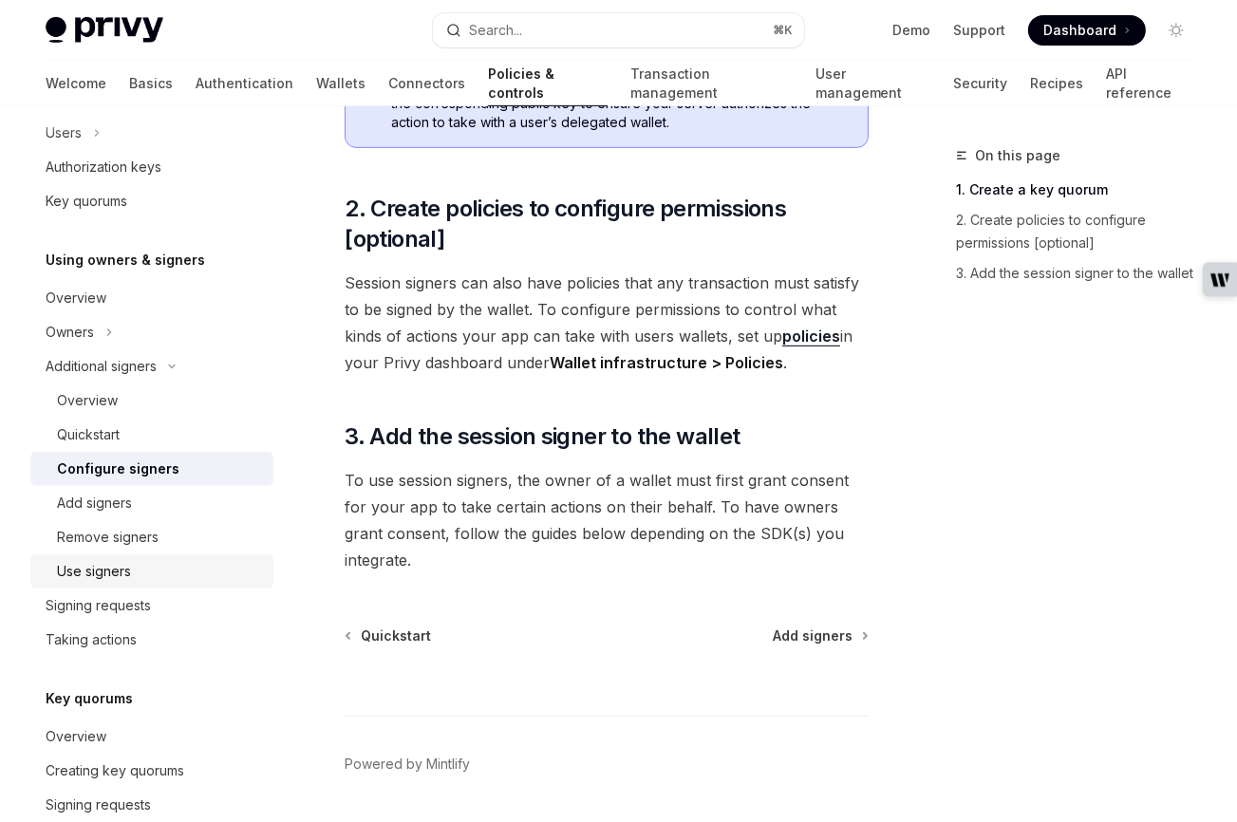
scroll to position [453, 0]
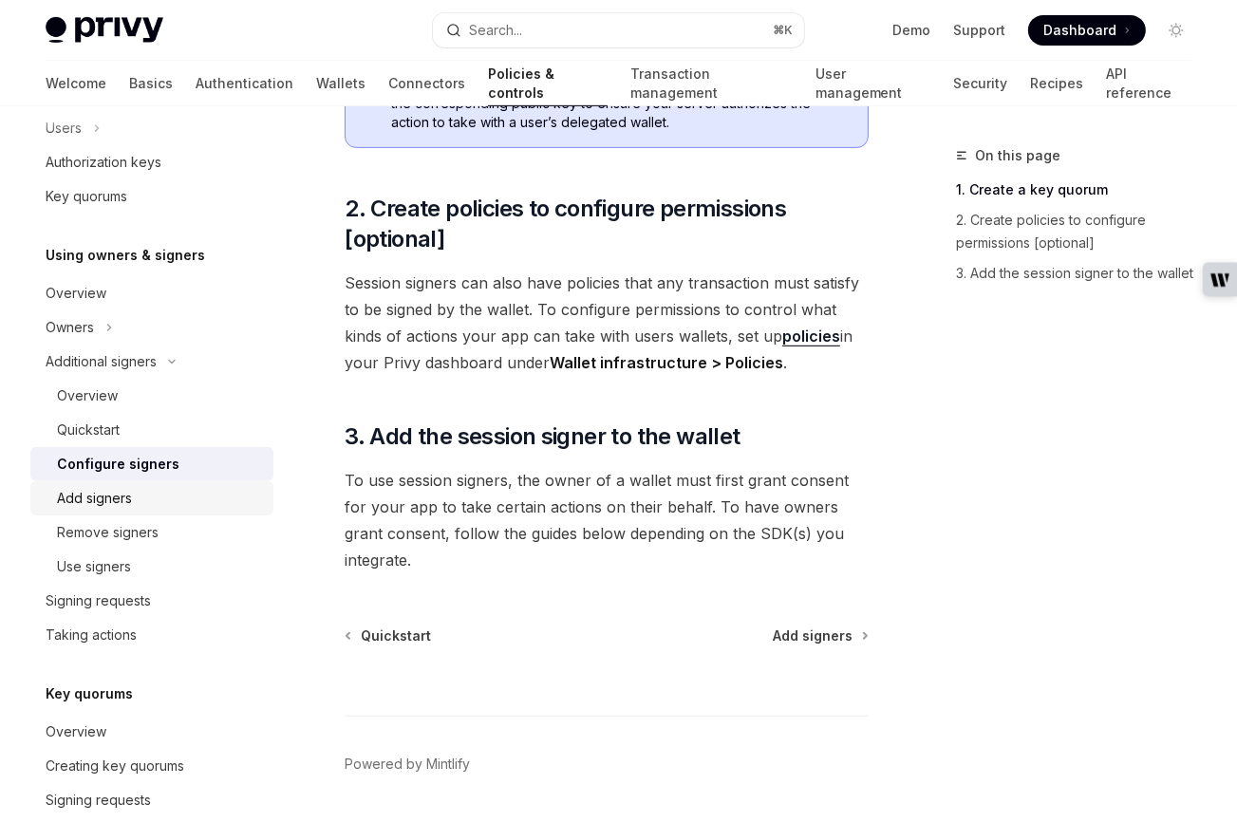
click at [93, 495] on div "Add signers" at bounding box center [94, 498] width 75 height 23
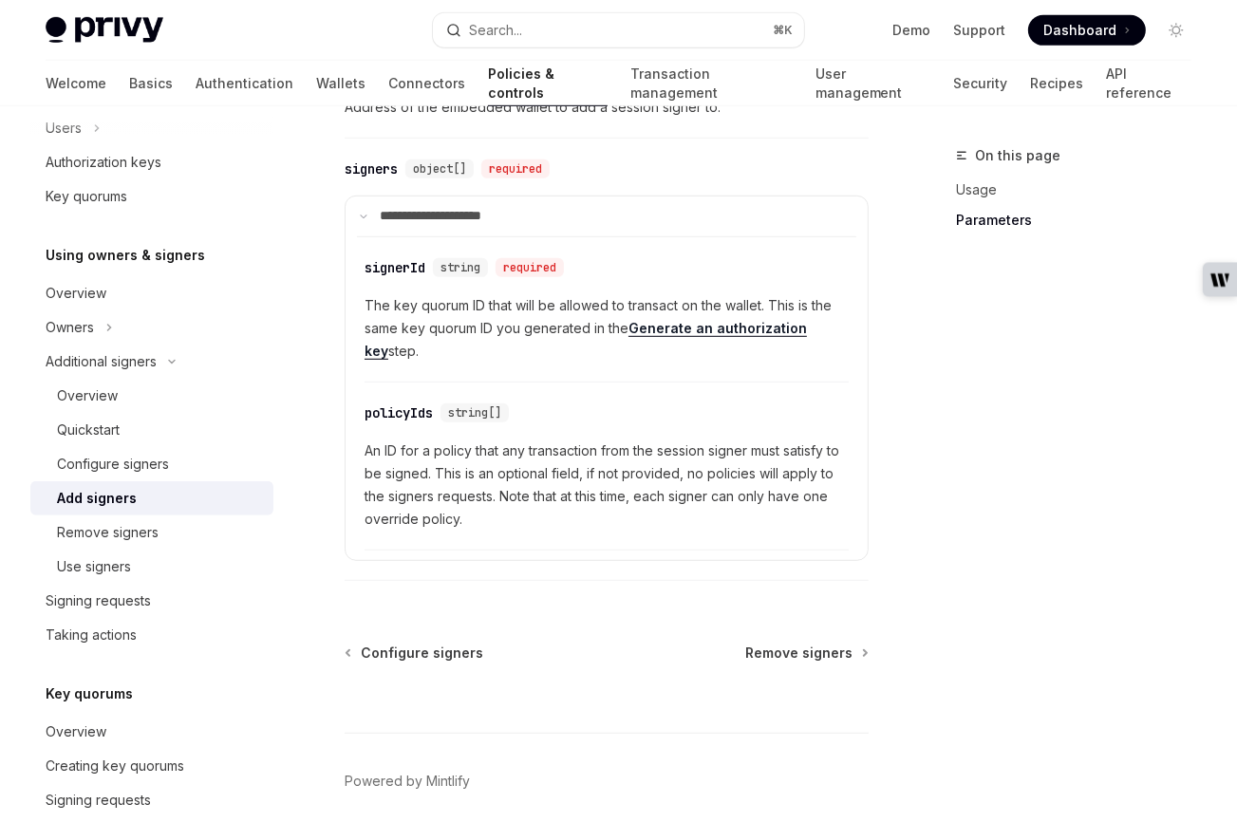
scroll to position [1013, 0]
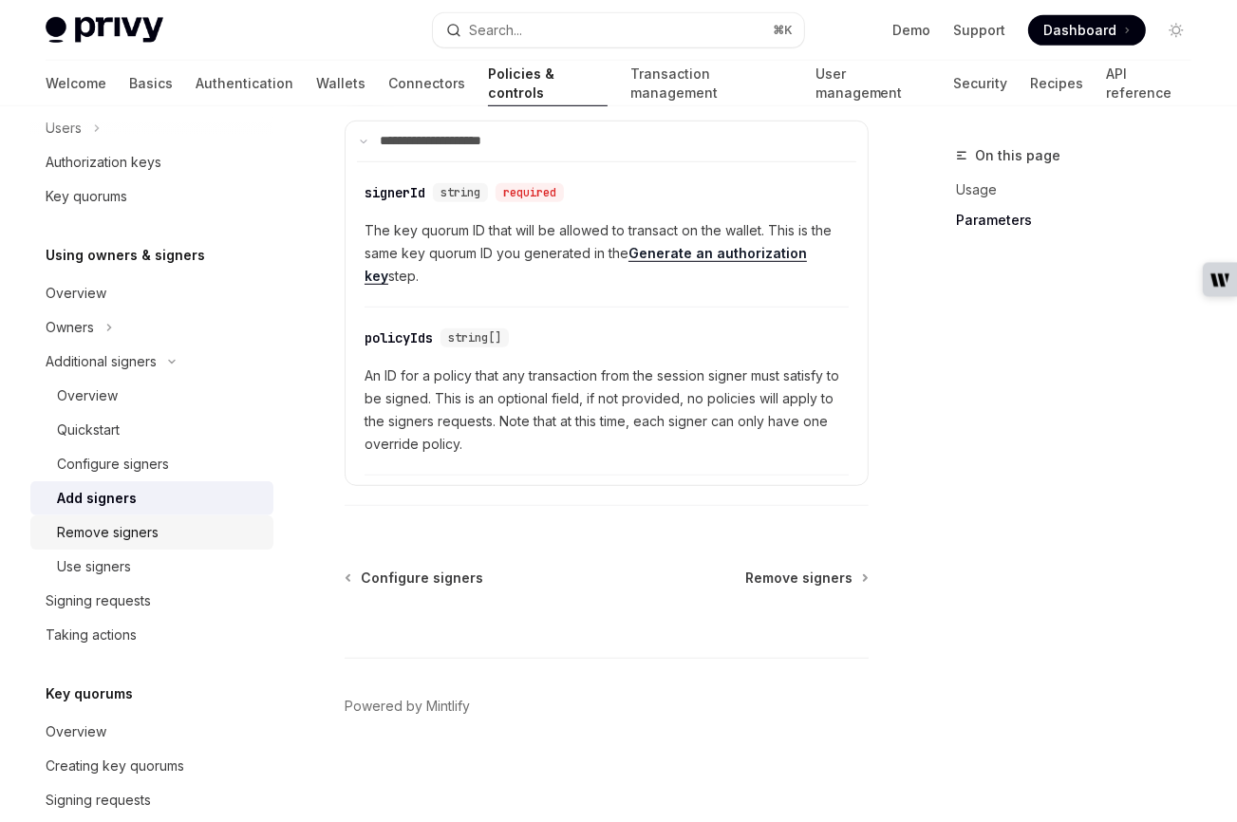
click at [104, 542] on div "Remove signers" at bounding box center [108, 532] width 102 height 23
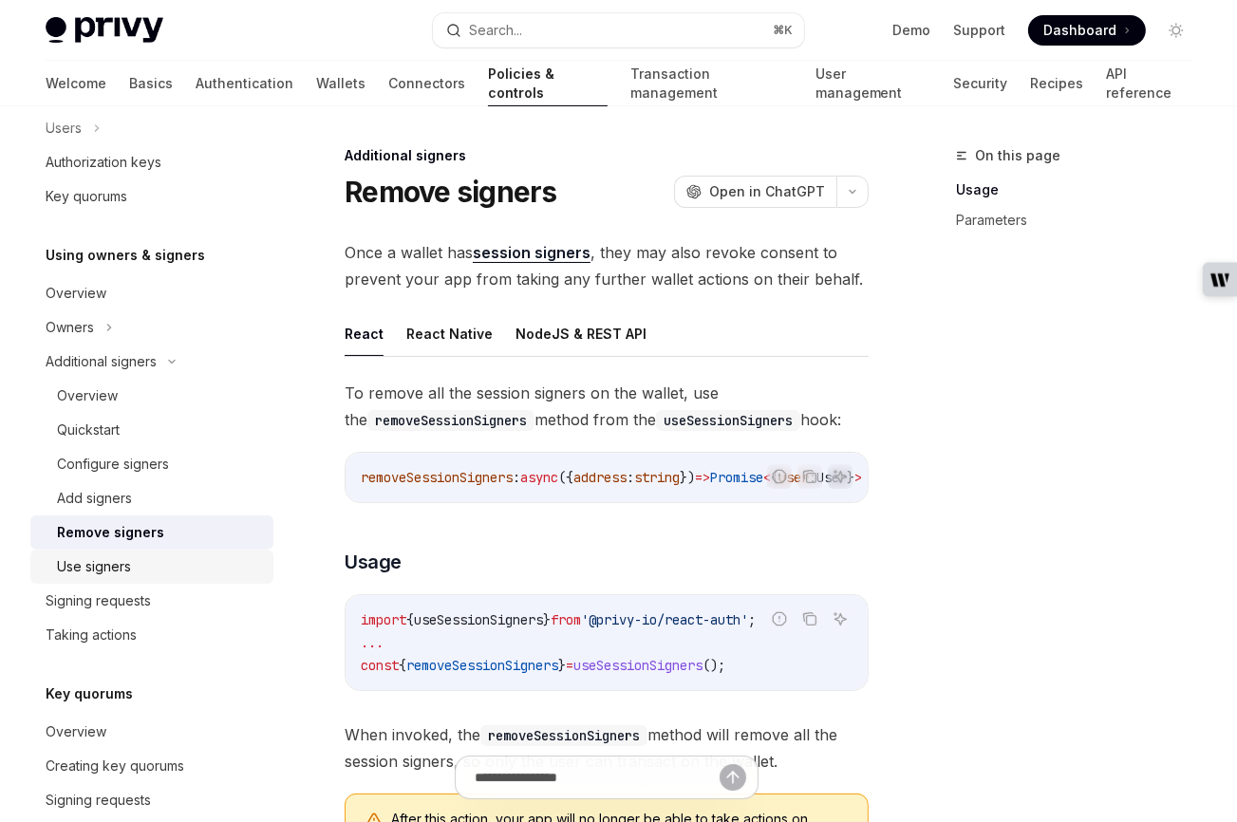
click at [96, 567] on div "Use signers" at bounding box center [94, 566] width 74 height 23
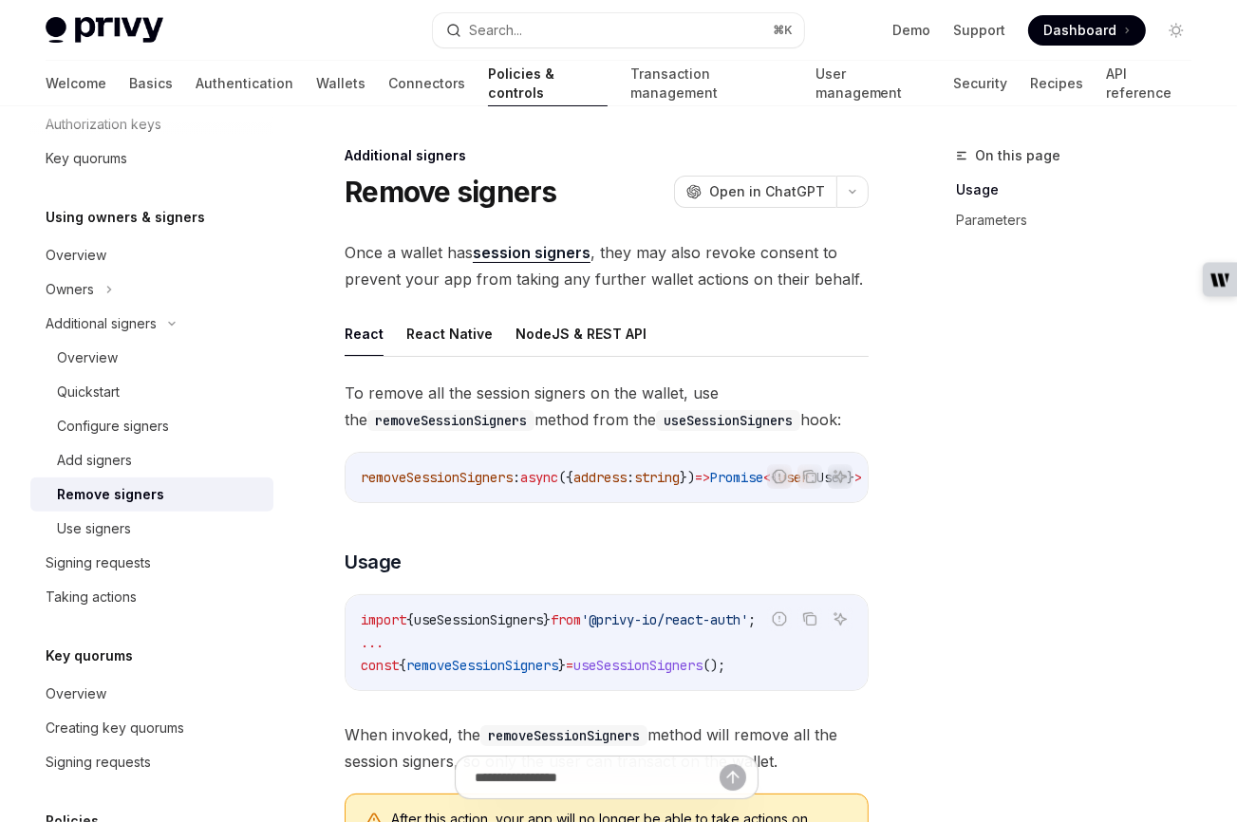
scroll to position [456, 0]
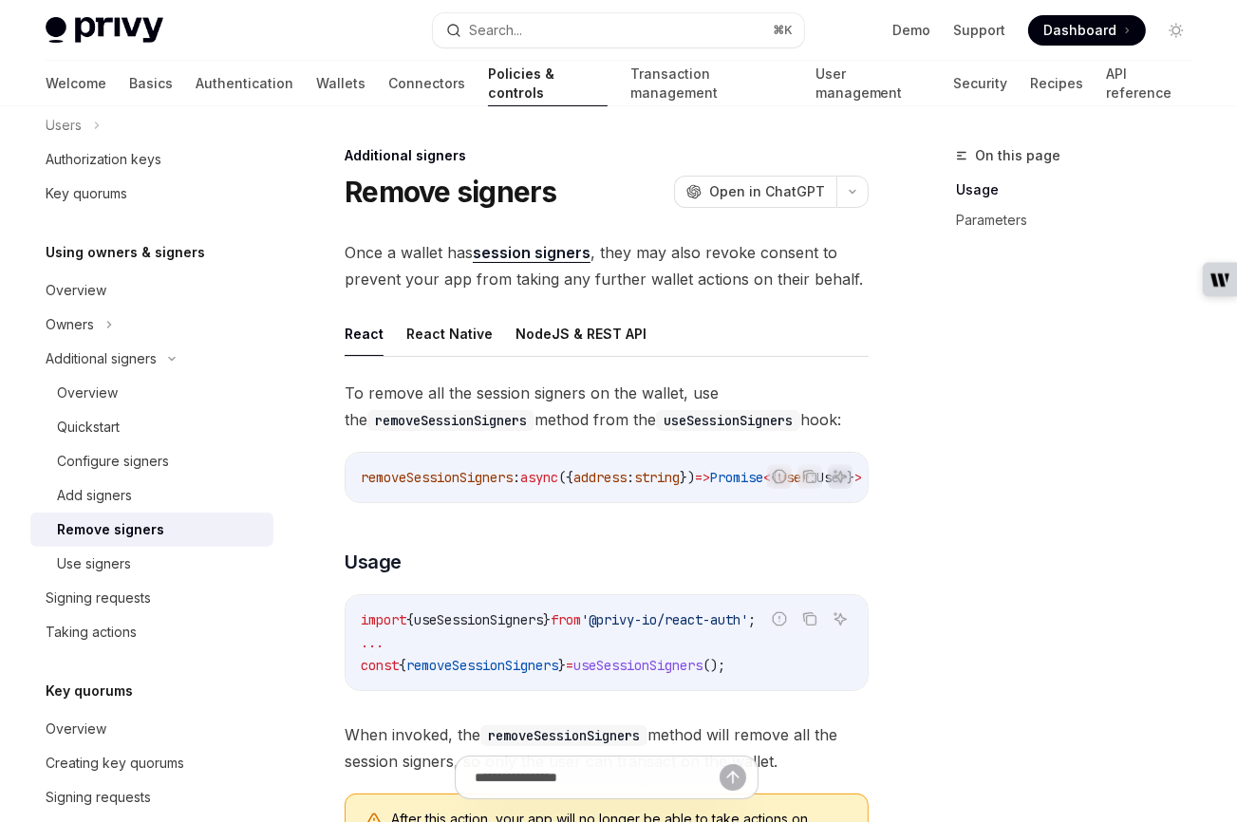
type textarea "*"
